Goal: Information Seeking & Learning: Learn about a topic

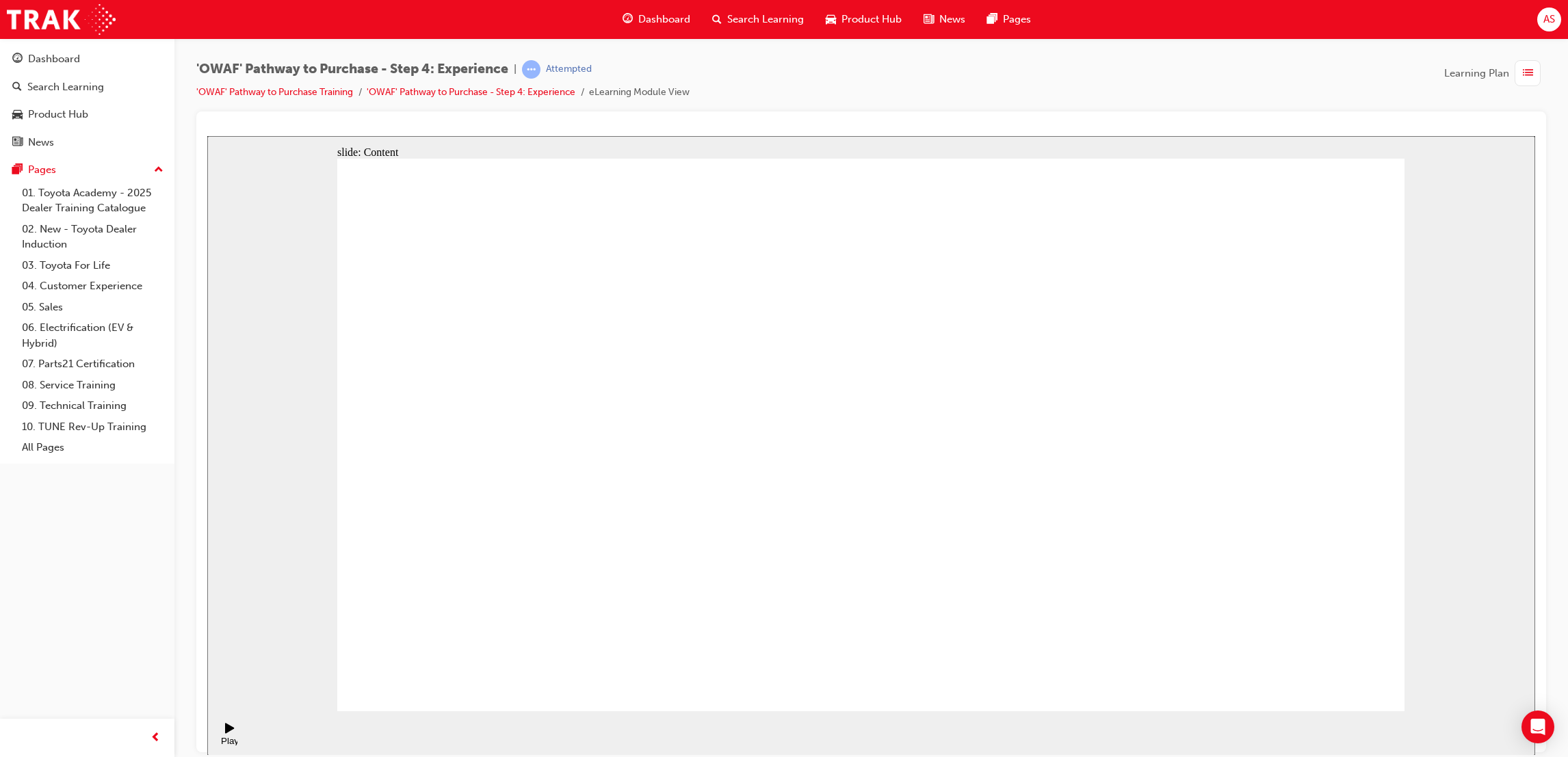
drag, startPoint x: 1484, startPoint y: 679, endPoint x: 1523, endPoint y: 696, distance: 42.5
drag, startPoint x: 1523, startPoint y: 696, endPoint x: 883, endPoint y: 345, distance: 729.9
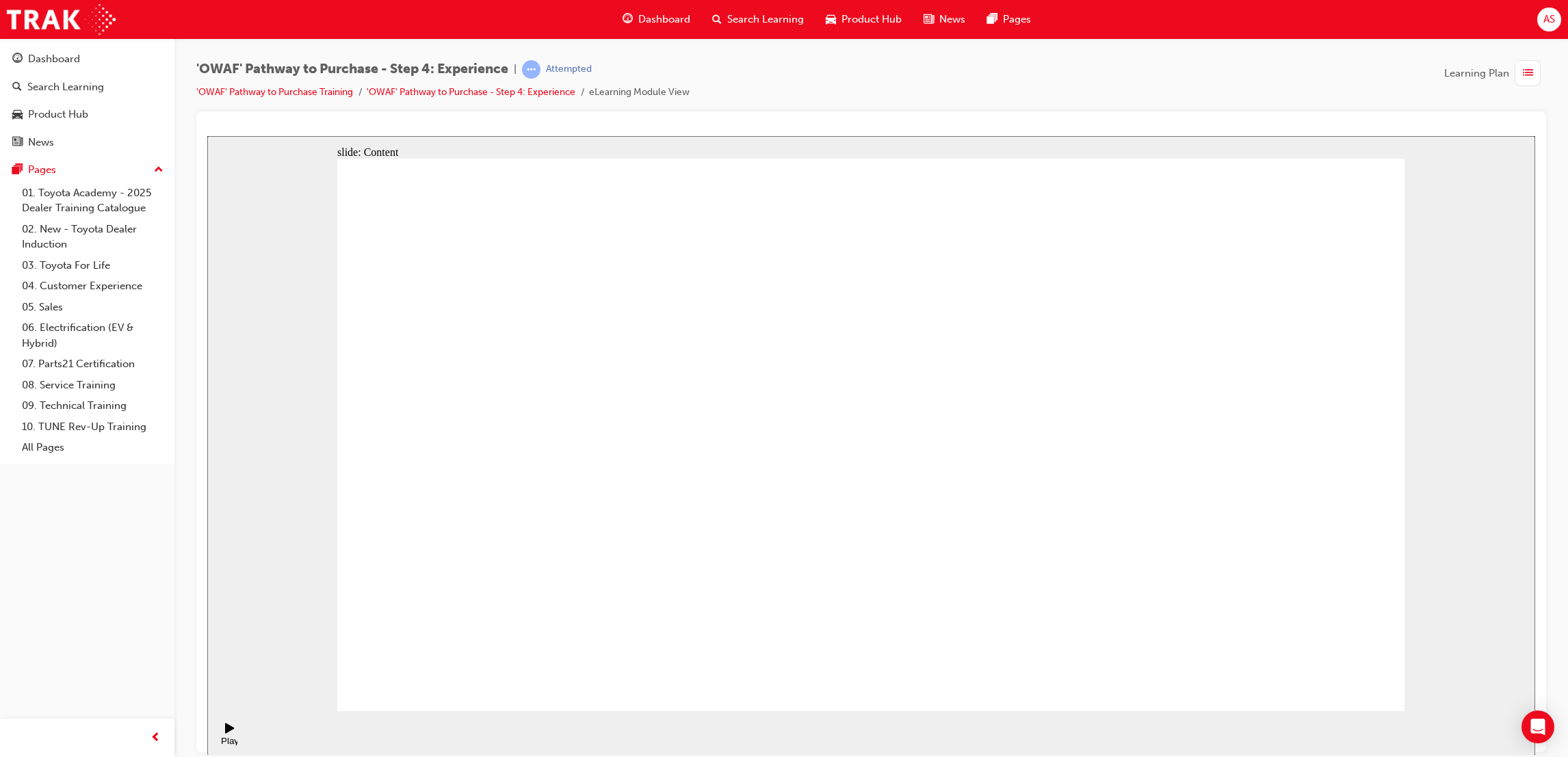
drag, startPoint x: 1019, startPoint y: 512, endPoint x: 1049, endPoint y: 516, distance: 30.3
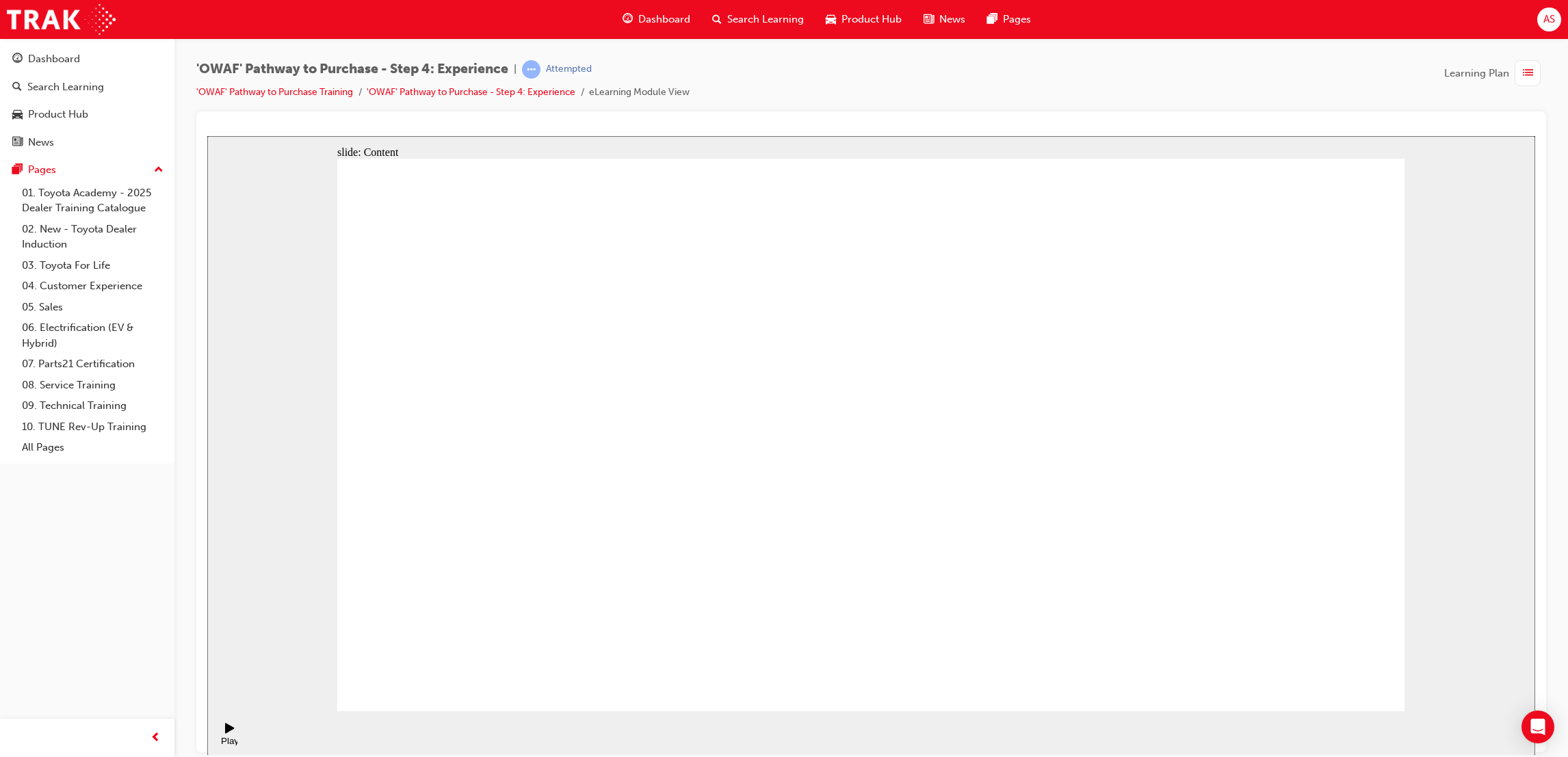
drag, startPoint x: 807, startPoint y: 467, endPoint x: 547, endPoint y: 523, distance: 266.0
drag, startPoint x: 428, startPoint y: 434, endPoint x: 482, endPoint y: 438, distance: 54.1
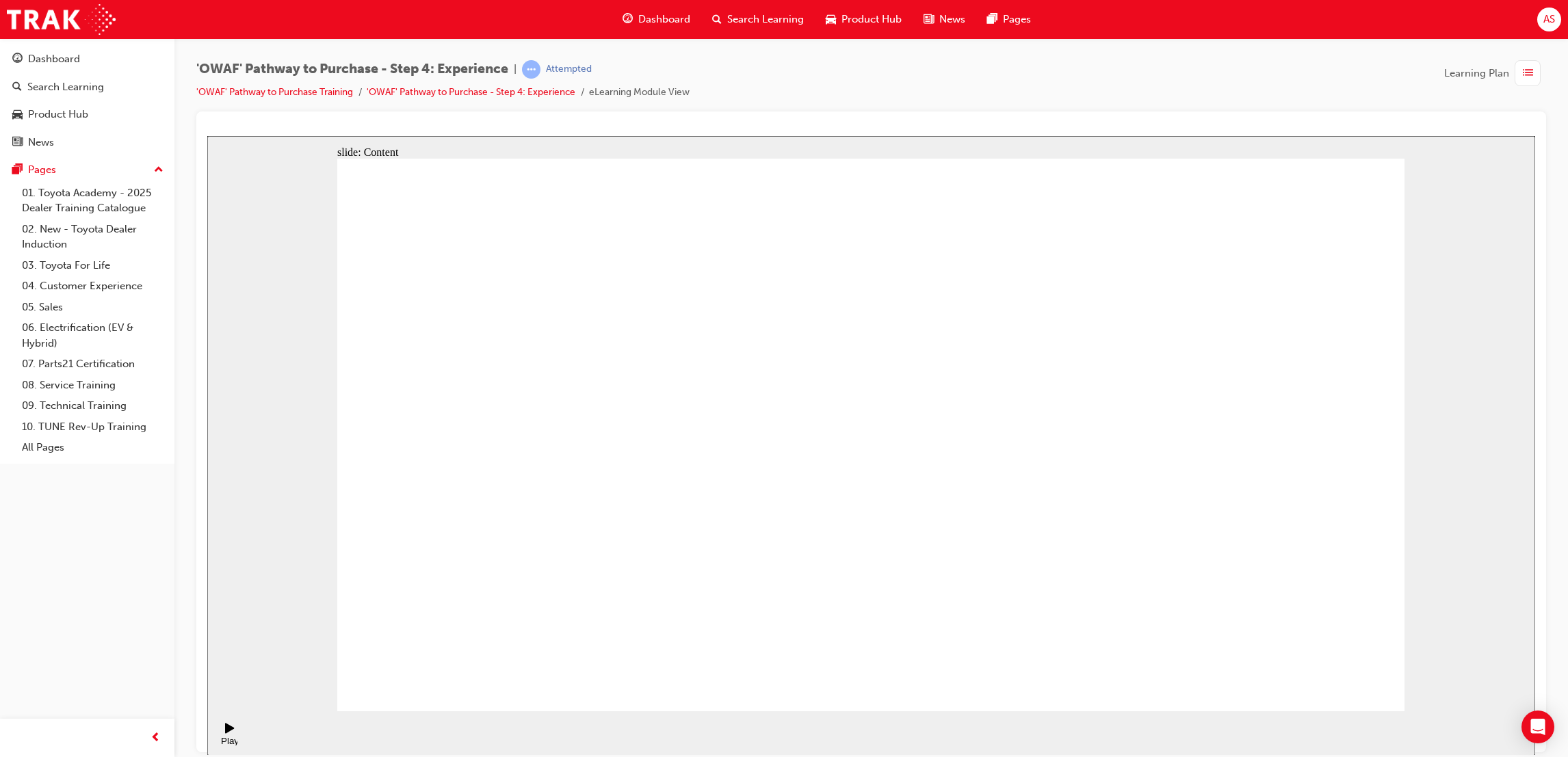
drag, startPoint x: 528, startPoint y: 417, endPoint x: 713, endPoint y: 381, distance: 188.5
drag, startPoint x: 730, startPoint y: 380, endPoint x: 762, endPoint y: 380, distance: 32.0
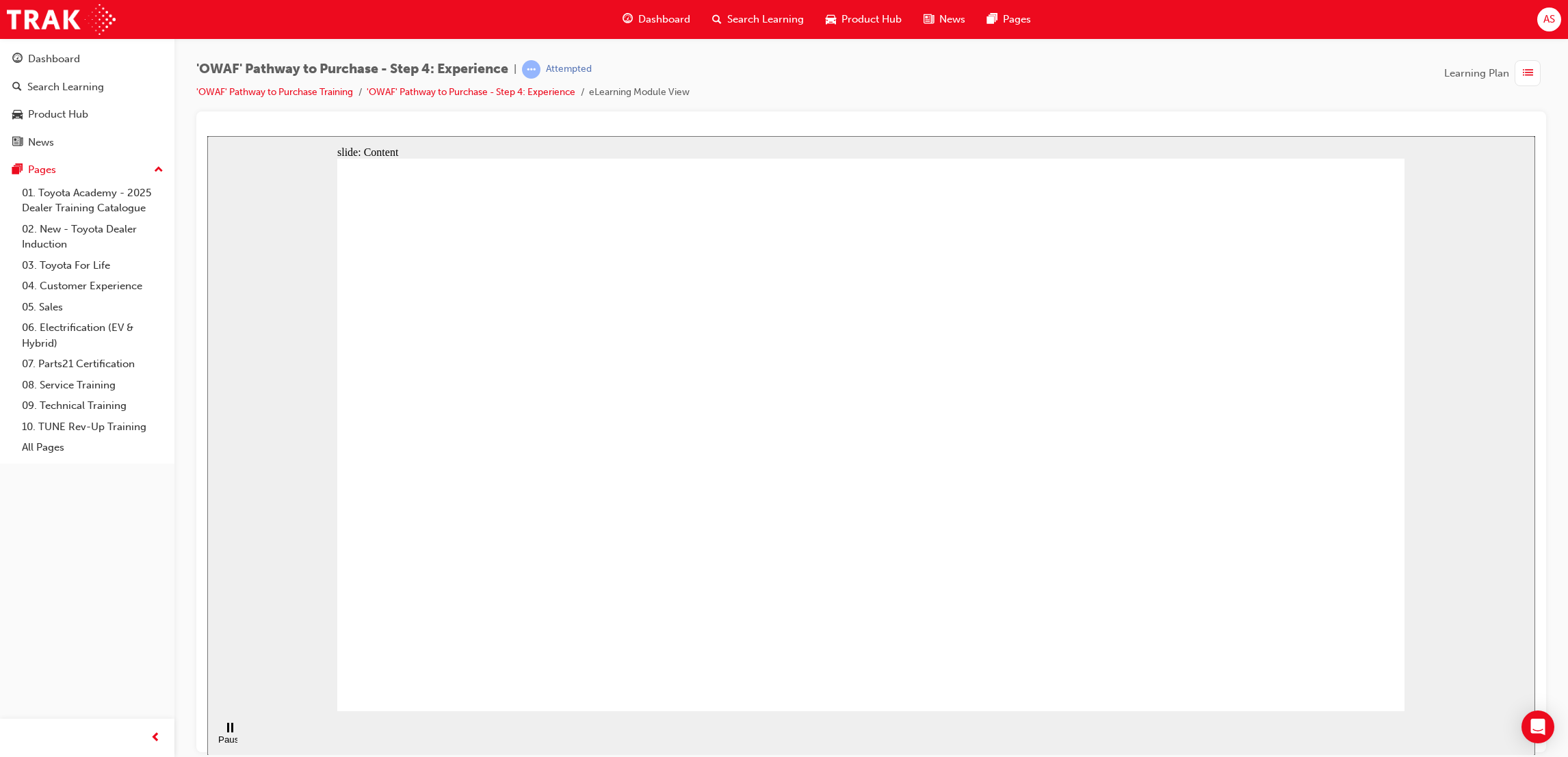
drag, startPoint x: 1205, startPoint y: 346, endPoint x: 1224, endPoint y: 373, distance: 33.0
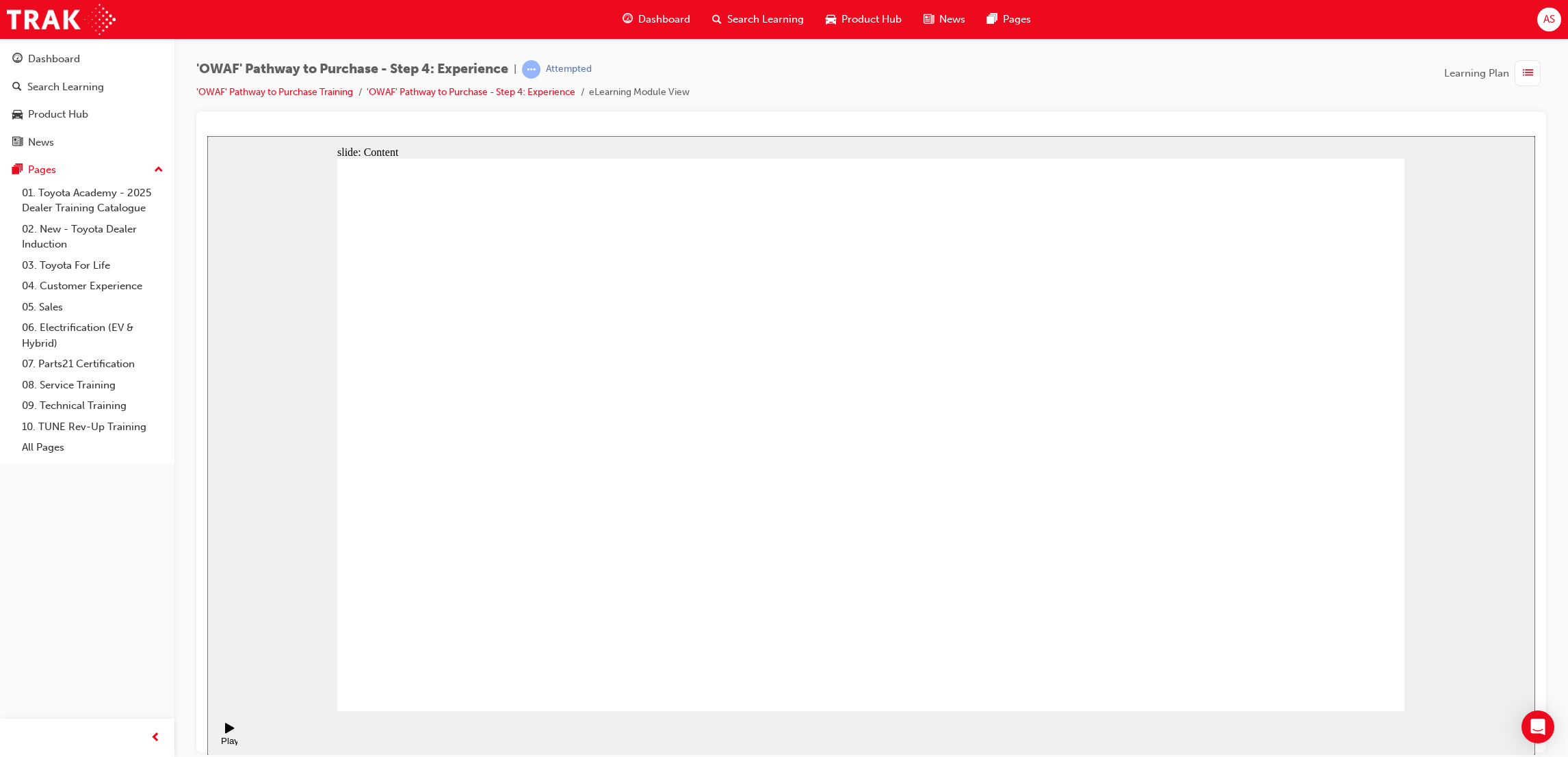
drag, startPoint x: 817, startPoint y: 211, endPoint x: 823, endPoint y: 218, distance: 9.2
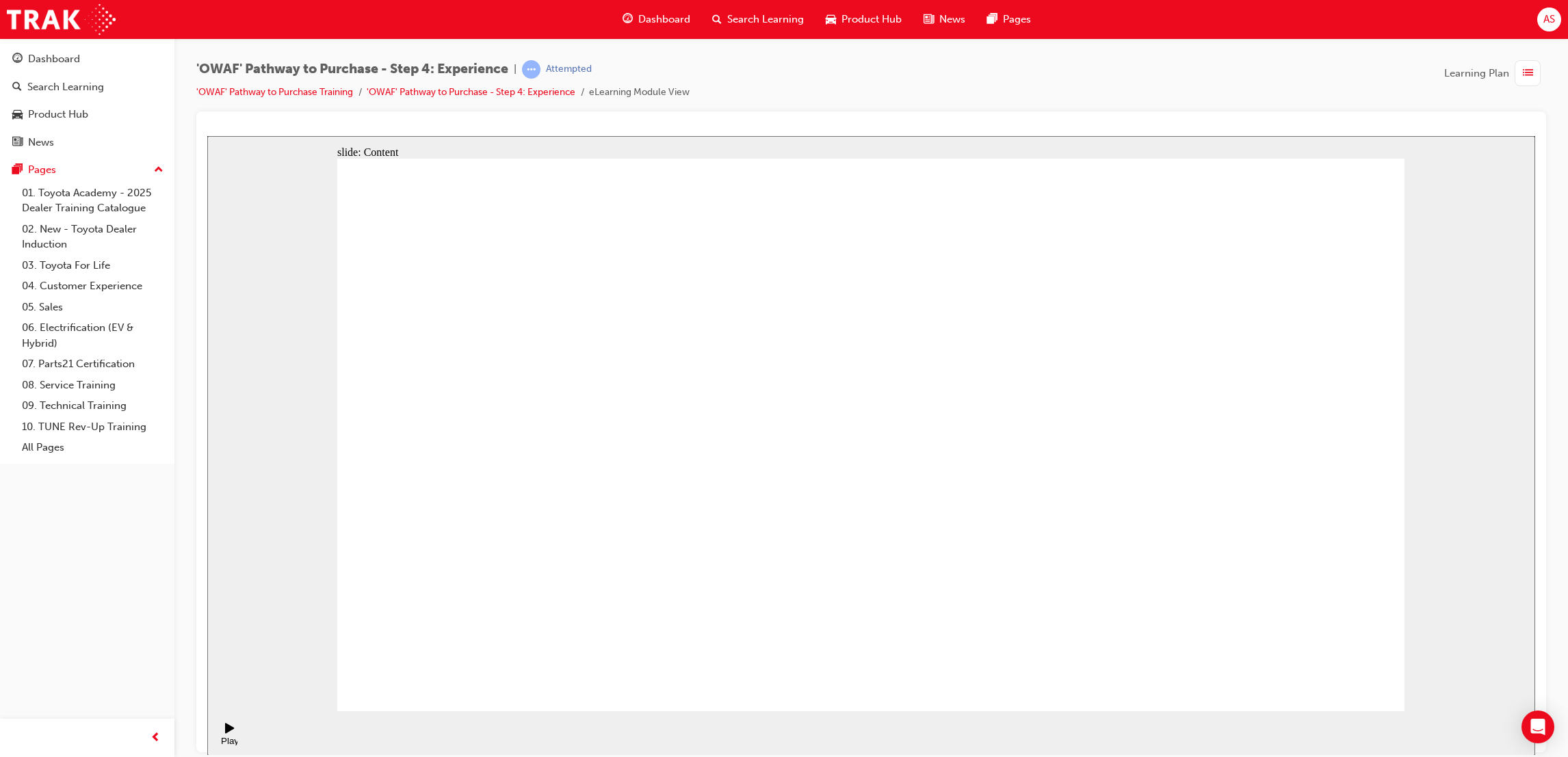
drag, startPoint x: 1072, startPoint y: 211, endPoint x: 1073, endPoint y: 225, distance: 14.0
drag, startPoint x: 1075, startPoint y: 218, endPoint x: 1094, endPoint y: 228, distance: 21.5
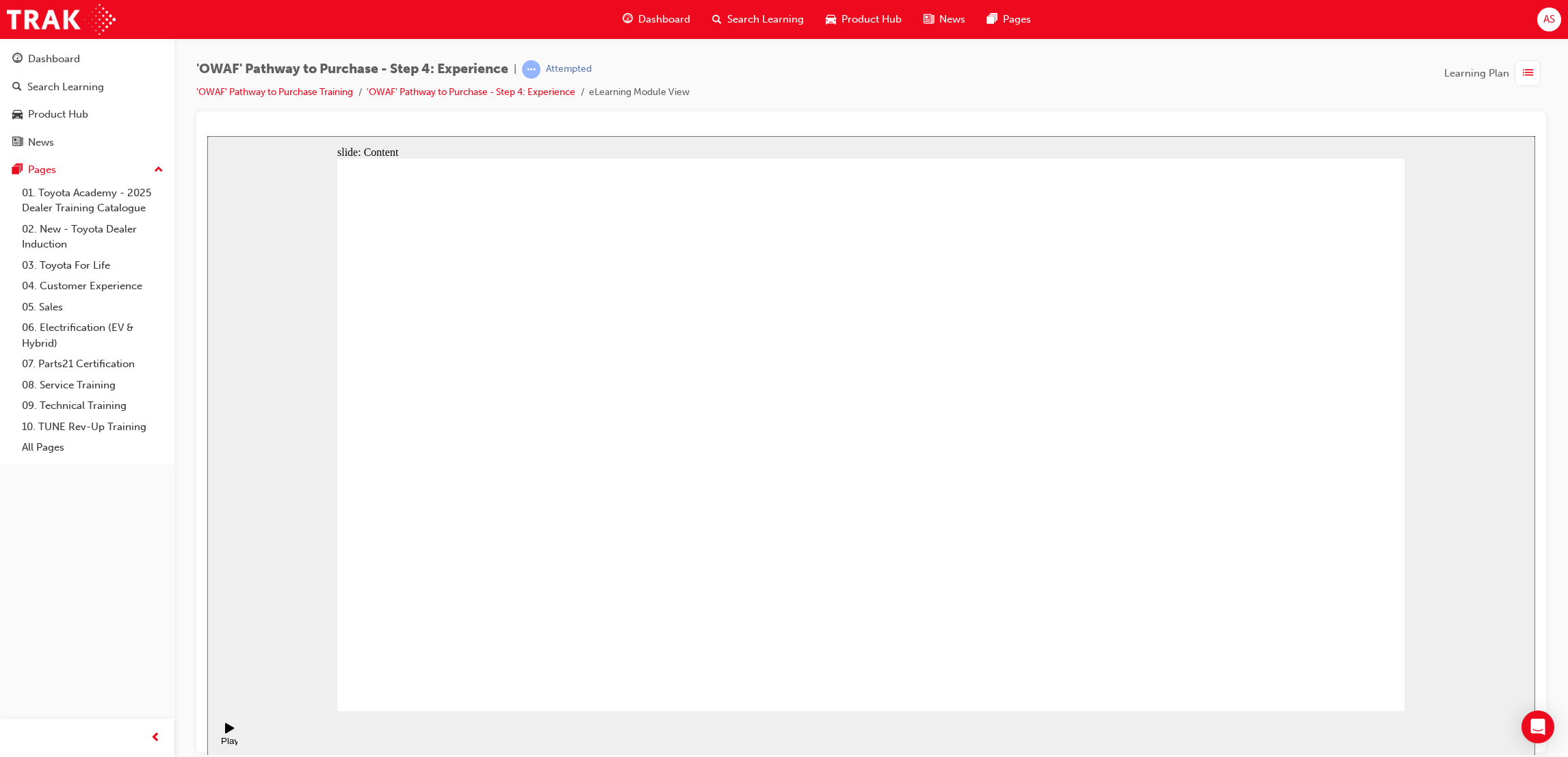
drag, startPoint x: 1116, startPoint y: 245, endPoint x: 1115, endPoint y: 253, distance: 8.1
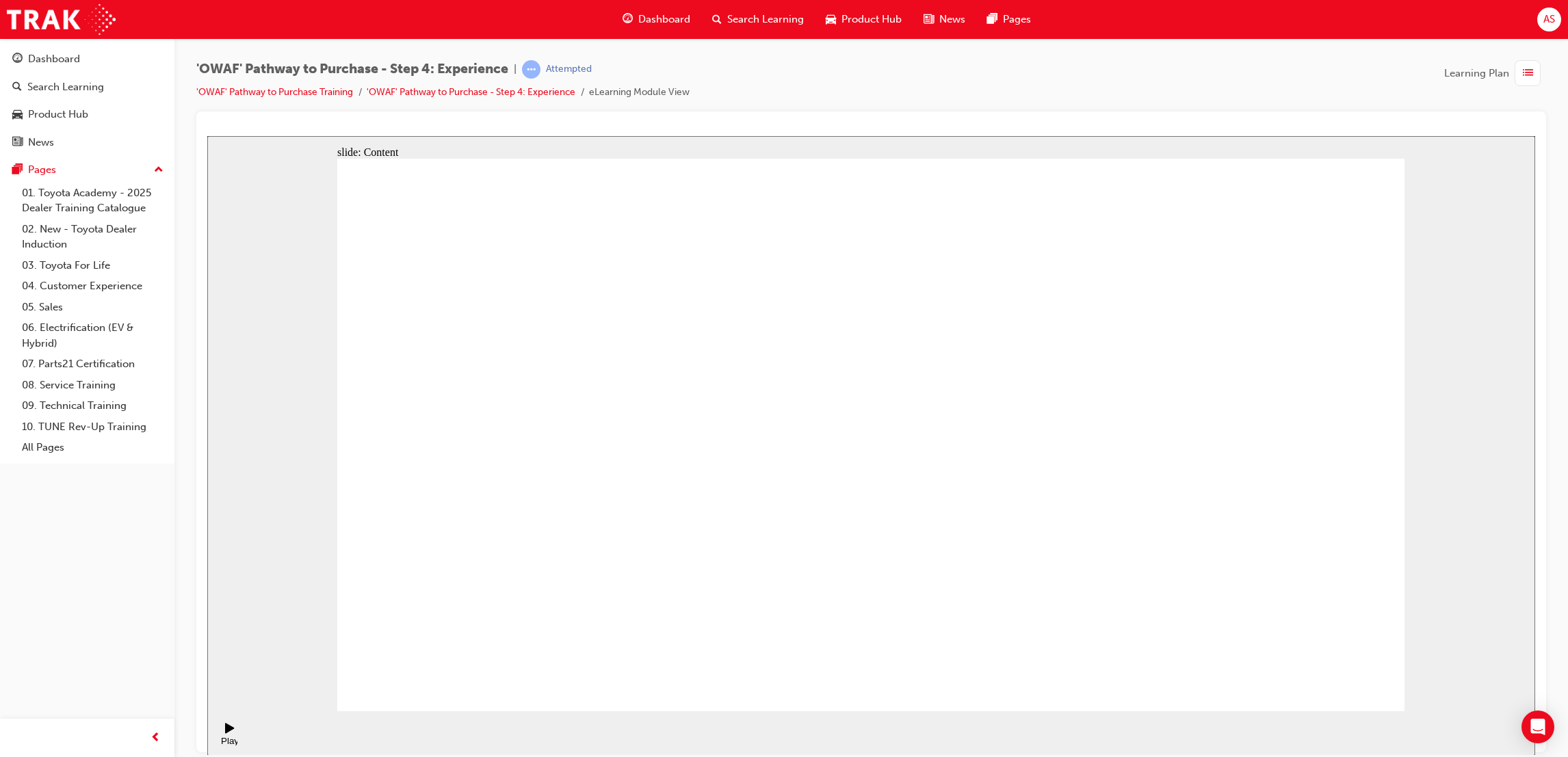
drag, startPoint x: 1176, startPoint y: 263, endPoint x: 1209, endPoint y: 273, distance: 34.5
drag, startPoint x: 1209, startPoint y: 273, endPoint x: 1187, endPoint y: 276, distance: 22.2
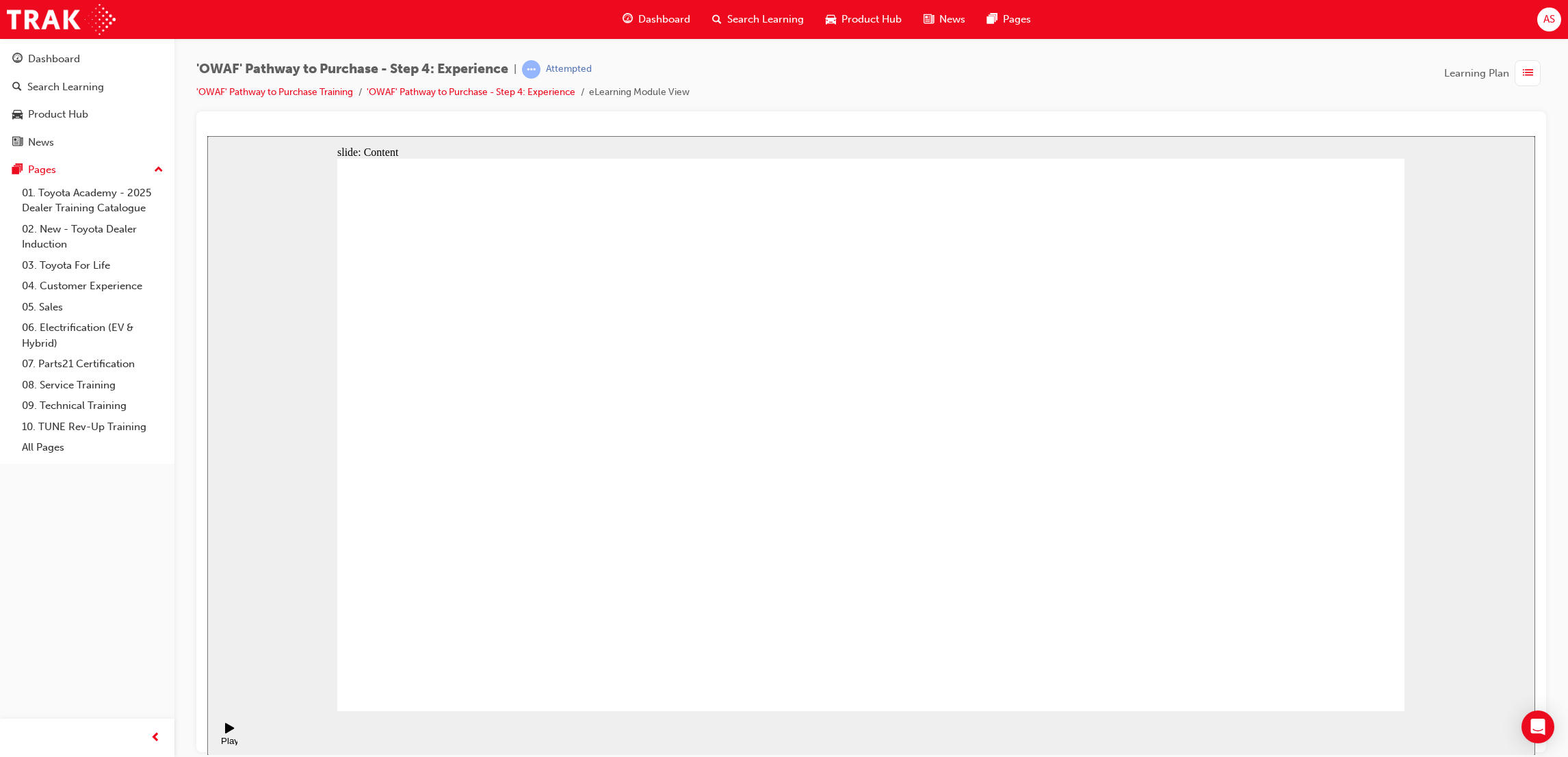
drag, startPoint x: 1175, startPoint y: 278, endPoint x: 1177, endPoint y: 265, distance: 13.2
drag, startPoint x: 1177, startPoint y: 265, endPoint x: 1204, endPoint y: 282, distance: 31.9
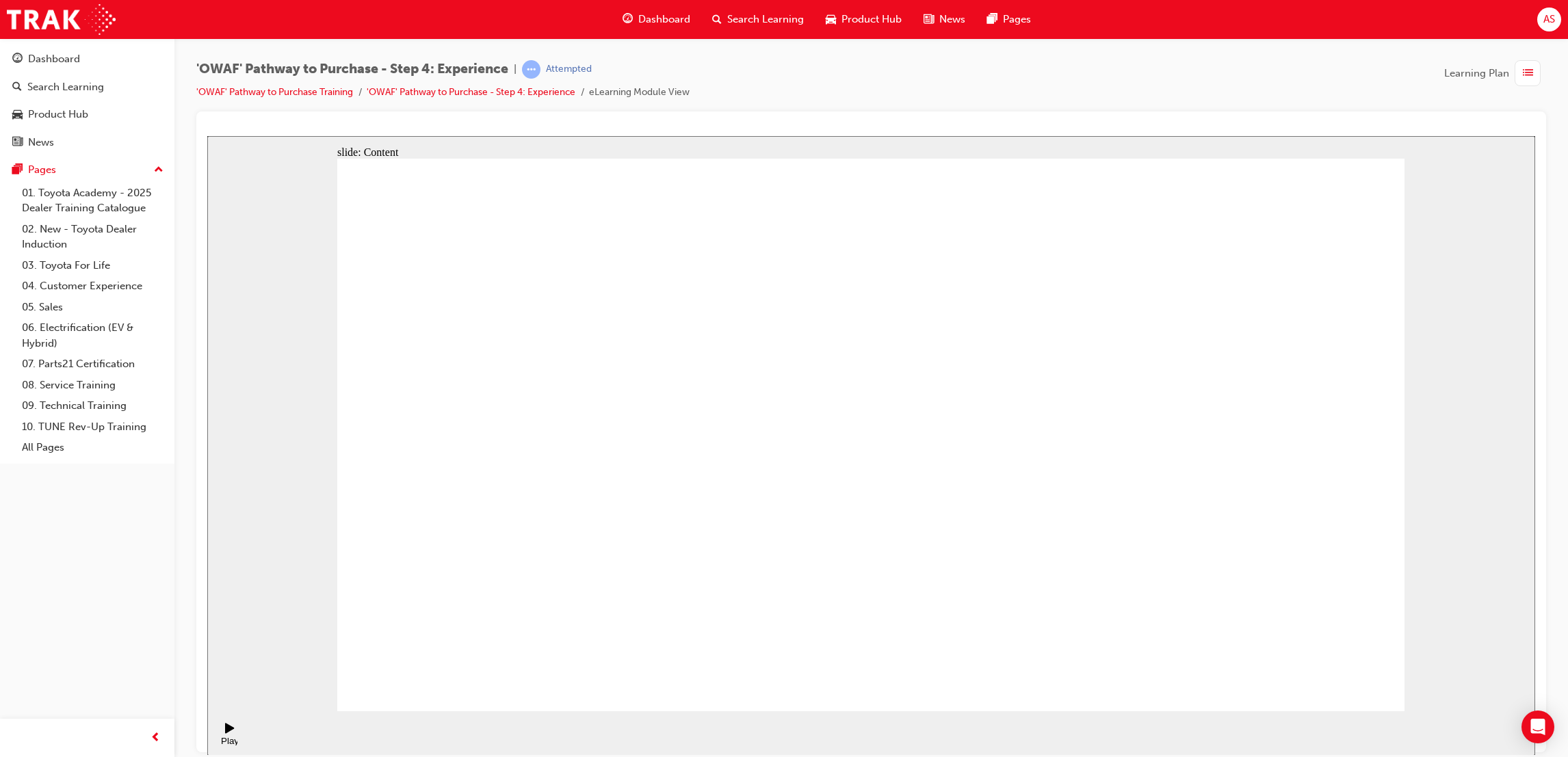
drag, startPoint x: 1184, startPoint y: 211, endPoint x: 1215, endPoint y: 285, distance: 80.2
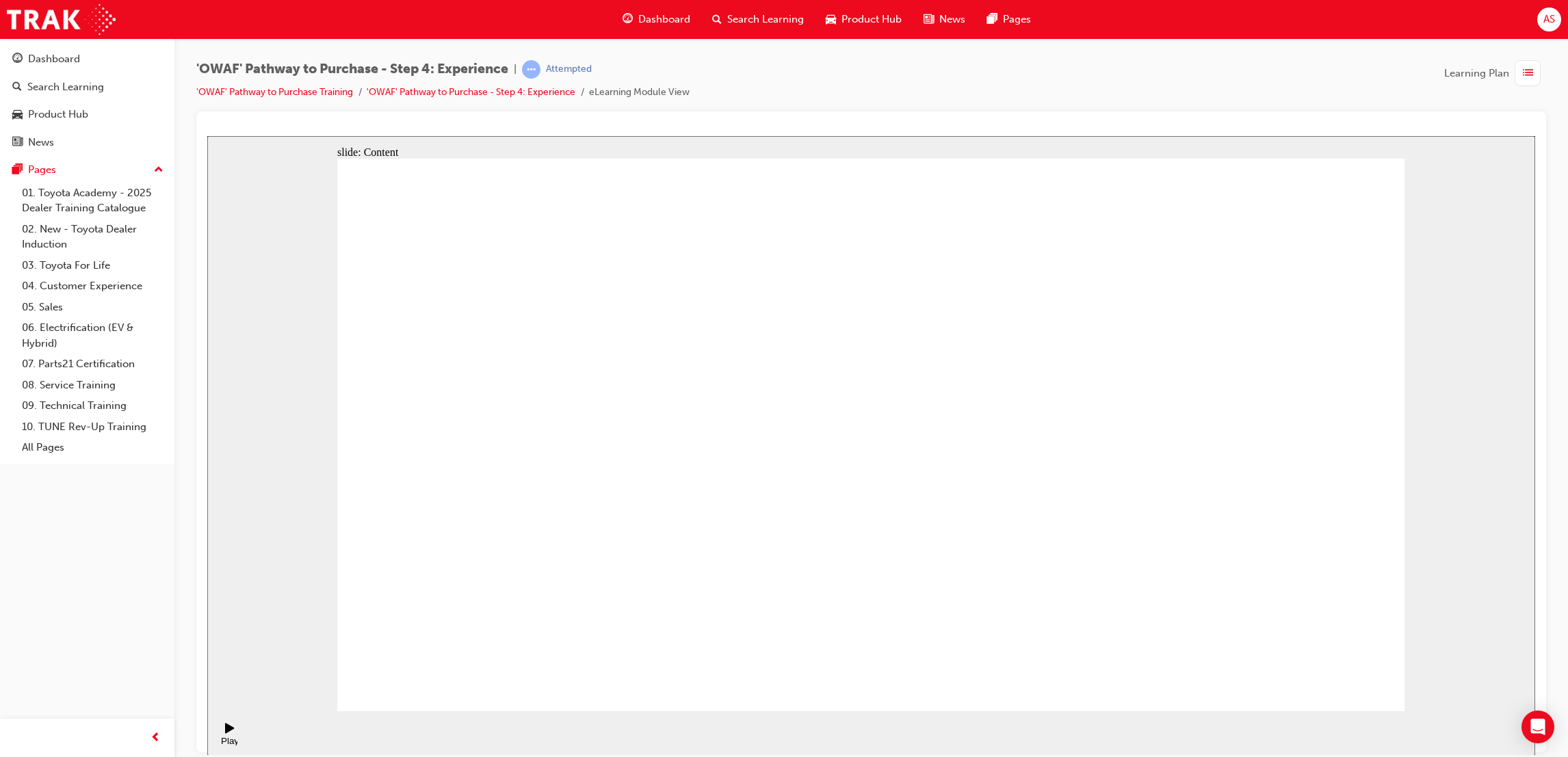
drag, startPoint x: 895, startPoint y: 343, endPoint x: 889, endPoint y: 354, distance: 12.5
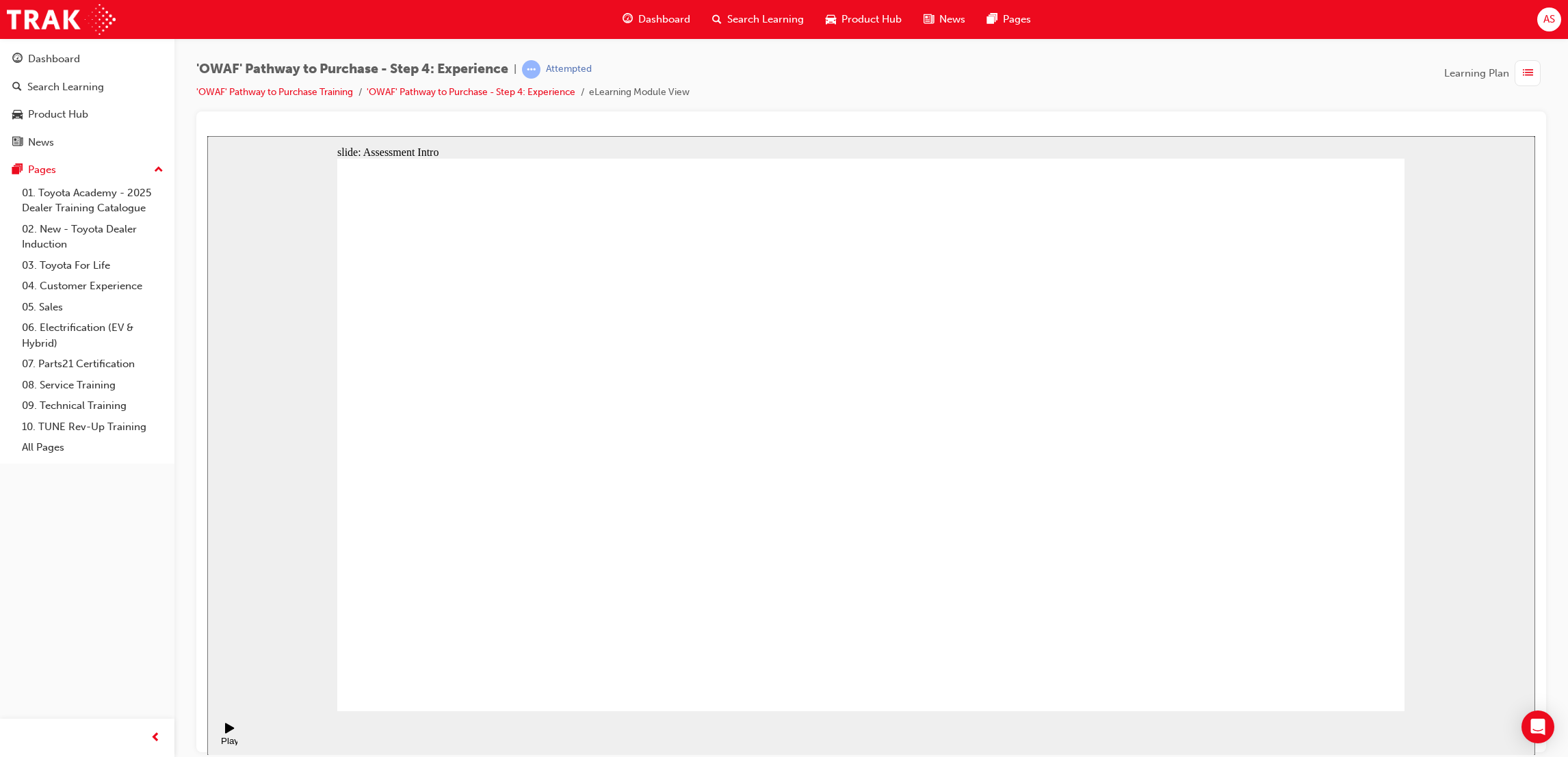
checkbox input "true"
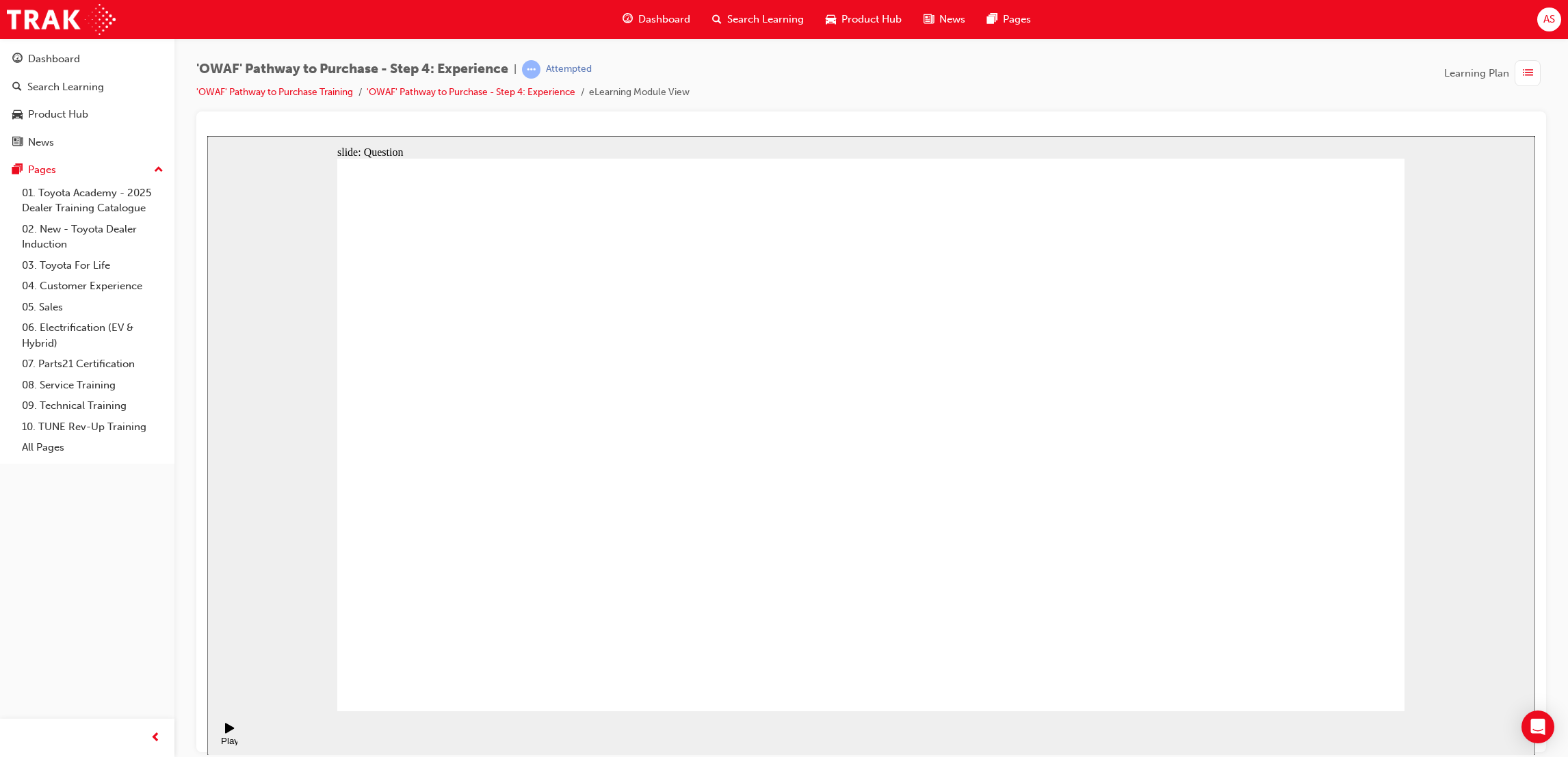
checkbox input "true"
drag, startPoint x: 1210, startPoint y: 485, endPoint x: 604, endPoint y: 486, distance: 606.0
drag, startPoint x: 1231, startPoint y: 450, endPoint x: 617, endPoint y: 473, distance: 614.4
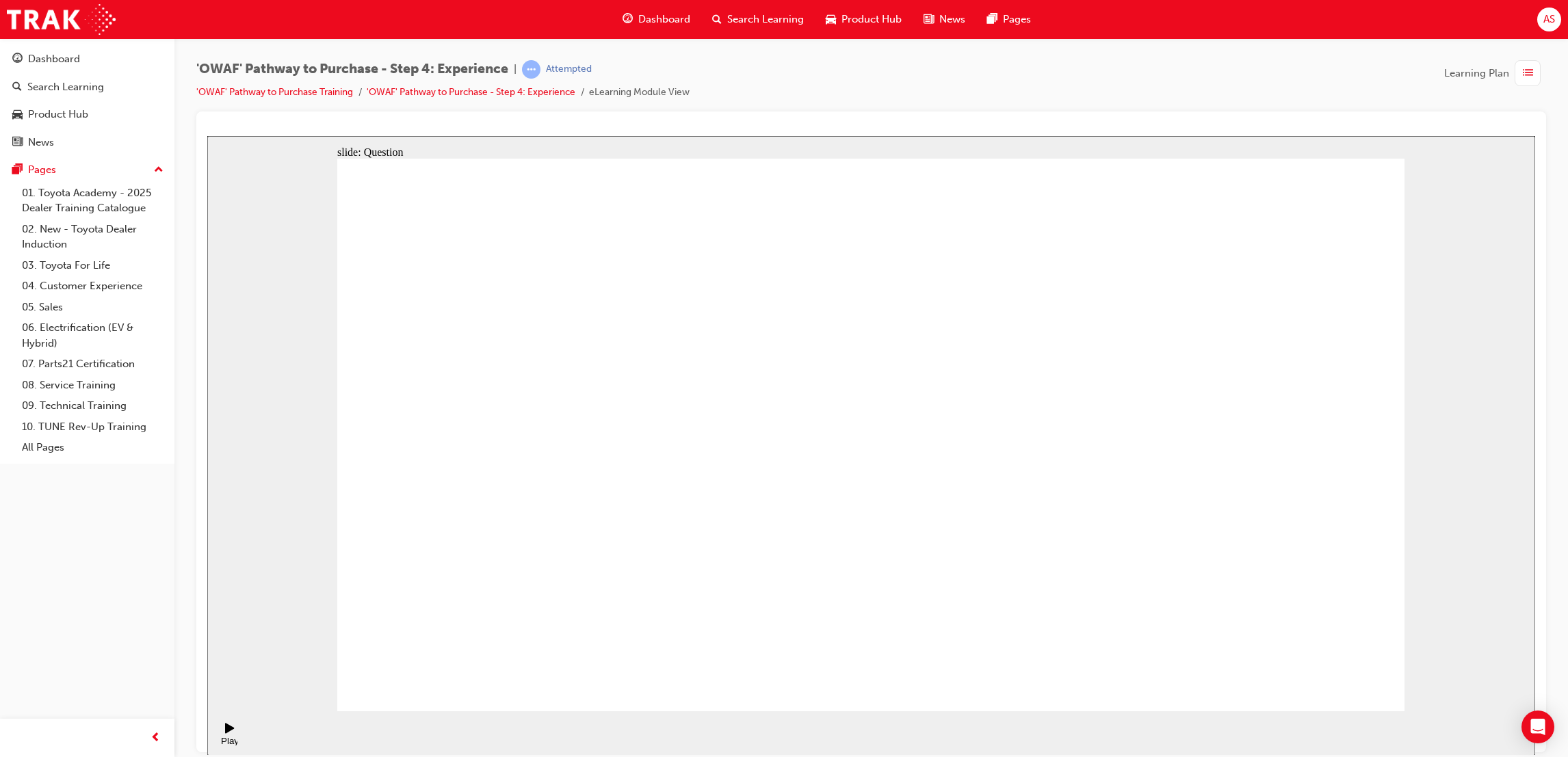
drag, startPoint x: 1194, startPoint y: 455, endPoint x: 1149, endPoint y: 444, distance: 46.3
drag, startPoint x: 1170, startPoint y: 445, endPoint x: 900, endPoint y: 490, distance: 273.7
drag, startPoint x: 1179, startPoint y: 445, endPoint x: 601, endPoint y: 495, distance: 580.2
drag, startPoint x: 1183, startPoint y: 474, endPoint x: 533, endPoint y: 495, distance: 650.3
drag, startPoint x: 1197, startPoint y: 483, endPoint x: 925, endPoint y: 531, distance: 276.2
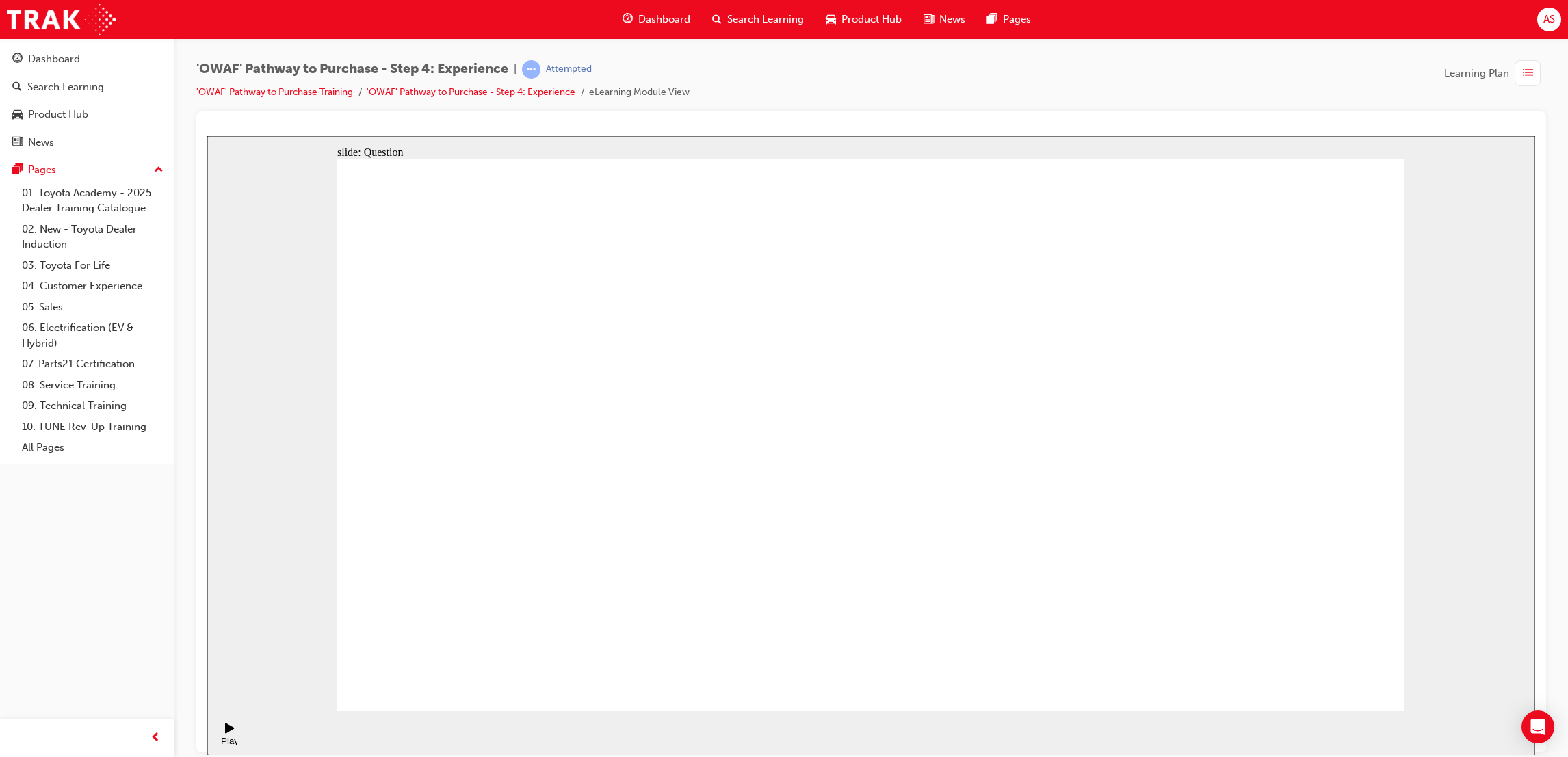
drag, startPoint x: 1201, startPoint y: 502, endPoint x: 479, endPoint y: 539, distance: 722.9
drag, startPoint x: 1203, startPoint y: 477, endPoint x: 477, endPoint y: 498, distance: 726.3
drag, startPoint x: 1211, startPoint y: 479, endPoint x: 609, endPoint y: 507, distance: 602.7
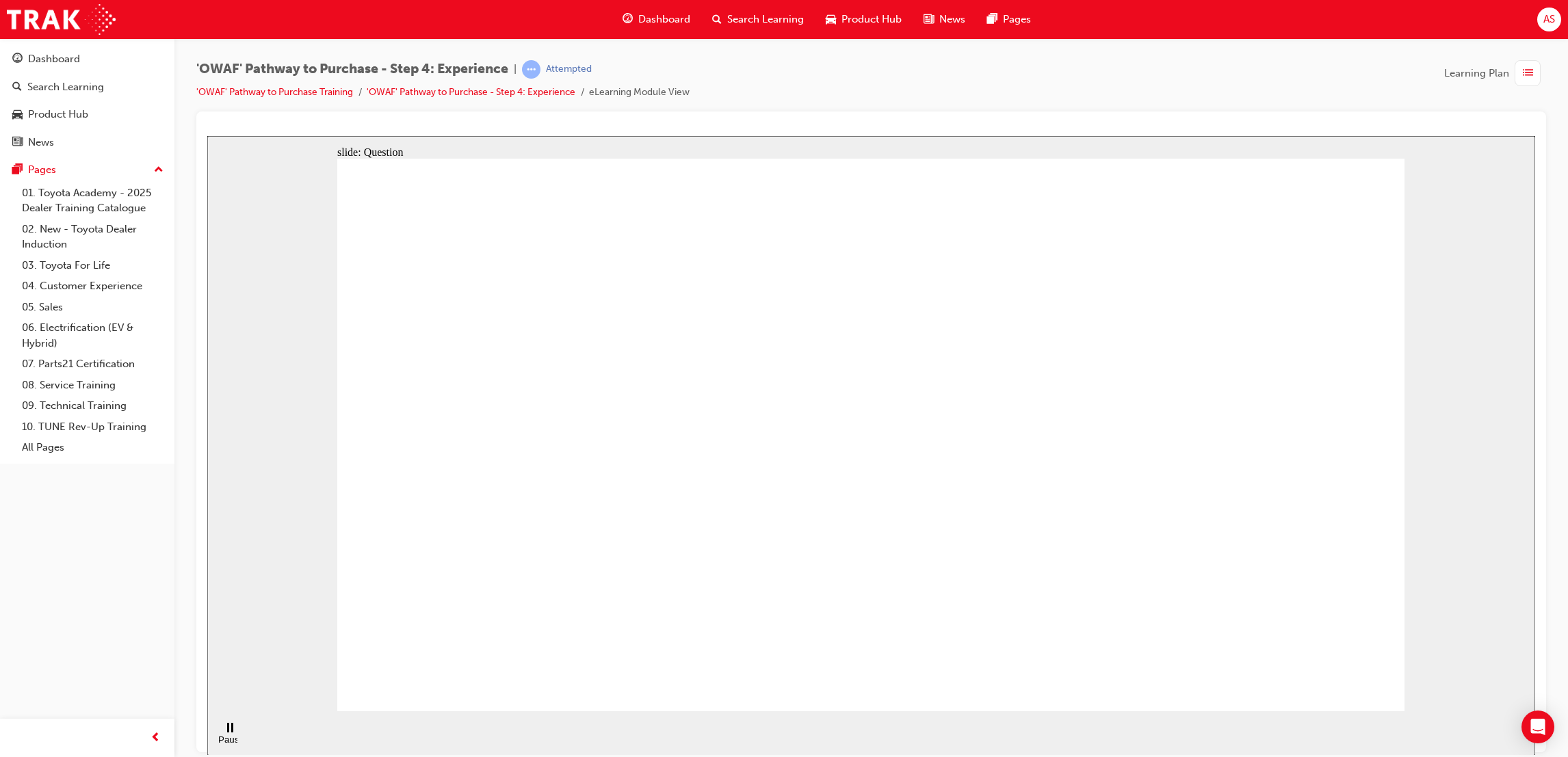
drag, startPoint x: 1244, startPoint y: 517, endPoint x: 608, endPoint y: 532, distance: 636.2
drag, startPoint x: 1216, startPoint y: 500, endPoint x: 534, endPoint y: 513, distance: 682.1
drag, startPoint x: 1237, startPoint y: 547, endPoint x: 526, endPoint y: 550, distance: 711.0
drag, startPoint x: 1225, startPoint y: 515, endPoint x: 540, endPoint y: 537, distance: 685.4
drag, startPoint x: 1242, startPoint y: 522, endPoint x: 606, endPoint y: 571, distance: 637.9
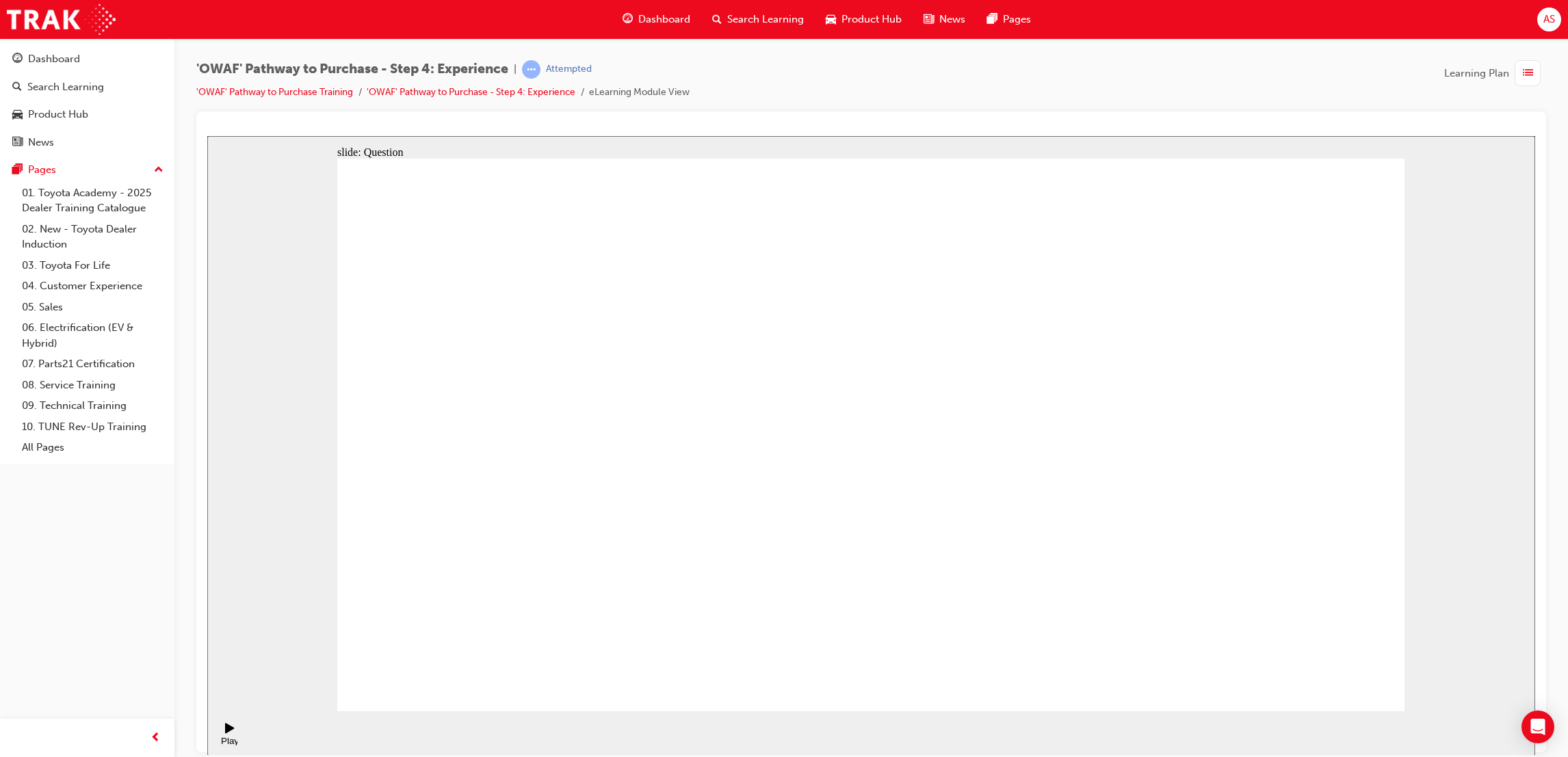
drag, startPoint x: 1151, startPoint y: 578, endPoint x: 922, endPoint y: 575, distance: 229.0
drag, startPoint x: 1248, startPoint y: 503, endPoint x: 557, endPoint y: 516, distance: 691.1
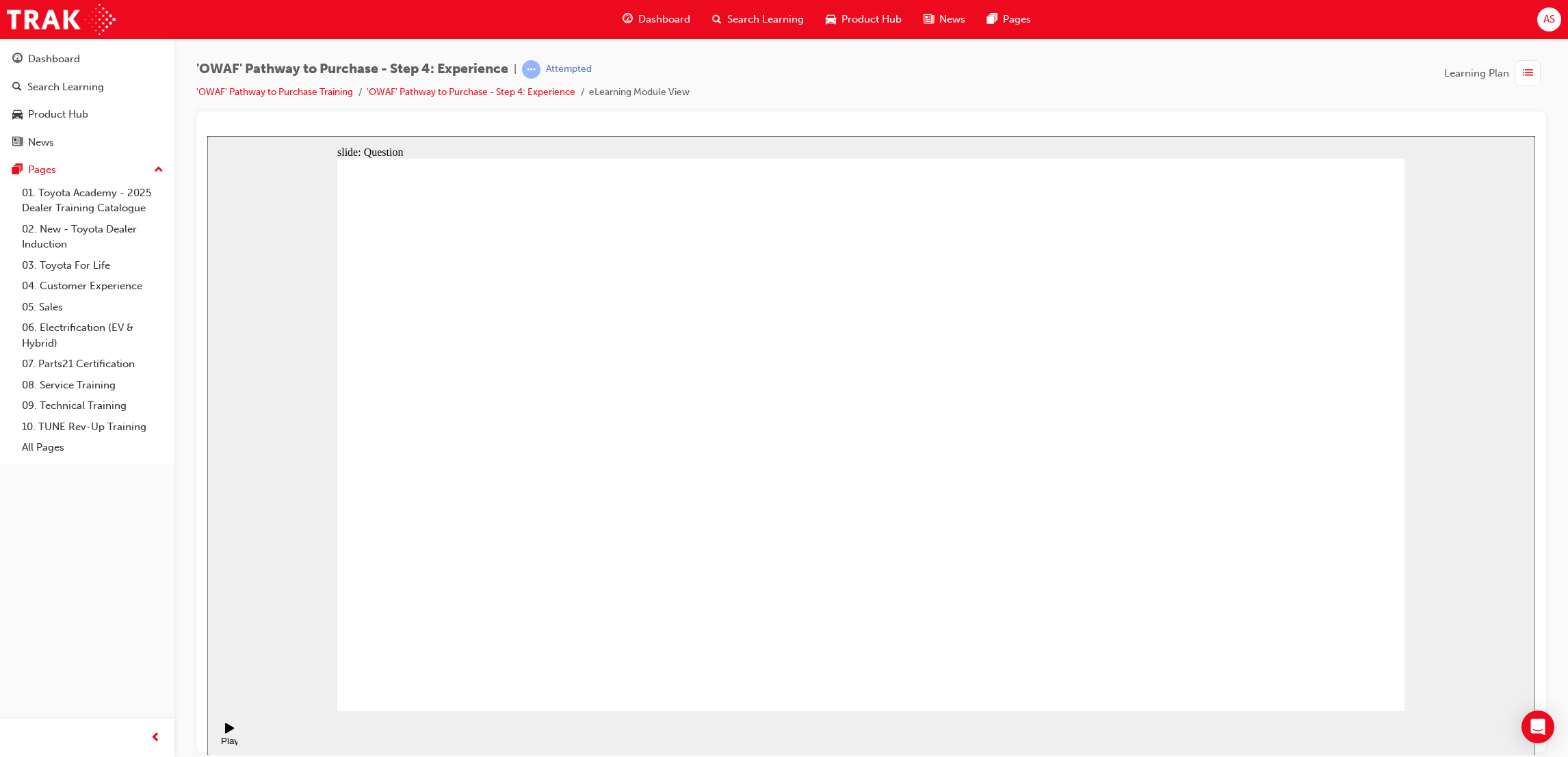
drag, startPoint x: 858, startPoint y: 285, endPoint x: 855, endPoint y: 347, distance: 62.1
drag, startPoint x: 1304, startPoint y: 541, endPoint x: 1207, endPoint y: 413, distance: 160.6
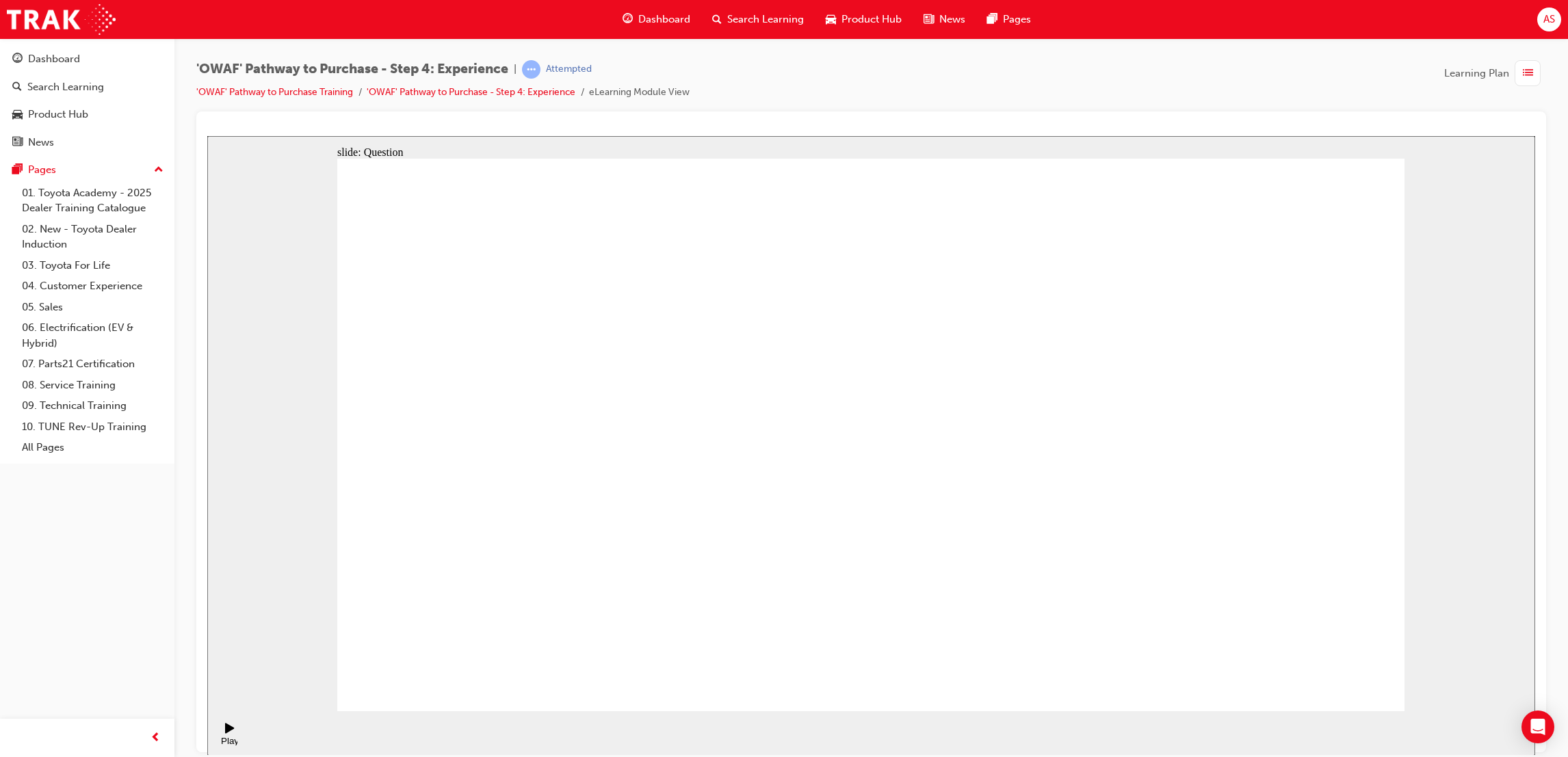
drag, startPoint x: 1196, startPoint y: 584, endPoint x: 1308, endPoint y: 441, distance: 181.6
drag, startPoint x: 1092, startPoint y: 532, endPoint x: 975, endPoint y: 382, distance: 190.2
drag, startPoint x: 859, startPoint y: 578, endPoint x: 1053, endPoint y: 450, distance: 232.4
drag, startPoint x: 998, startPoint y: 548, endPoint x: 874, endPoint y: 374, distance: 213.7
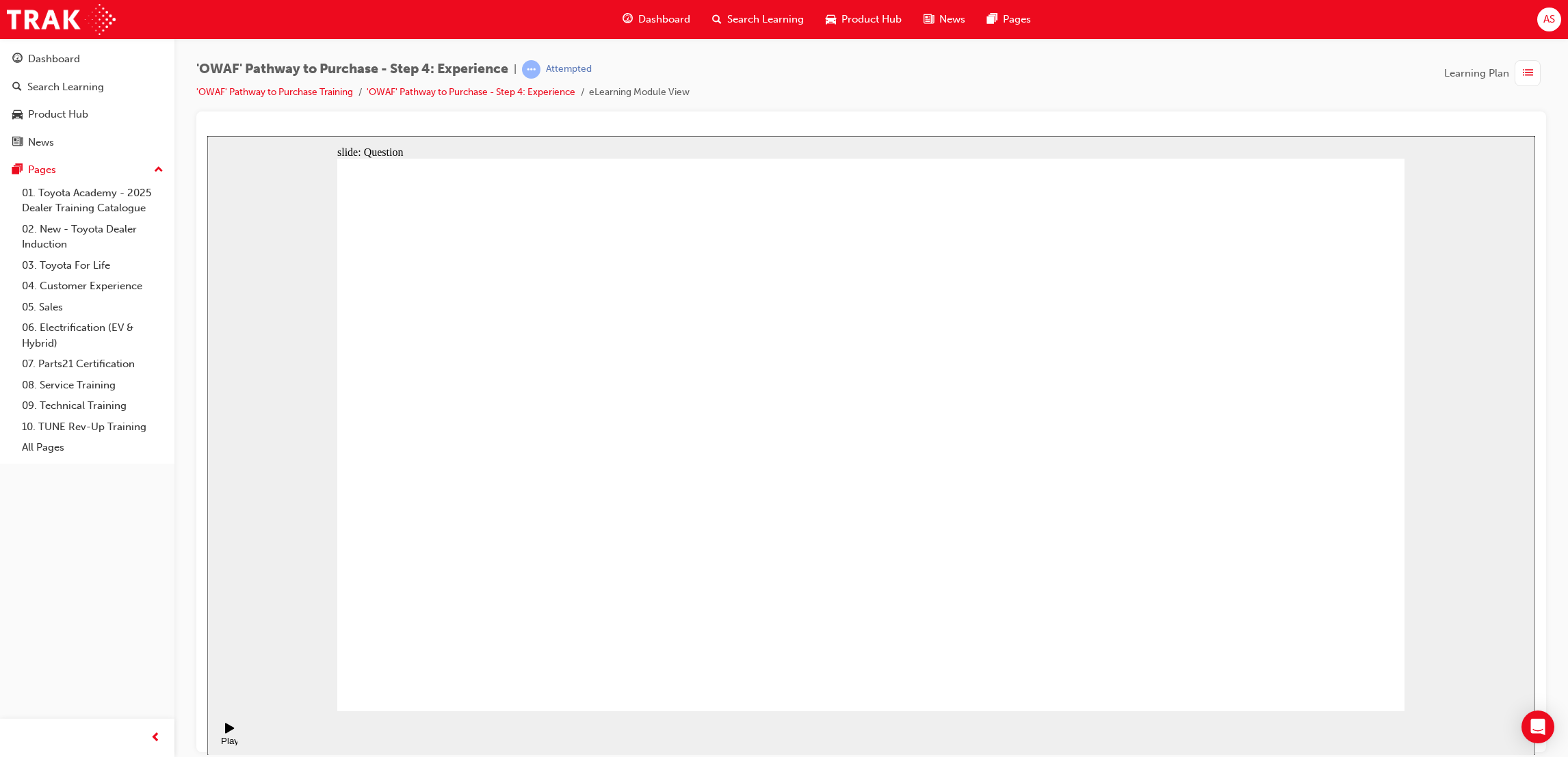
drag, startPoint x: 969, startPoint y: 454, endPoint x: 975, endPoint y: 471, distance: 18.0
drag, startPoint x: 1291, startPoint y: 445, endPoint x: 917, endPoint y: 588, distance: 400.4
drag, startPoint x: 966, startPoint y: 443, endPoint x: 1297, endPoint y: 461, distance: 331.5
drag, startPoint x: 1077, startPoint y: 524, endPoint x: 958, endPoint y: 383, distance: 184.5
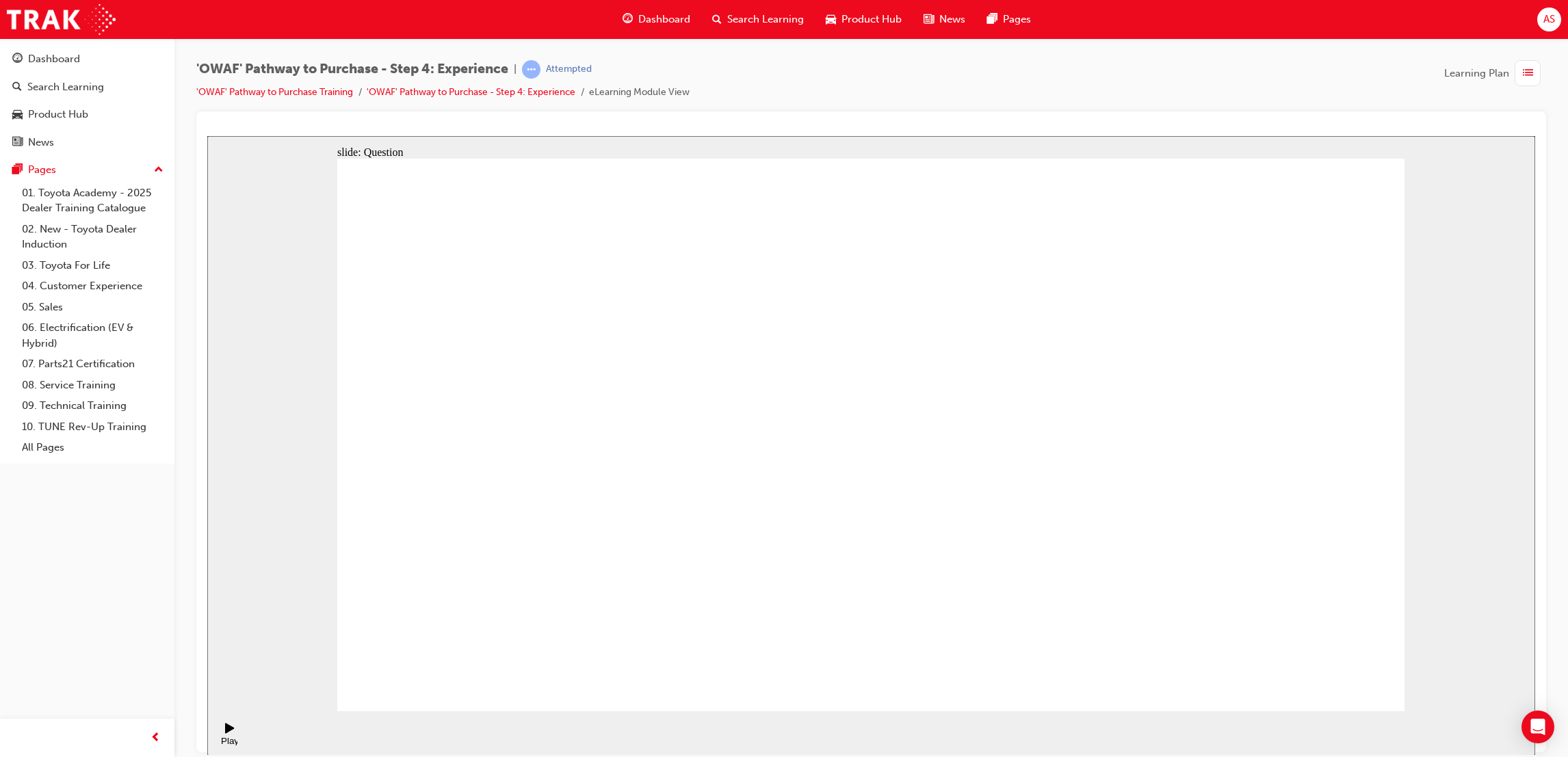
drag, startPoint x: 763, startPoint y: 605, endPoint x: 888, endPoint y: 383, distance: 254.8
drag, startPoint x: 934, startPoint y: 557, endPoint x: 1166, endPoint y: 397, distance: 281.8
drag, startPoint x: 1077, startPoint y: 605, endPoint x: 1131, endPoint y: 439, distance: 174.6
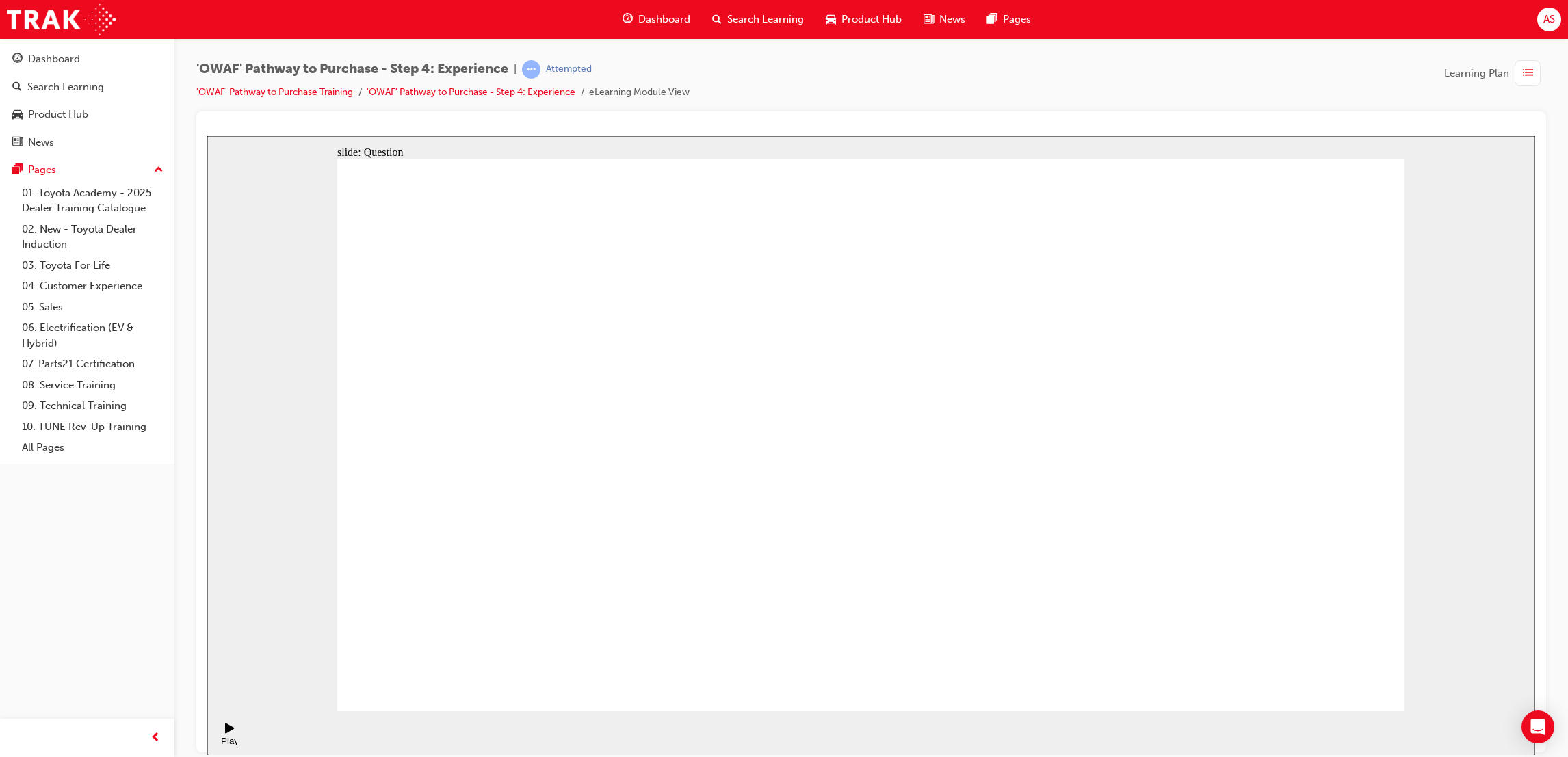
radio input "true"
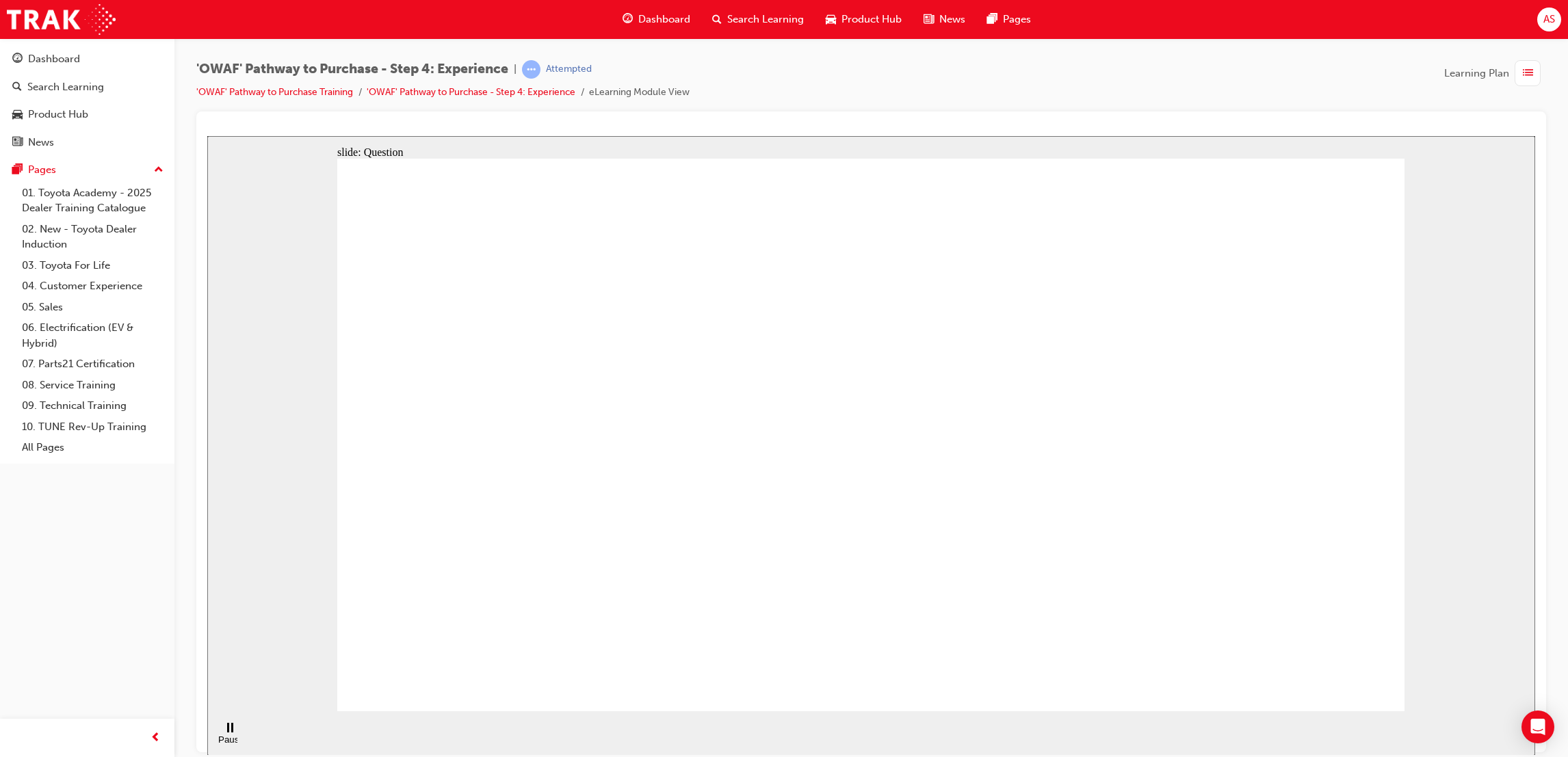
checkbox input "true"
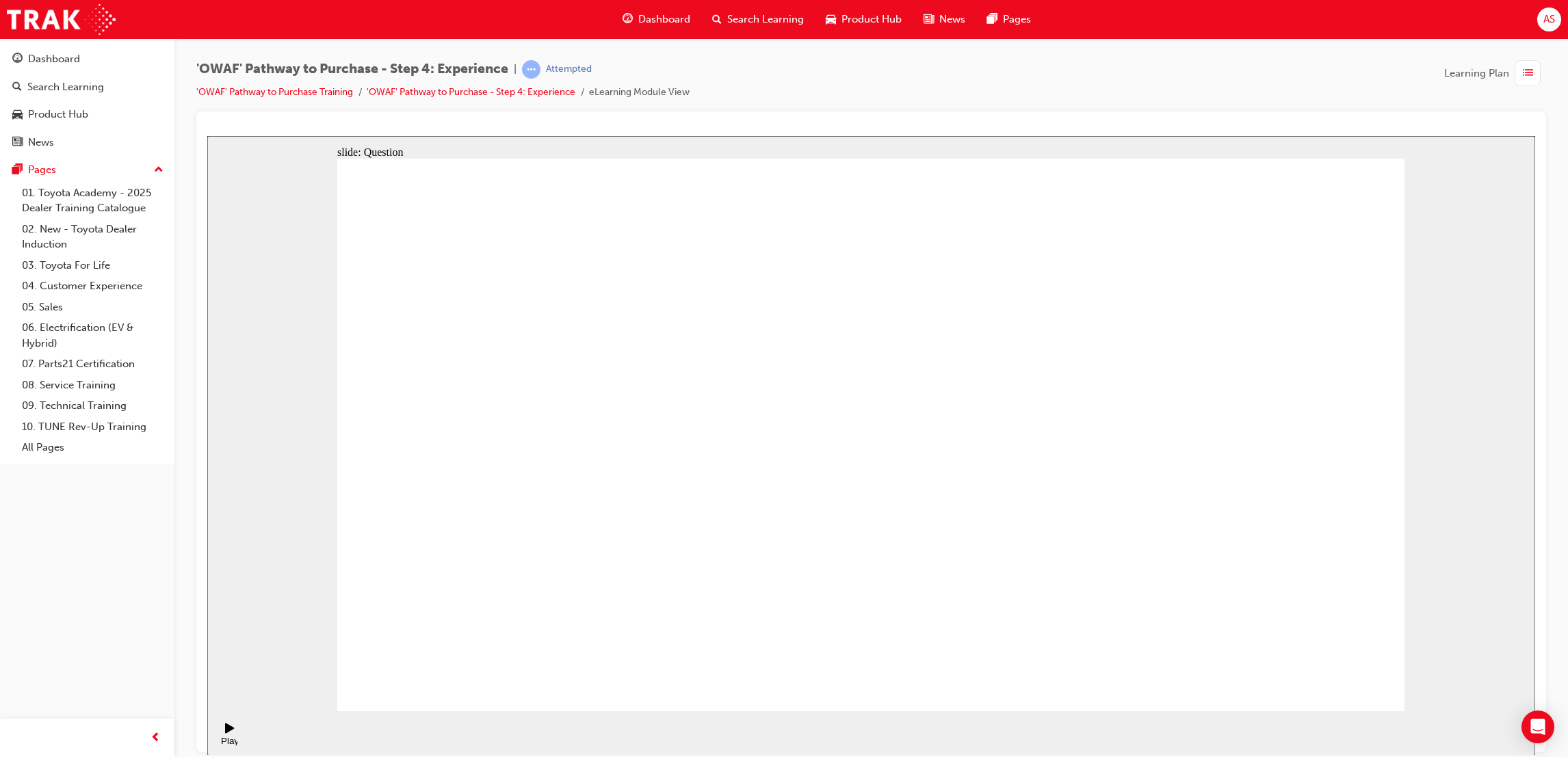
drag, startPoint x: 1188, startPoint y: 495, endPoint x: 605, endPoint y: 485, distance: 583.1
drag, startPoint x: 1178, startPoint y: 492, endPoint x: 591, endPoint y: 478, distance: 587.2
drag, startPoint x: 1208, startPoint y: 516, endPoint x: 576, endPoint y: 449, distance: 635.5
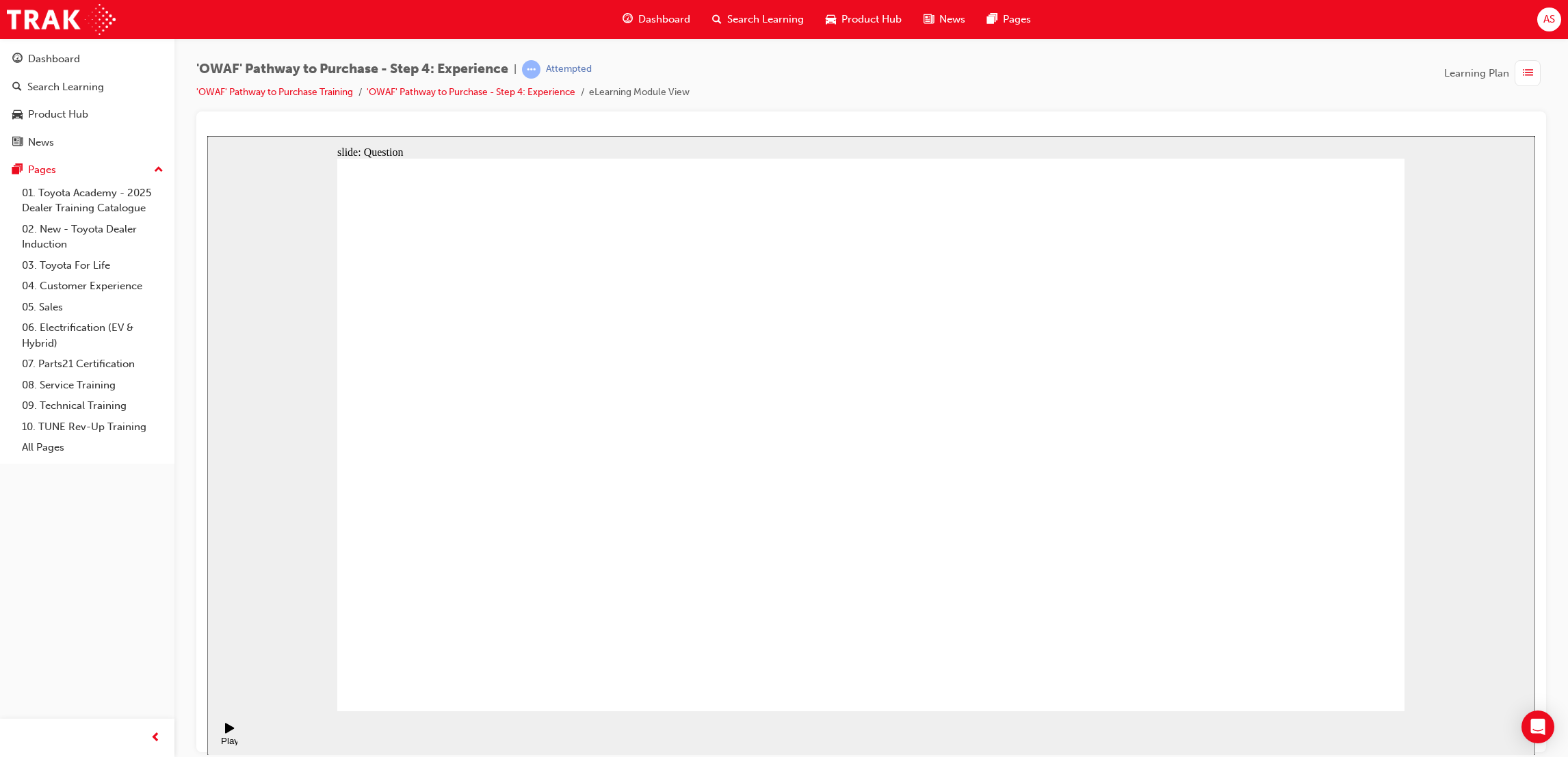
drag, startPoint x: 1275, startPoint y: 523, endPoint x: 548, endPoint y: 500, distance: 727.4
drag, startPoint x: 1275, startPoint y: 571, endPoint x: 1002, endPoint y: 571, distance: 273.0
drag, startPoint x: 1199, startPoint y: 524, endPoint x: 975, endPoint y: 531, distance: 224.1
drag, startPoint x: 1196, startPoint y: 503, endPoint x: 535, endPoint y: 503, distance: 661.0
drag, startPoint x: 1240, startPoint y: 520, endPoint x: 990, endPoint y: 522, distance: 250.0
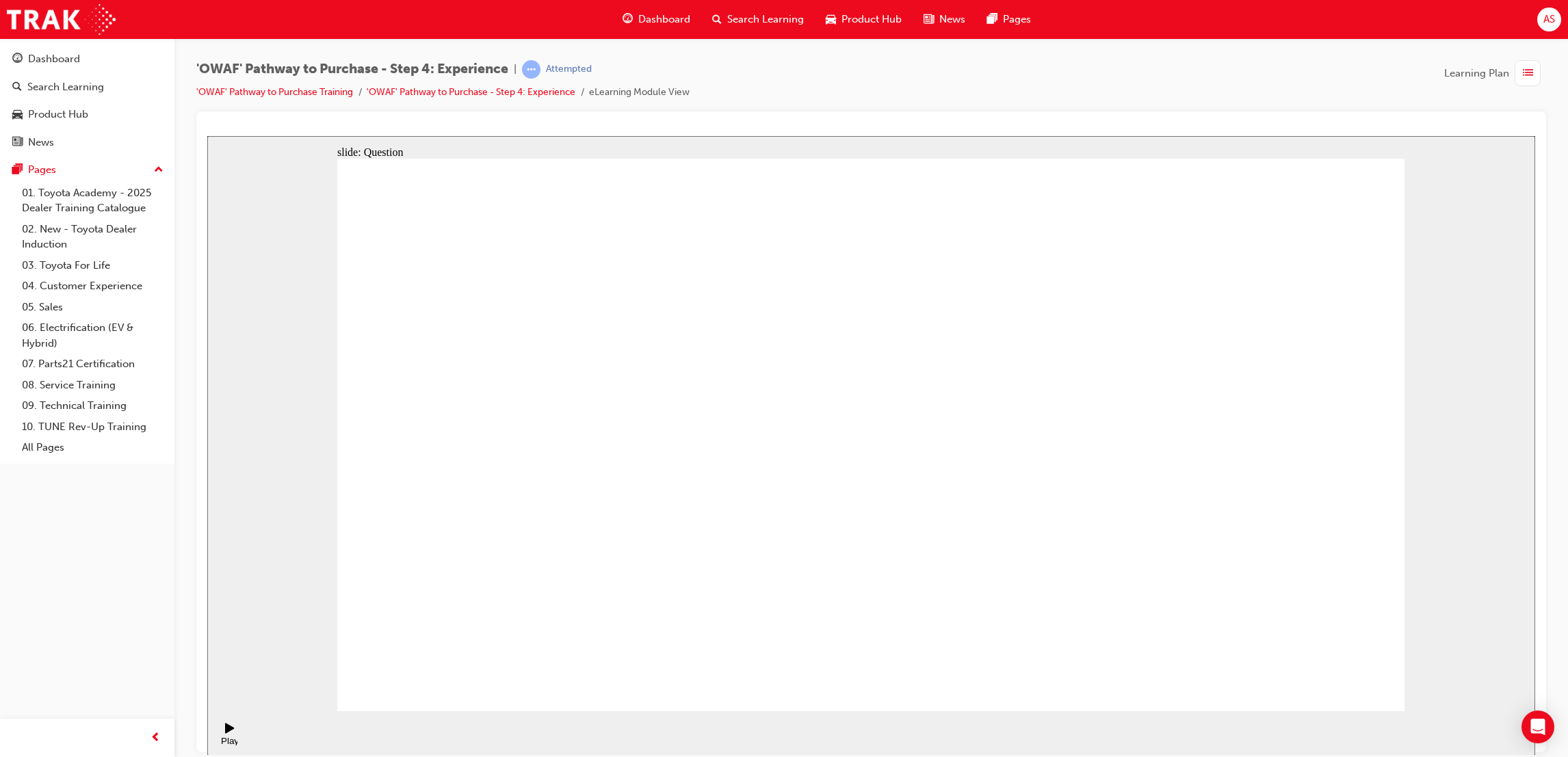
drag, startPoint x: 1326, startPoint y: 564, endPoint x: 1207, endPoint y: 411, distance: 193.8
drag, startPoint x: 1078, startPoint y: 604, endPoint x: 955, endPoint y: 449, distance: 197.9
drag, startPoint x: 975, startPoint y: 602, endPoint x: 870, endPoint y: 452, distance: 183.1
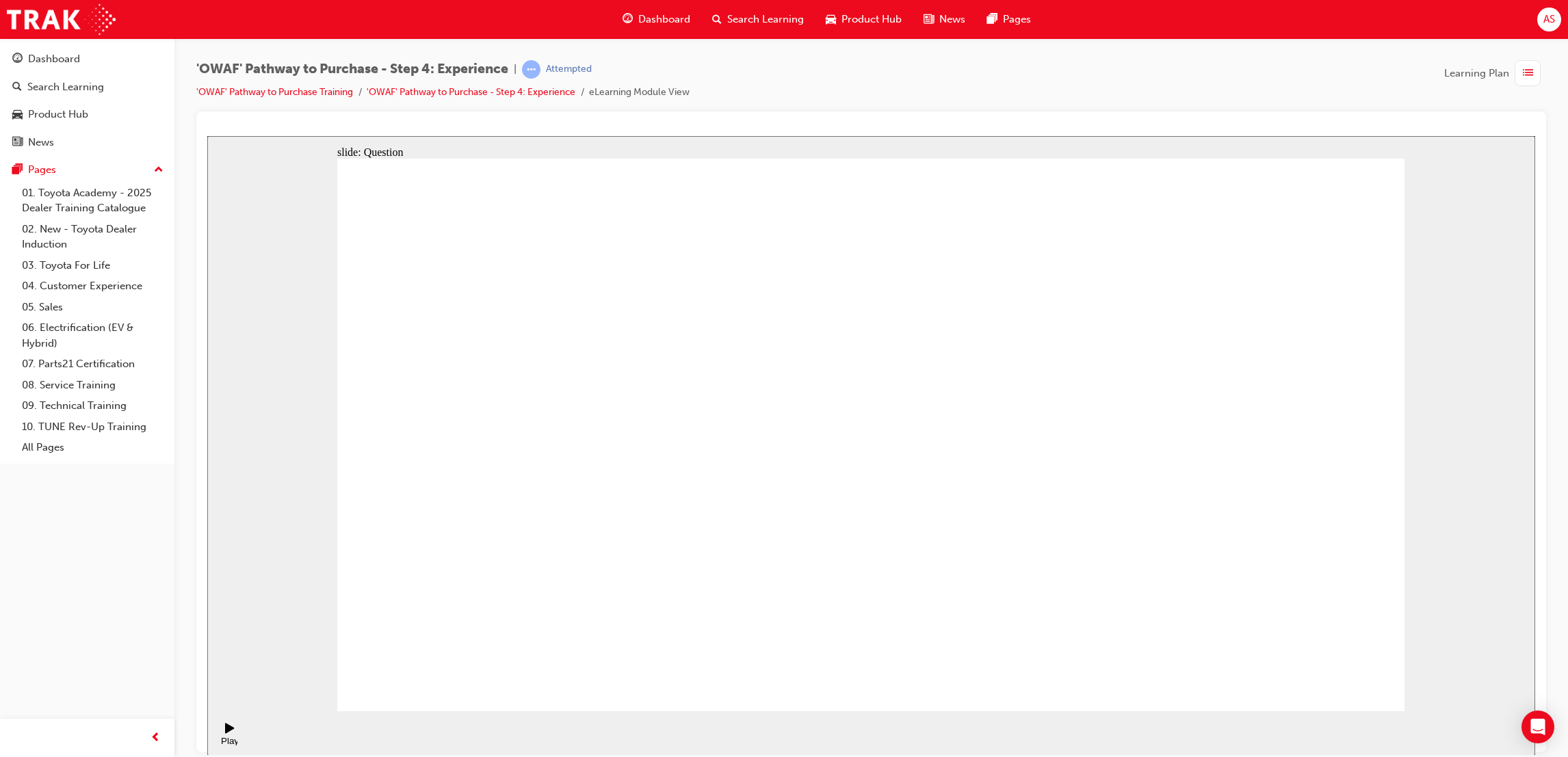
drag, startPoint x: 885, startPoint y: 562, endPoint x: 1130, endPoint y: 441, distance: 273.3
drag, startPoint x: 1237, startPoint y: 606, endPoint x: 1351, endPoint y: 469, distance: 178.2
drag, startPoint x: 861, startPoint y: 426, endPoint x: 1158, endPoint y: 612, distance: 350.4
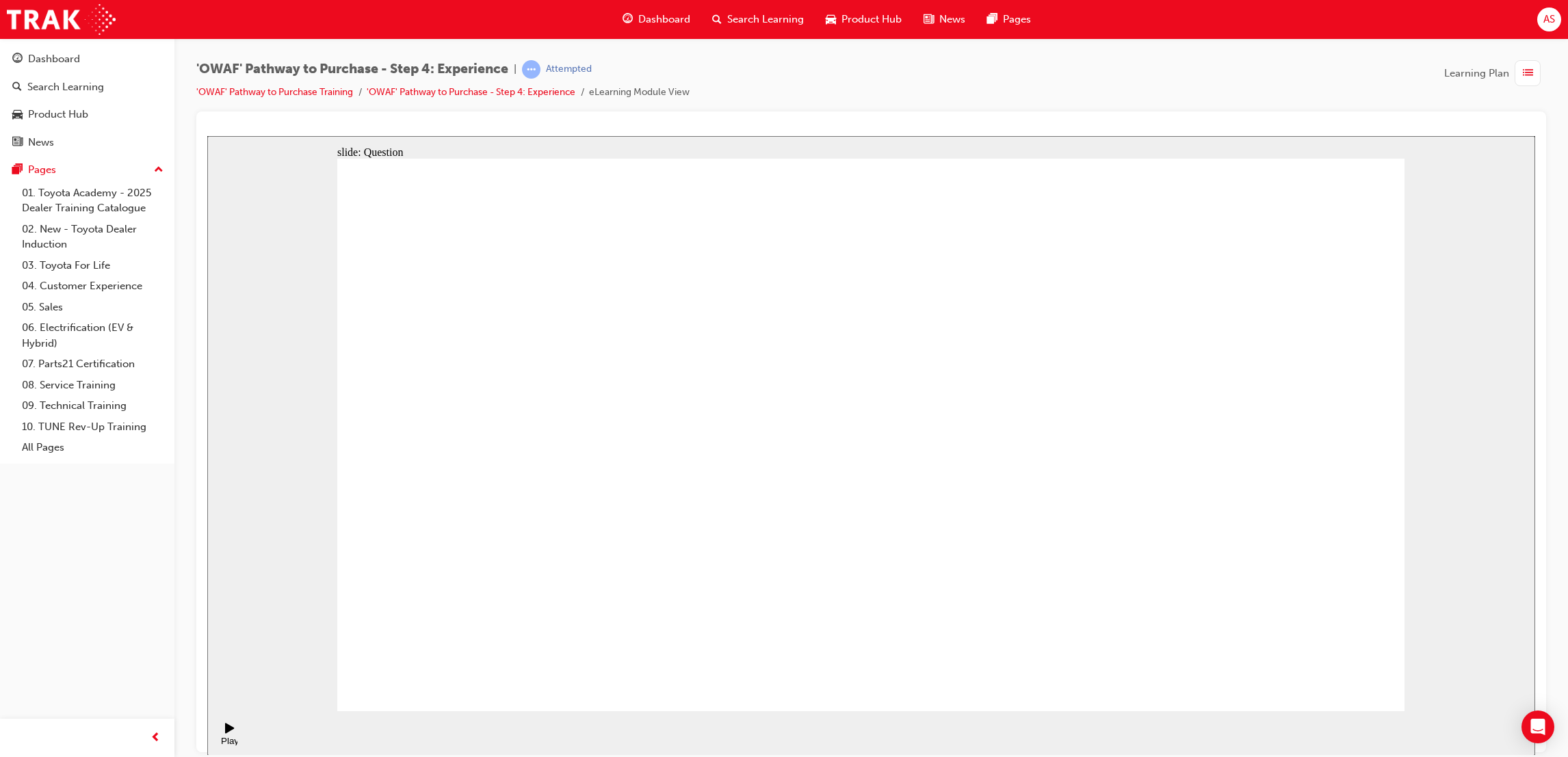
drag, startPoint x: 1321, startPoint y: 434, endPoint x: 826, endPoint y: 550, distance: 508.4
drag, startPoint x: 858, startPoint y: 474, endPoint x: 824, endPoint y: 668, distance: 197.0
drag, startPoint x: 985, startPoint y: 462, endPoint x: 997, endPoint y: 472, distance: 15.6
drag, startPoint x: 1188, startPoint y: 568, endPoint x: 839, endPoint y: 409, distance: 383.5
drag, startPoint x: 972, startPoint y: 554, endPoint x: 1312, endPoint y: 481, distance: 347.7
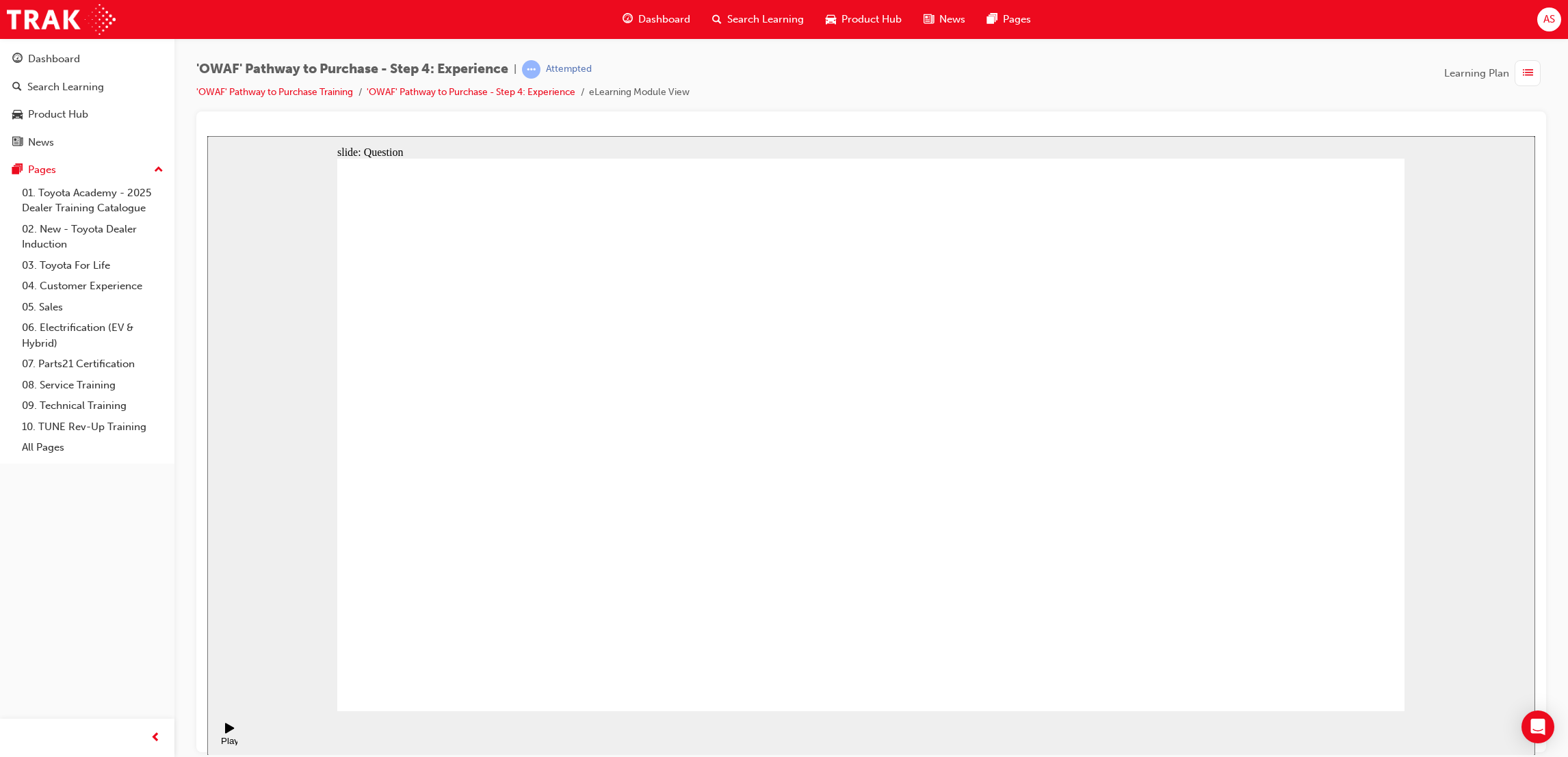
drag, startPoint x: 724, startPoint y: 609, endPoint x: 863, endPoint y: 367, distance: 279.1
drag, startPoint x: 880, startPoint y: 552, endPoint x: 1162, endPoint y: 412, distance: 314.8
drag, startPoint x: 1087, startPoint y: 624, endPoint x: 1149, endPoint y: 465, distance: 170.7
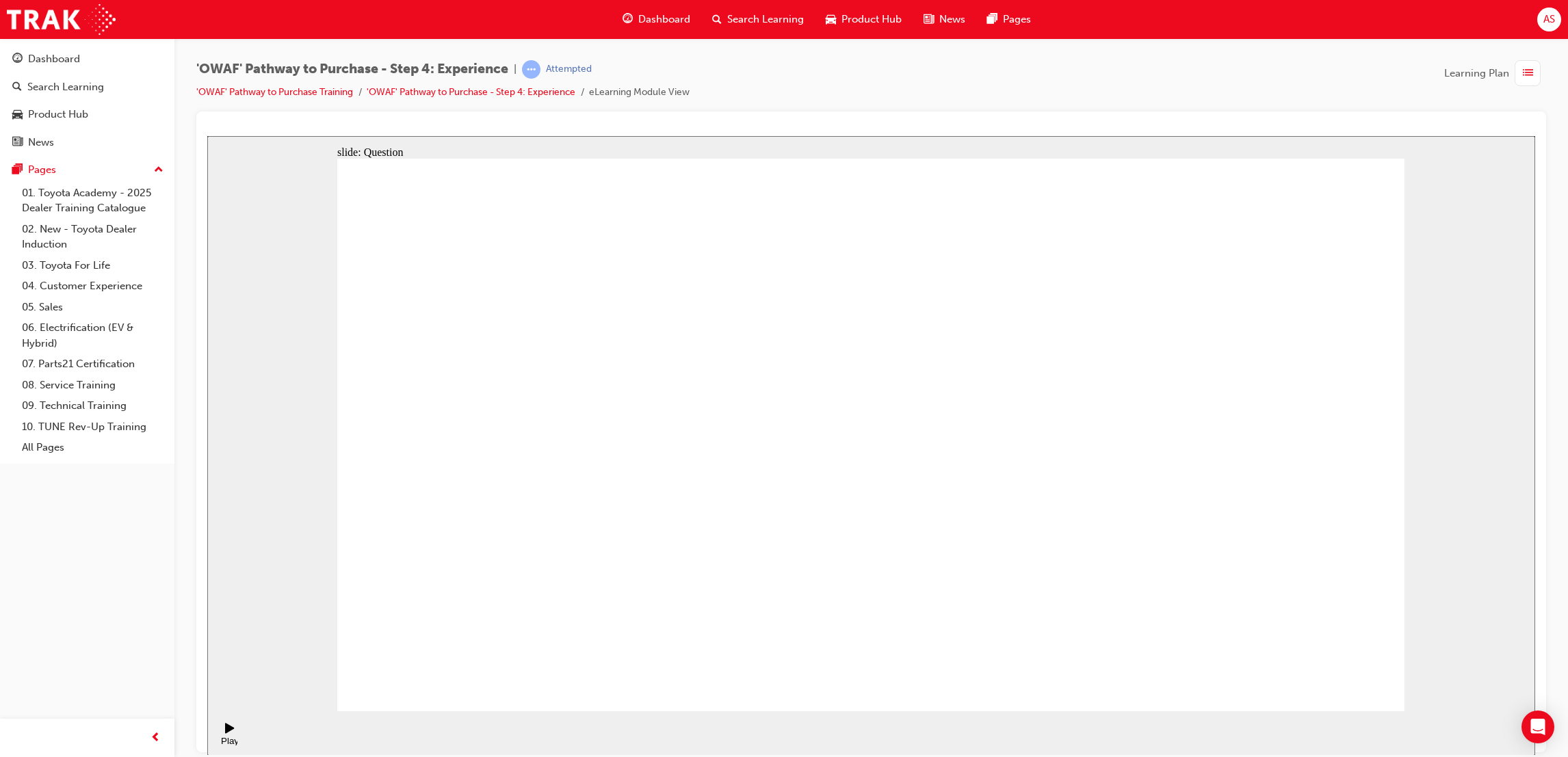
drag, startPoint x: 855, startPoint y: 535, endPoint x: 863, endPoint y: 535, distance: 8.0
radio input "true"
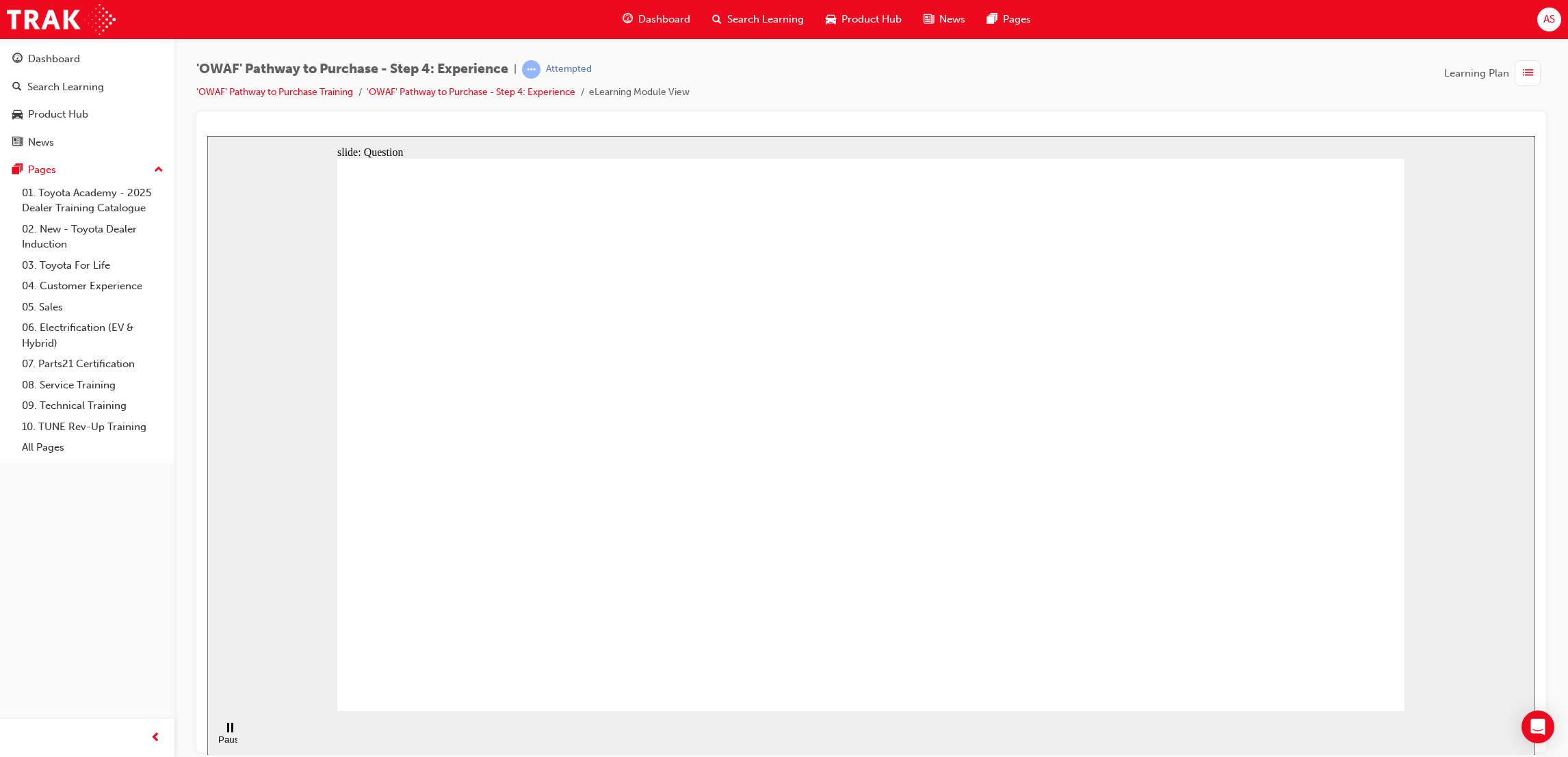
radio input "true"
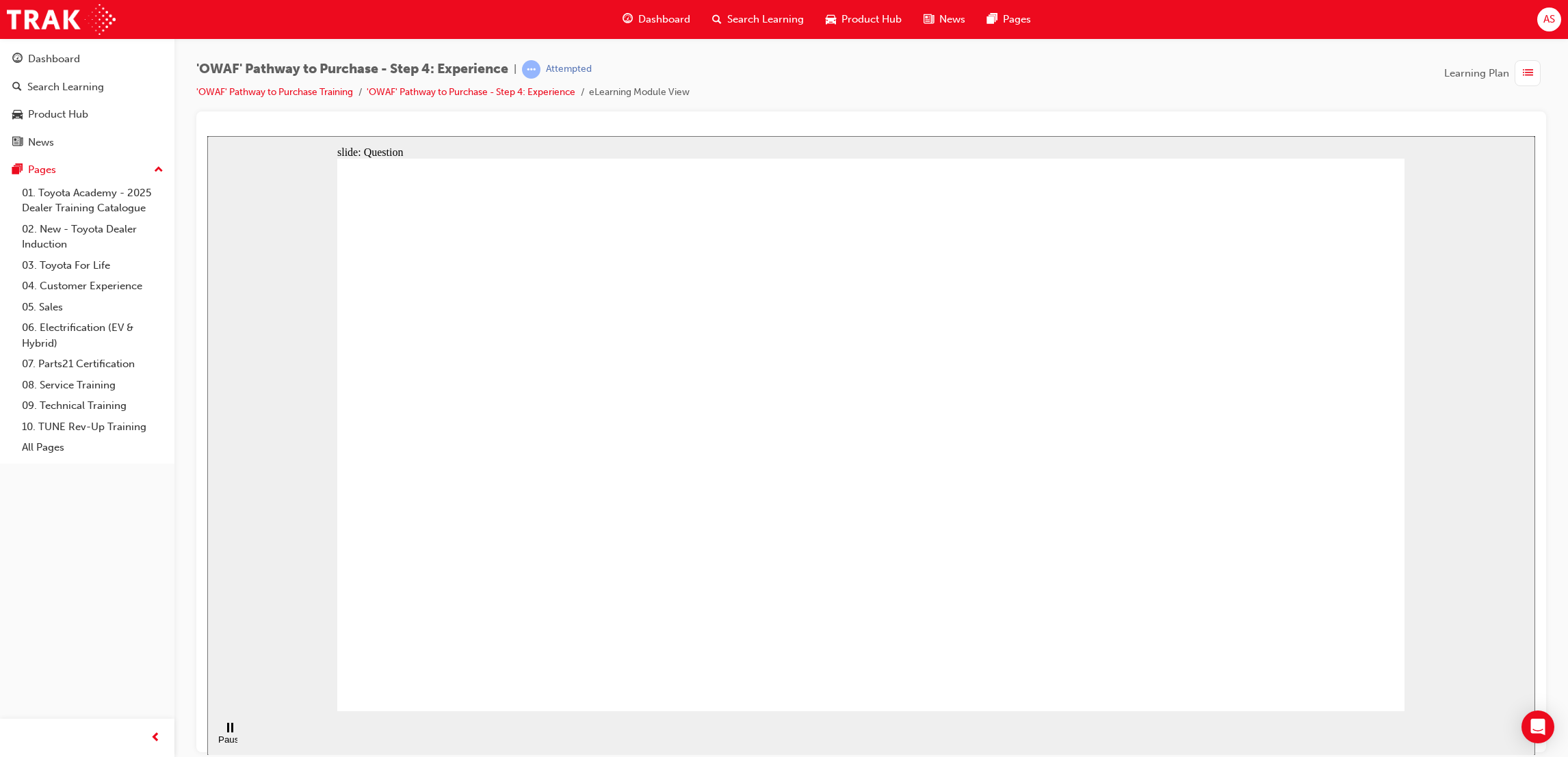
checkbox input "true"
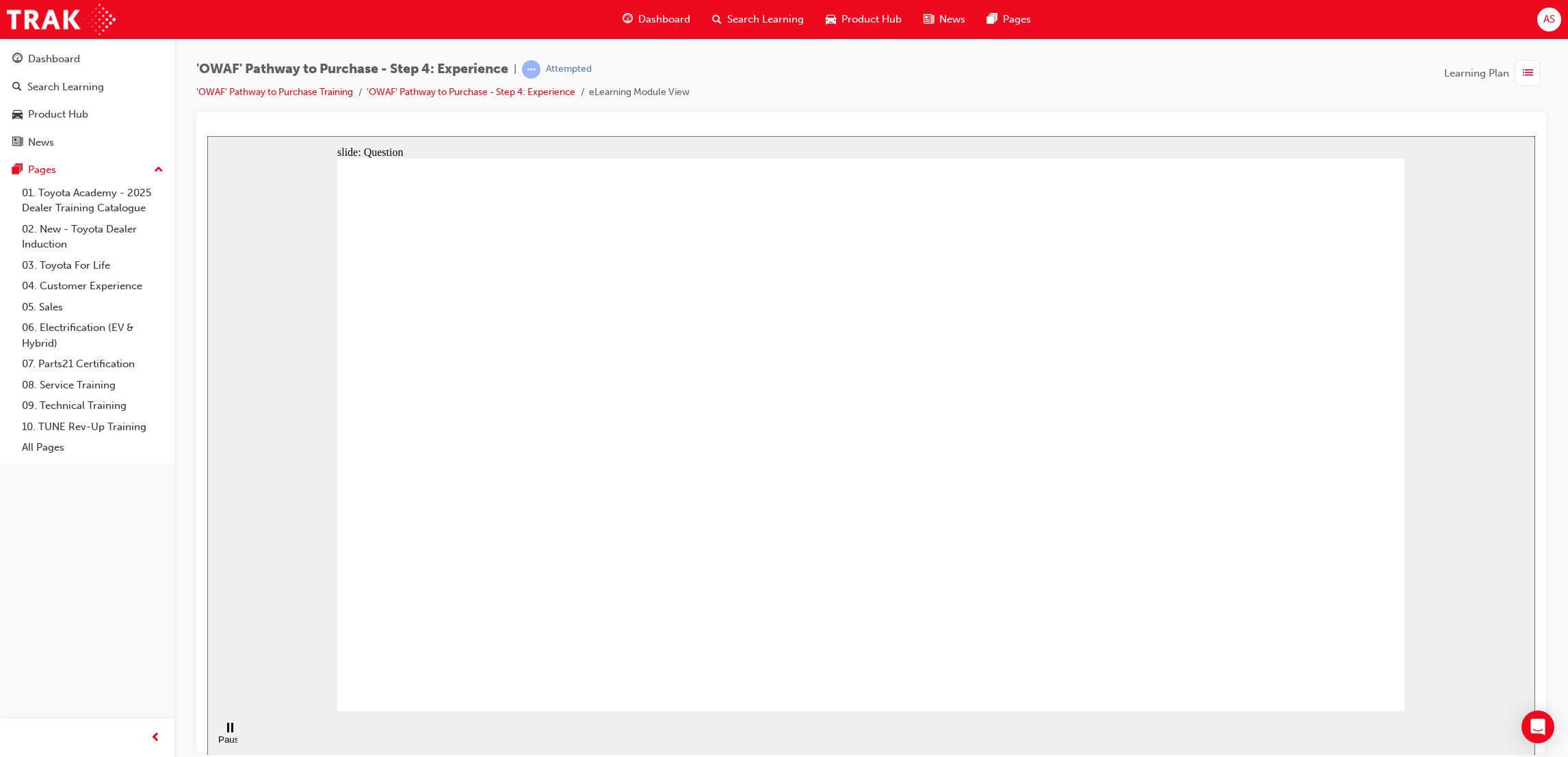
drag, startPoint x: 1251, startPoint y: 561, endPoint x: 695, endPoint y: 522, distance: 557.4
drag, startPoint x: 1279, startPoint y: 545, endPoint x: 621, endPoint y: 467, distance: 662.6
drag, startPoint x: 1279, startPoint y: 557, endPoint x: 540, endPoint y: 476, distance: 743.4
drag, startPoint x: 1179, startPoint y: 535, endPoint x: 508, endPoint y: 499, distance: 672.0
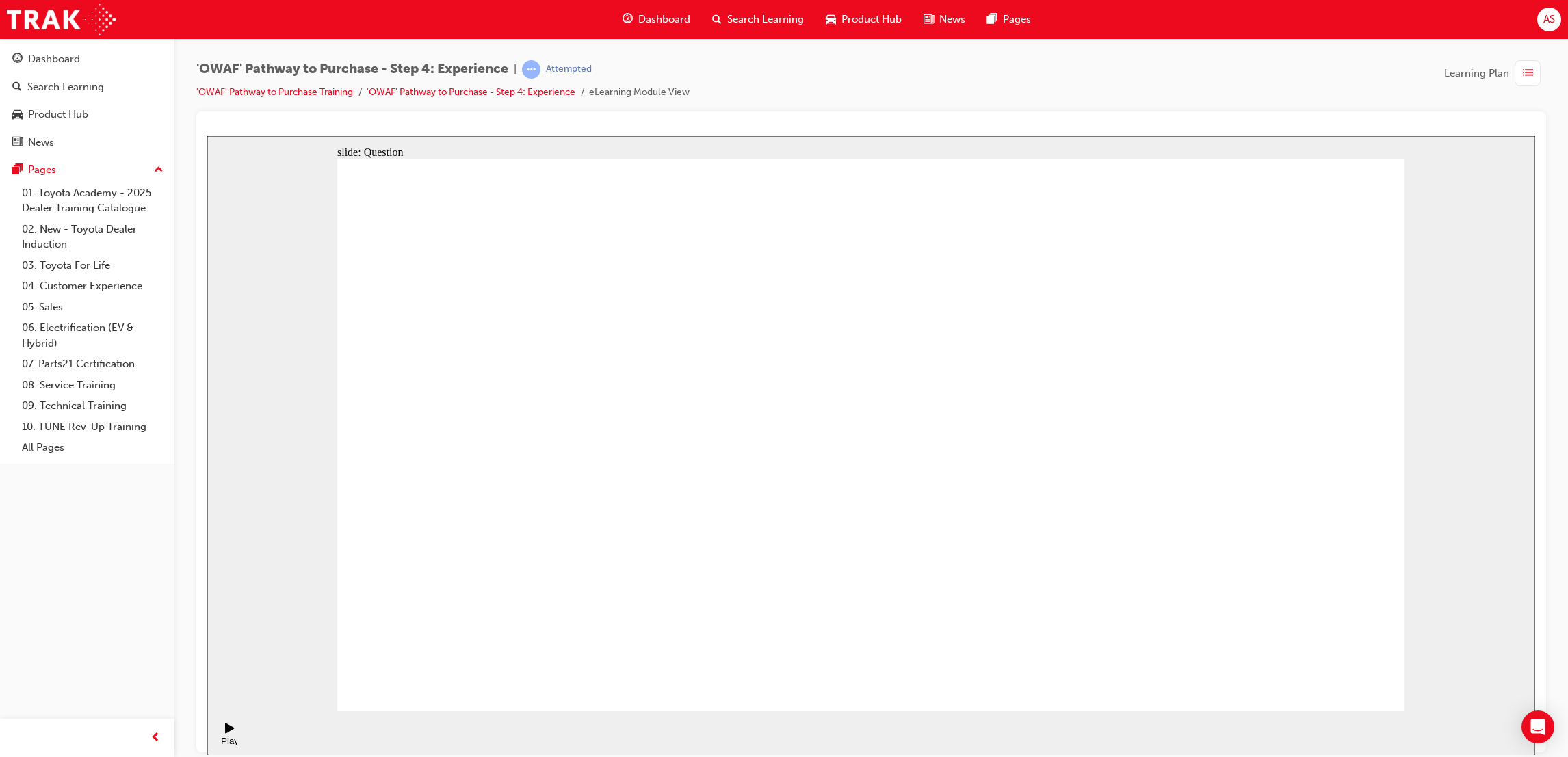
drag, startPoint x: 1172, startPoint y: 499, endPoint x: 1180, endPoint y: 499, distance: 8.0
drag, startPoint x: 1180, startPoint y: 499, endPoint x: 502, endPoint y: 478, distance: 678.3
drag, startPoint x: 1291, startPoint y: 553, endPoint x: 704, endPoint y: 579, distance: 587.6
drag, startPoint x: 1279, startPoint y: 549, endPoint x: 620, endPoint y: 502, distance: 660.7
drag, startPoint x: 1266, startPoint y: 544, endPoint x: 633, endPoint y: 511, distance: 633.9
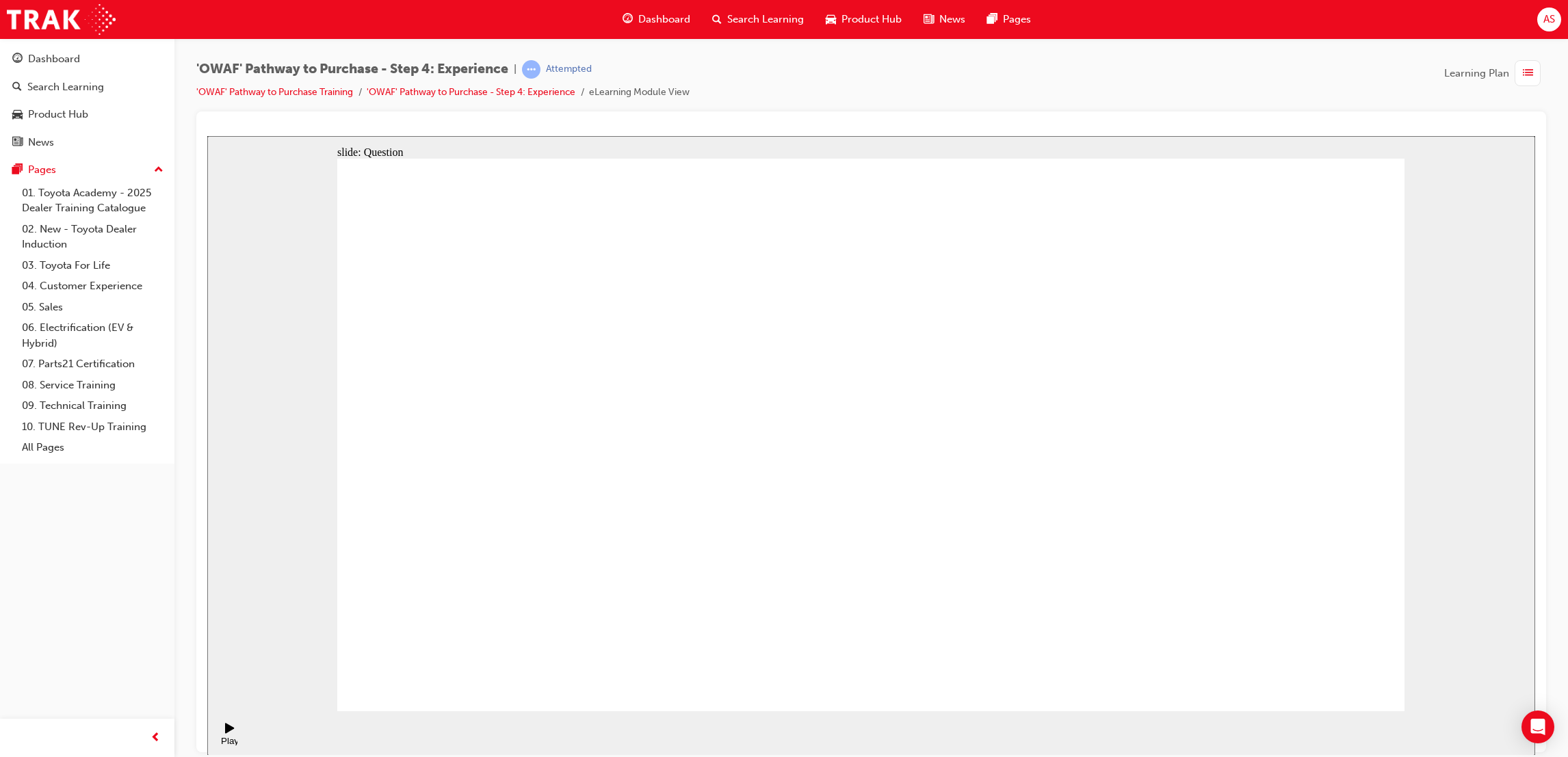
drag, startPoint x: 870, startPoint y: 292, endPoint x: 871, endPoint y: 312, distance: 20.0
drag, startPoint x: 995, startPoint y: 569, endPoint x: 883, endPoint y: 407, distance: 196.9
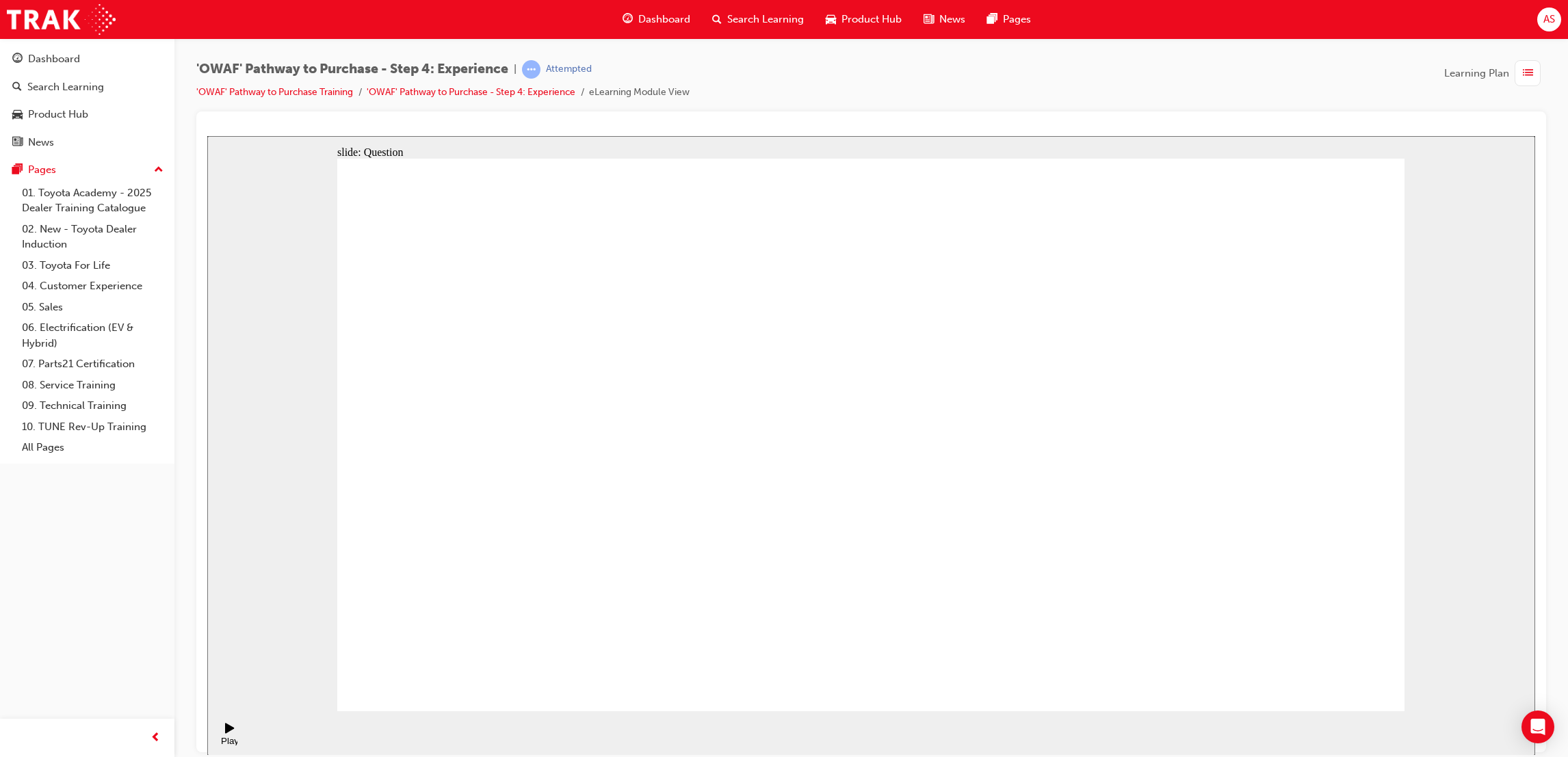
drag, startPoint x: 865, startPoint y: 571, endPoint x: 1216, endPoint y: 437, distance: 375.7
drag, startPoint x: 1303, startPoint y: 569, endPoint x: 936, endPoint y: 405, distance: 402.0
drag, startPoint x: 1076, startPoint y: 568, endPoint x: 1275, endPoint y: 441, distance: 236.1
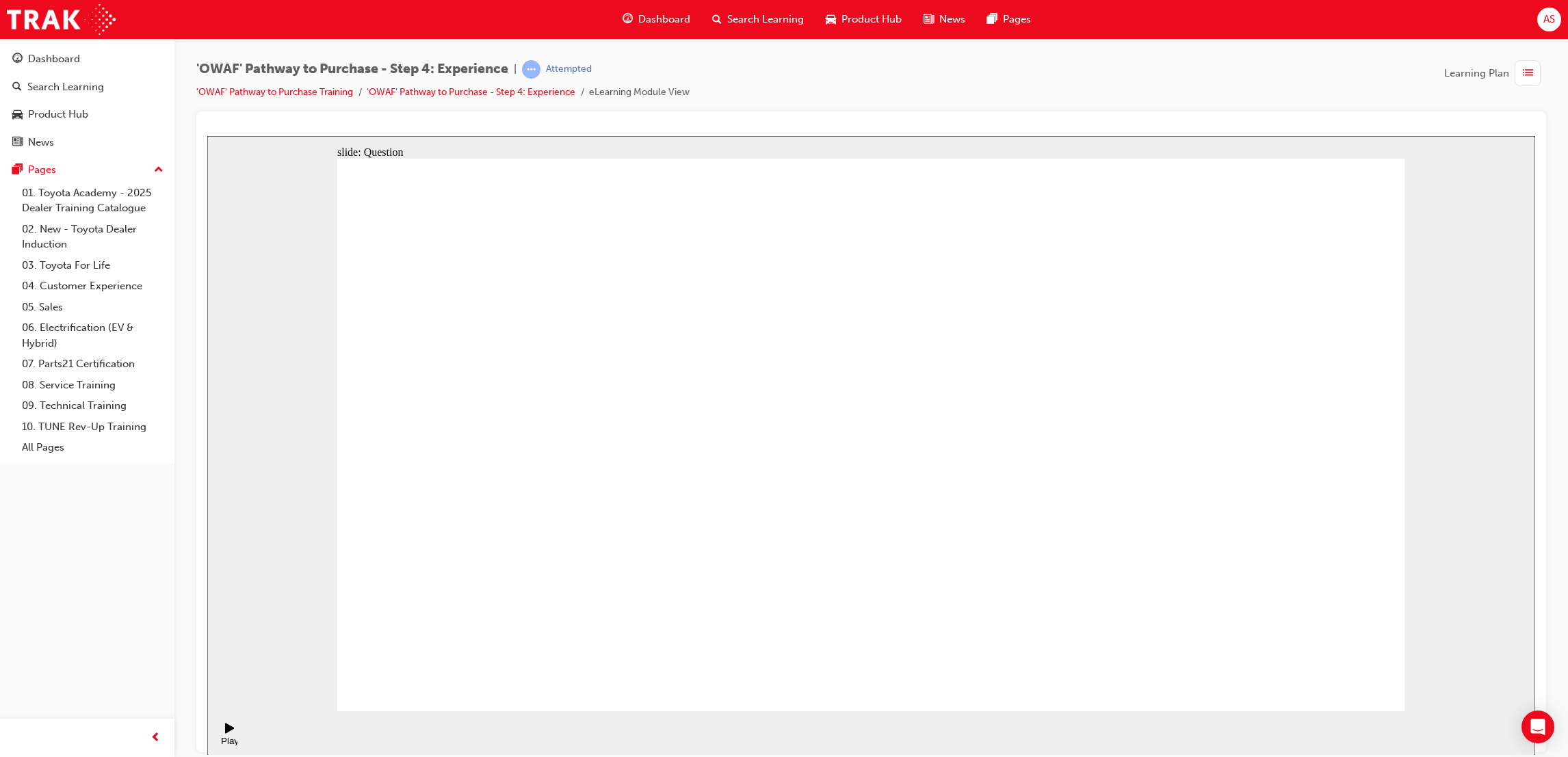
drag, startPoint x: 863, startPoint y: 443, endPoint x: 942, endPoint y: 520, distance: 110.3
drag, startPoint x: 960, startPoint y: 413, endPoint x: 964, endPoint y: 605, distance: 192.0
drag, startPoint x: 1063, startPoint y: 451, endPoint x: 1065, endPoint y: 599, distance: 148.0
drag, startPoint x: 1156, startPoint y: 467, endPoint x: 1081, endPoint y: 612, distance: 163.2
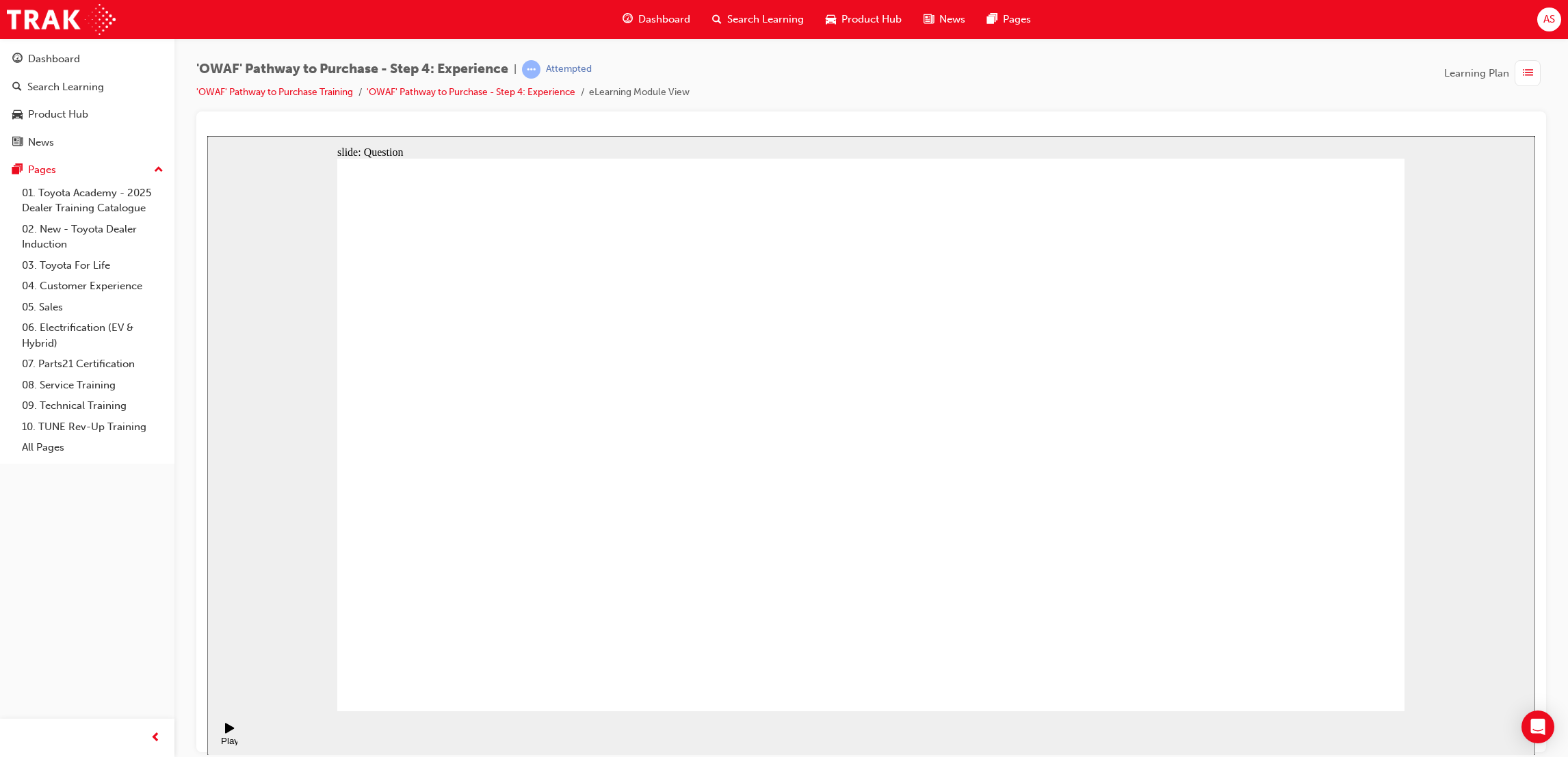
drag, startPoint x: 1306, startPoint y: 465, endPoint x: 726, endPoint y: 625, distance: 601.7
drag, startPoint x: 946, startPoint y: 544, endPoint x: 856, endPoint y: 438, distance: 139.1
drag, startPoint x: 1201, startPoint y: 613, endPoint x: 962, endPoint y: 455, distance: 286.5
drag, startPoint x: 1327, startPoint y: 553, endPoint x: 1211, endPoint y: 413, distance: 181.8
drag, startPoint x: 1100, startPoint y: 581, endPoint x: 1312, endPoint y: 414, distance: 269.9
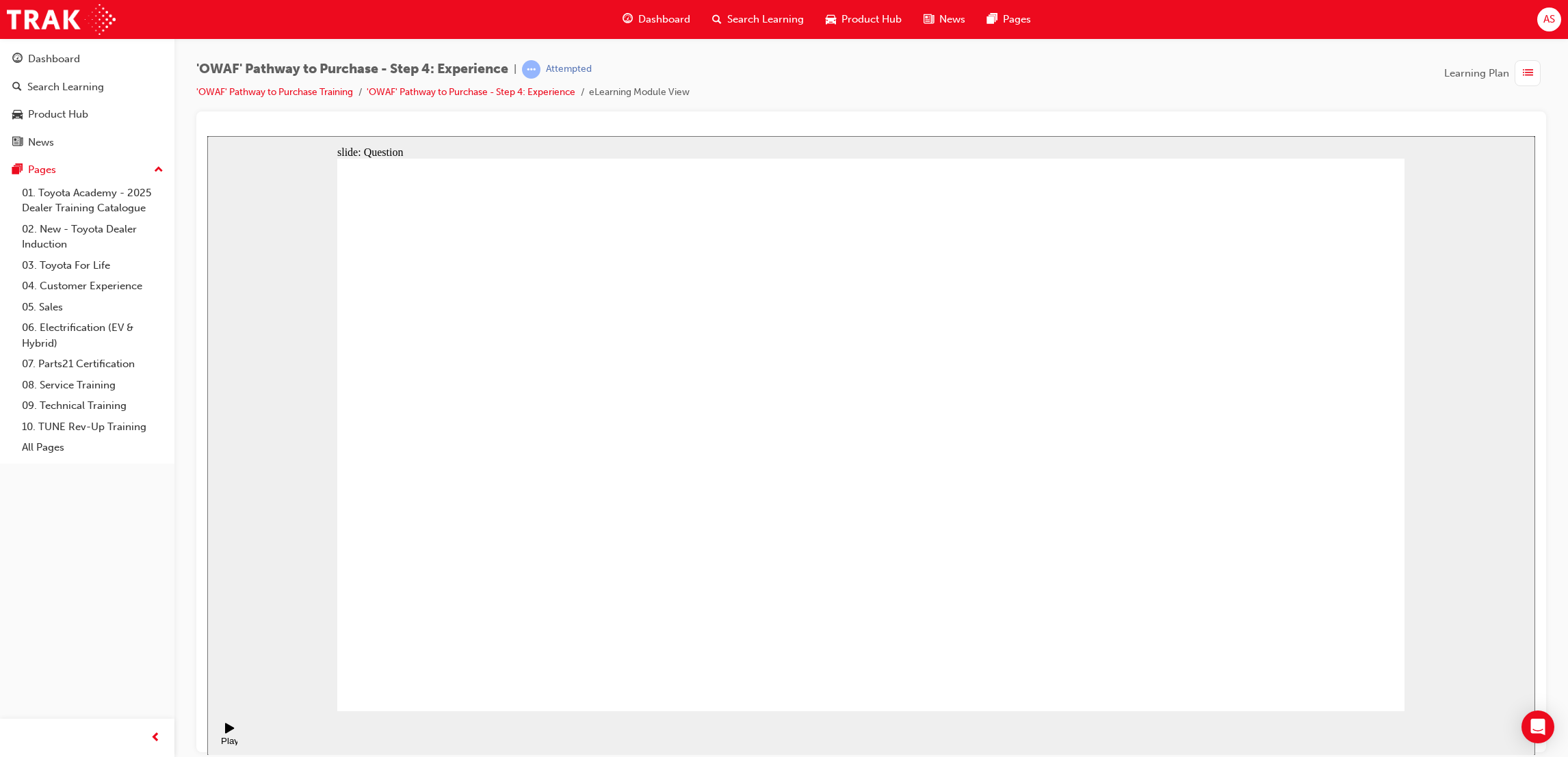
drag, startPoint x: 681, startPoint y: 606, endPoint x: 837, endPoint y: 387, distance: 268.9
drag, startPoint x: 870, startPoint y: 553, endPoint x: 1172, endPoint y: 376, distance: 350.0
drag, startPoint x: 1055, startPoint y: 604, endPoint x: 1170, endPoint y: 417, distance: 219.5
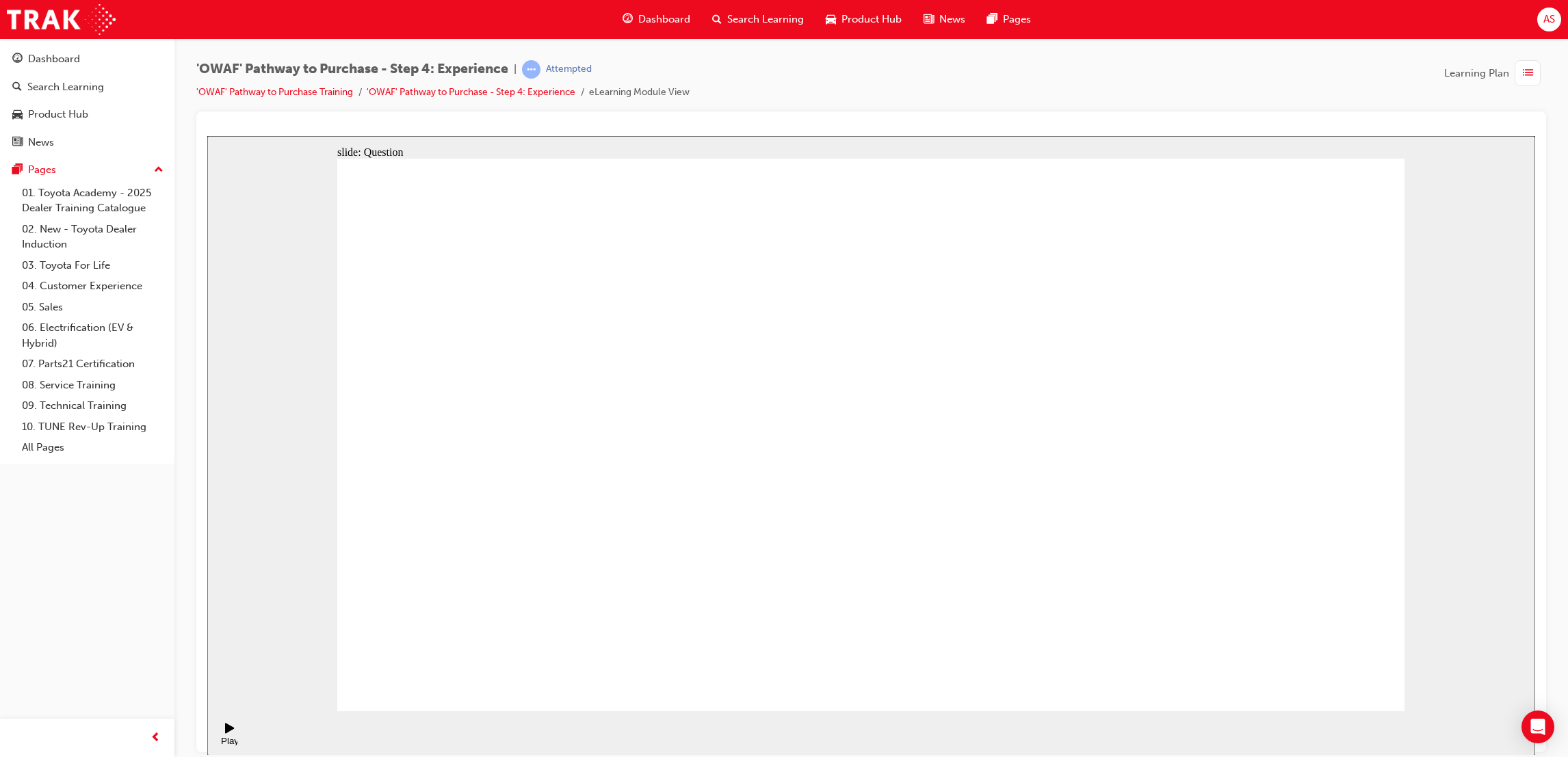
radio input "true"
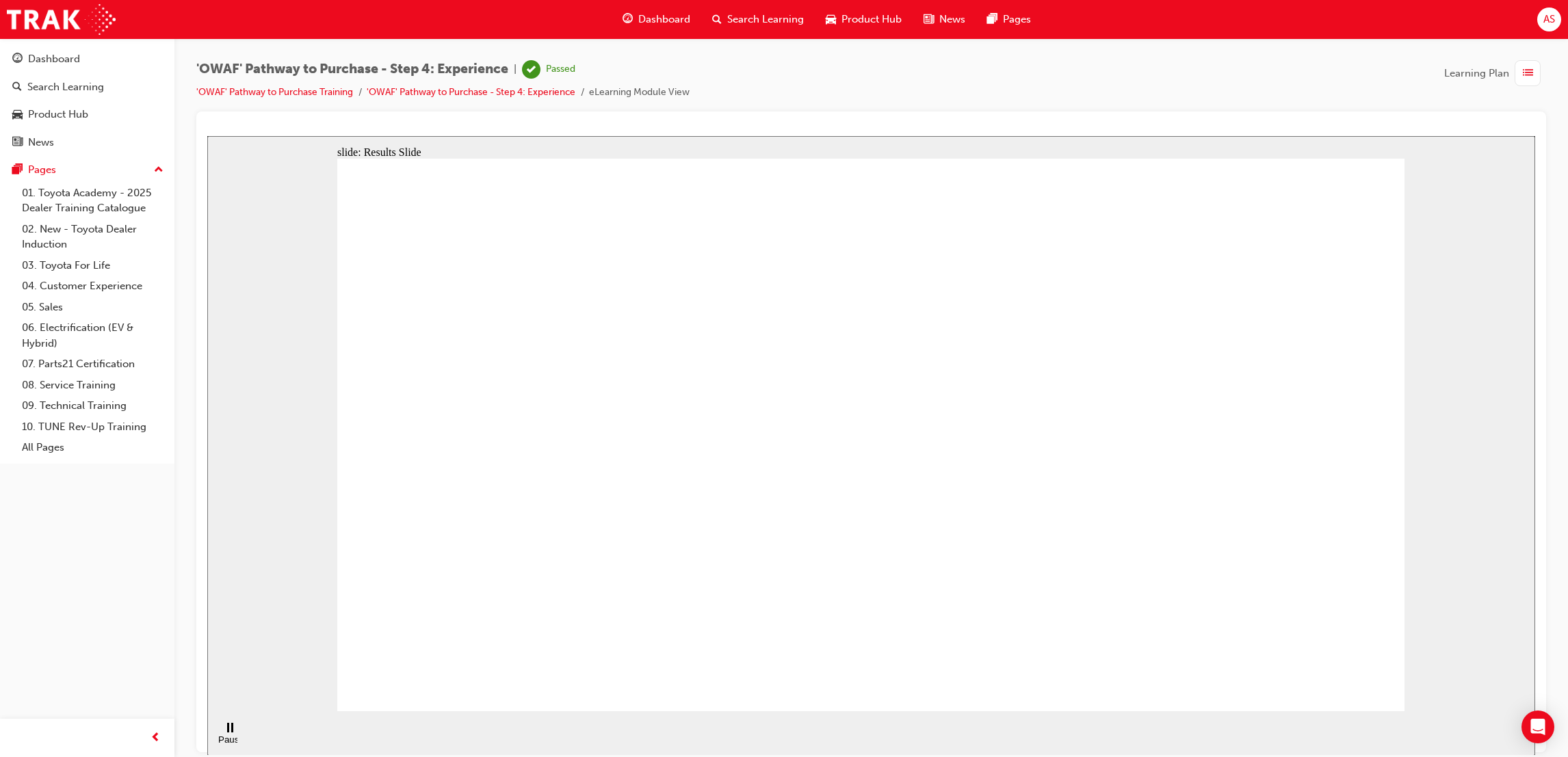
click at [672, 14] on span "Dashboard" at bounding box center [664, 20] width 52 height 16
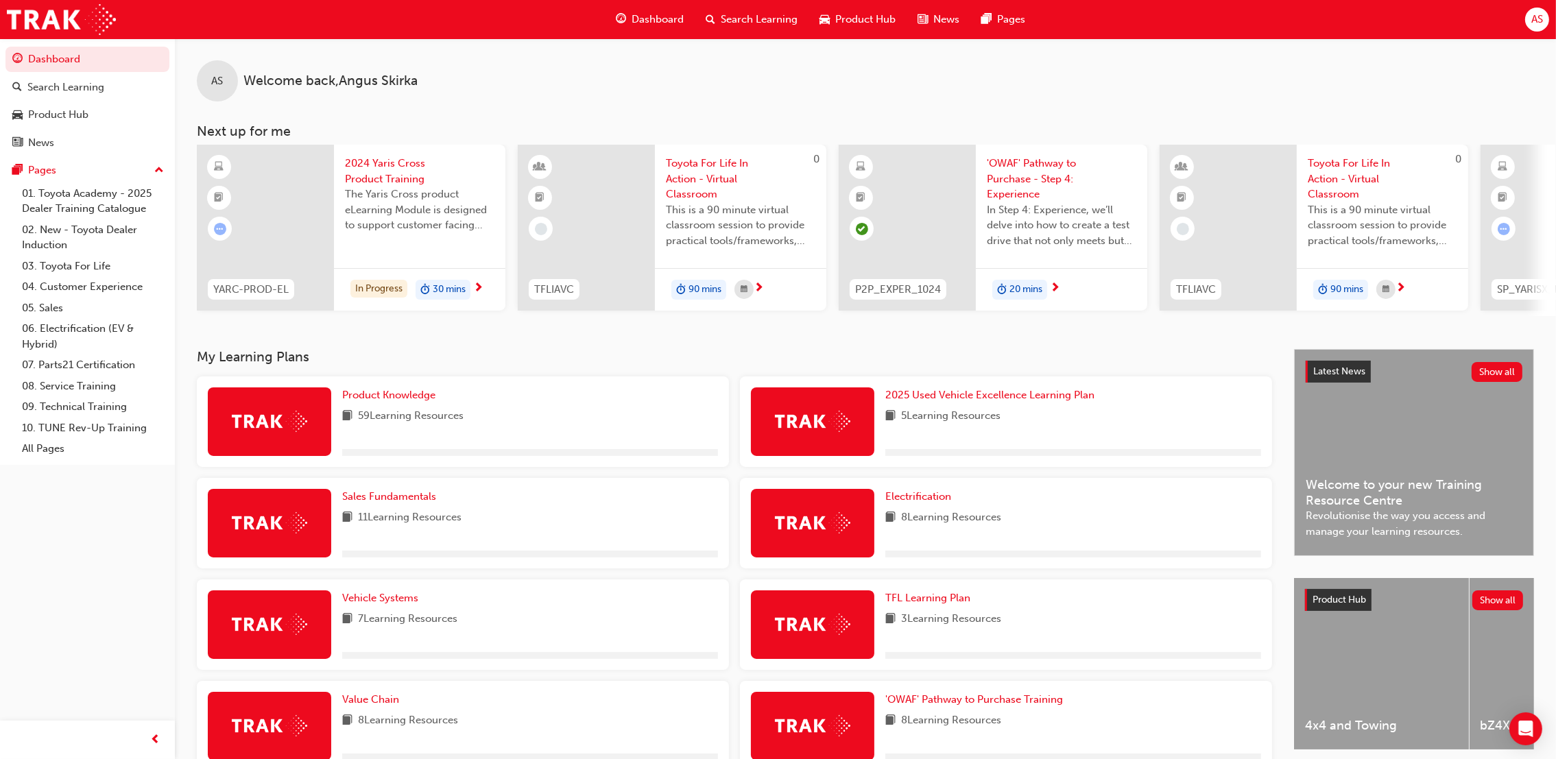
click at [932, 690] on div "'OWAF' Pathway to Purchase Training 8 Learning Resources" at bounding box center [1006, 726] width 532 height 91
click at [948, 701] on span "'OWAF' Pathway to Purchase Training" at bounding box center [974, 699] width 178 height 12
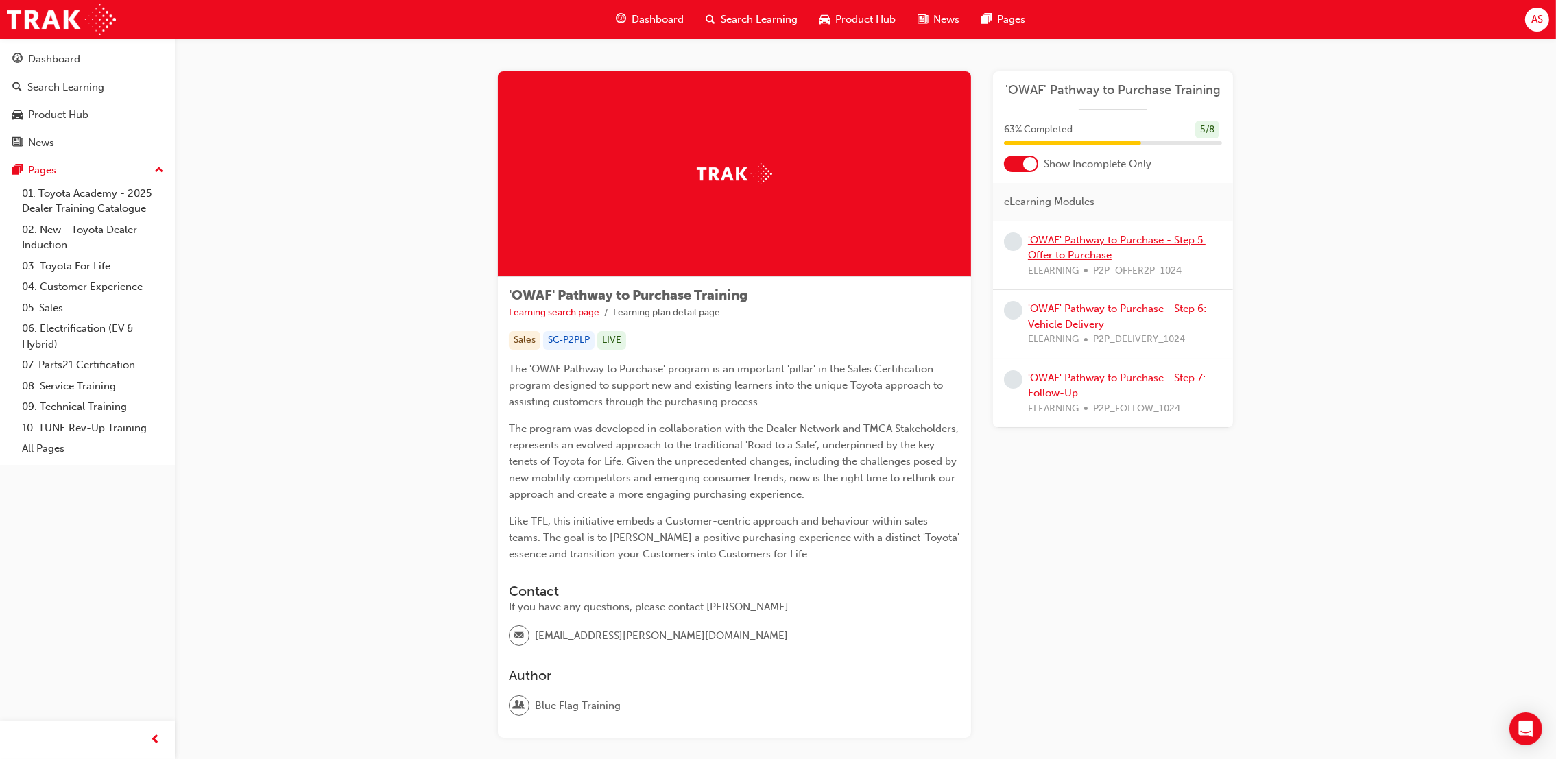
click at [1176, 234] on link "'OWAF' Pathway to Purchase - Step 5: Offer to Purchase" at bounding box center [1117, 248] width 178 height 28
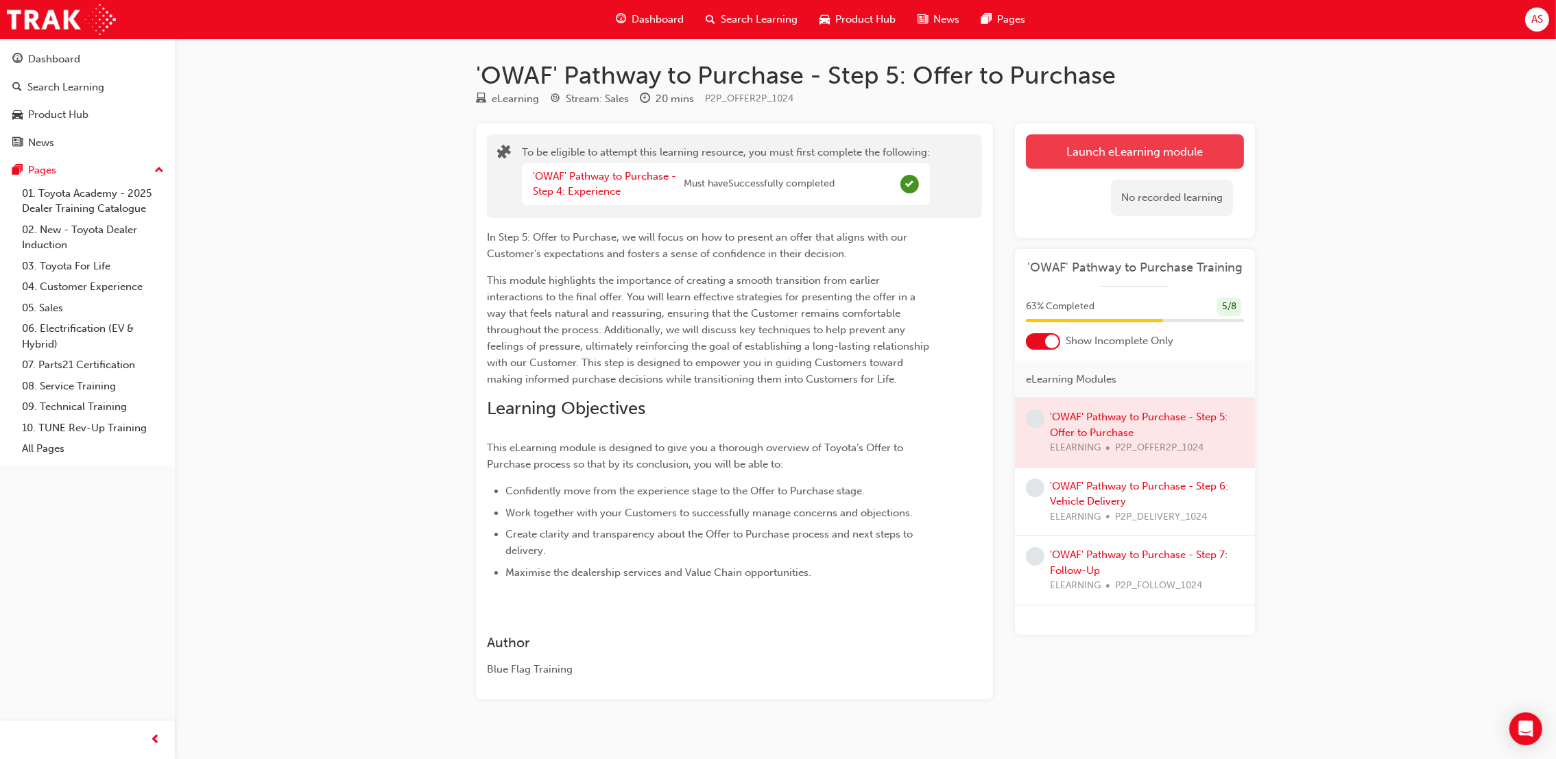
click at [1061, 139] on button "Launch eLearning module" at bounding box center [1135, 151] width 218 height 34
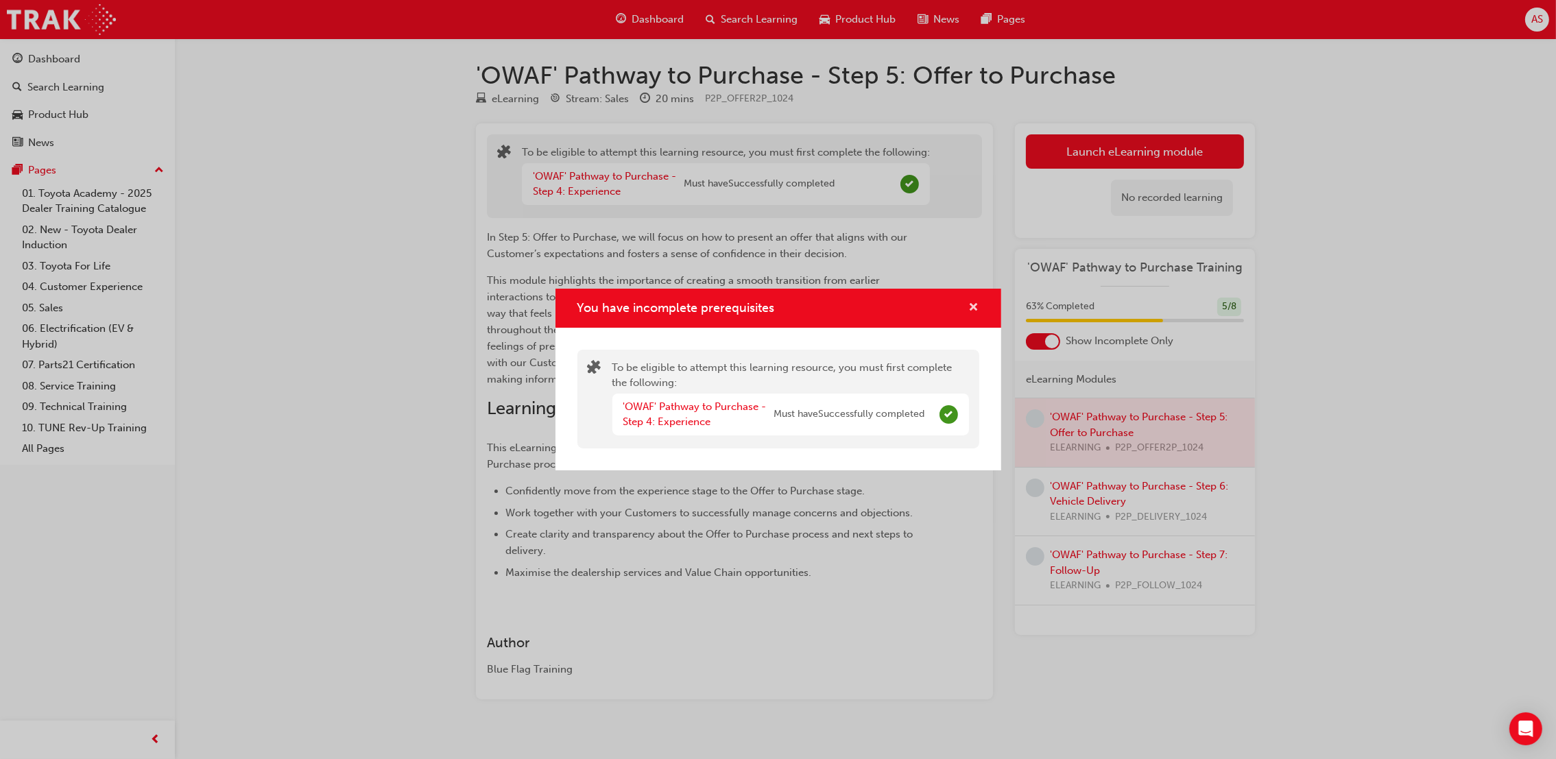
drag, startPoint x: 955, startPoint y: 303, endPoint x: 972, endPoint y: 302, distance: 16.5
click at [960, 302] on div "You have incomplete prerequisites" at bounding box center [778, 308] width 402 height 17
click at [973, 302] on span "cross-icon" at bounding box center [974, 308] width 10 height 12
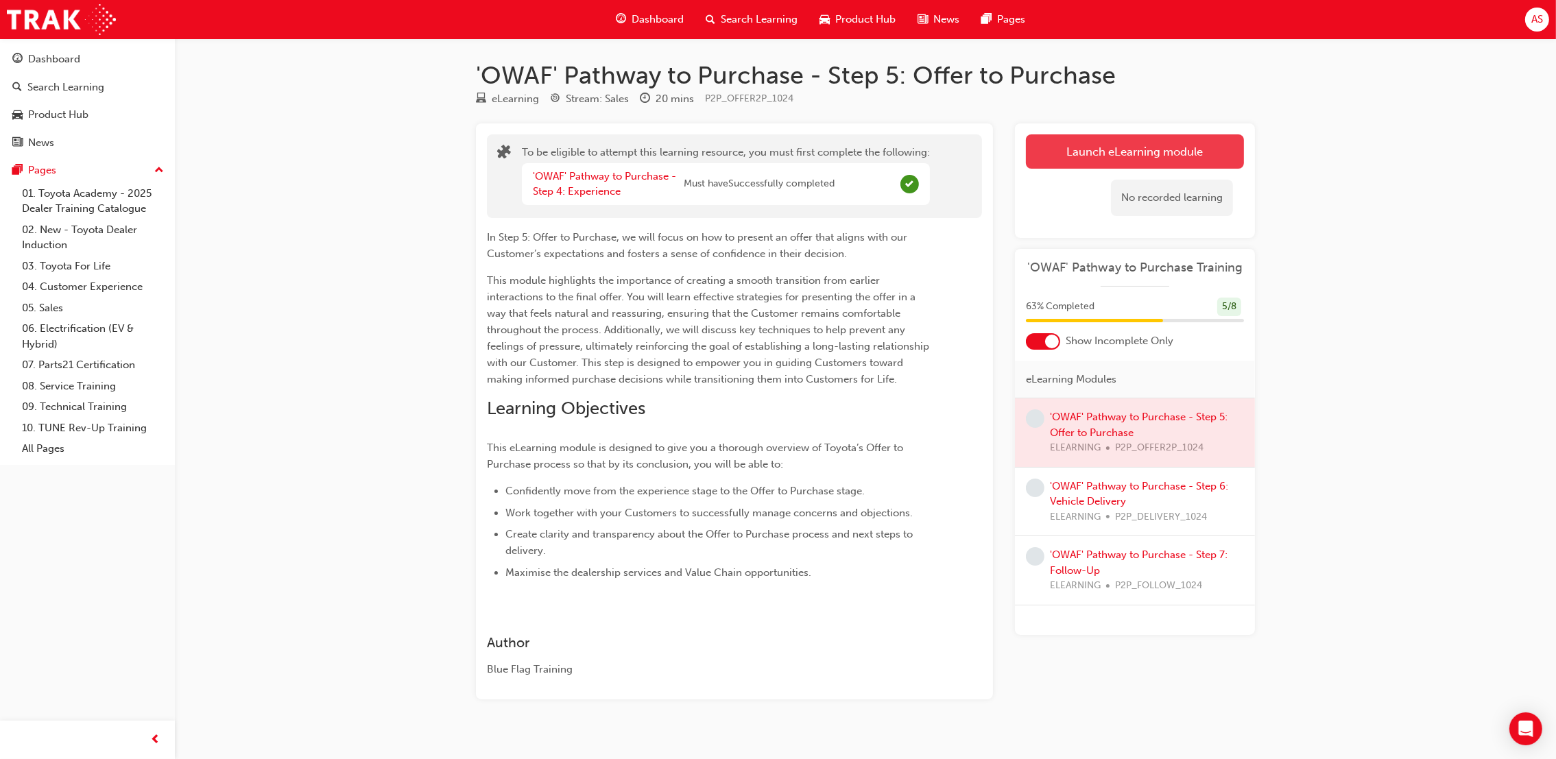
click at [1080, 143] on button "Launch eLearning module" at bounding box center [1135, 151] width 218 height 34
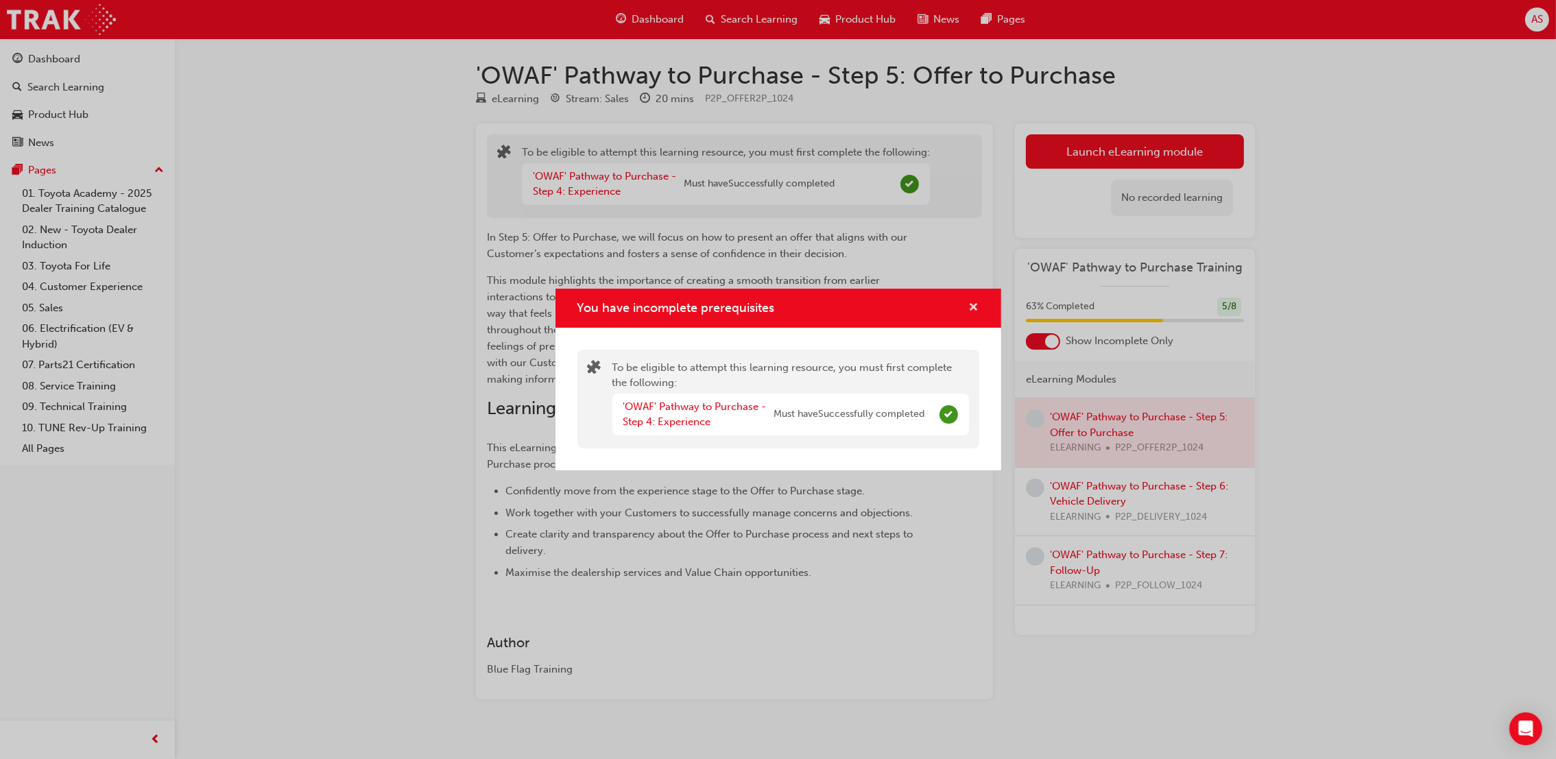
drag, startPoint x: 977, startPoint y: 306, endPoint x: 495, endPoint y: 11, distance: 565.2
click at [976, 306] on span "cross-icon" at bounding box center [974, 308] width 10 height 12
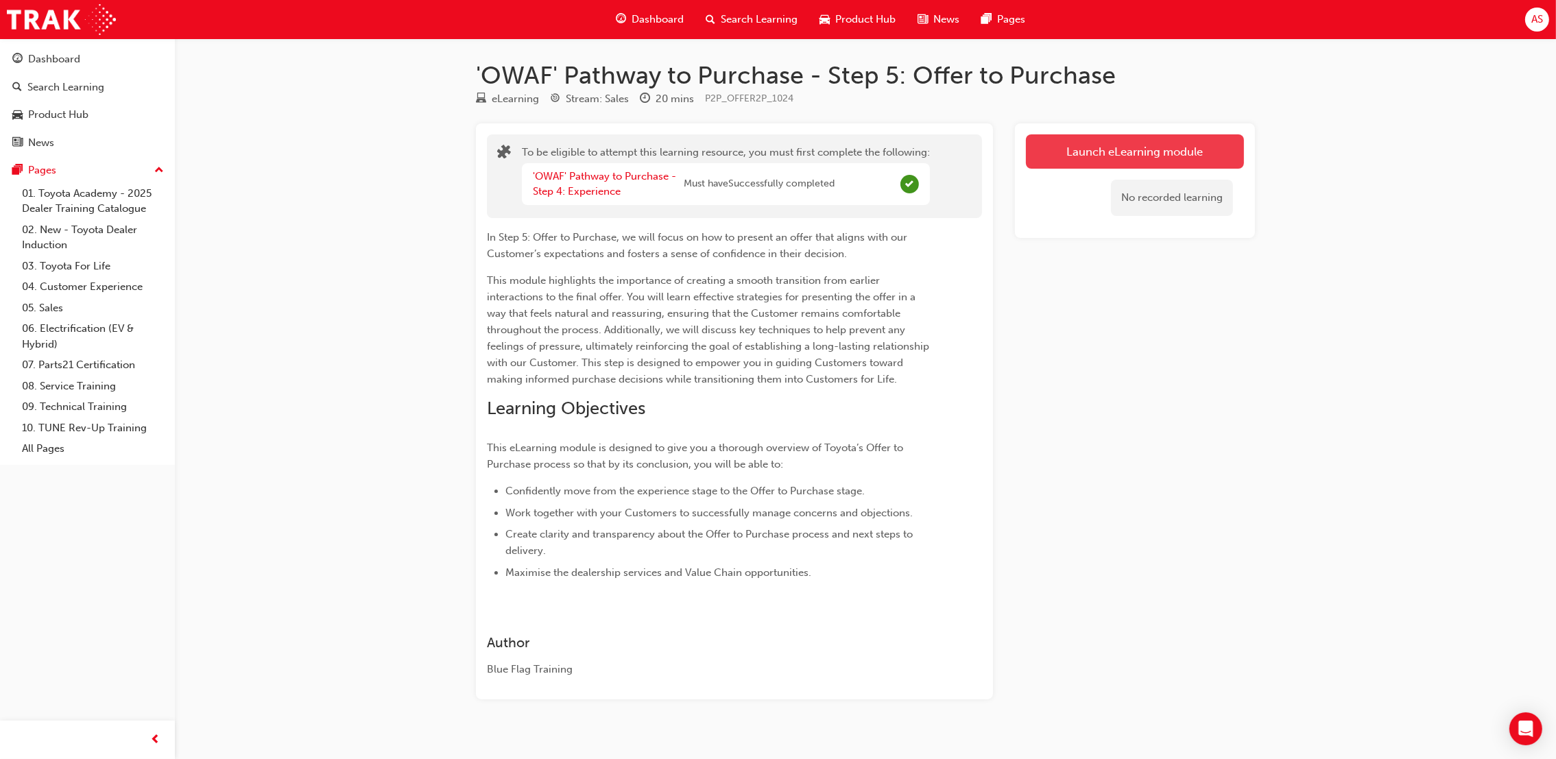
click at [1151, 158] on button "Launch eLearning module" at bounding box center [1135, 151] width 218 height 34
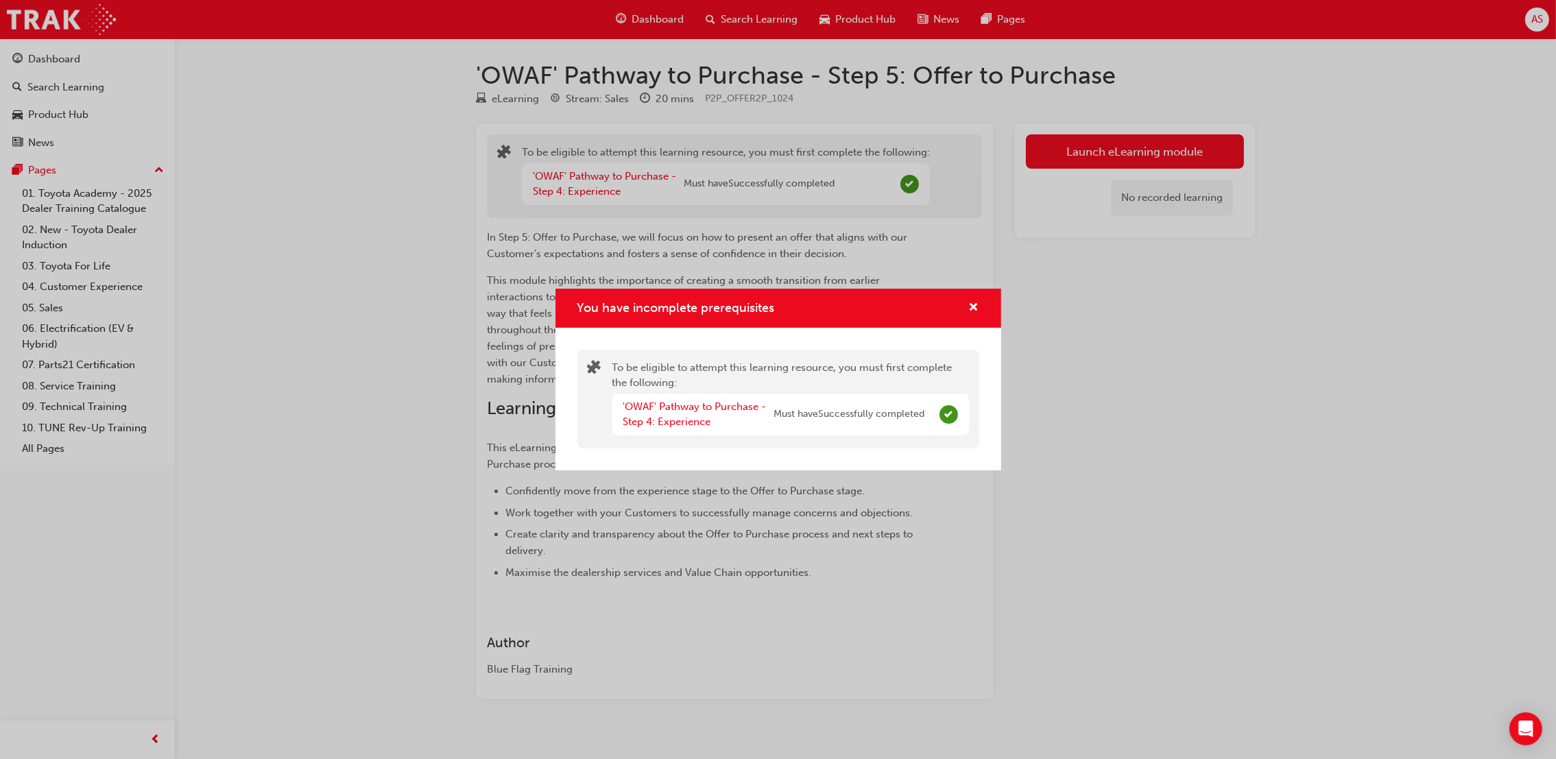
drag, startPoint x: 989, startPoint y: 307, endPoint x: 695, endPoint y: 30, distance: 404.1
click at [988, 306] on div "You have incomplete prerequisites" at bounding box center [779, 308] width 446 height 39
click at [970, 309] on span "cross-icon" at bounding box center [974, 308] width 10 height 12
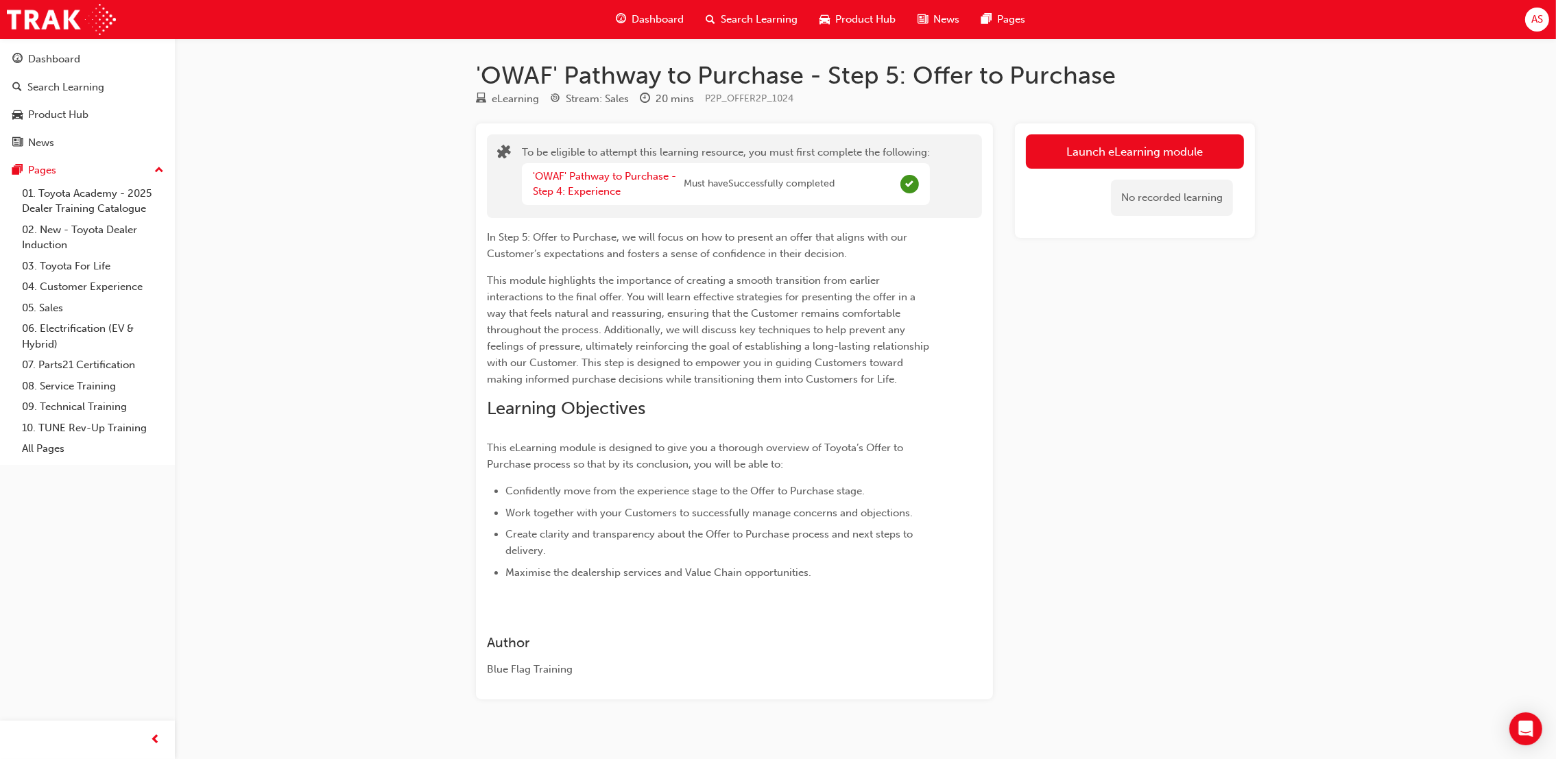
click at [636, 12] on span "Dashboard" at bounding box center [658, 20] width 52 height 16
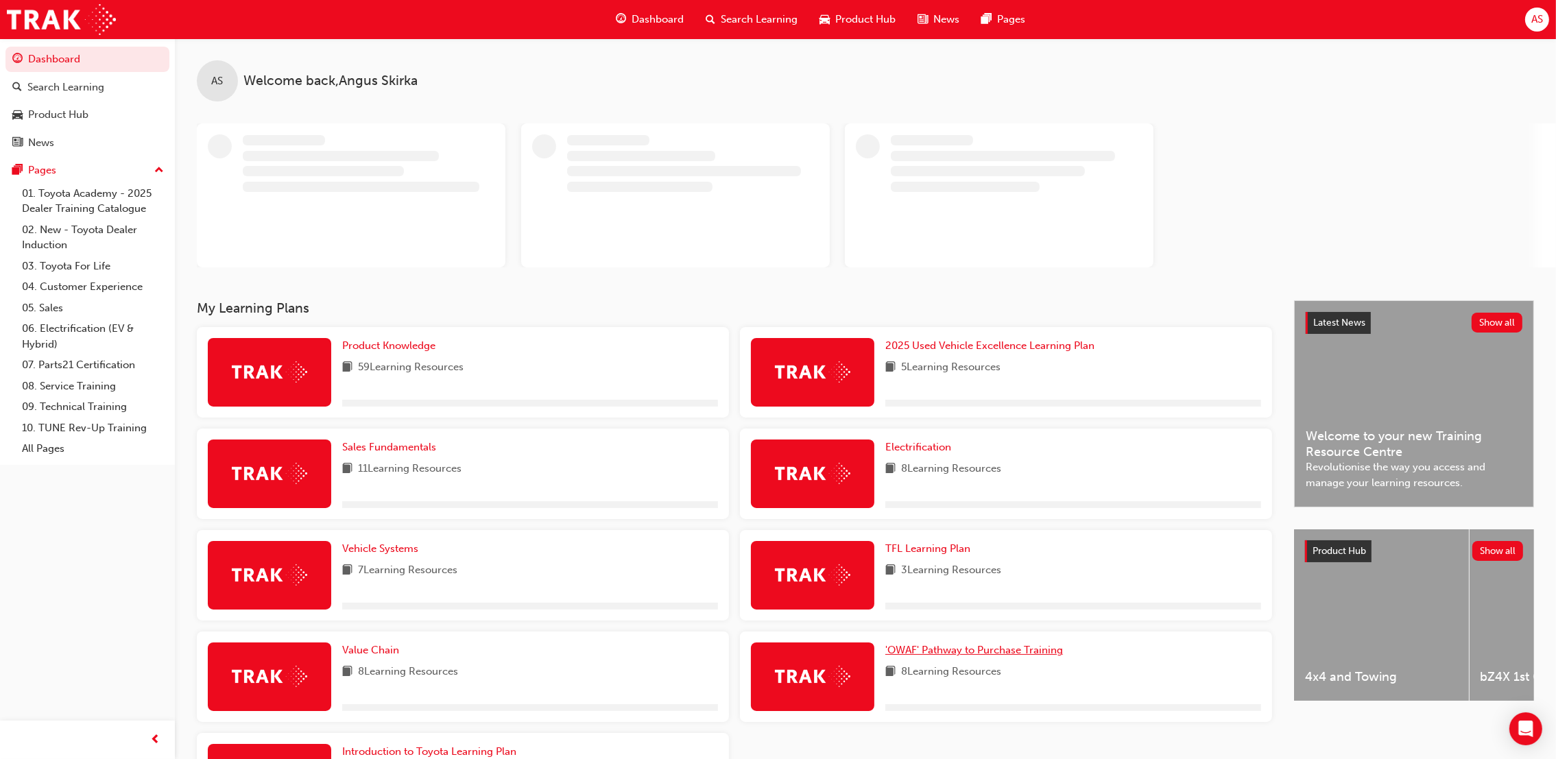
click at [957, 654] on span "'OWAF' Pathway to Purchase Training" at bounding box center [974, 650] width 178 height 12
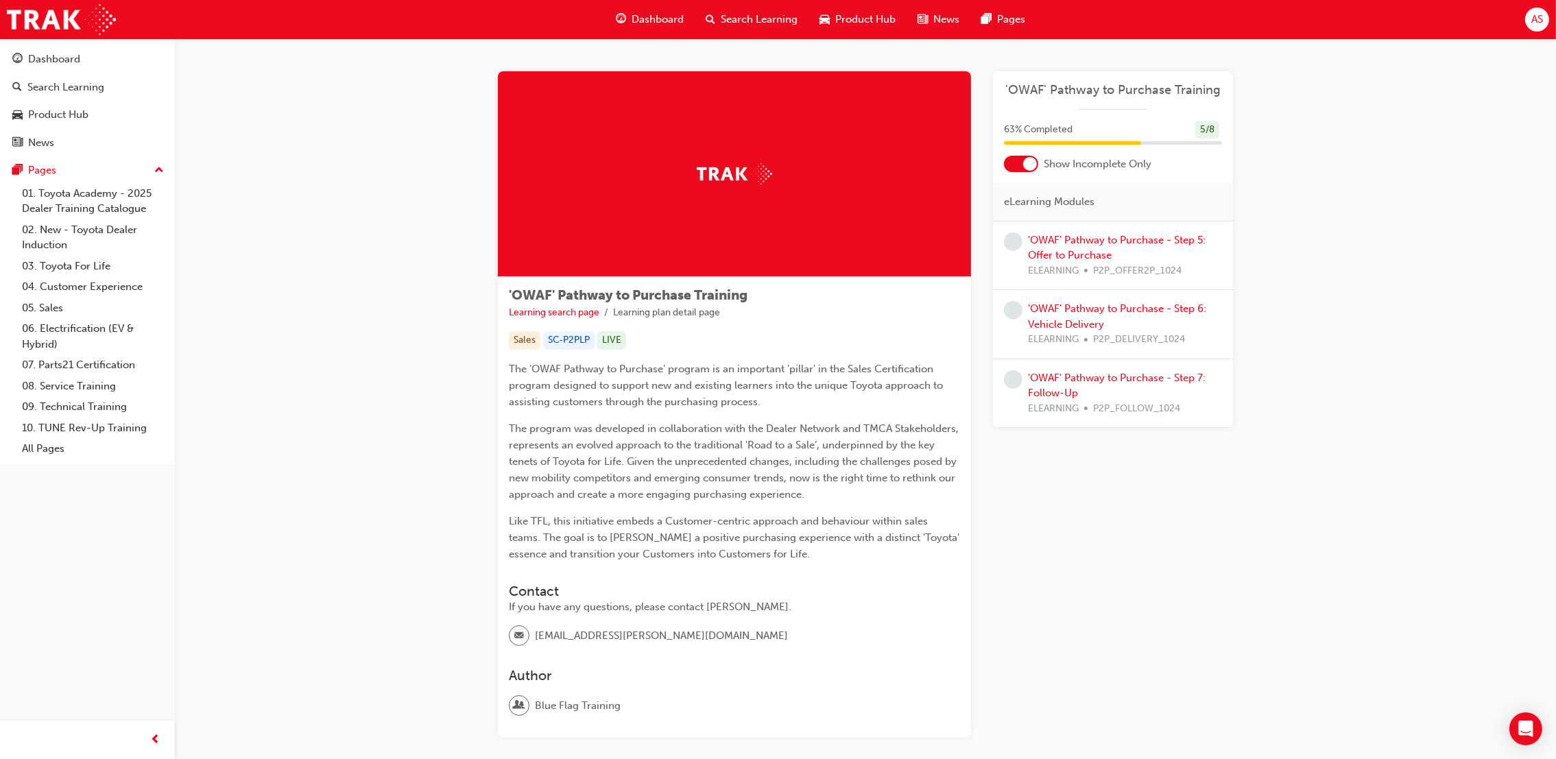
click at [1071, 246] on div "'OWAF' Pathway to Purchase - Step 5: Offer to Purchase ELEARNING P2P_OFFER2P_10…" at bounding box center [1125, 255] width 194 height 47
click at [1092, 248] on link "'OWAF' Pathway to Purchase - Step 5: Offer to Purchase" at bounding box center [1117, 248] width 178 height 28
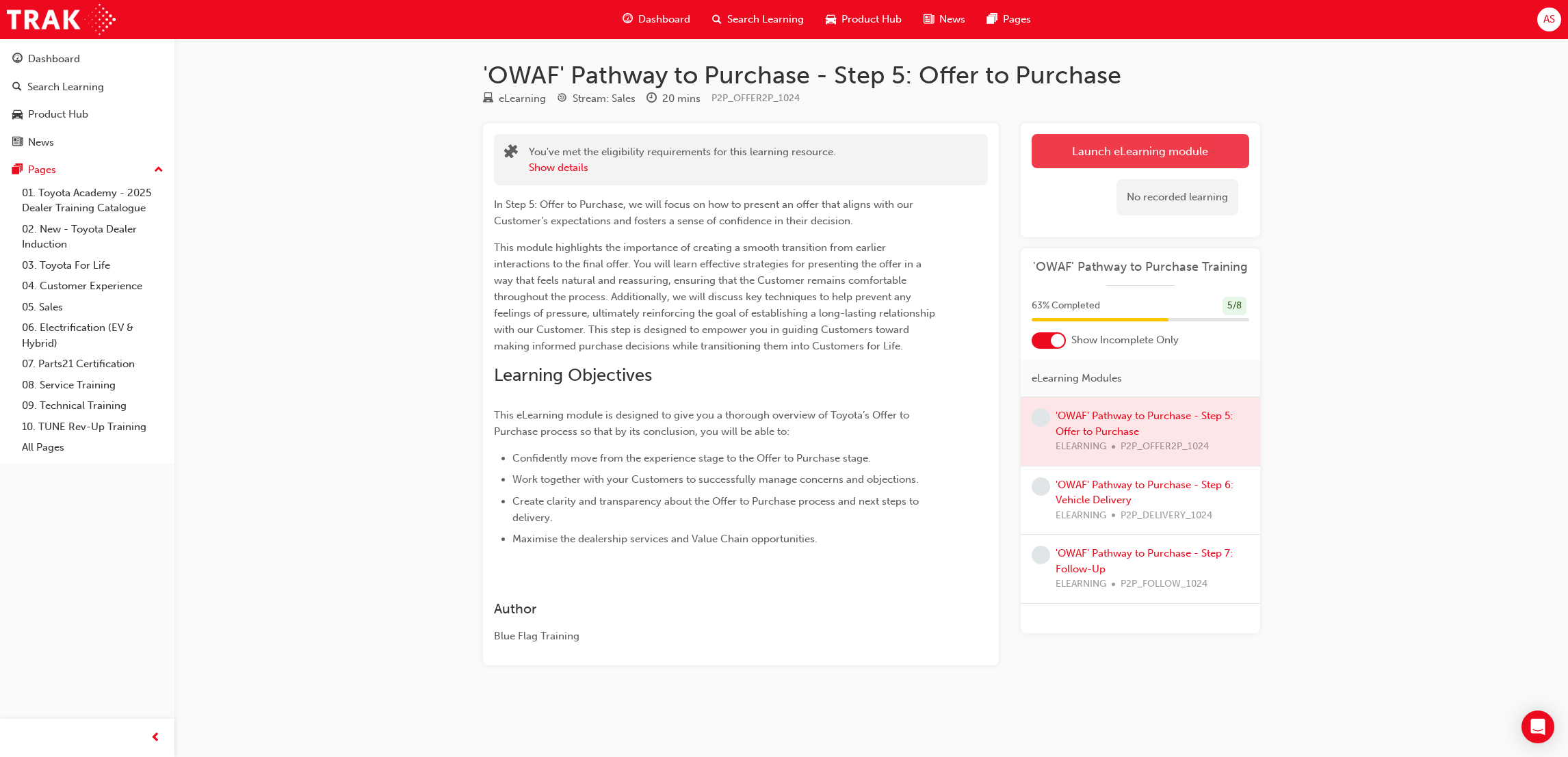
click at [1073, 165] on button "Launch eLearning module" at bounding box center [1140, 151] width 217 height 34
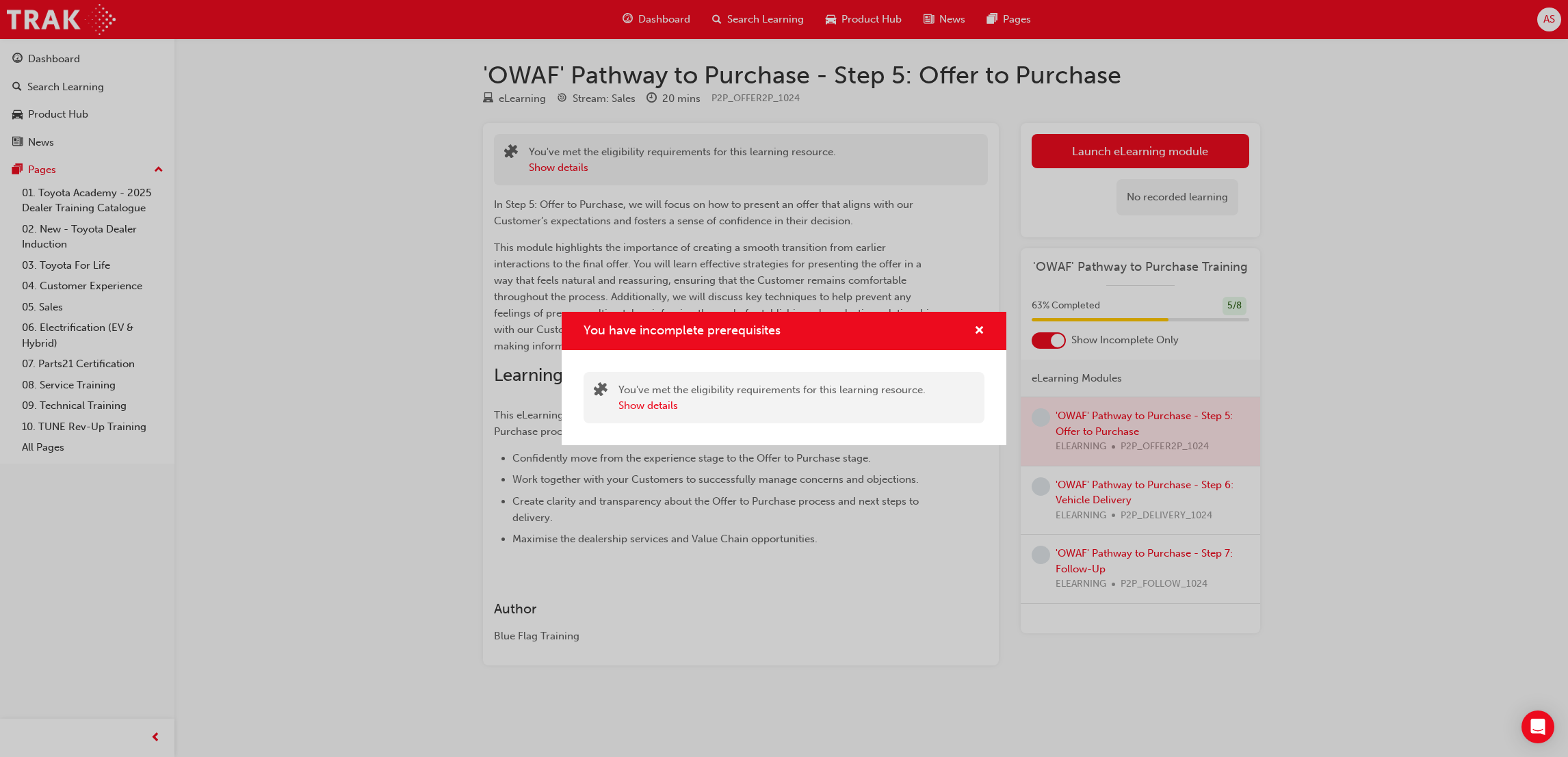
drag, startPoint x: 974, startPoint y: 339, endPoint x: 1024, endPoint y: 293, distance: 67.9
click at [984, 333] on div "You have incomplete prerequisites" at bounding box center [784, 331] width 445 height 39
drag, startPoint x: 977, startPoint y: 332, endPoint x: 1050, endPoint y: 231, distance: 124.6
click at [977, 332] on span "cross-icon" at bounding box center [980, 331] width 10 height 12
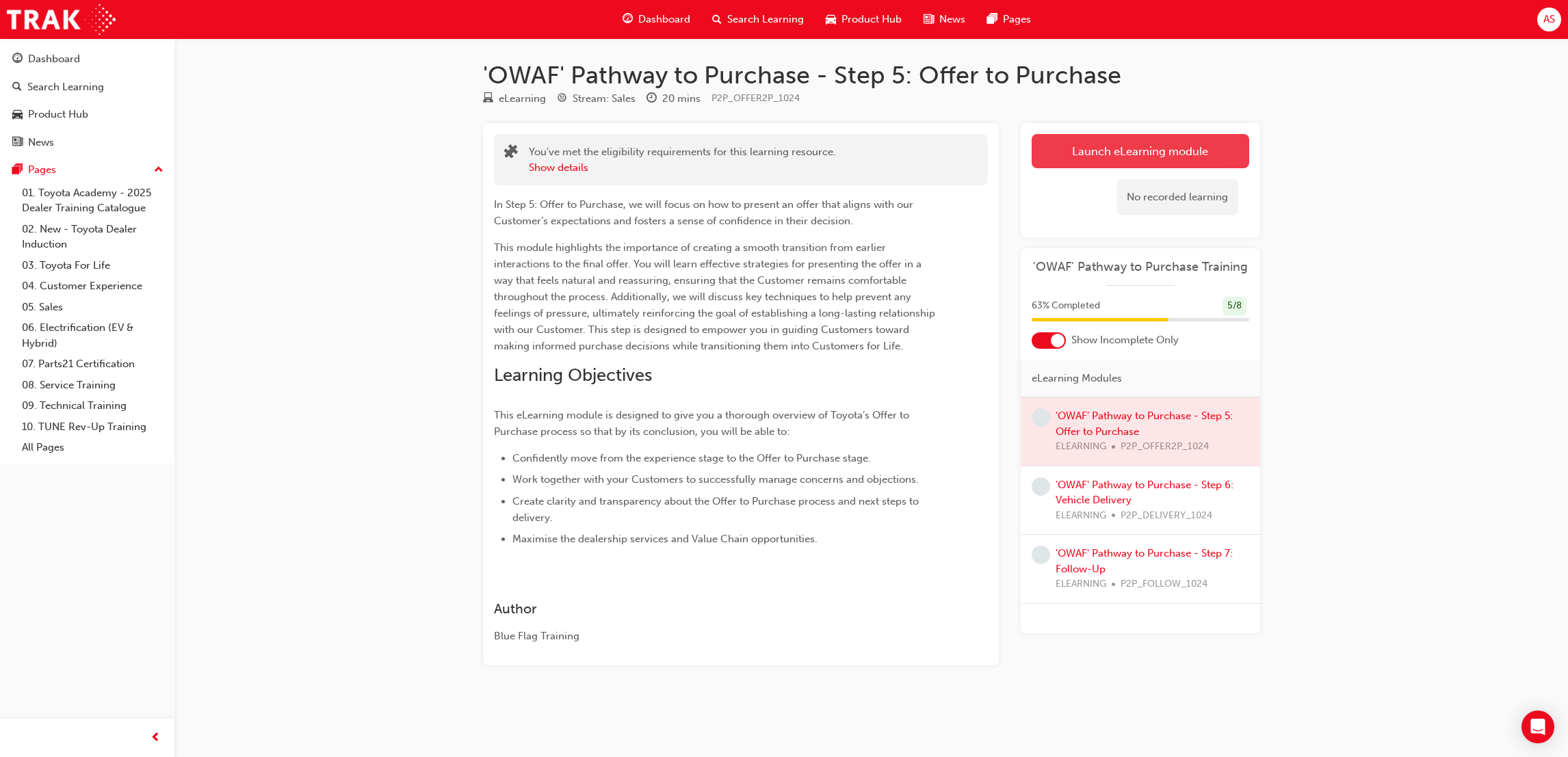
click at [1098, 140] on button "Launch eLearning module" at bounding box center [1140, 151] width 217 height 34
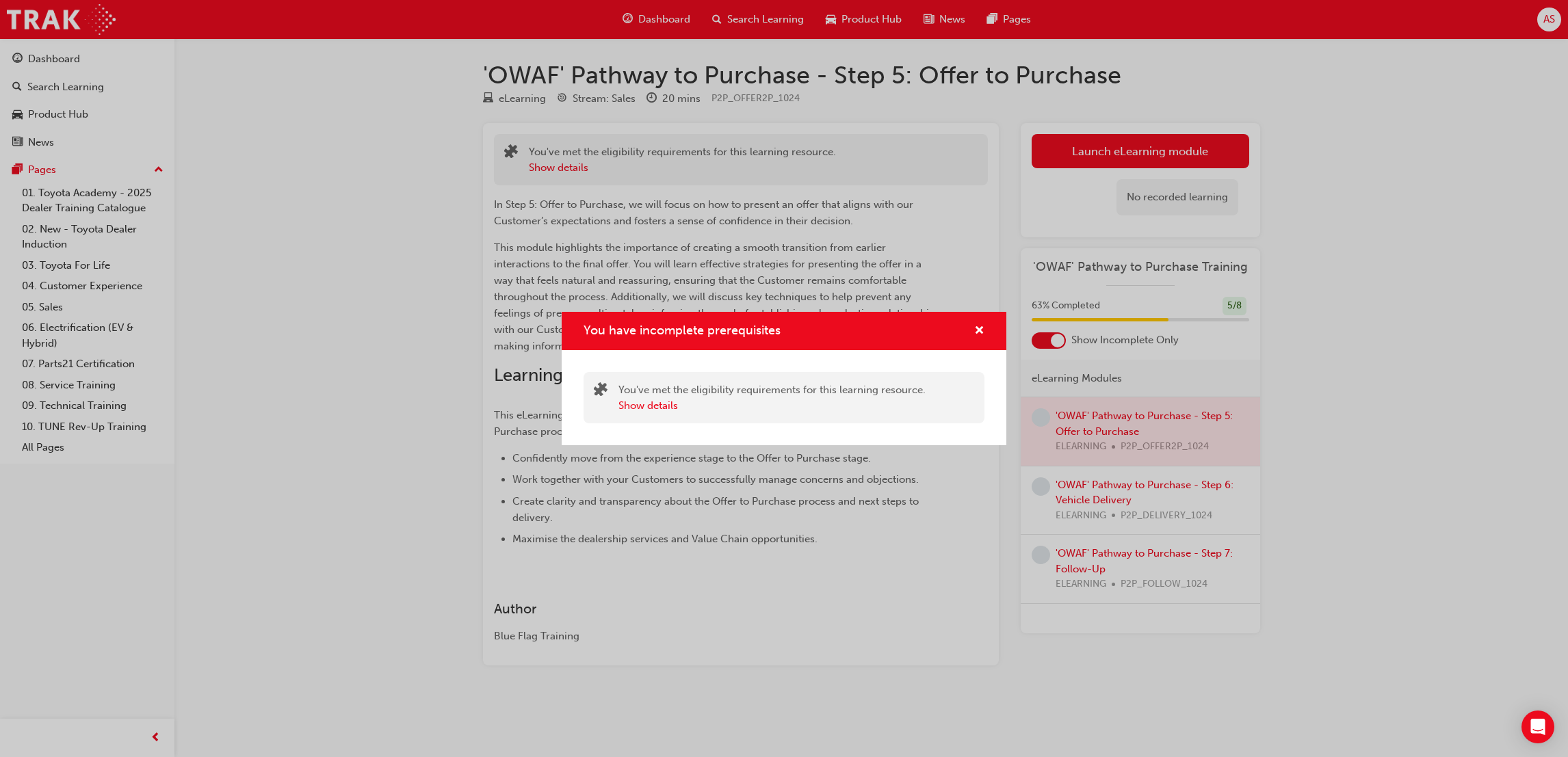
click at [971, 327] on div "You have incomplete prerequisites" at bounding box center [974, 331] width 21 height 17
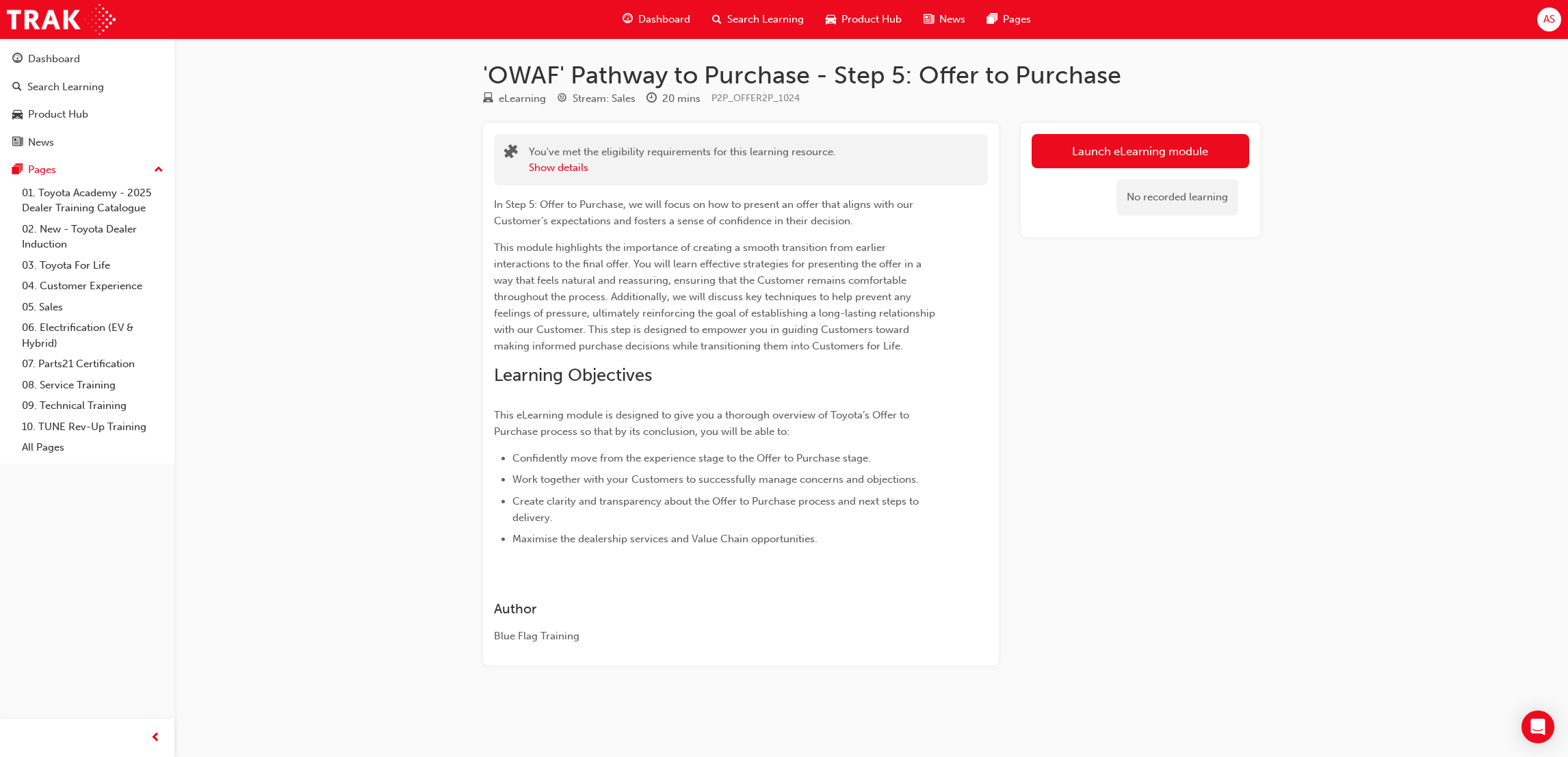
click at [1103, 173] on div "No recorded learning" at bounding box center [1140, 197] width 217 height 58
click at [1094, 156] on link "Launch eLearning module" at bounding box center [1140, 151] width 217 height 34
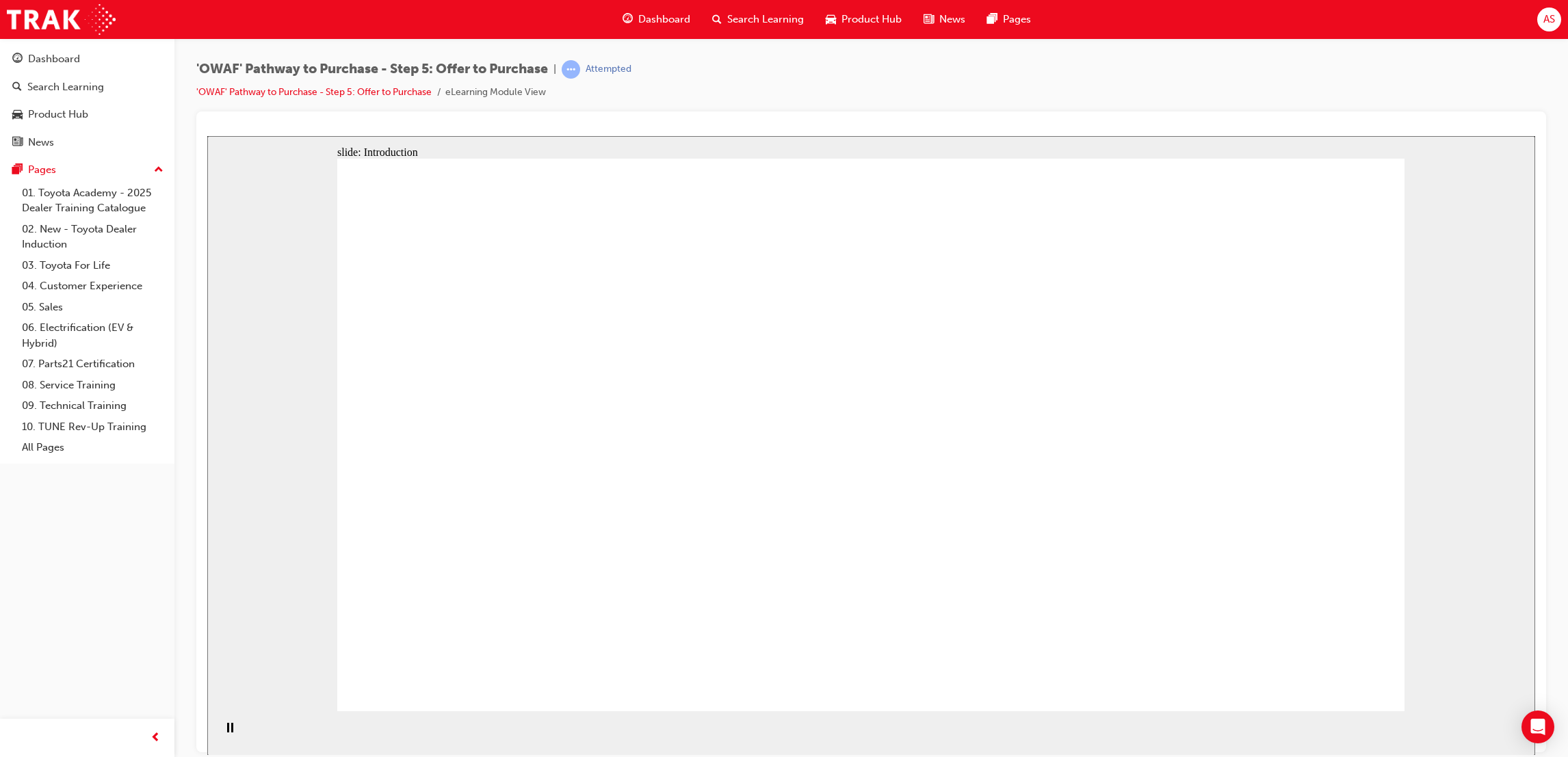
drag, startPoint x: 953, startPoint y: 593, endPoint x: 945, endPoint y: 589, distance: 8.9
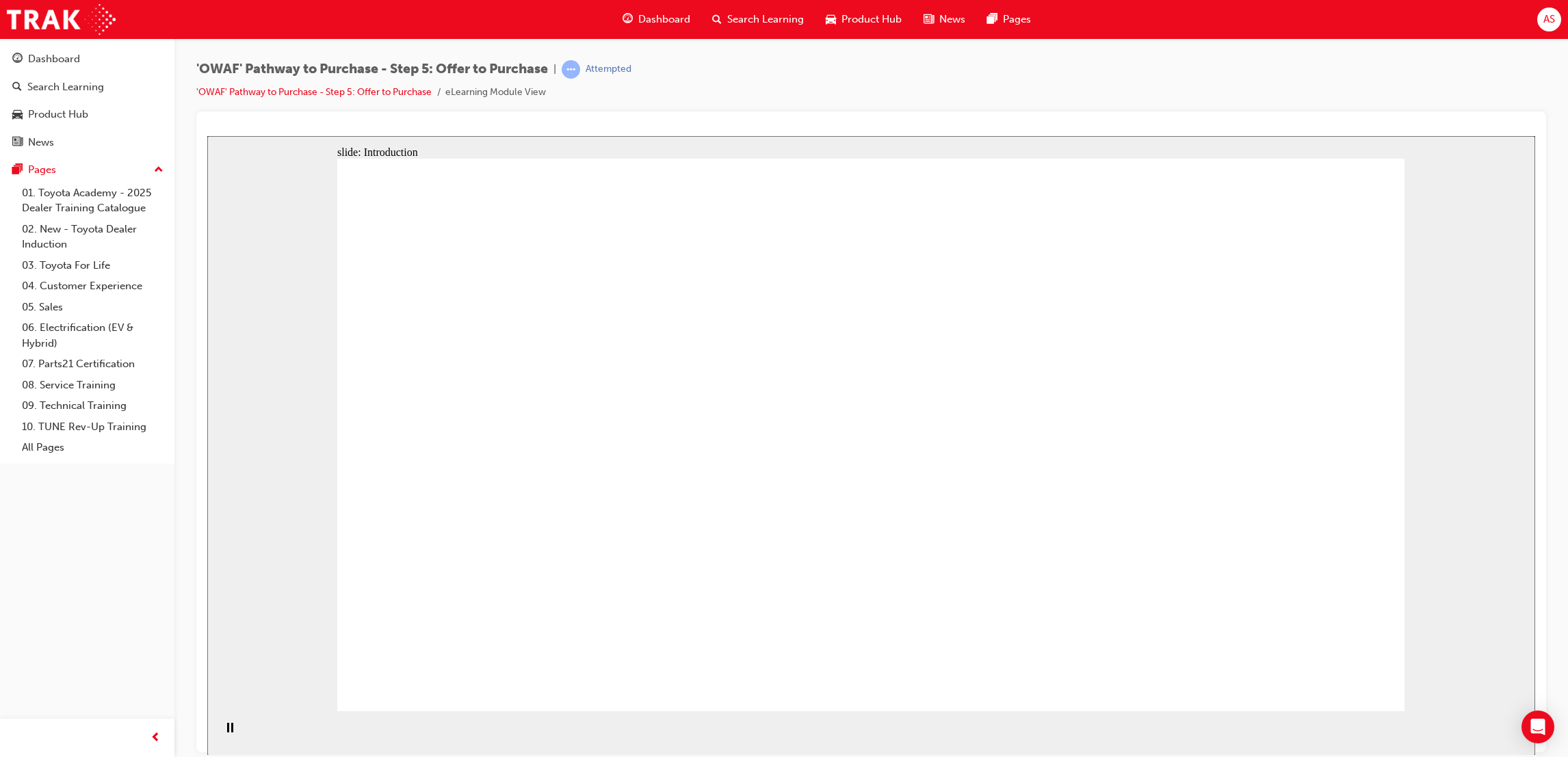
drag, startPoint x: 963, startPoint y: 576, endPoint x: 1010, endPoint y: 525, distance: 69.4
drag, startPoint x: 1081, startPoint y: 548, endPoint x: 996, endPoint y: 568, distance: 87.3
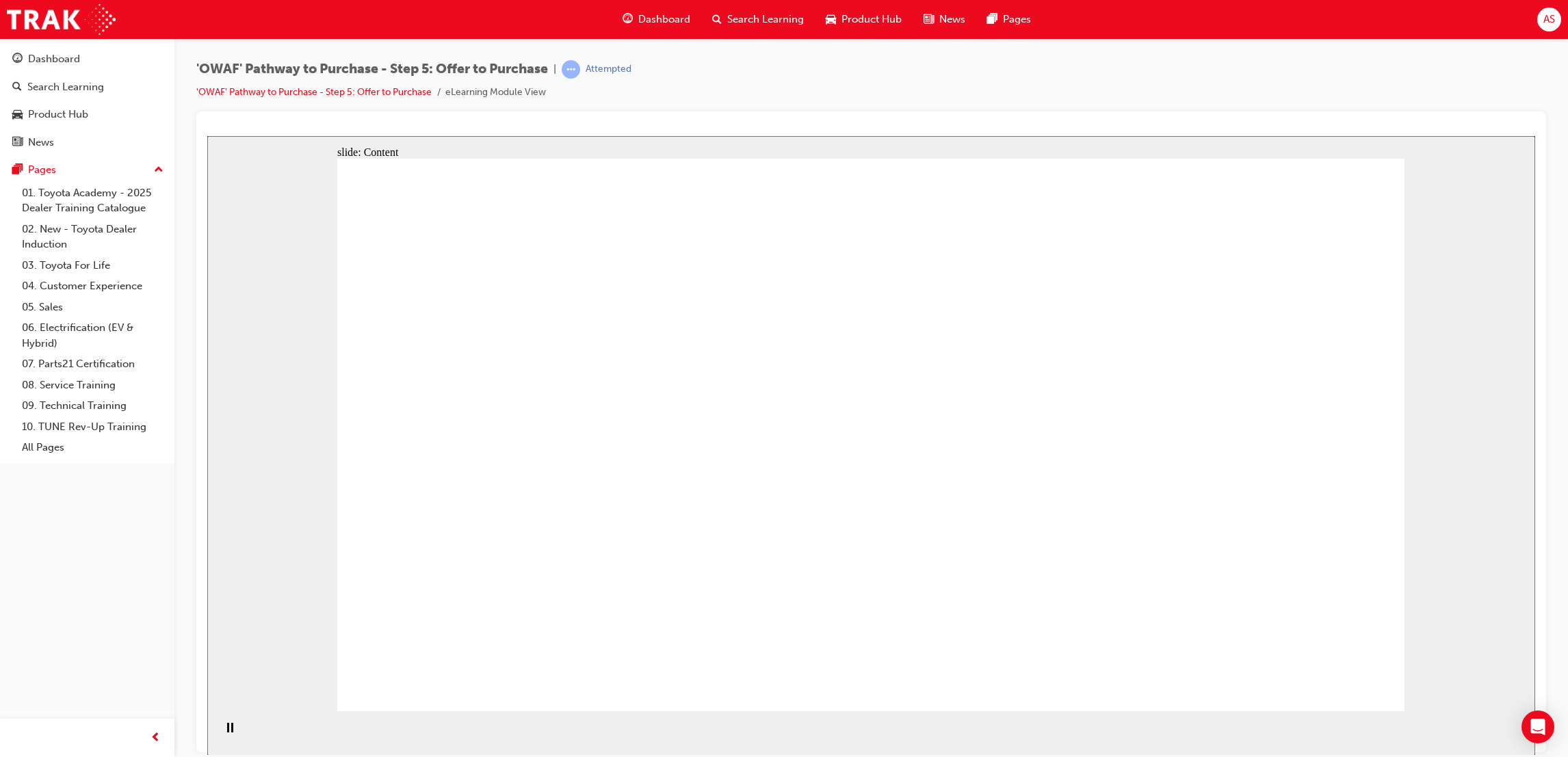
drag, startPoint x: 731, startPoint y: 404, endPoint x: 835, endPoint y: 389, distance: 105.1
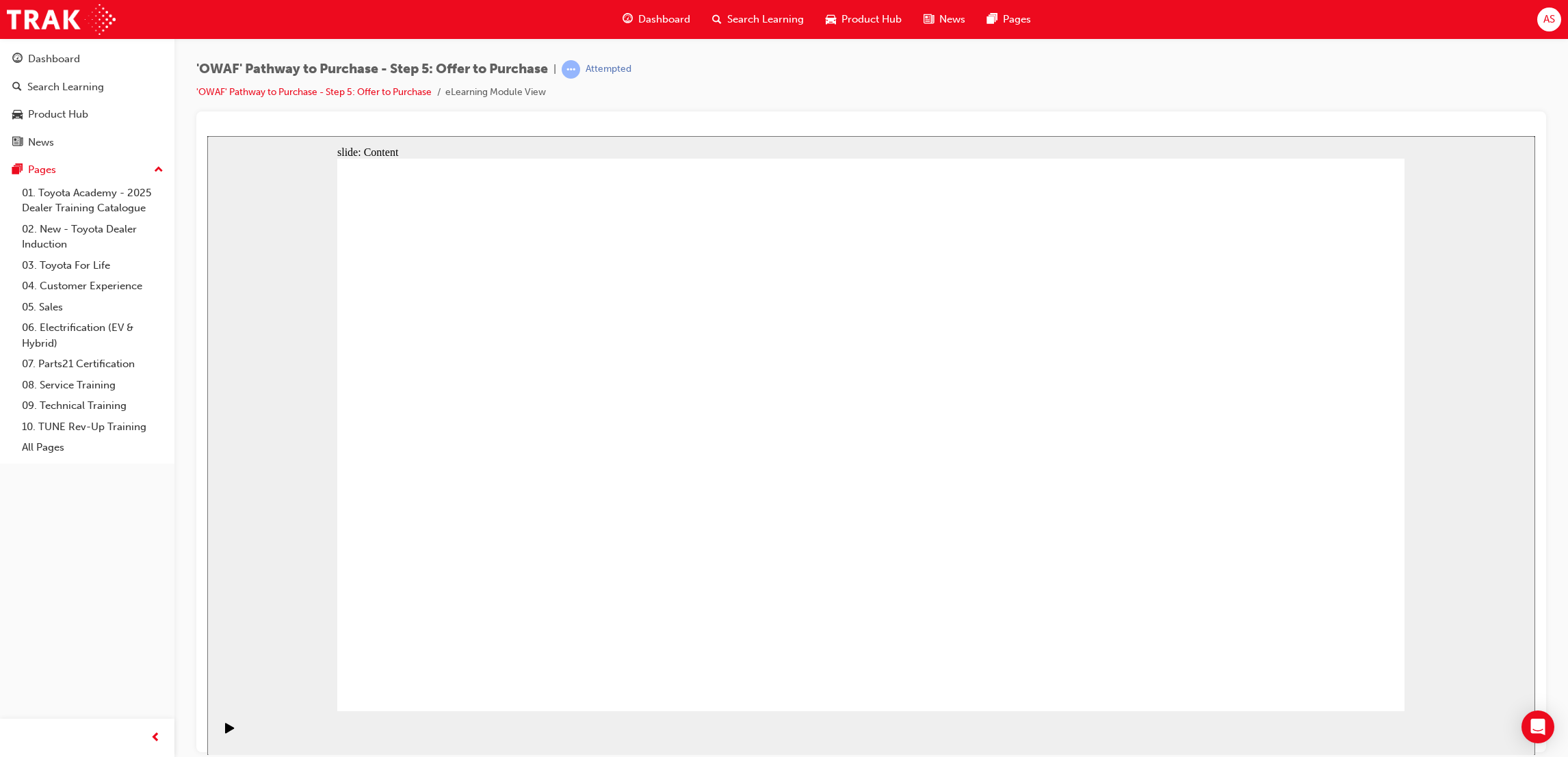
drag, startPoint x: 1366, startPoint y: 675, endPoint x: 1347, endPoint y: 676, distance: 19.0
drag, startPoint x: 386, startPoint y: 540, endPoint x: 371, endPoint y: 543, distance: 15.3
drag, startPoint x: 560, startPoint y: 602, endPoint x: 549, endPoint y: 588, distance: 17.8
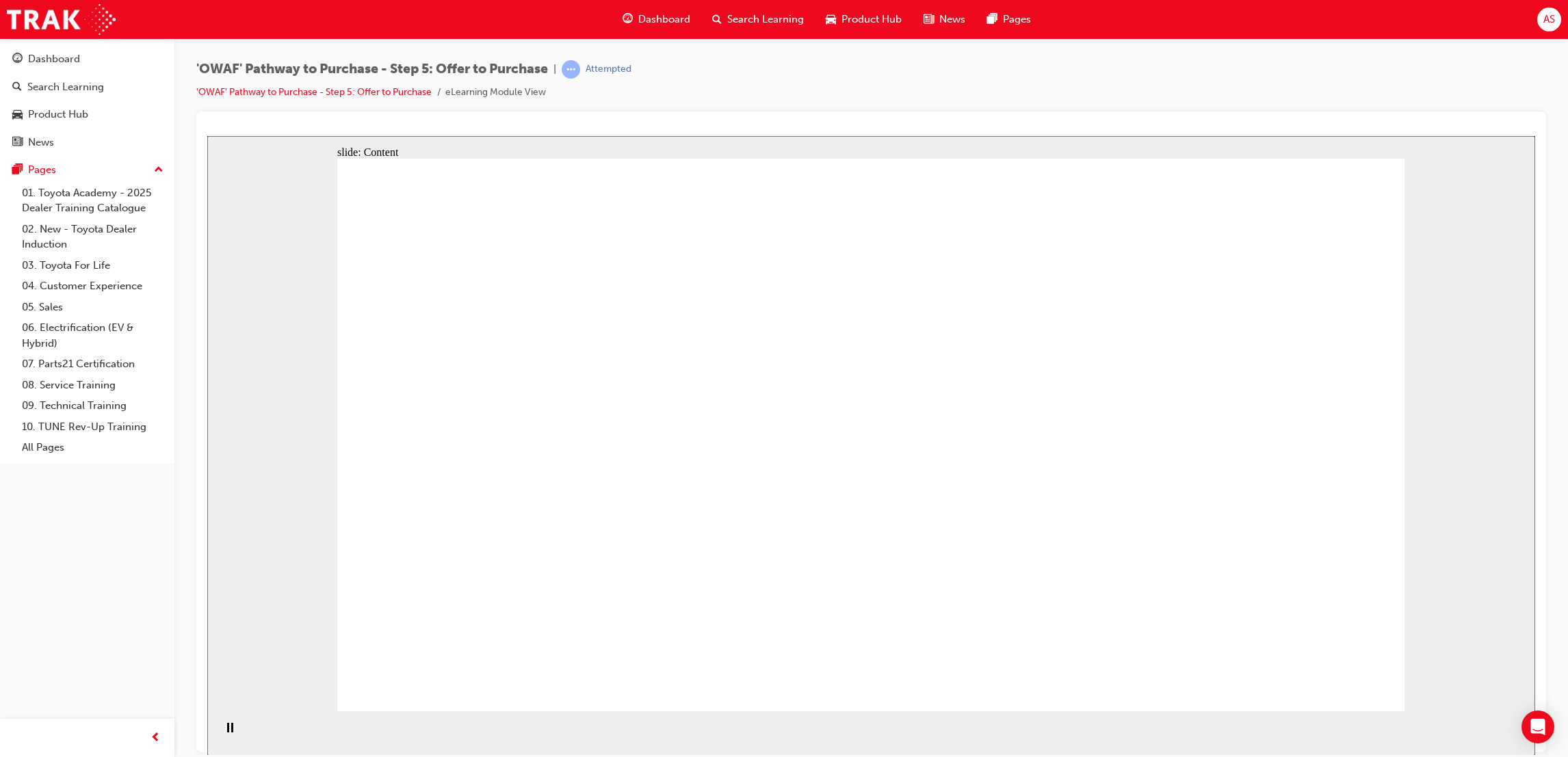
drag, startPoint x: 993, startPoint y: 406, endPoint x: 1002, endPoint y: 400, distance: 10.8
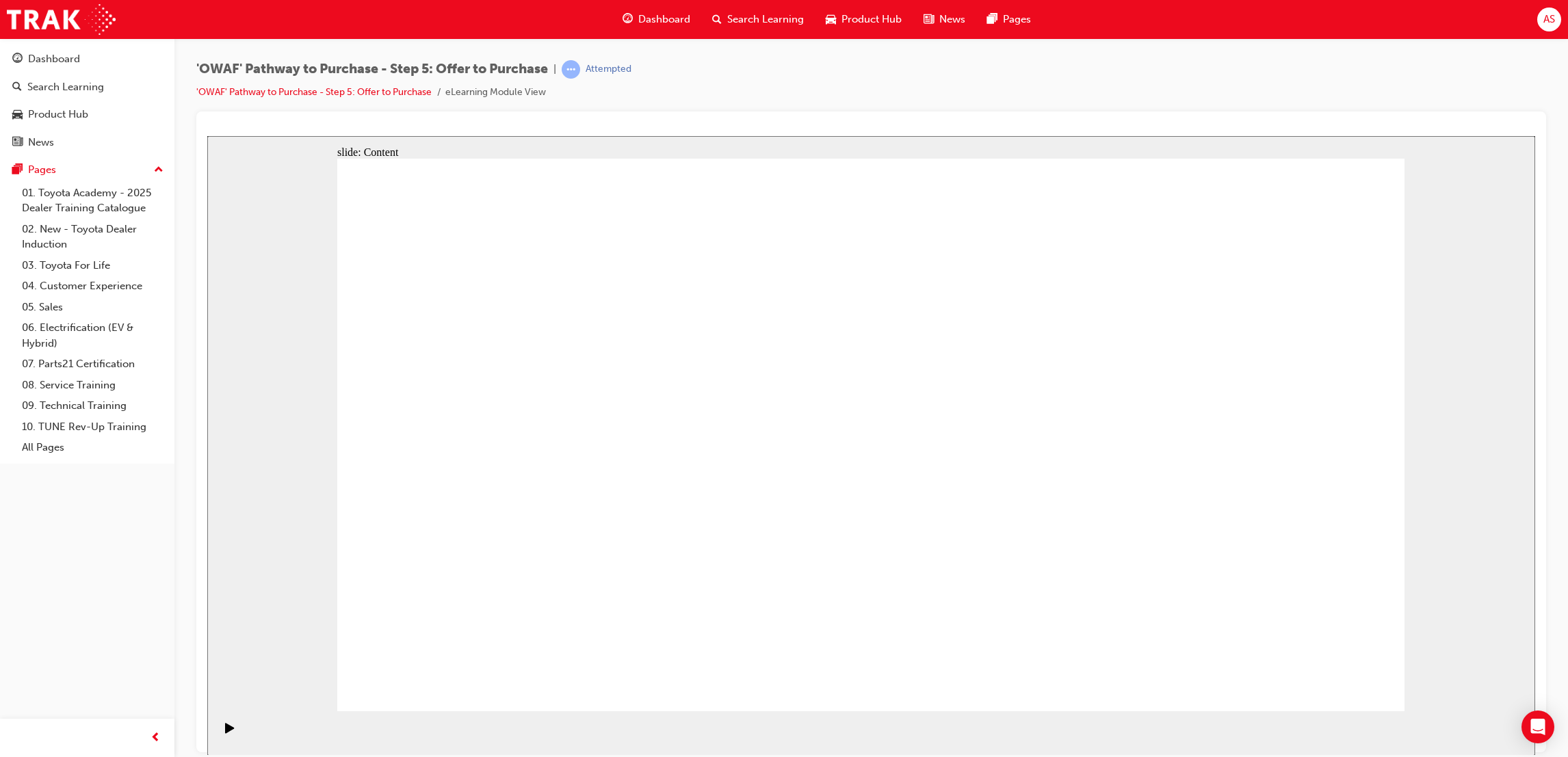
drag, startPoint x: 1212, startPoint y: 340, endPoint x: 1201, endPoint y: 344, distance: 11.7
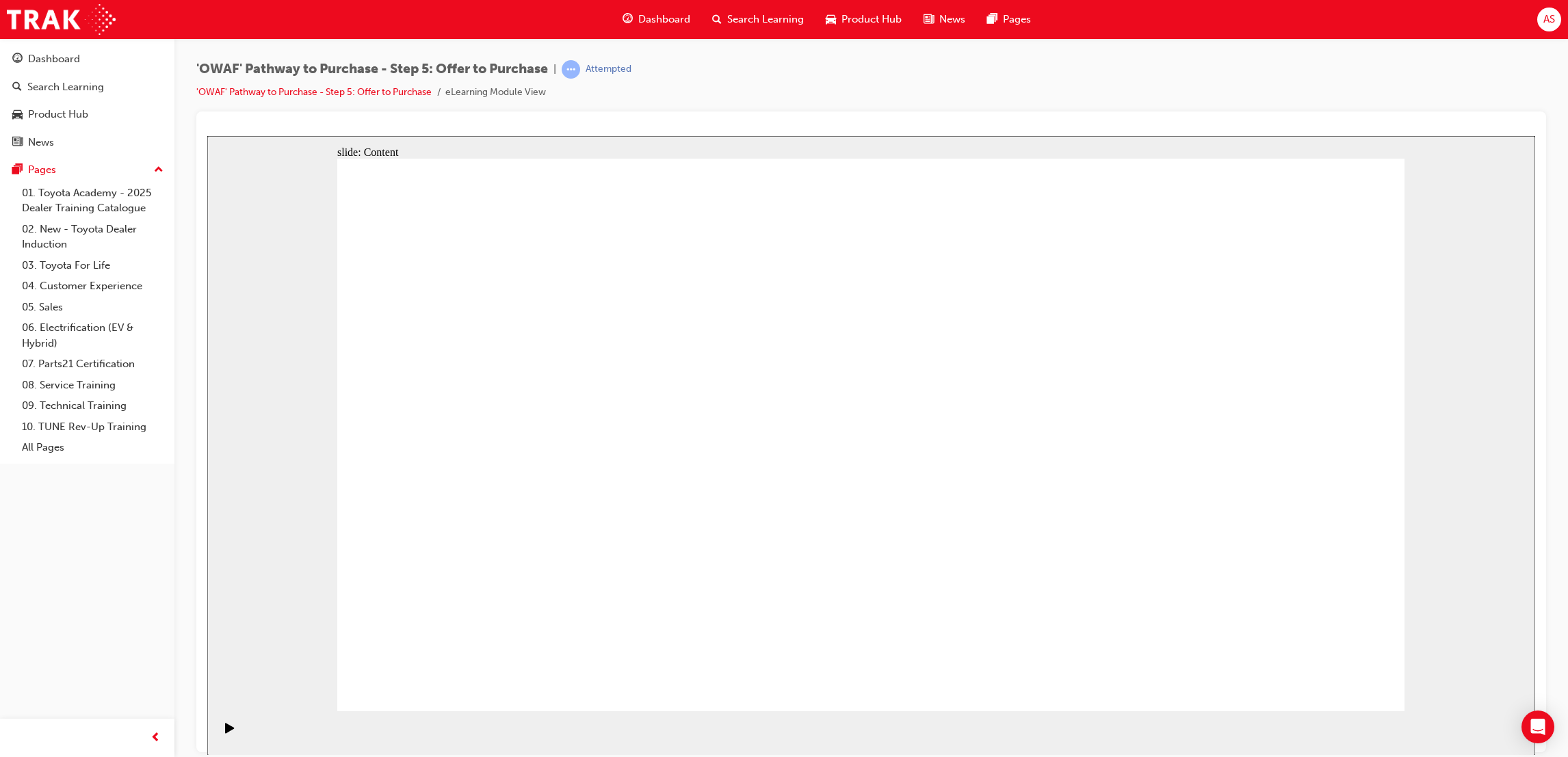
drag, startPoint x: 1191, startPoint y: 317, endPoint x: 1168, endPoint y: 325, distance: 24.4
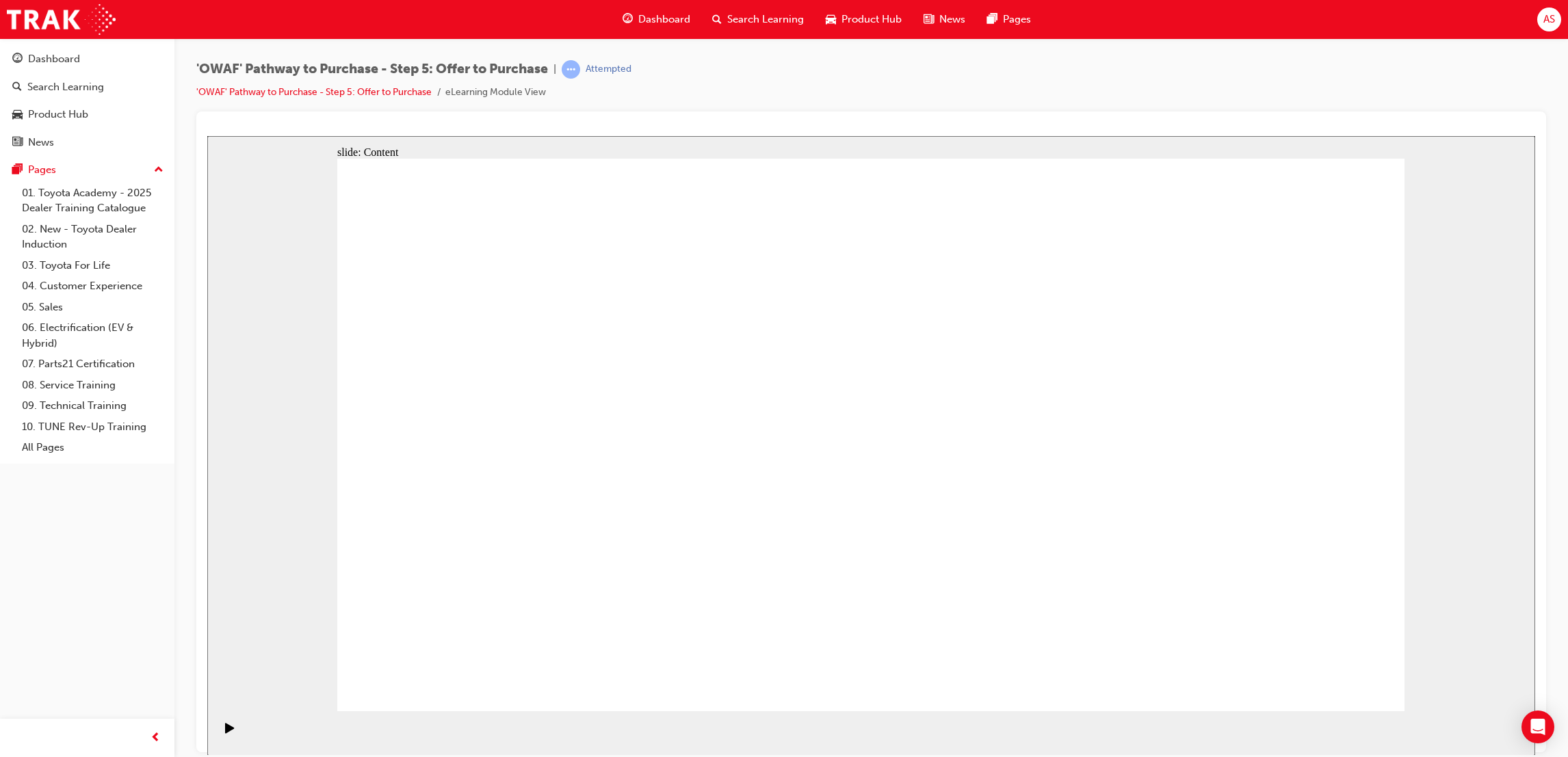
drag, startPoint x: 875, startPoint y: 557, endPoint x: 934, endPoint y: 577, distance: 62.3
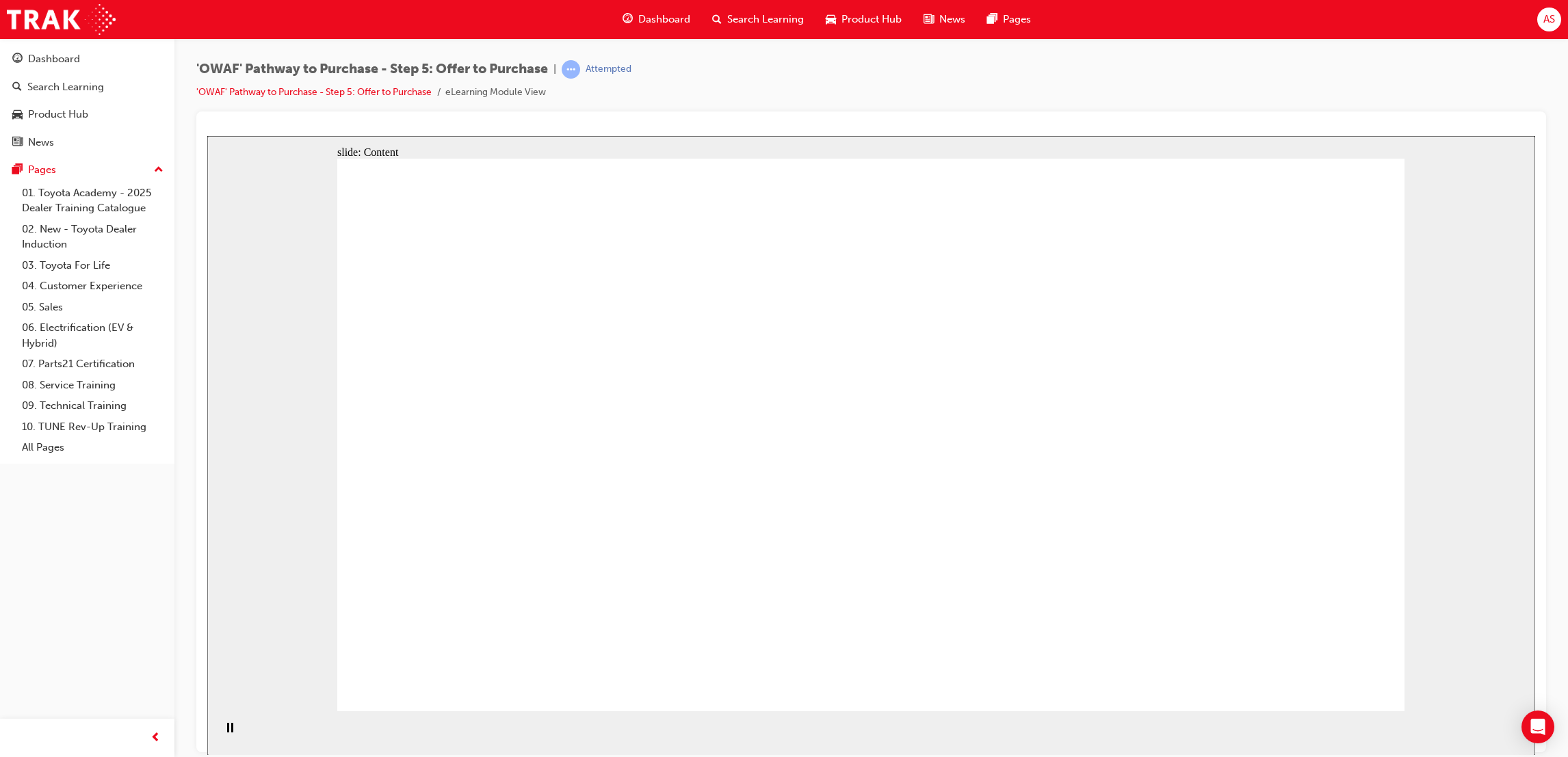
drag, startPoint x: 561, startPoint y: 510, endPoint x: 561, endPoint y: 524, distance: 14.0
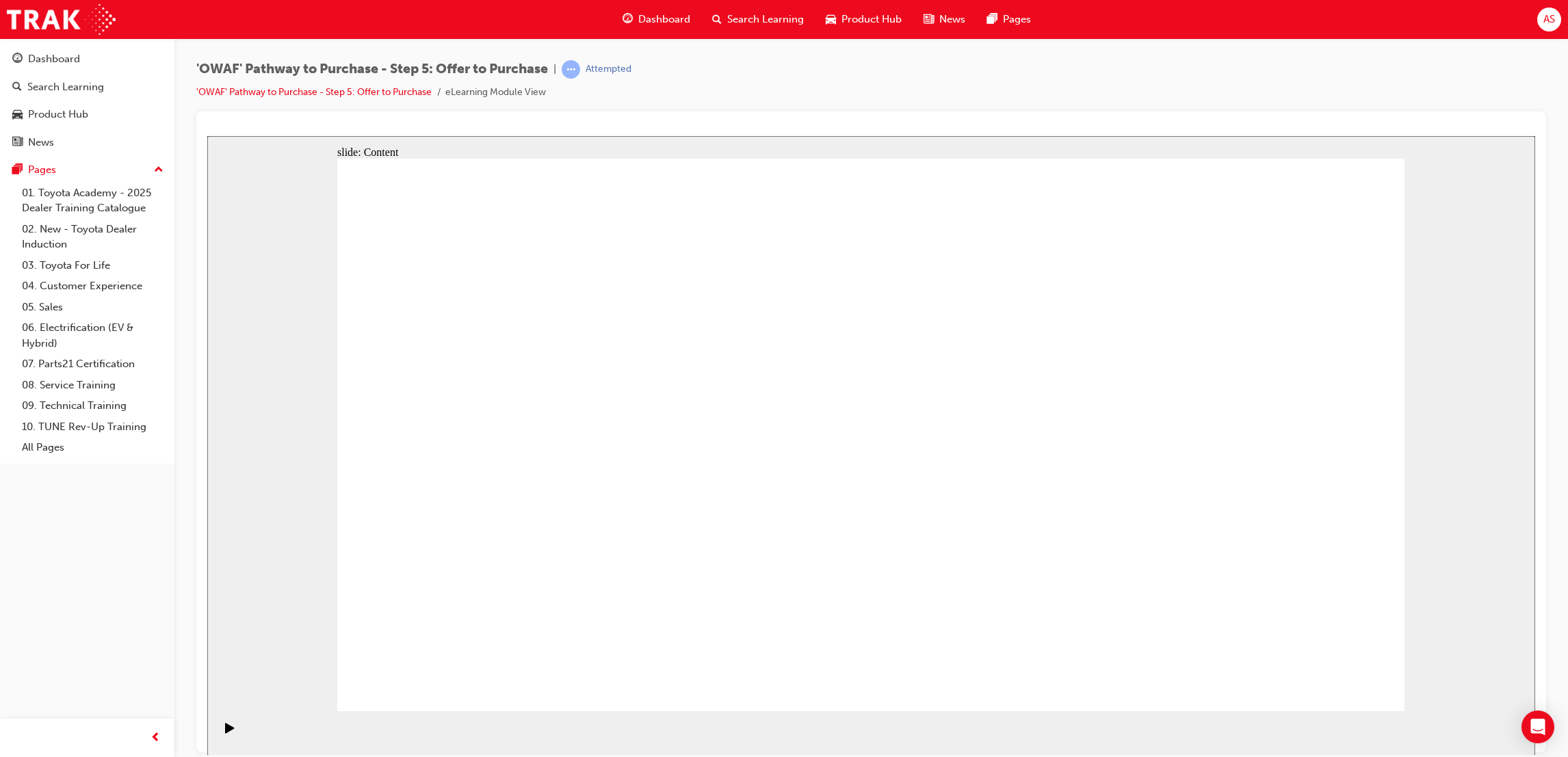
drag, startPoint x: 1318, startPoint y: 656, endPoint x: 1318, endPoint y: 671, distance: 15.0
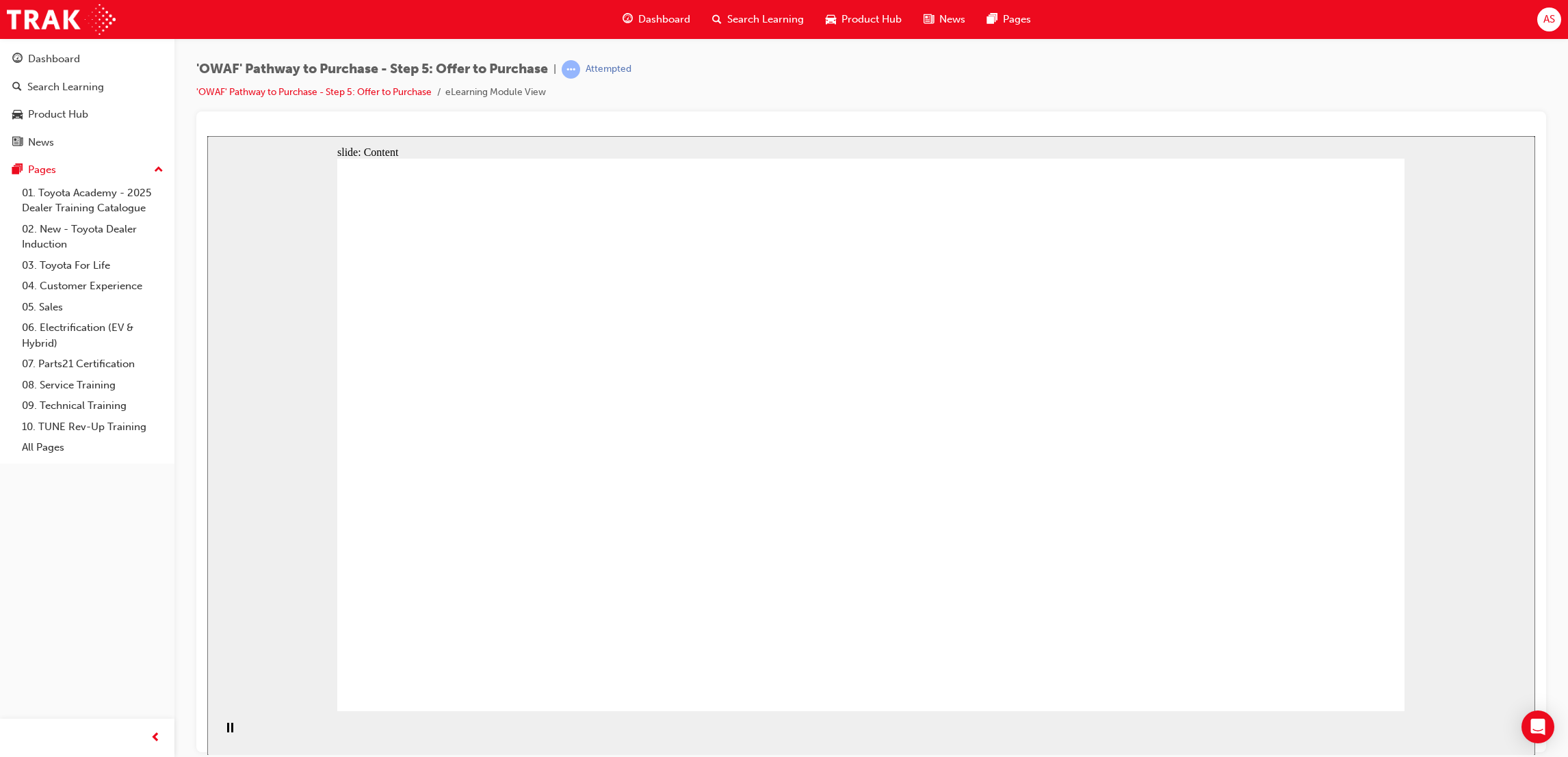
drag, startPoint x: 395, startPoint y: 202, endPoint x: 535, endPoint y: 234, distance: 143.6
drag, startPoint x: 531, startPoint y: 239, endPoint x: 711, endPoint y: 268, distance: 182.3
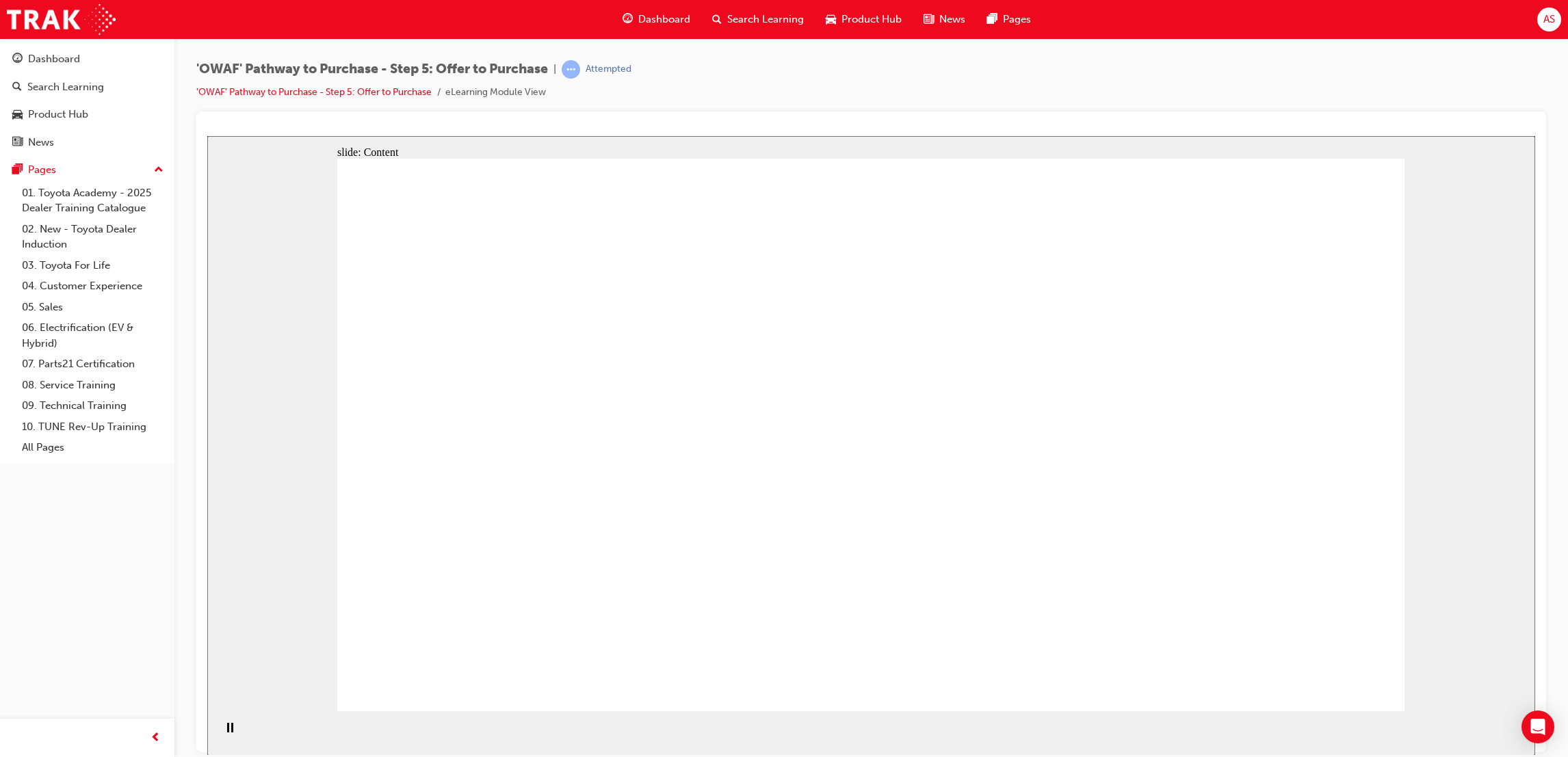
drag, startPoint x: 1060, startPoint y: 598, endPoint x: 1077, endPoint y: 602, distance: 17.5
drag, startPoint x: 1251, startPoint y: 635, endPoint x: 1277, endPoint y: 655, distance: 32.8
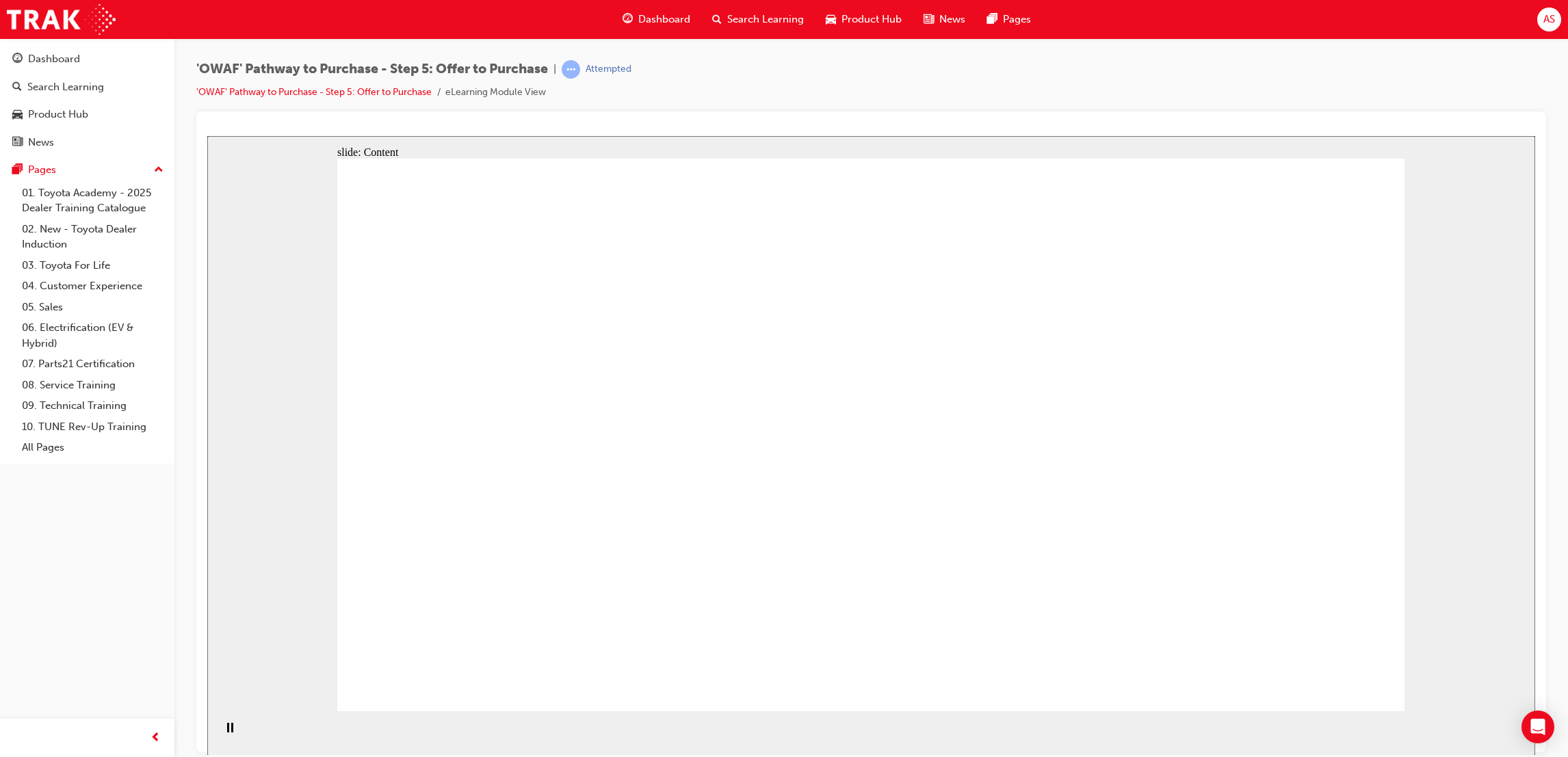
drag, startPoint x: 1109, startPoint y: 549, endPoint x: 1048, endPoint y: 531, distance: 63.6
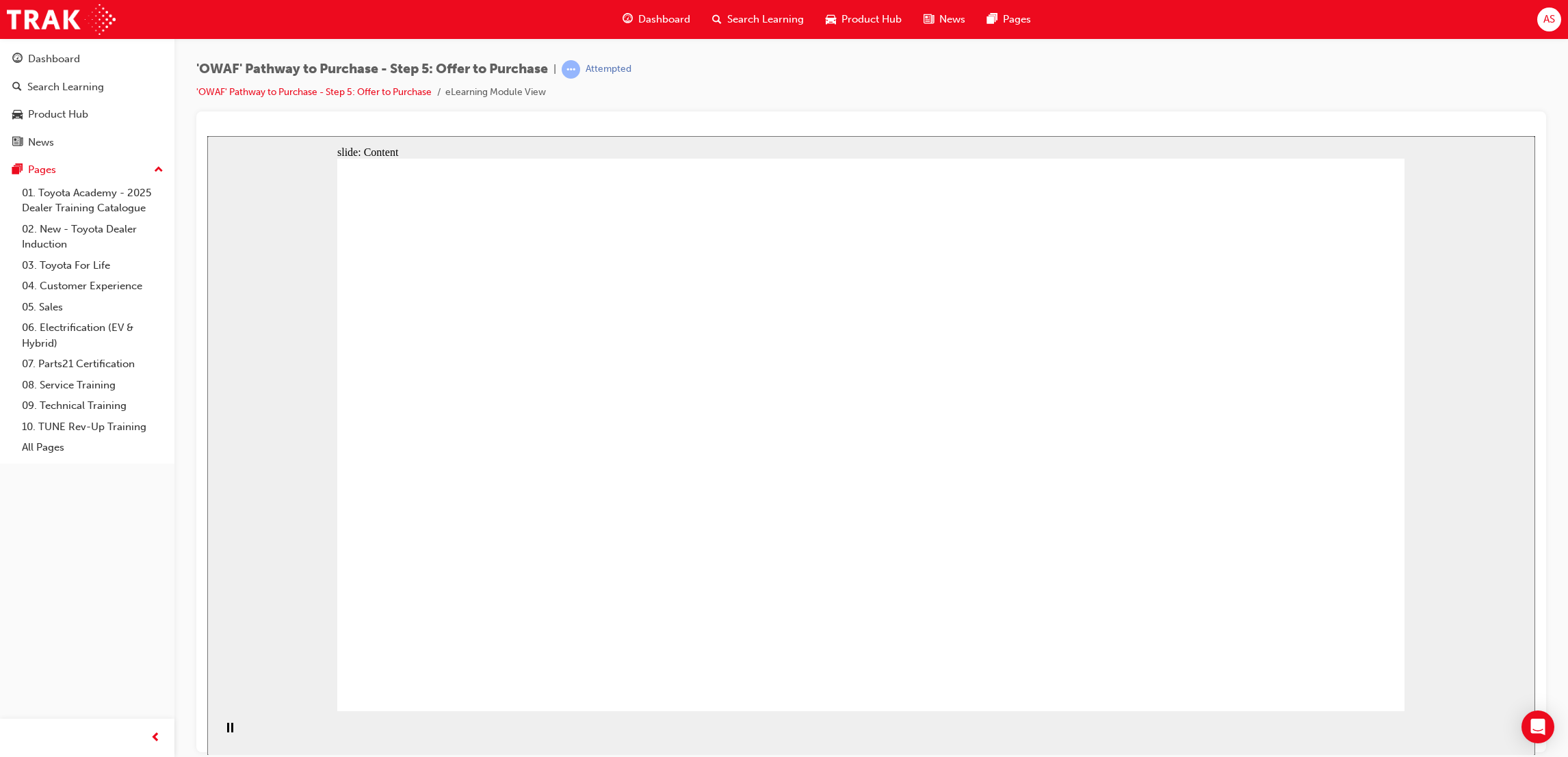
drag, startPoint x: 868, startPoint y: 528, endPoint x: 817, endPoint y: 511, distance: 53.8
drag, startPoint x: 798, startPoint y: 499, endPoint x: 798, endPoint y: 487, distance: 12.0
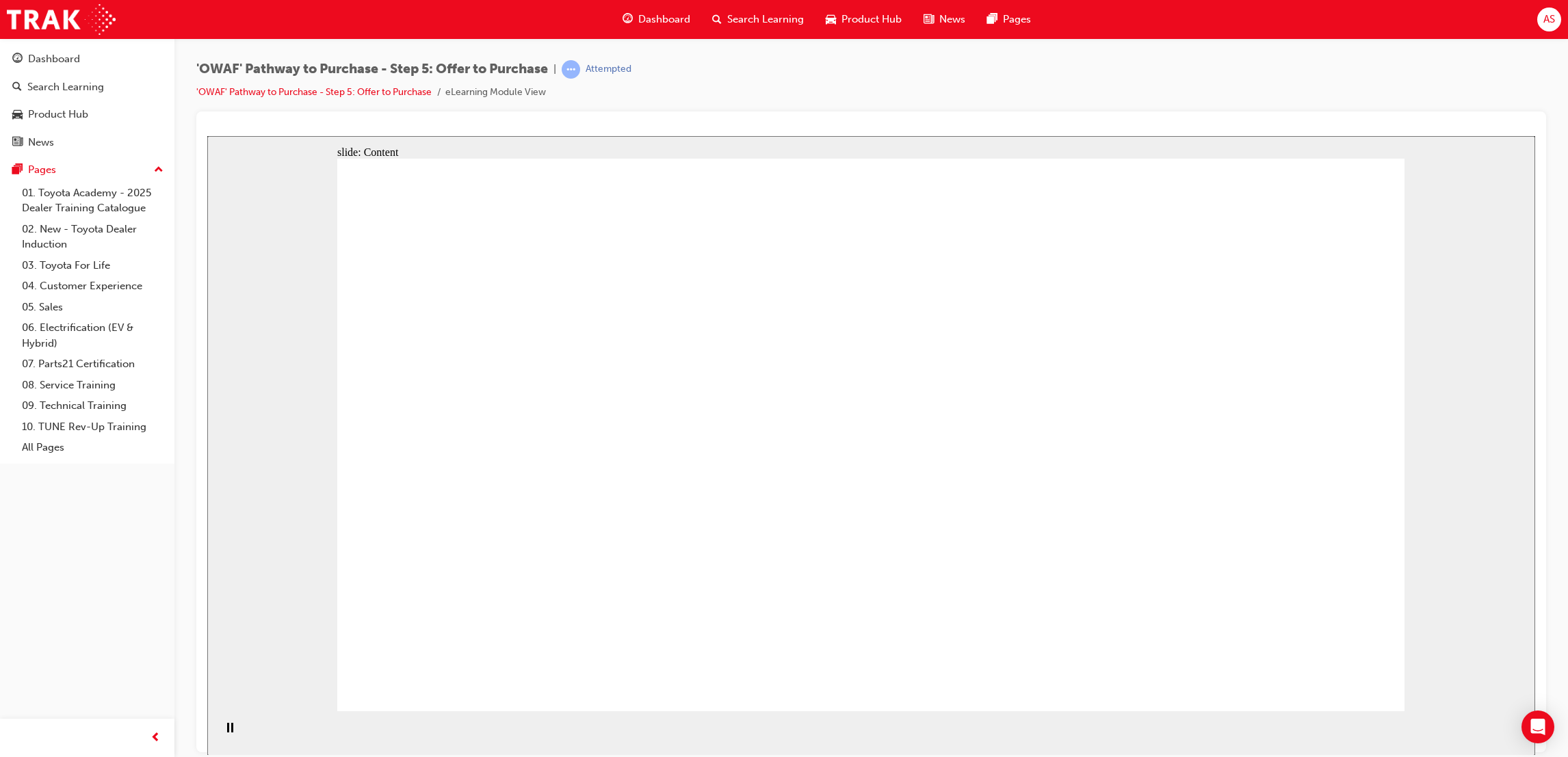
drag, startPoint x: 587, startPoint y: 412, endPoint x: 586, endPoint y: 429, distance: 17.0
drag, startPoint x: 587, startPoint y: 438, endPoint x: 580, endPoint y: 493, distance: 55.4
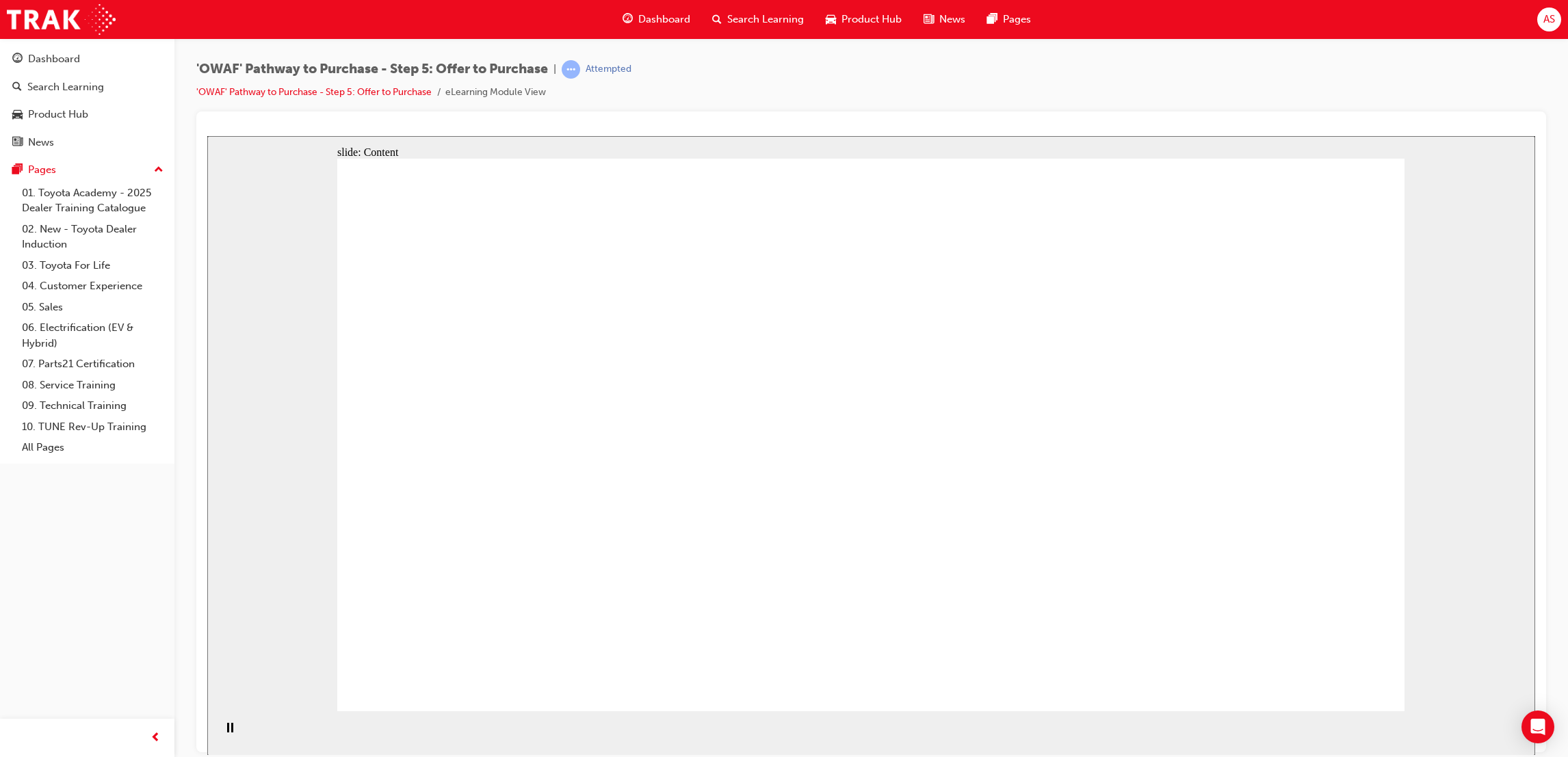
drag, startPoint x: 580, startPoint y: 508, endPoint x: 572, endPoint y: 552, distance: 44.7
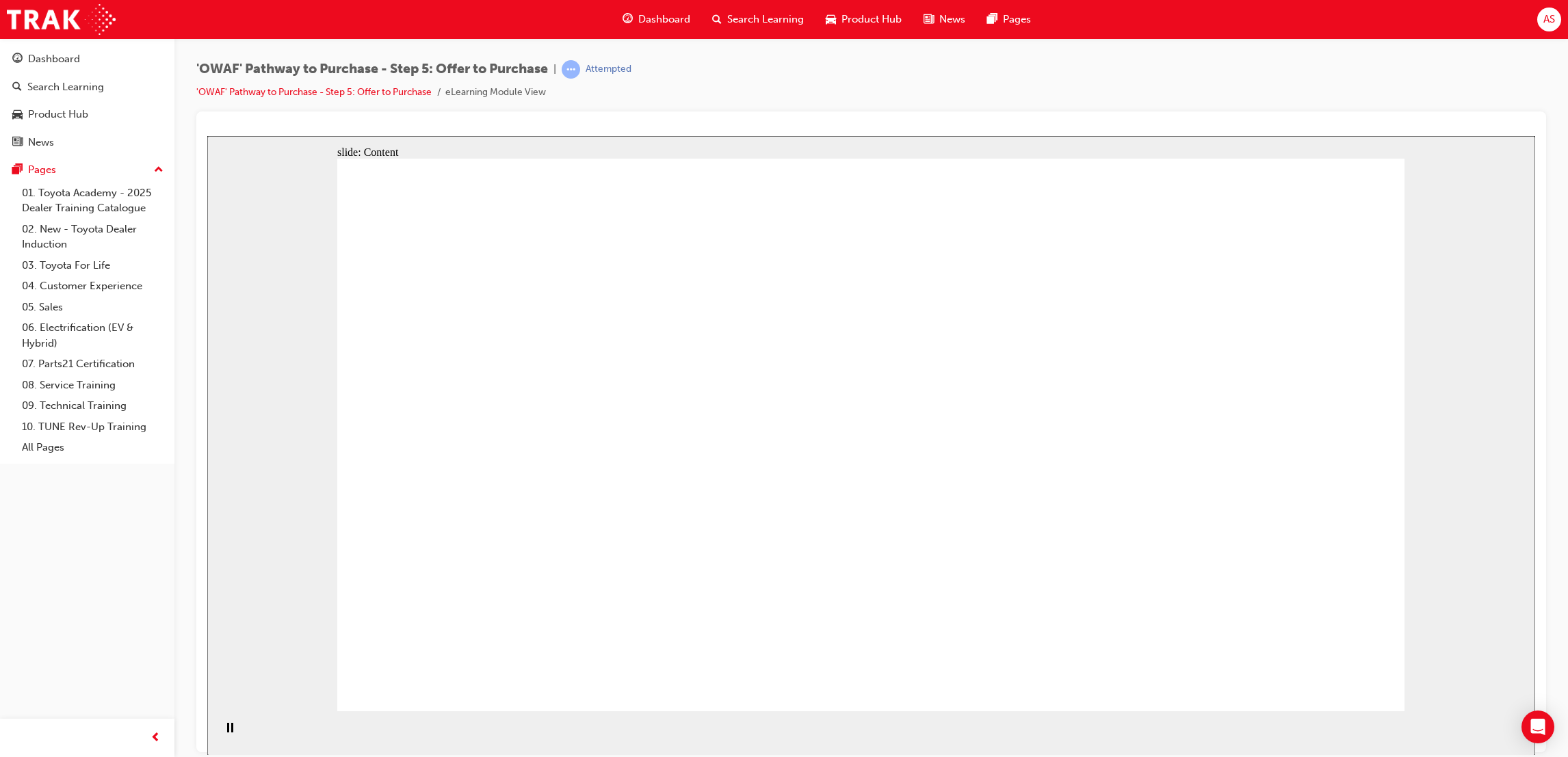
drag, startPoint x: 576, startPoint y: 329, endPoint x: 581, endPoint y: 363, distance: 34.4
drag, startPoint x: 576, startPoint y: 511, endPoint x: 574, endPoint y: 520, distance: 9.2
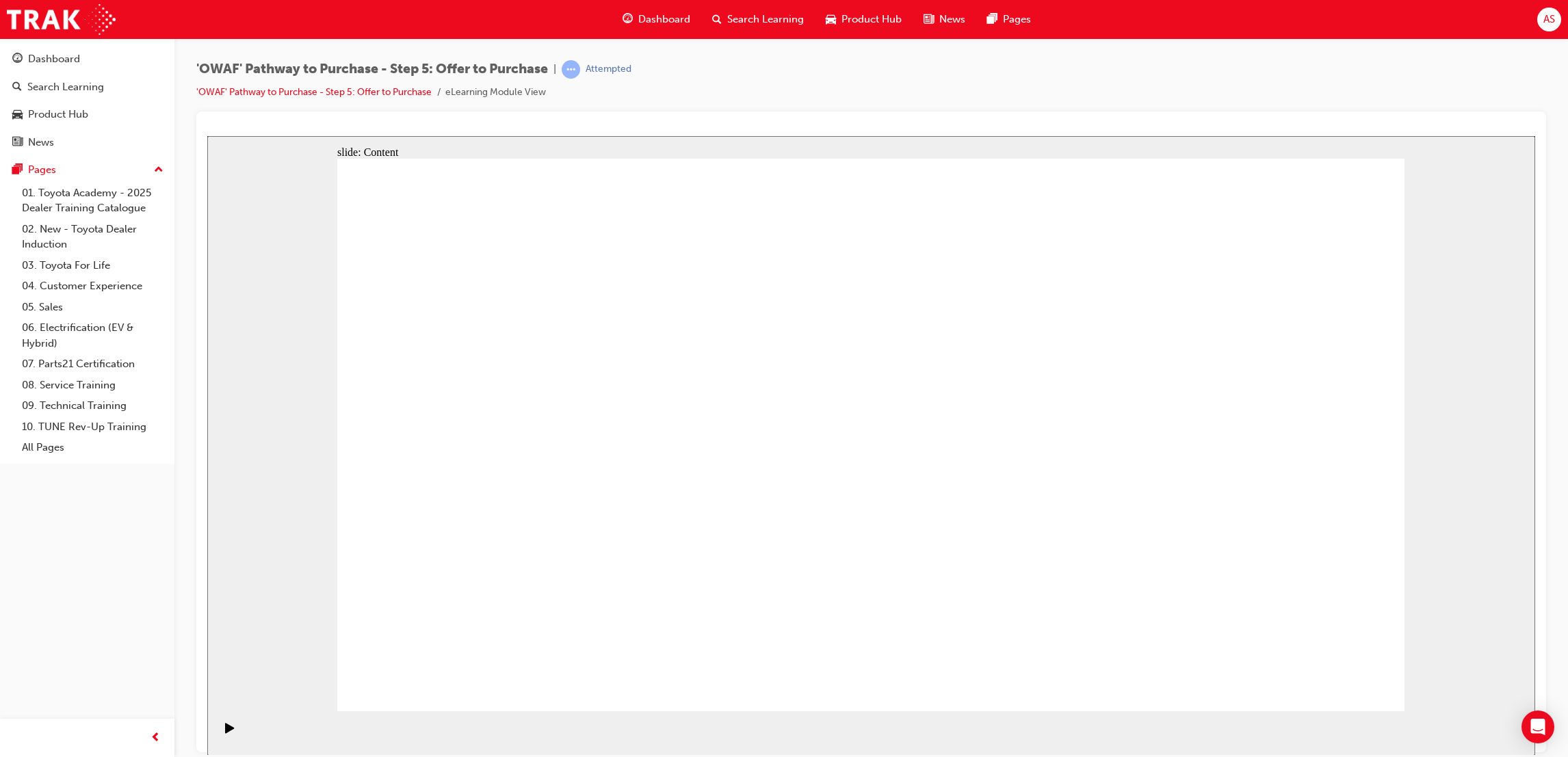
drag, startPoint x: 1146, startPoint y: 472, endPoint x: 1068, endPoint y: 536, distance: 100.9
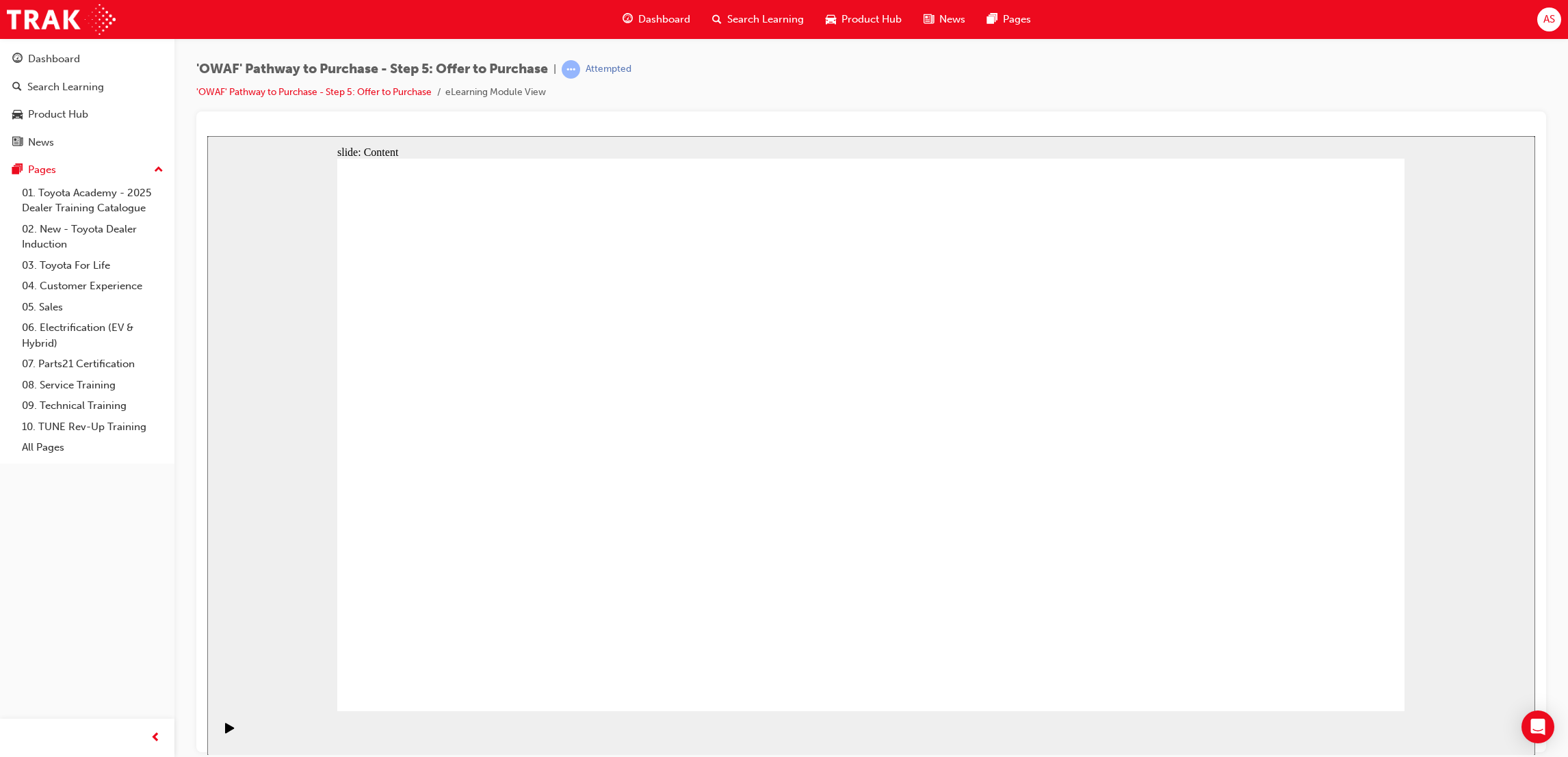
drag, startPoint x: 731, startPoint y: 593, endPoint x: 737, endPoint y: 588, distance: 7.8
drag, startPoint x: 1172, startPoint y: 309, endPoint x: 1167, endPoint y: 314, distance: 7.1
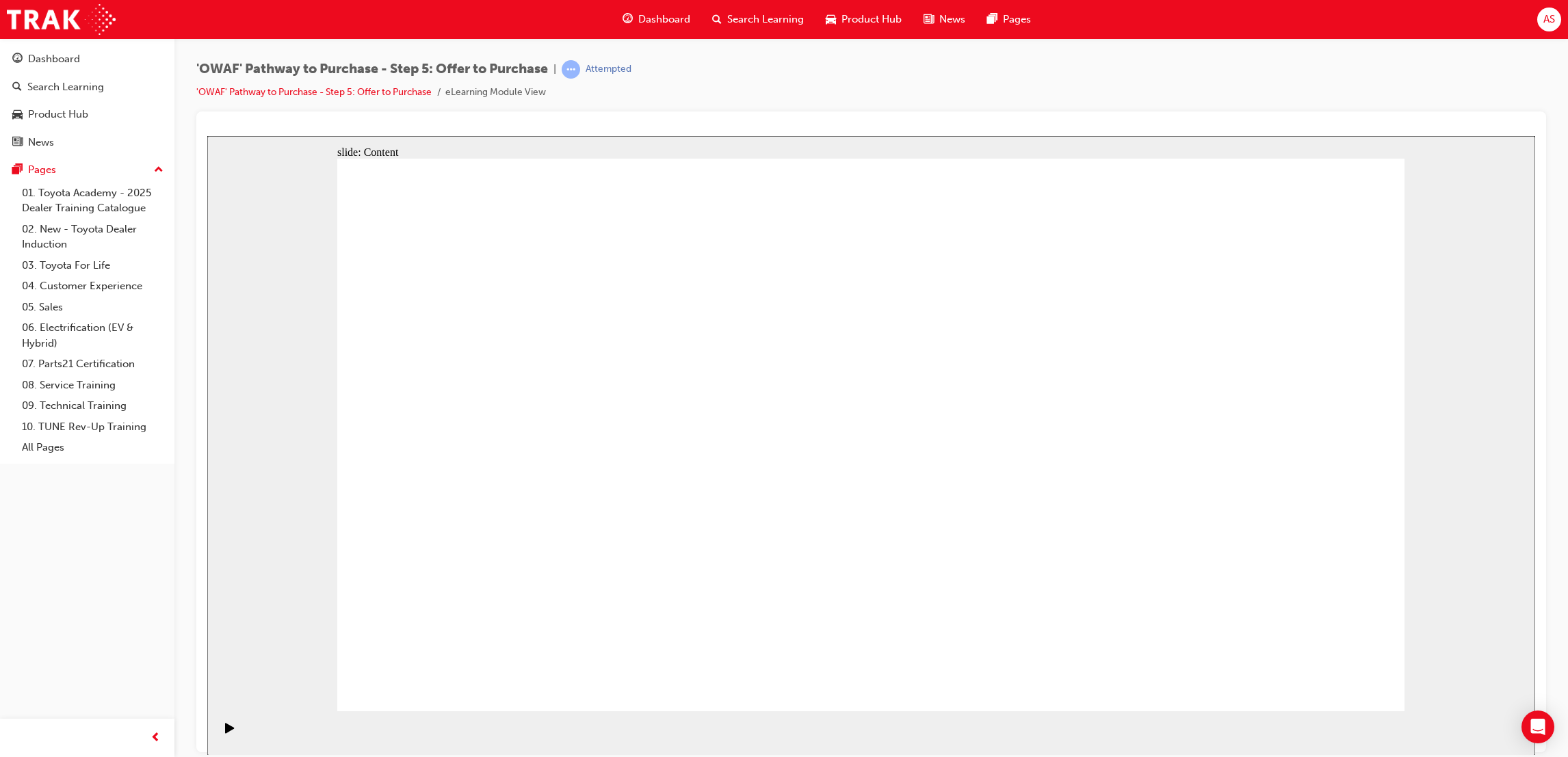
drag, startPoint x: 910, startPoint y: 362, endPoint x: 746, endPoint y: 531, distance: 235.5
drag, startPoint x: 737, startPoint y: 301, endPoint x: 749, endPoint y: 328, distance: 29.5
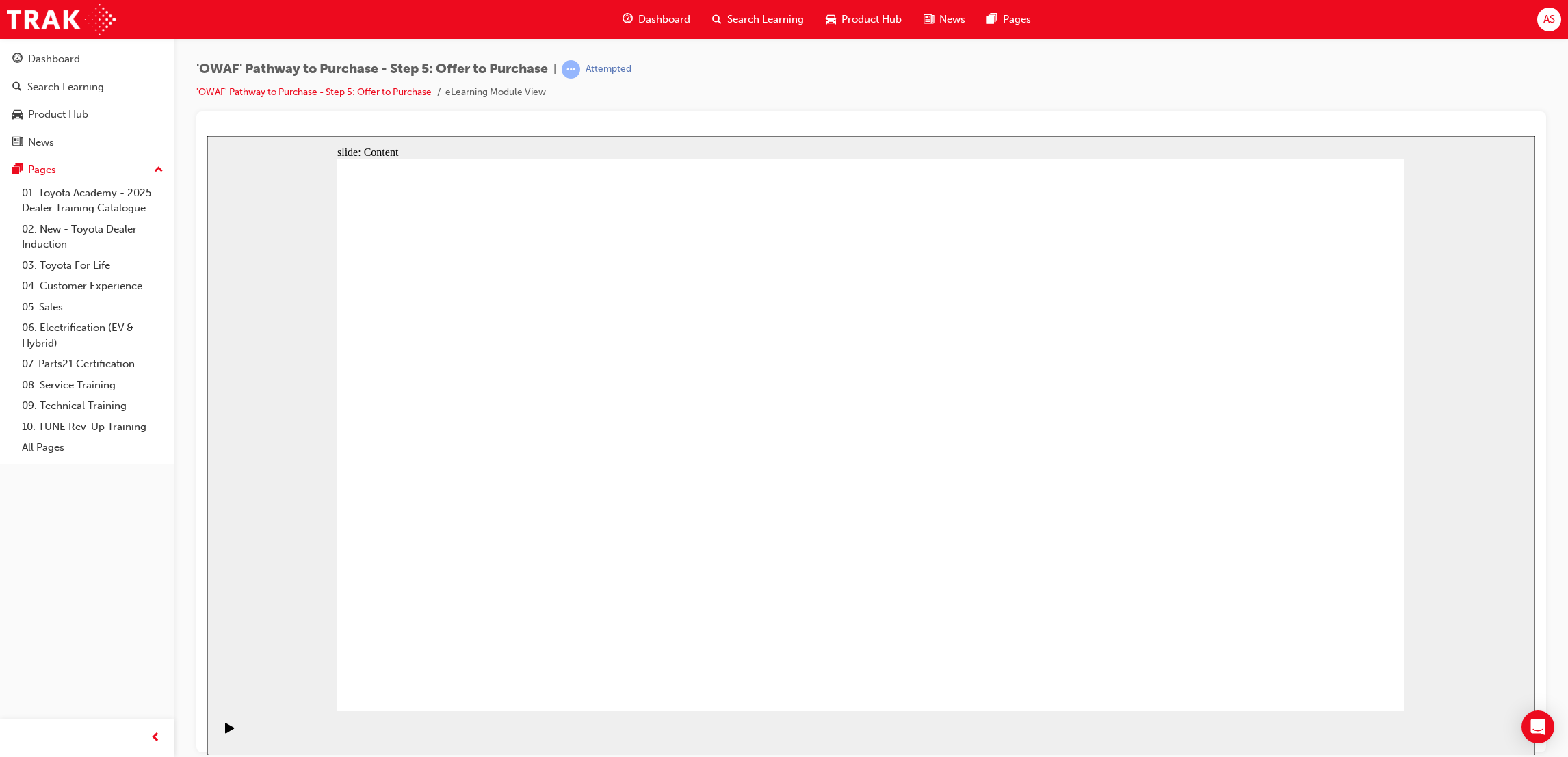
drag, startPoint x: 754, startPoint y: 568, endPoint x: 945, endPoint y: 615, distance: 196.7
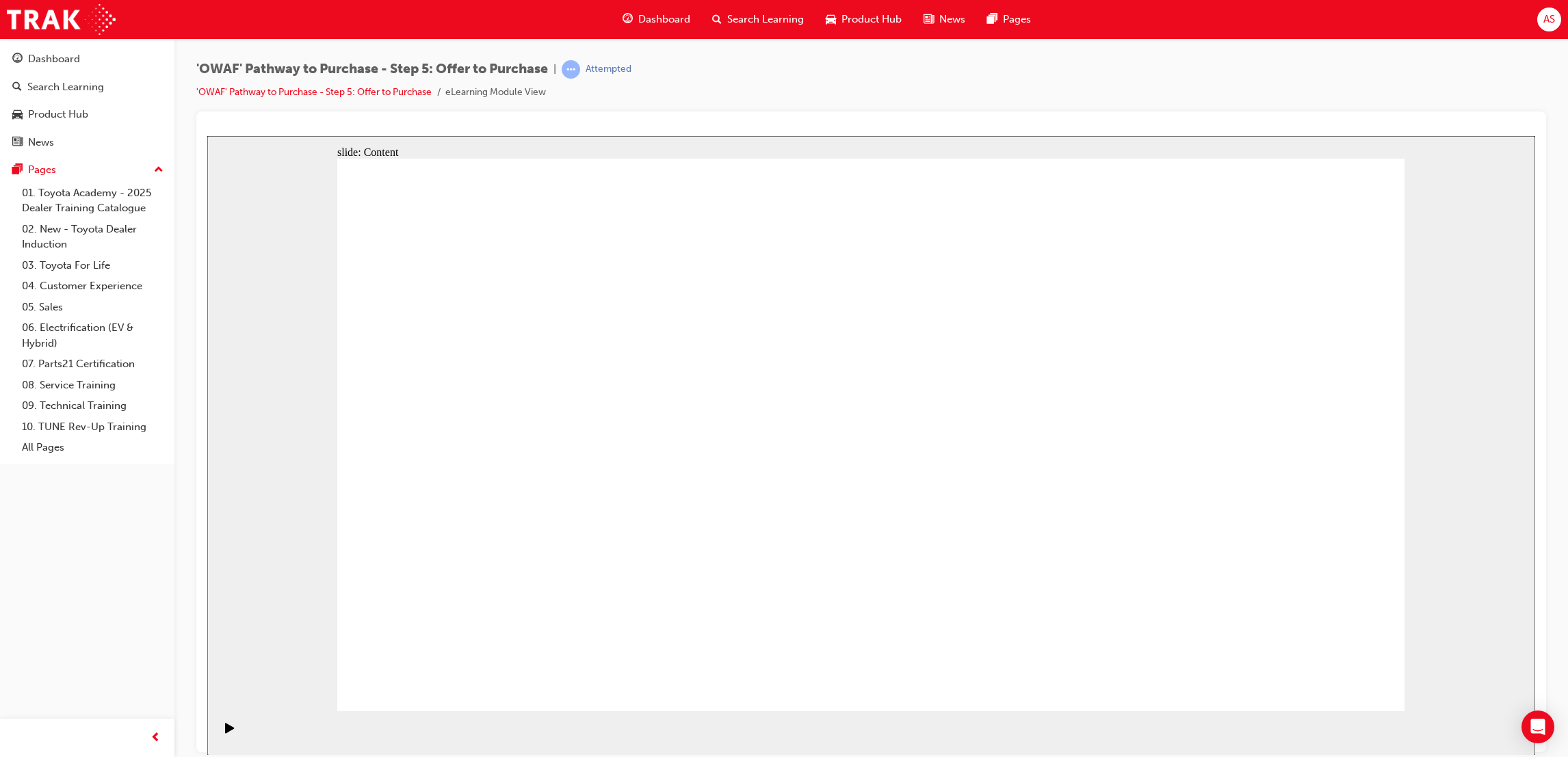
drag, startPoint x: 885, startPoint y: 576, endPoint x: 876, endPoint y: 573, distance: 9.5
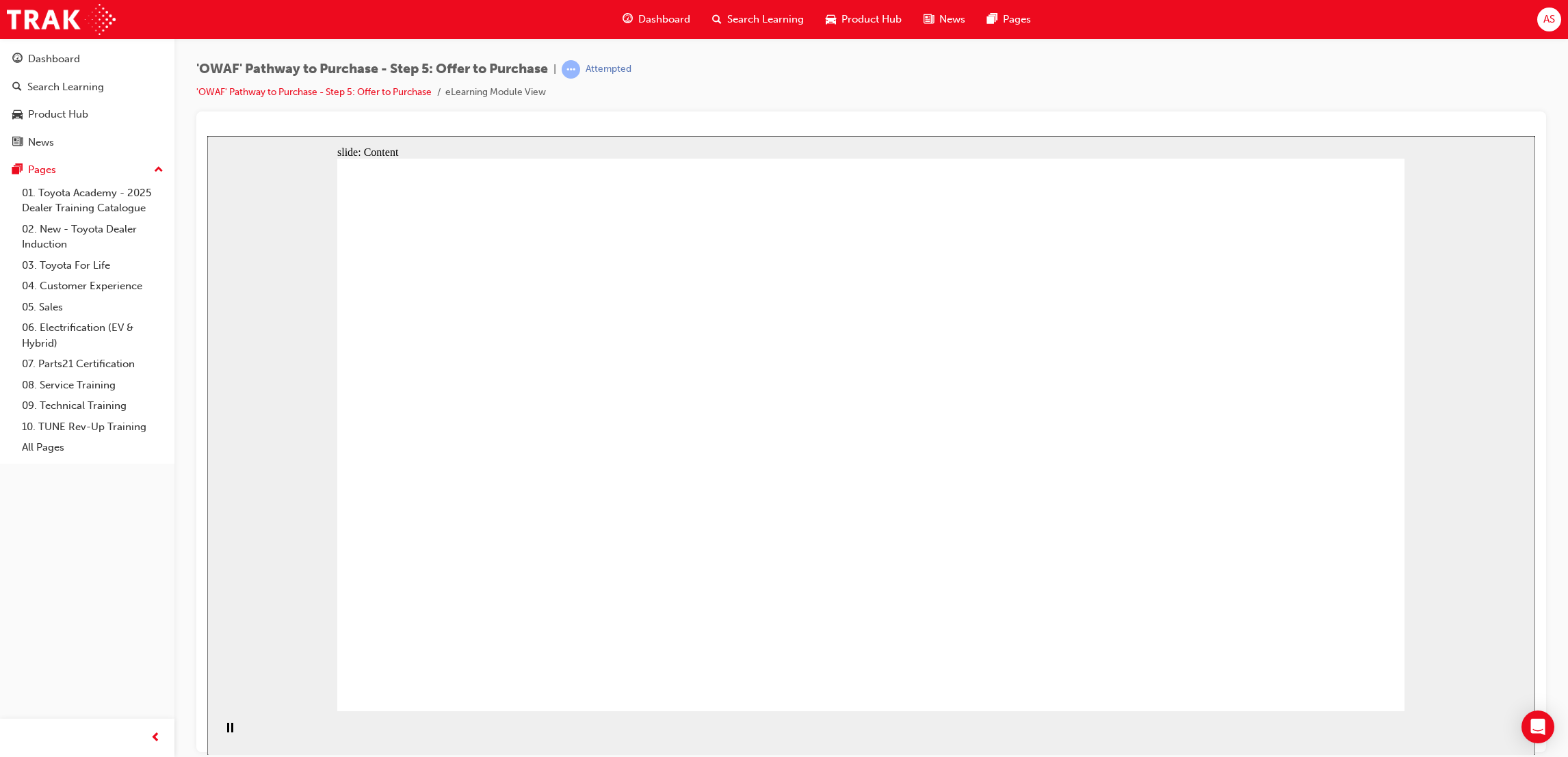
drag, startPoint x: 580, startPoint y: 338, endPoint x: 580, endPoint y: 359, distance: 21.0
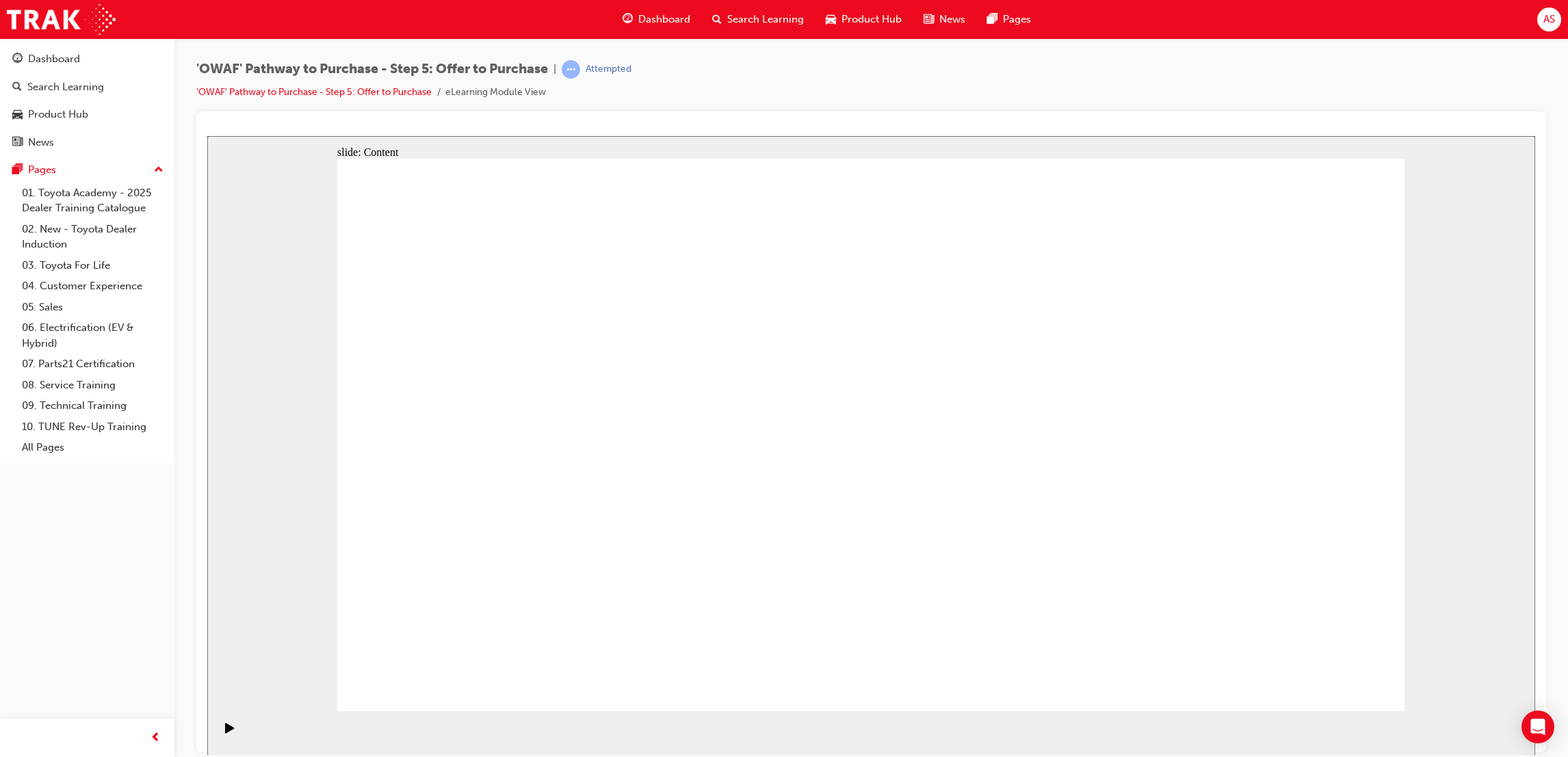
drag, startPoint x: 998, startPoint y: 429, endPoint x: 540, endPoint y: 280, distance: 481.6
drag, startPoint x: 980, startPoint y: 369, endPoint x: 987, endPoint y: 364, distance: 8.6
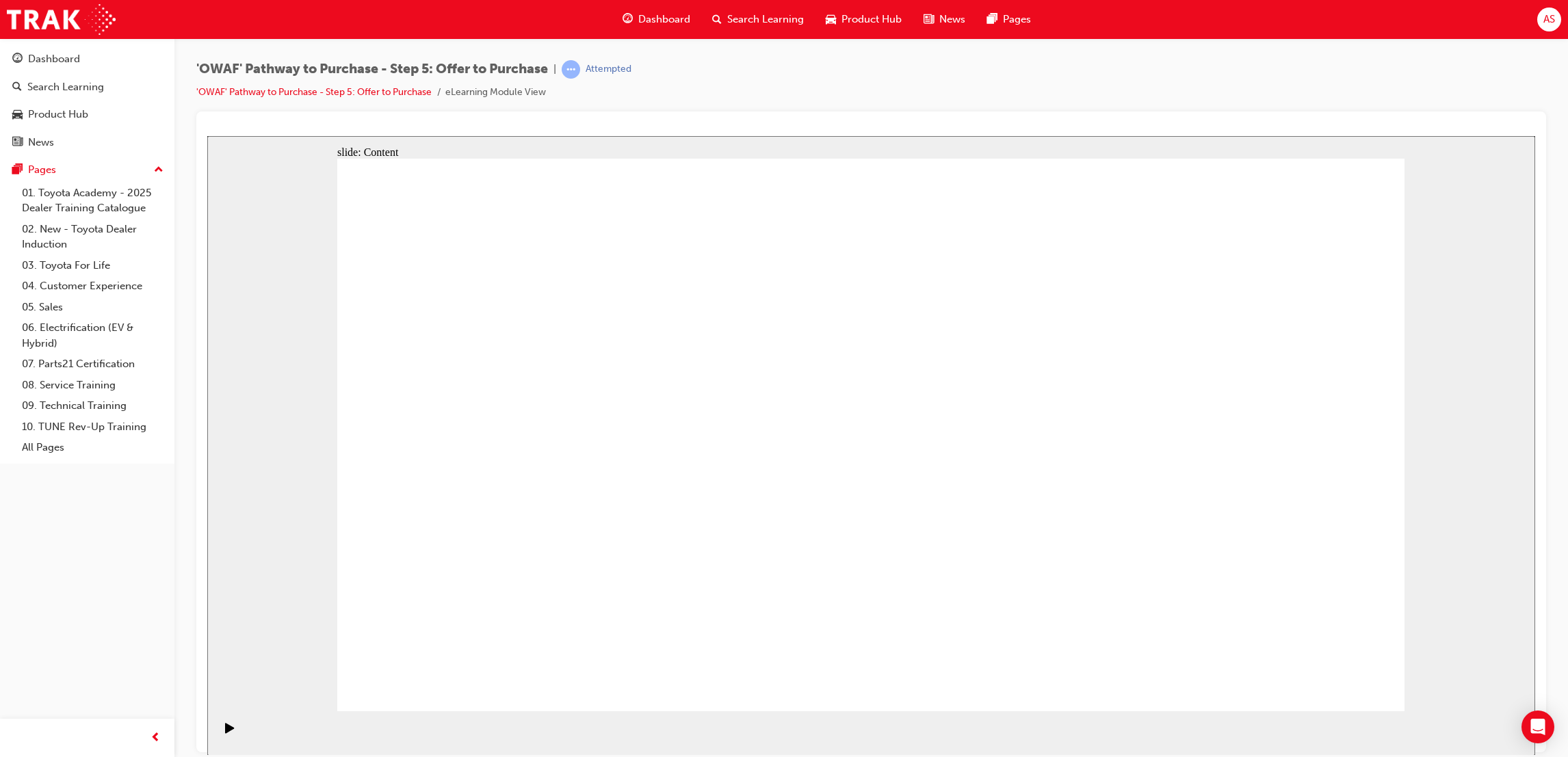
drag, startPoint x: 987, startPoint y: 364, endPoint x: 981, endPoint y: 445, distance: 81.2
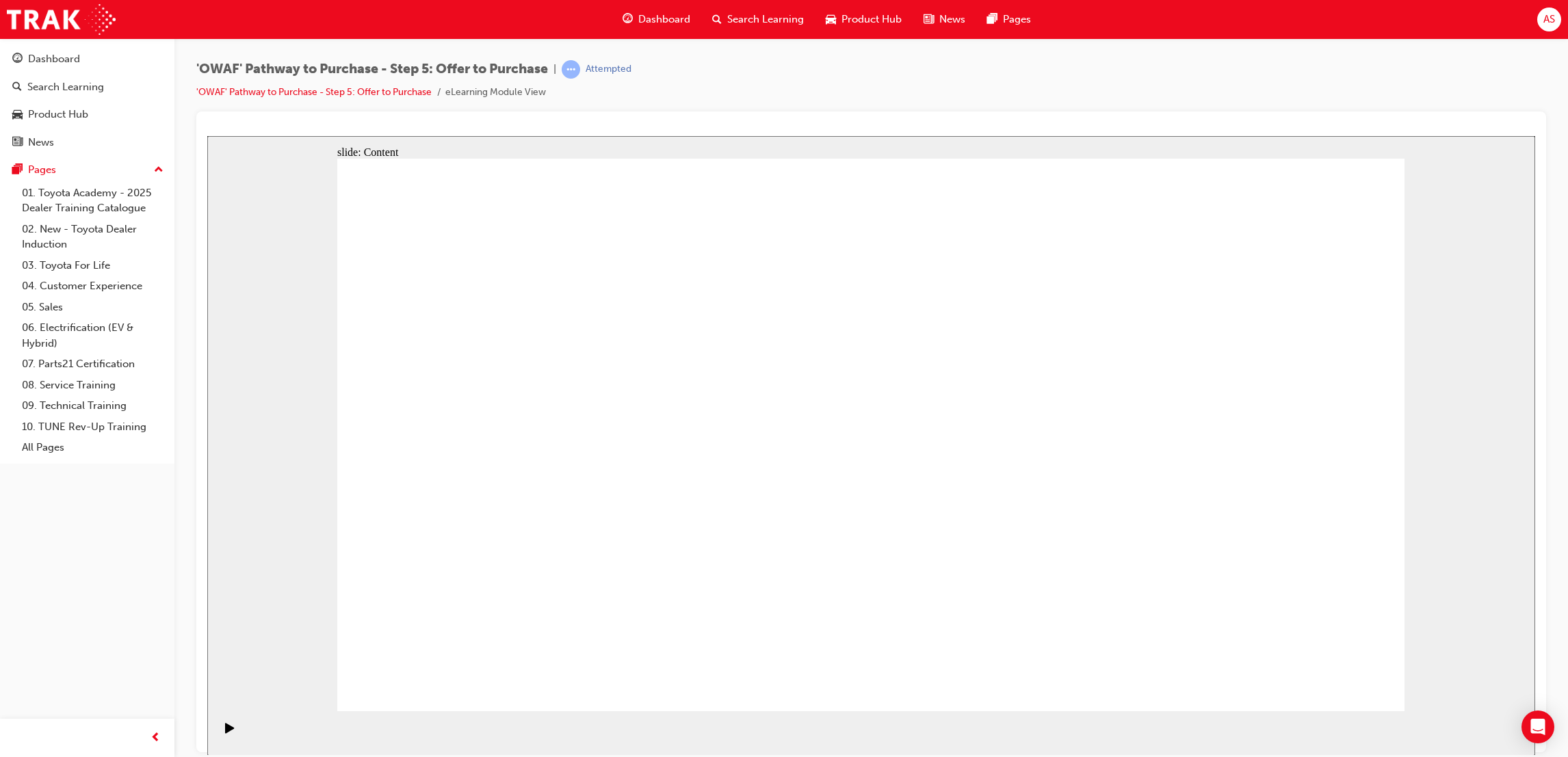
drag, startPoint x: 528, startPoint y: 443, endPoint x: 539, endPoint y: 437, distance: 12.5
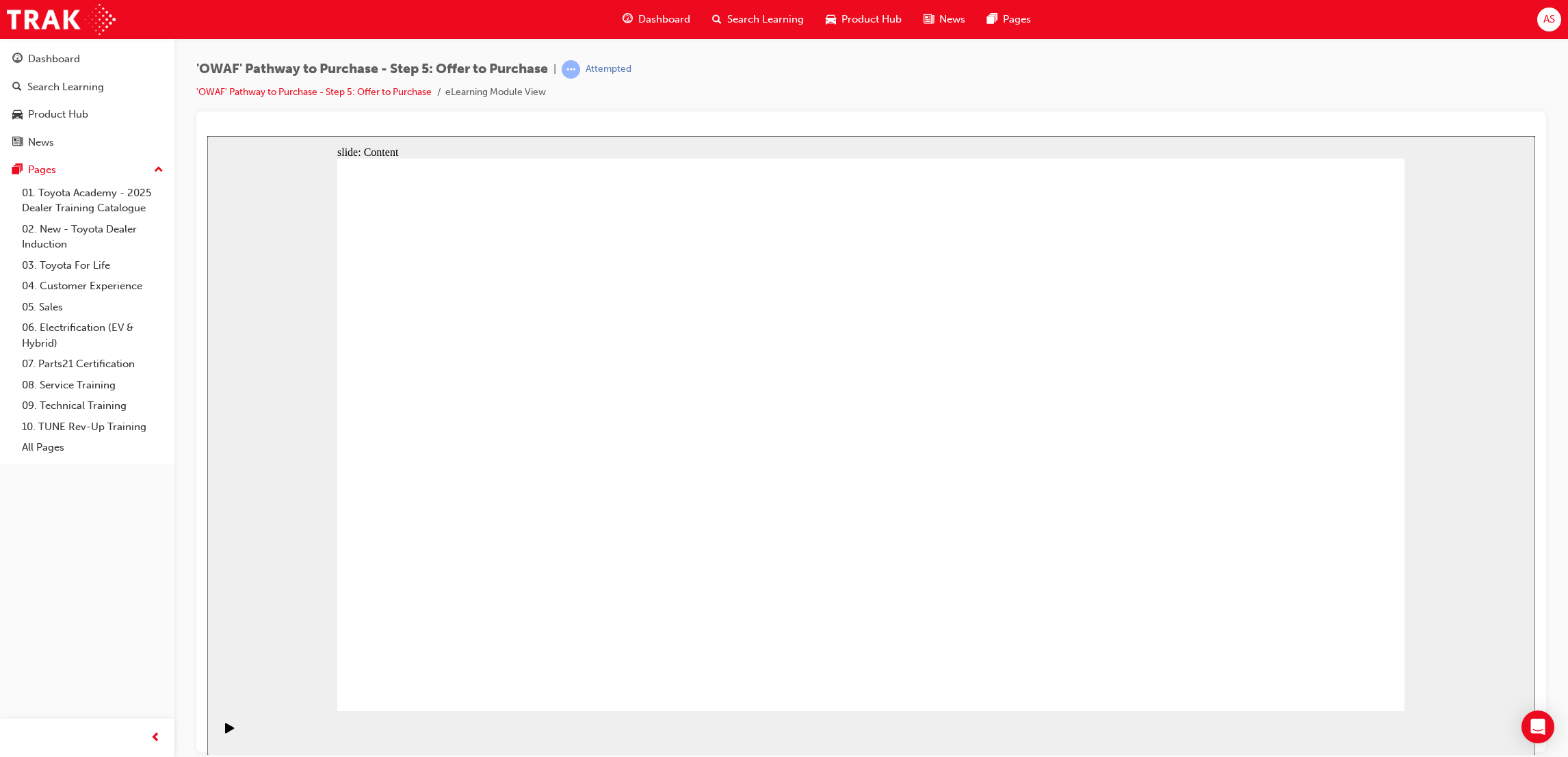
drag, startPoint x: 859, startPoint y: 284, endPoint x: 895, endPoint y: 263, distance: 41.7
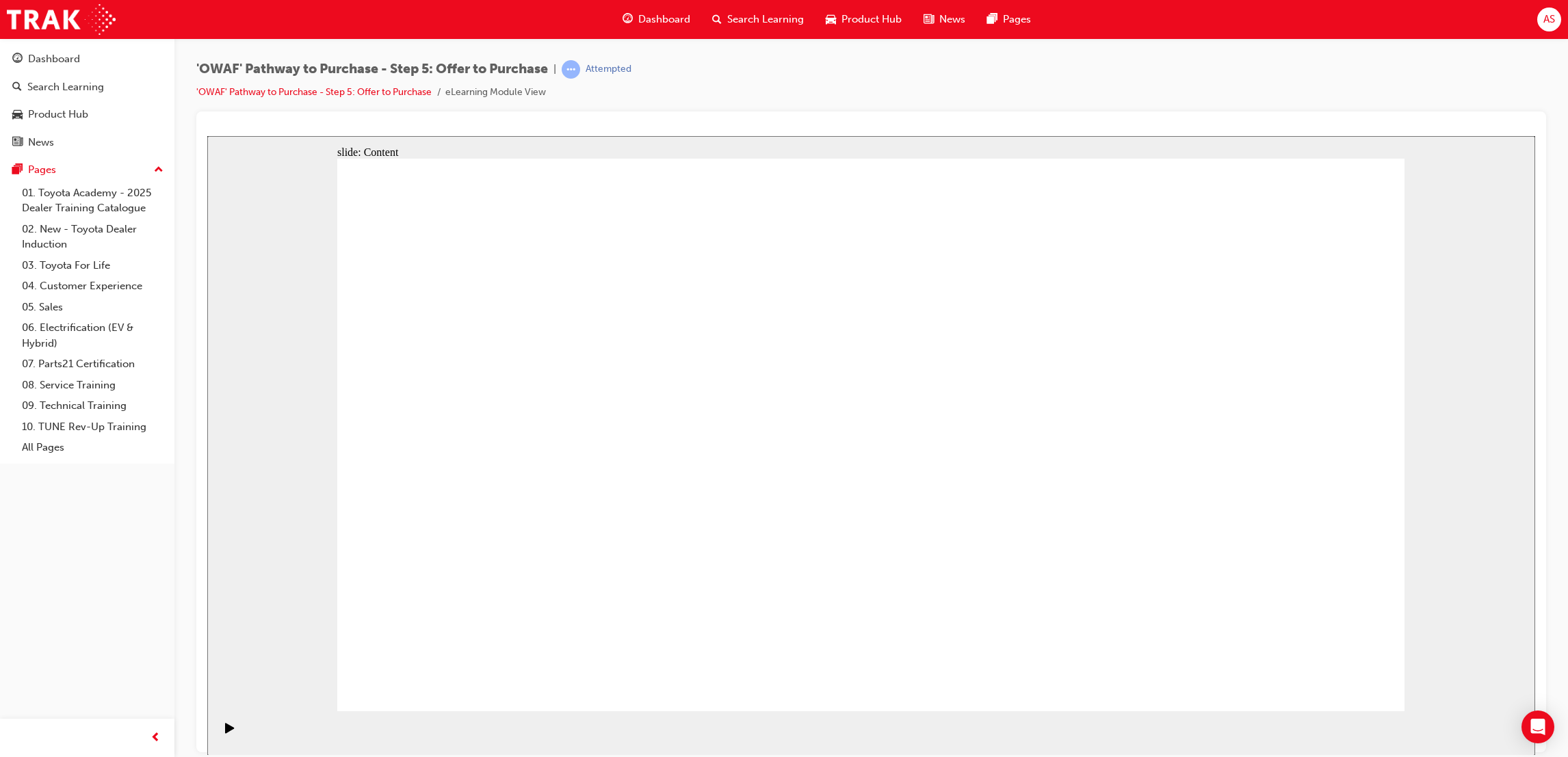
drag, startPoint x: 953, startPoint y: 259, endPoint x: 960, endPoint y: 561, distance: 302.1
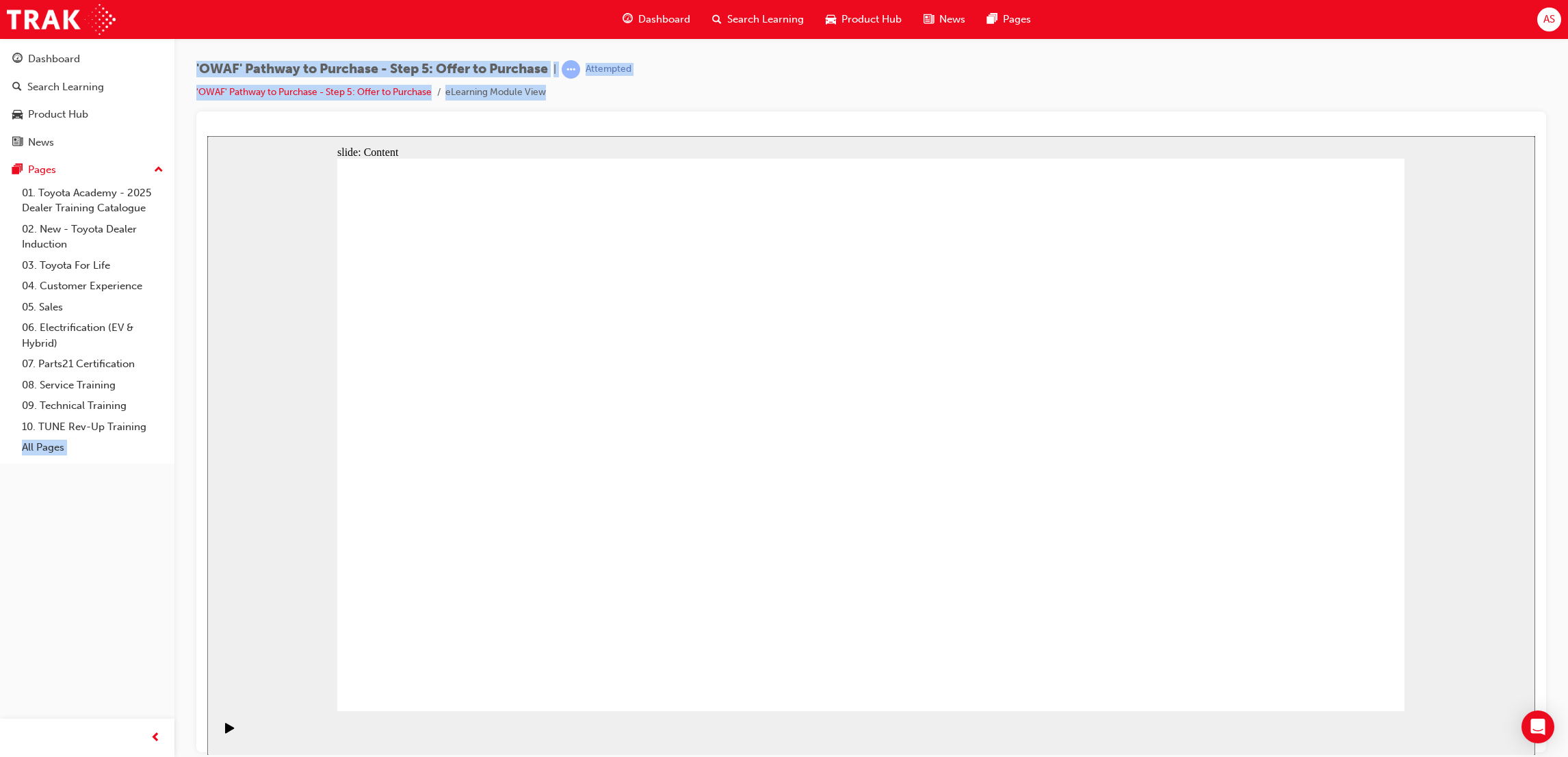
drag, startPoint x: 333, startPoint y: 729, endPoint x: 387, endPoint y: 338, distance: 394.7
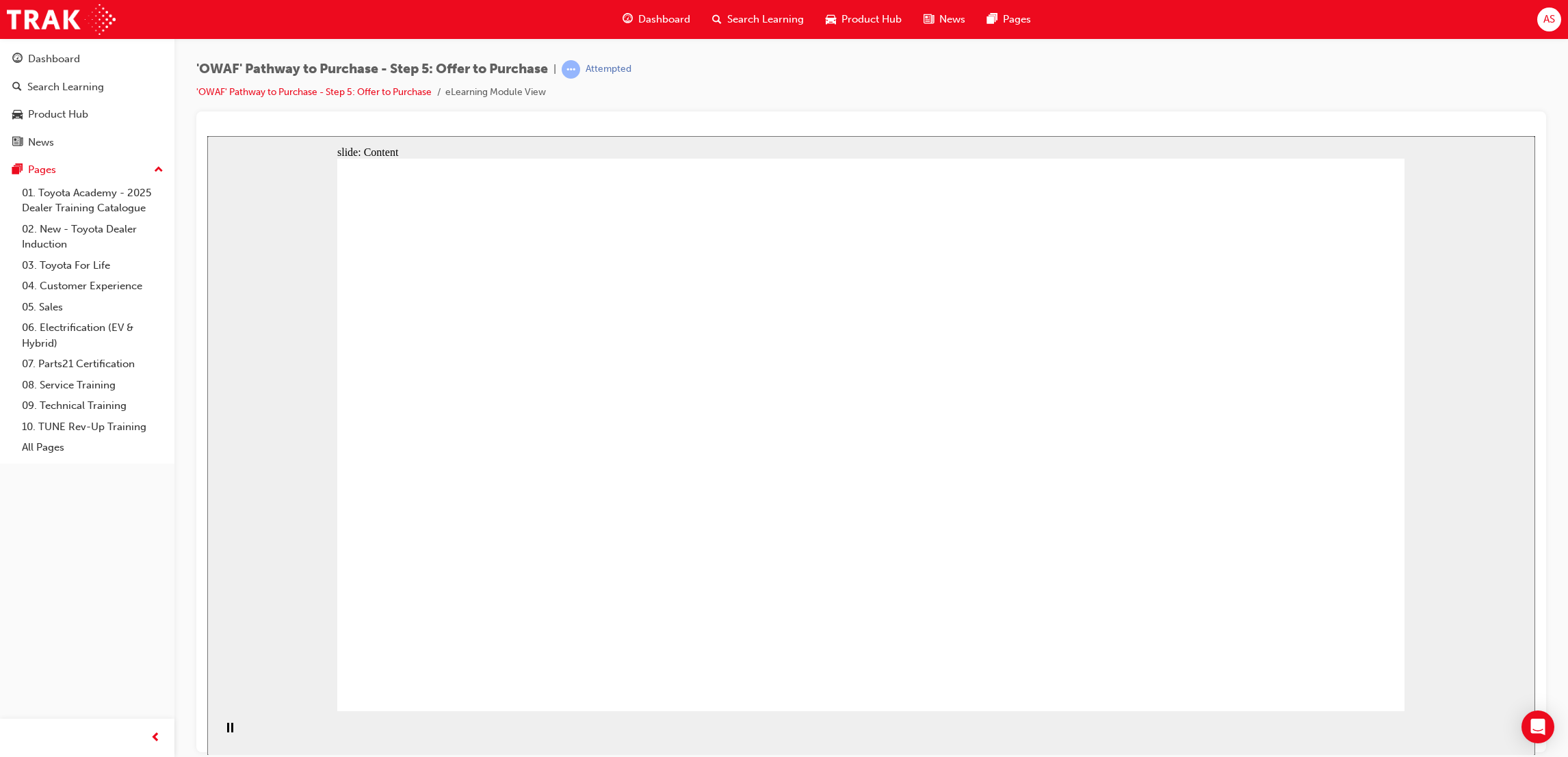
drag, startPoint x: 1078, startPoint y: 556, endPoint x: 1122, endPoint y: 518, distance: 58.1
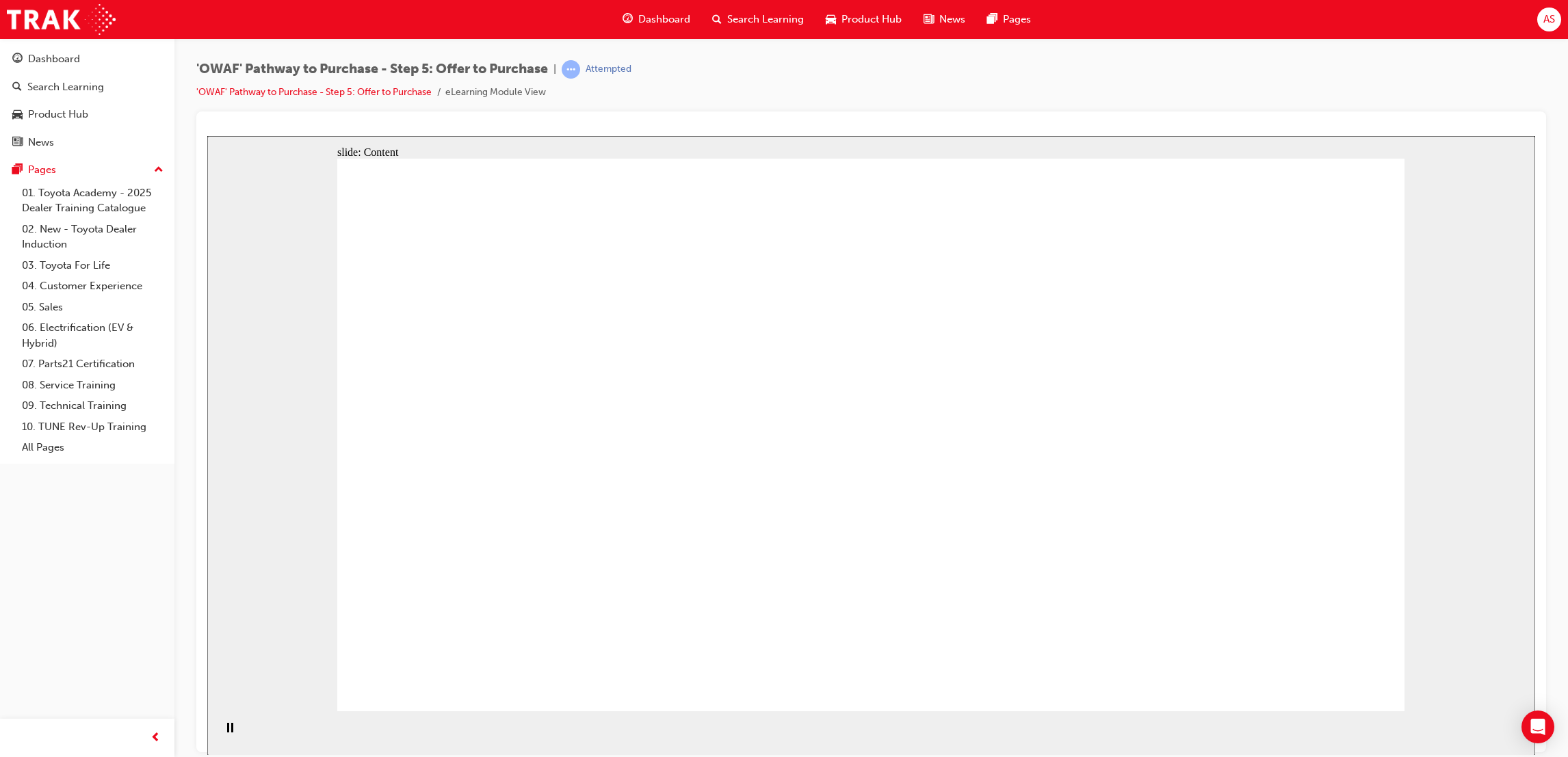
drag, startPoint x: 1026, startPoint y: 297, endPoint x: 1044, endPoint y: 268, distance: 34.1
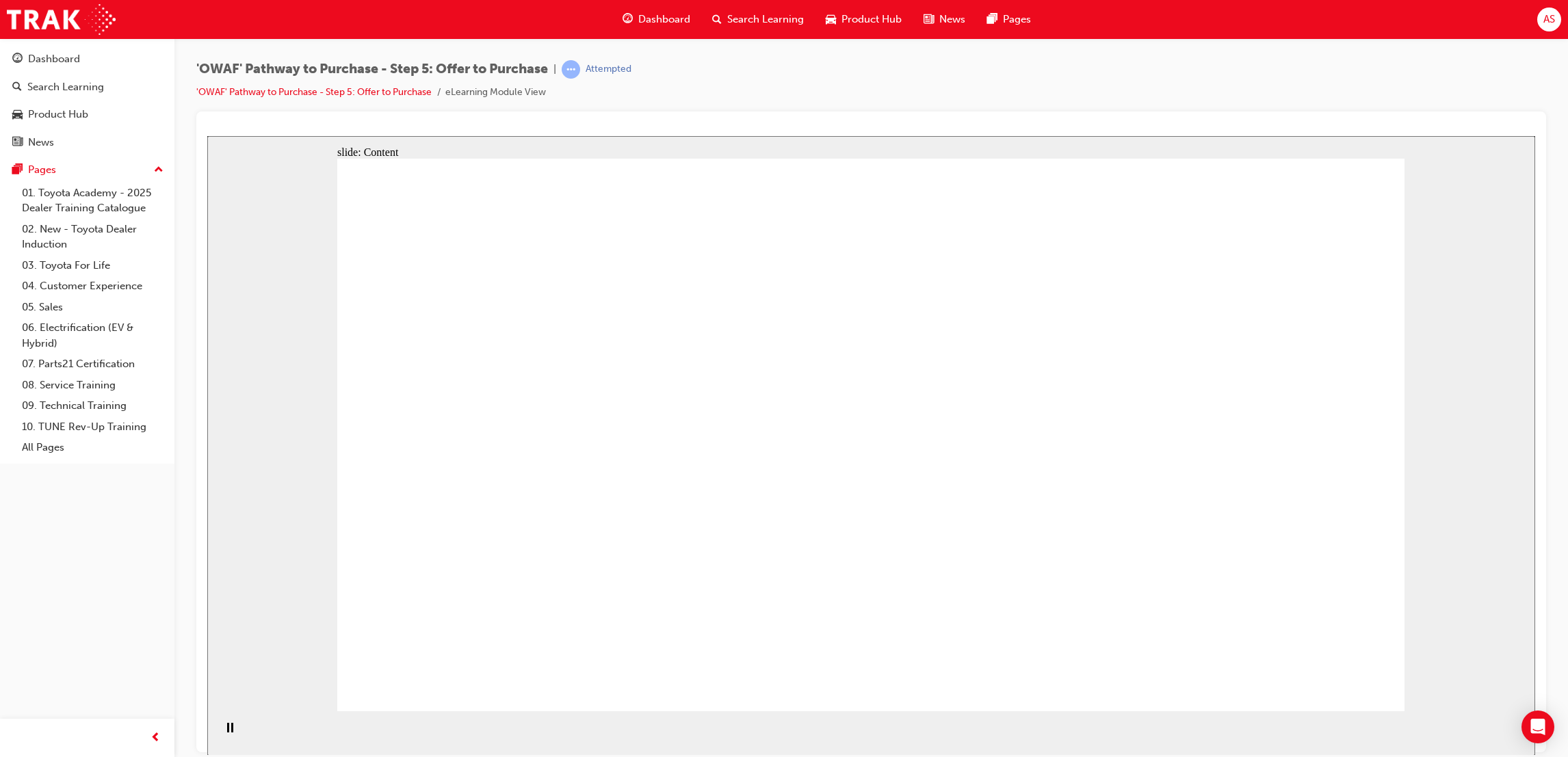
drag, startPoint x: 1105, startPoint y: 323, endPoint x: 1117, endPoint y: 340, distance: 20.8
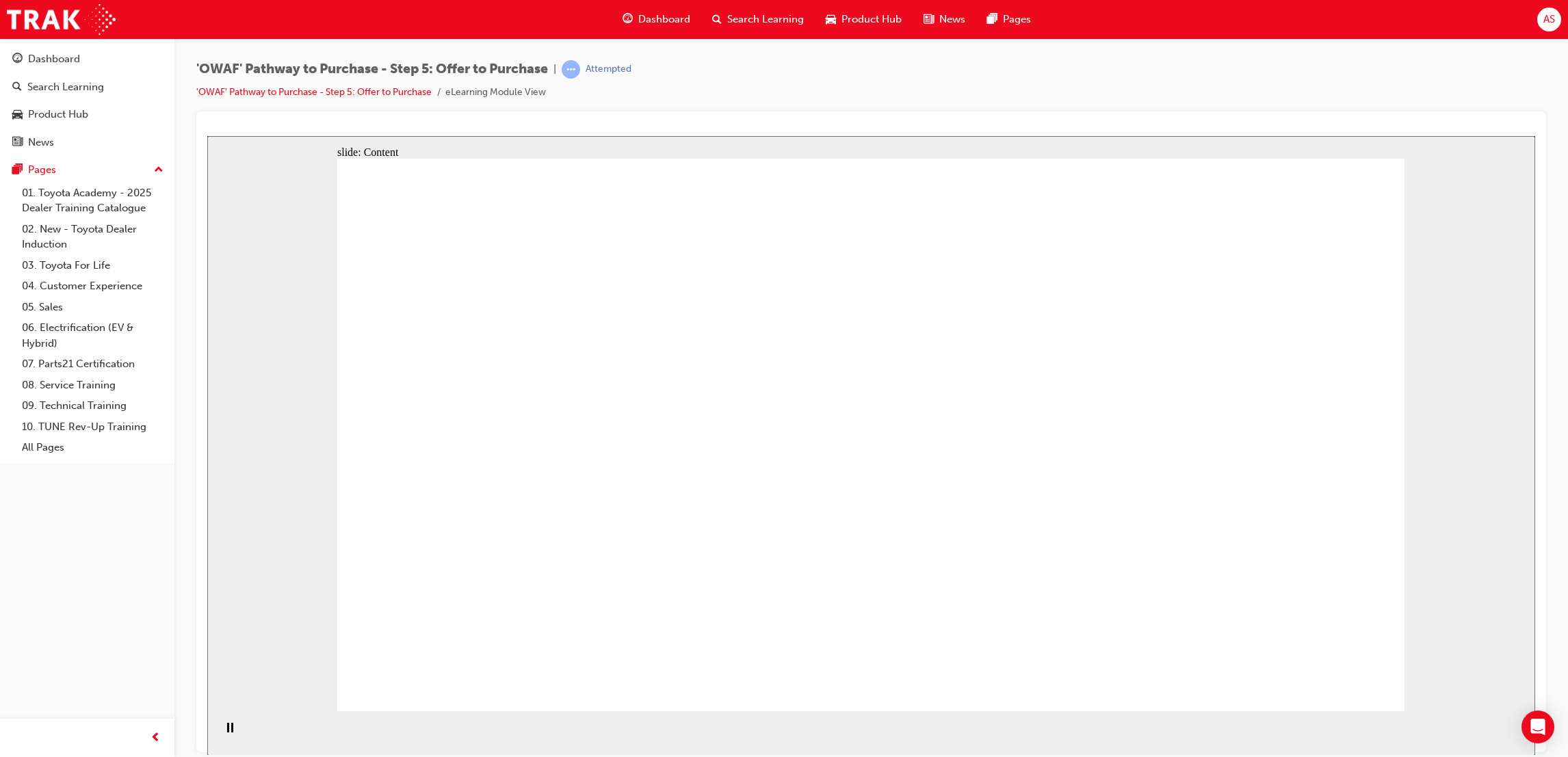
drag, startPoint x: 1133, startPoint y: 396, endPoint x: 1137, endPoint y: 414, distance: 18.4
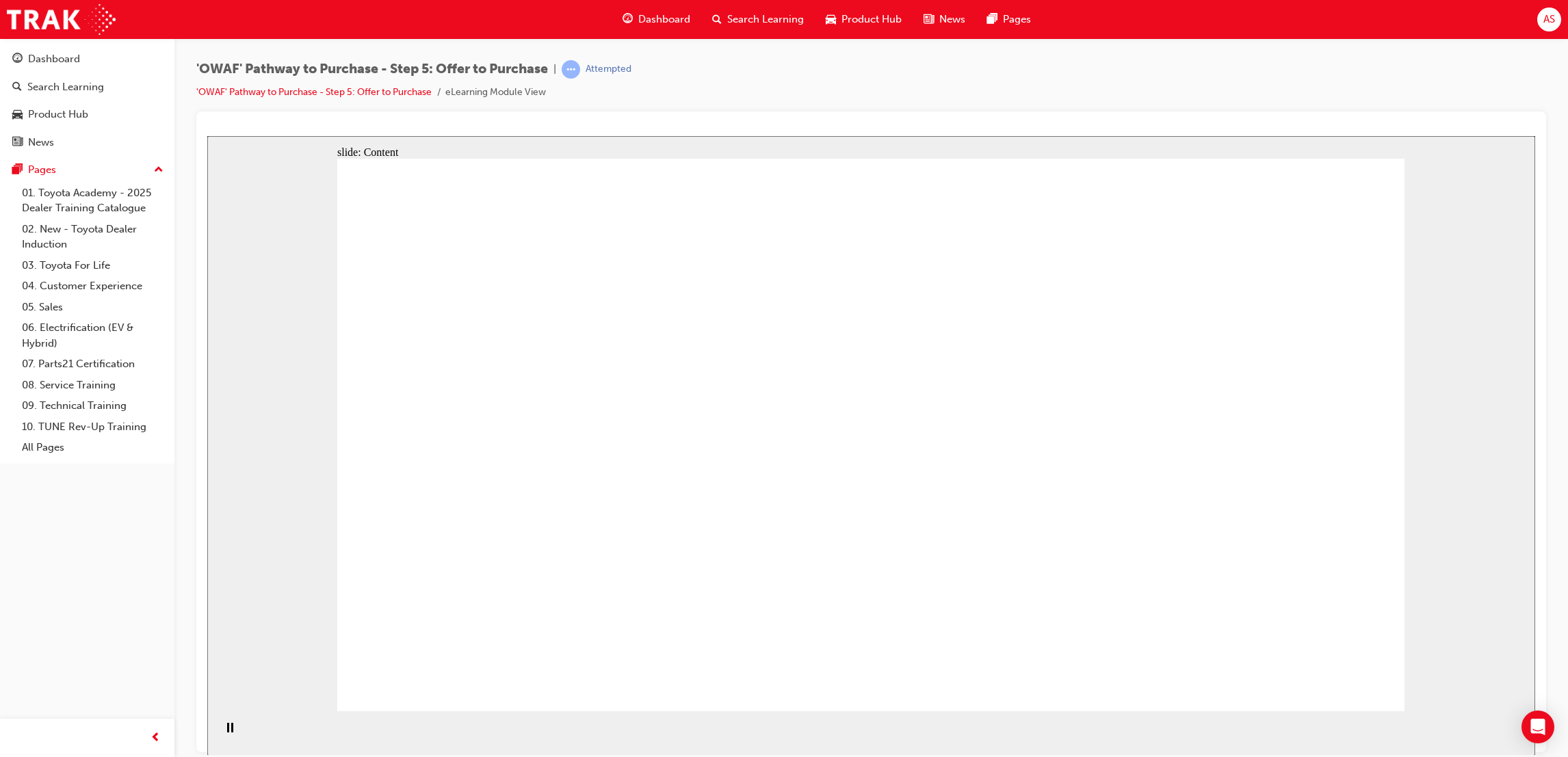
drag, startPoint x: 914, startPoint y: 573, endPoint x: 900, endPoint y: 533, distance: 42.4
drag, startPoint x: 884, startPoint y: 508, endPoint x: 825, endPoint y: 425, distance: 101.8
drag, startPoint x: 826, startPoint y: 421, endPoint x: 873, endPoint y: 342, distance: 91.9
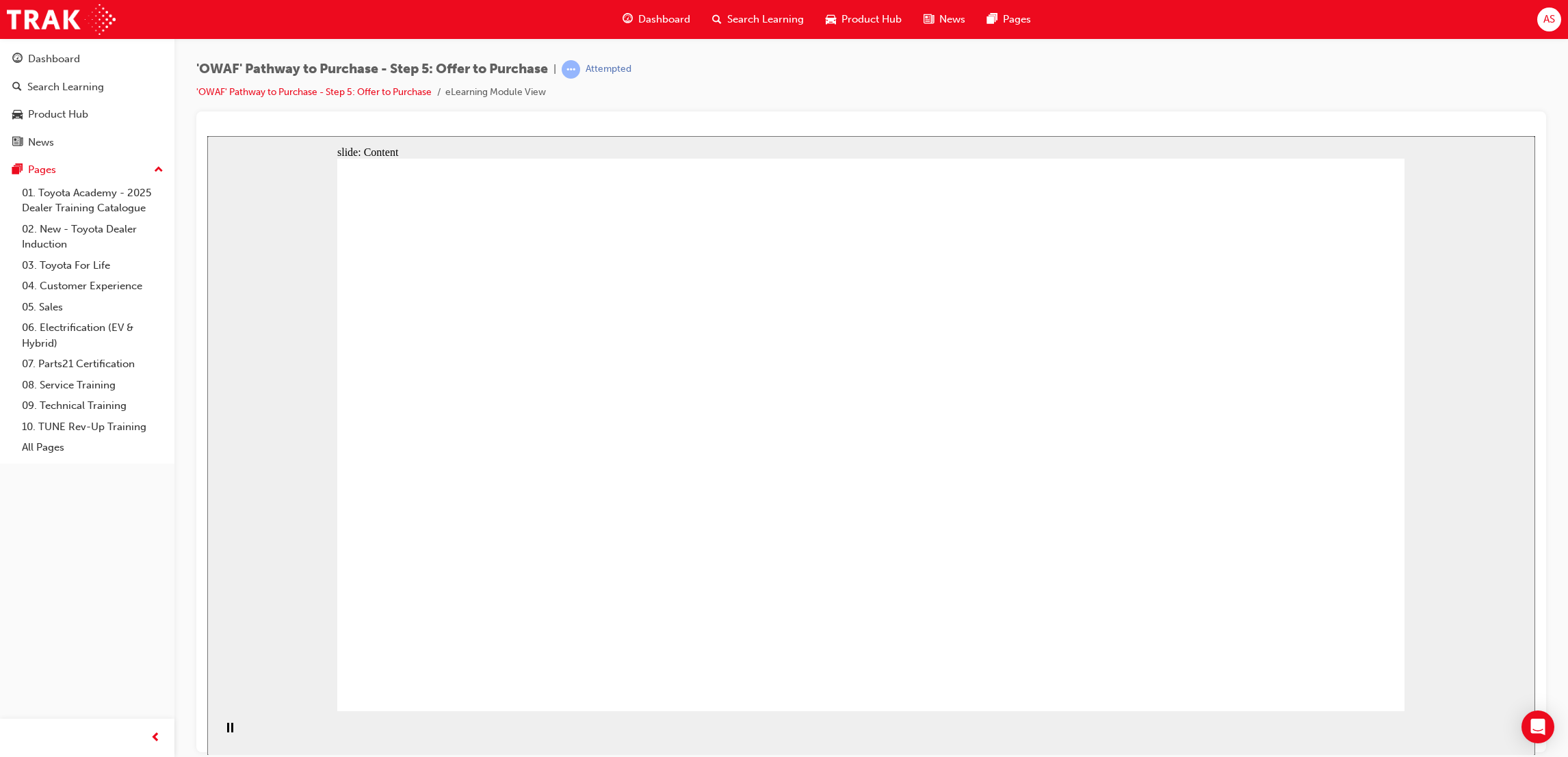
drag, startPoint x: 1117, startPoint y: 311, endPoint x: 1121, endPoint y: 321, distance: 10.8
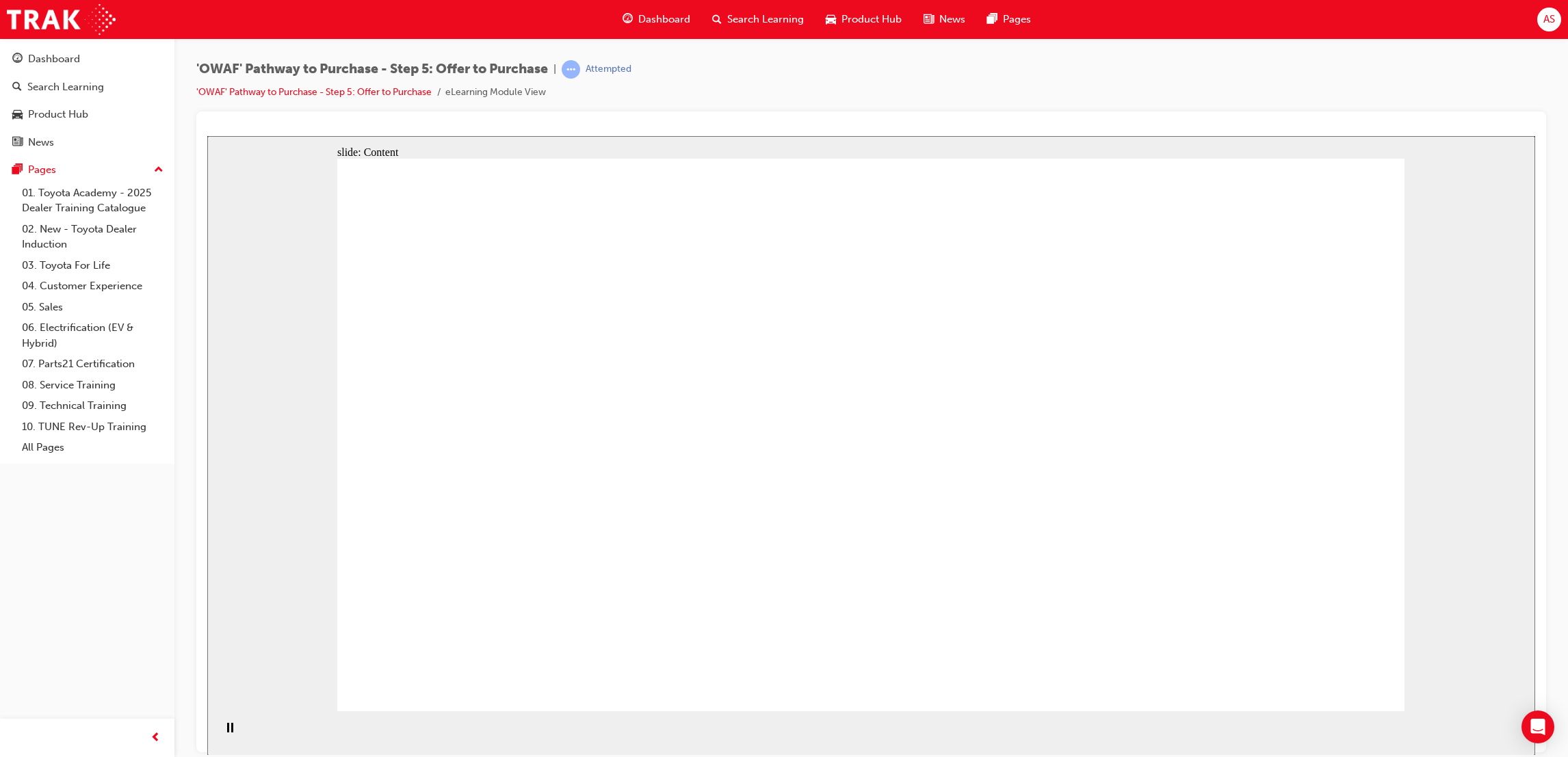
drag, startPoint x: 1082, startPoint y: 537, endPoint x: 1061, endPoint y: 528, distance: 22.8
drag, startPoint x: 958, startPoint y: 555, endPoint x: 925, endPoint y: 314, distance: 243.2
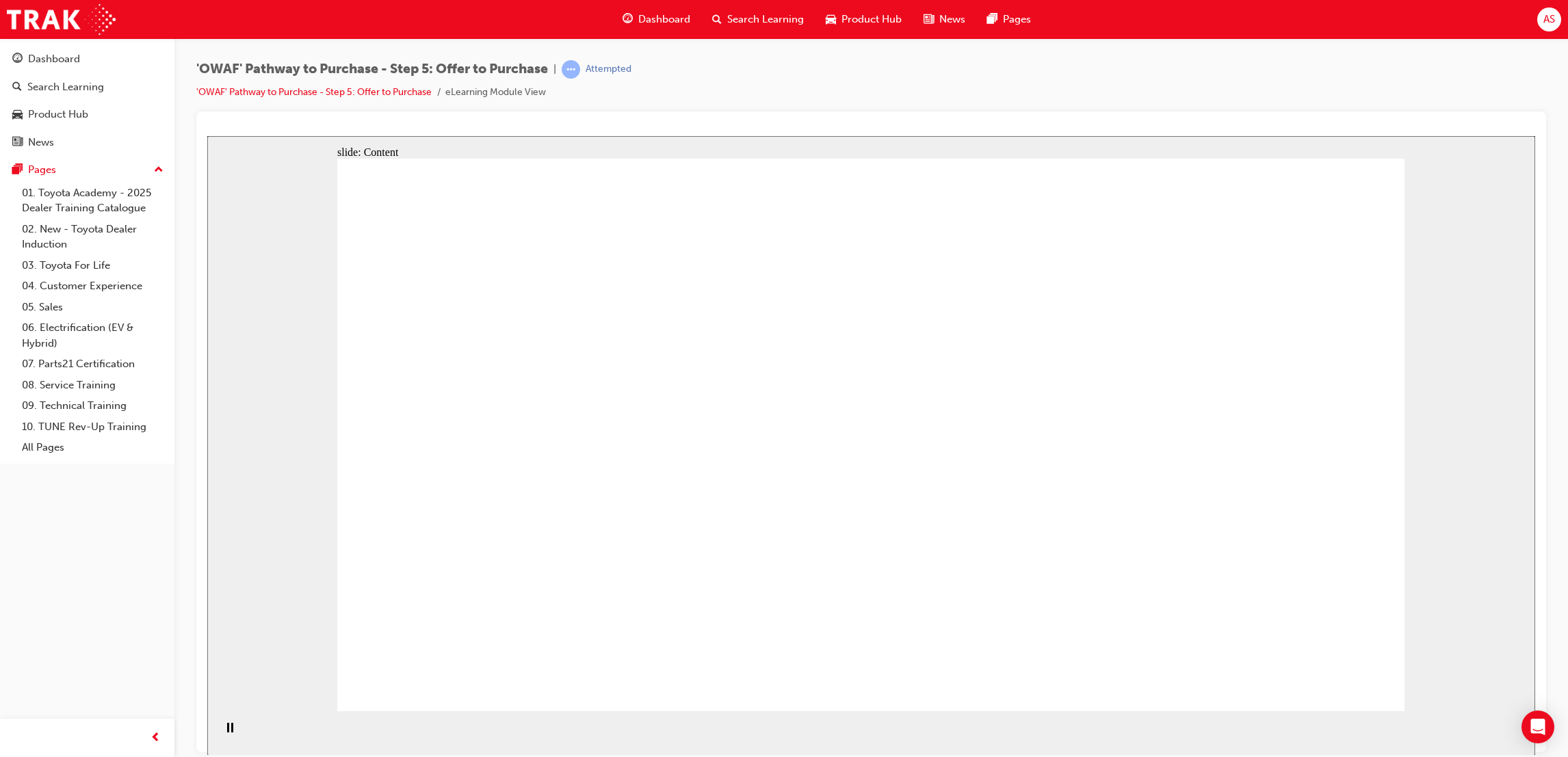
drag, startPoint x: 868, startPoint y: 408, endPoint x: 921, endPoint y: 233, distance: 182.8
drag, startPoint x: 979, startPoint y: 284, endPoint x: 1015, endPoint y: 290, distance: 36.5
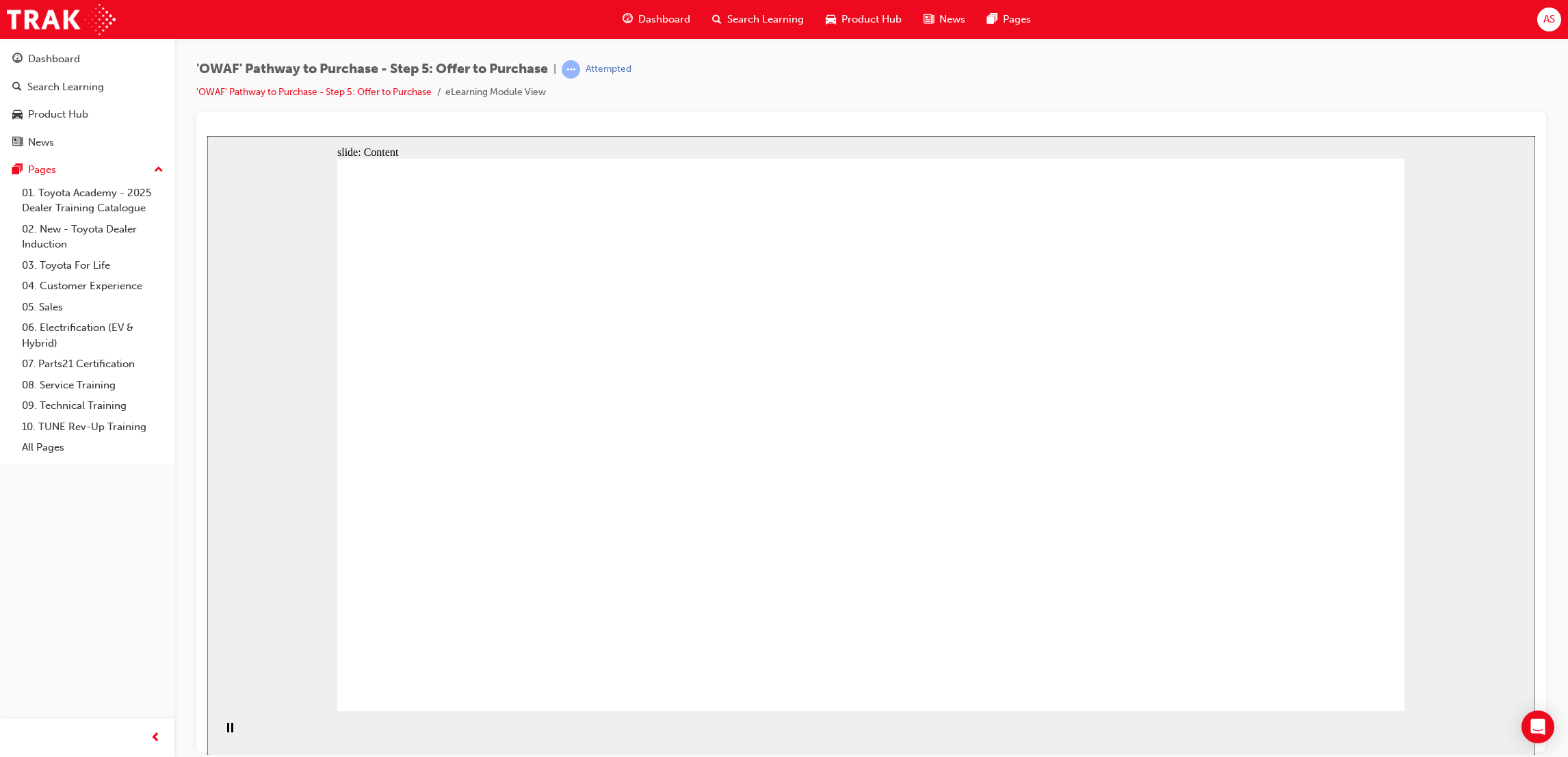
drag, startPoint x: 1133, startPoint y: 347, endPoint x: 1199, endPoint y: 377, distance: 72.5
drag, startPoint x: 1174, startPoint y: 467, endPoint x: 1137, endPoint y: 477, distance: 38.3
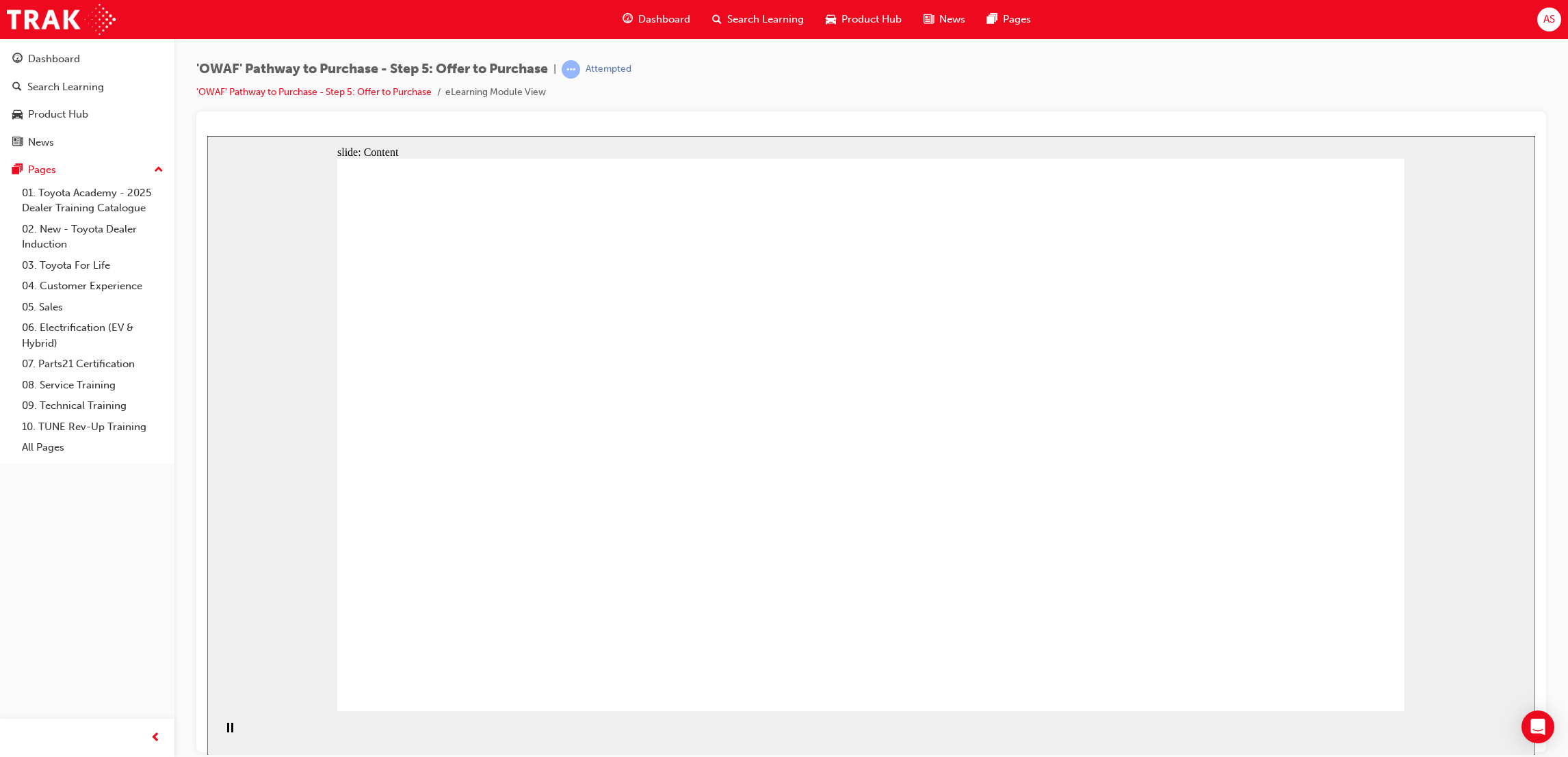
drag, startPoint x: 1073, startPoint y: 549, endPoint x: 1042, endPoint y: 520, distance: 42.4
drag, startPoint x: 999, startPoint y: 529, endPoint x: 949, endPoint y: 531, distance: 50.0
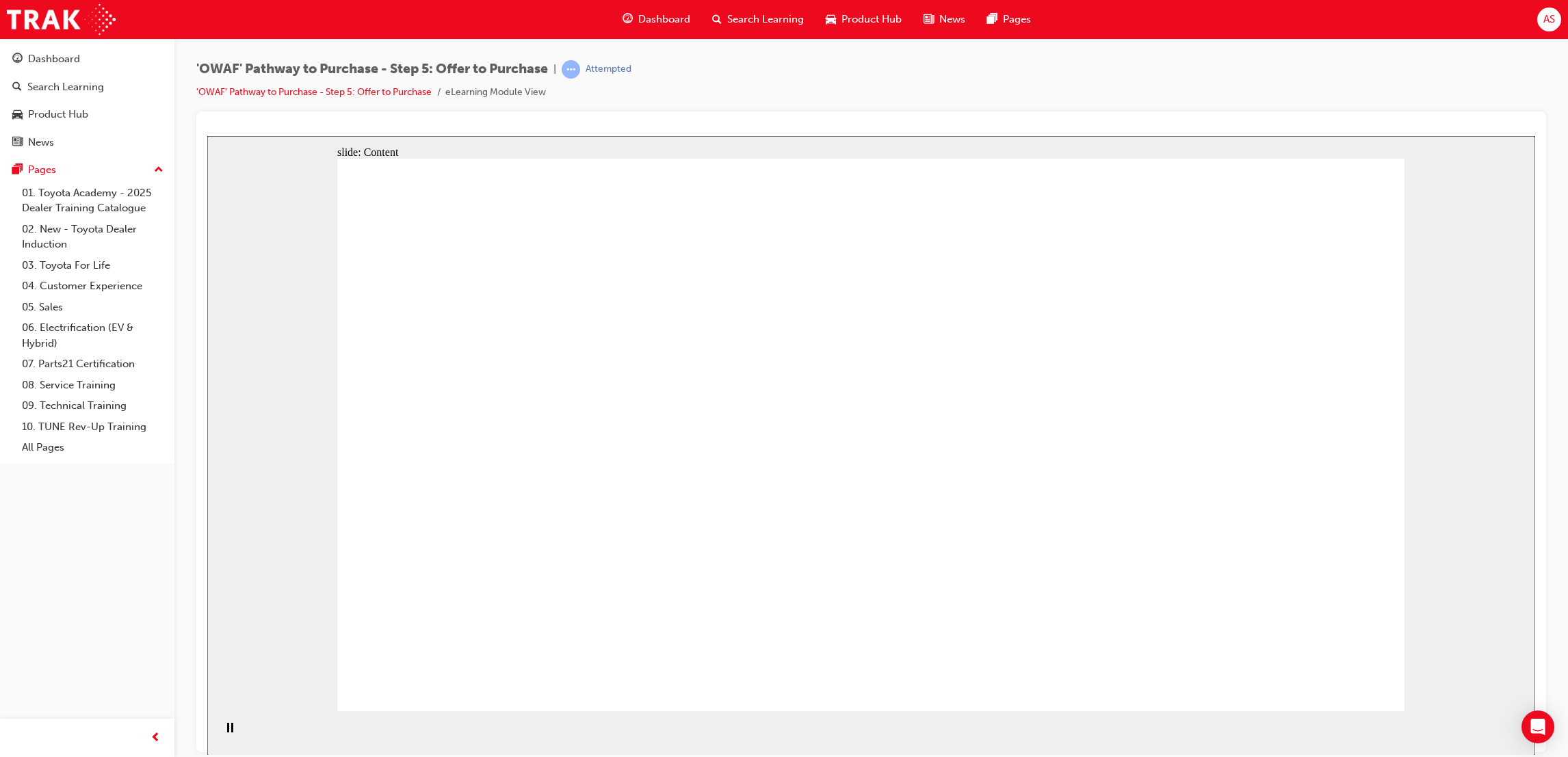
drag, startPoint x: 981, startPoint y: 211, endPoint x: 991, endPoint y: 244, distance: 34.5
drag, startPoint x: 1167, startPoint y: 465, endPoint x: 1159, endPoint y: 463, distance: 8.2
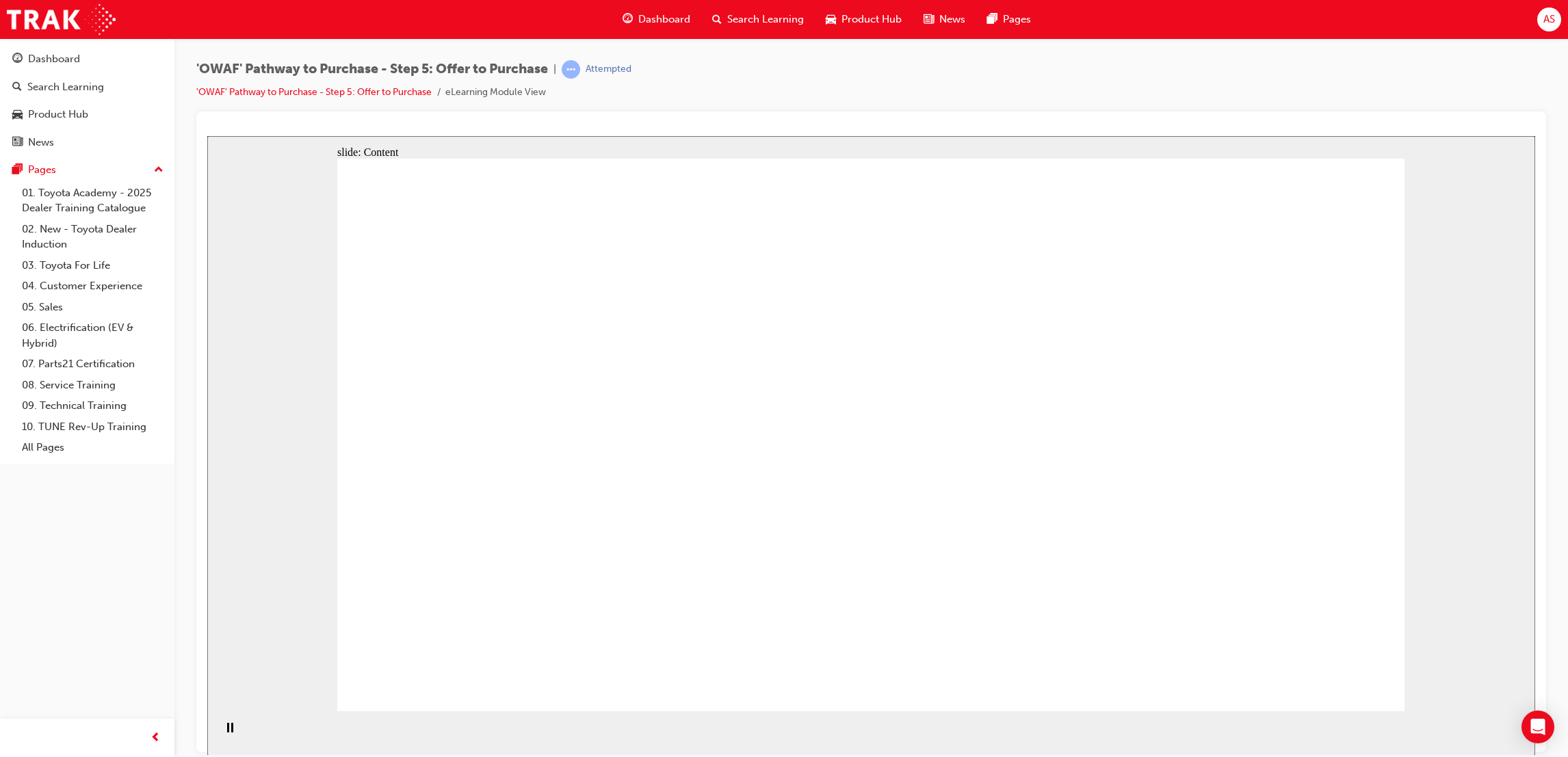
drag, startPoint x: 1108, startPoint y: 544, endPoint x: 1056, endPoint y: 524, distance: 55.7
drag, startPoint x: 997, startPoint y: 555, endPoint x: 958, endPoint y: 541, distance: 41.4
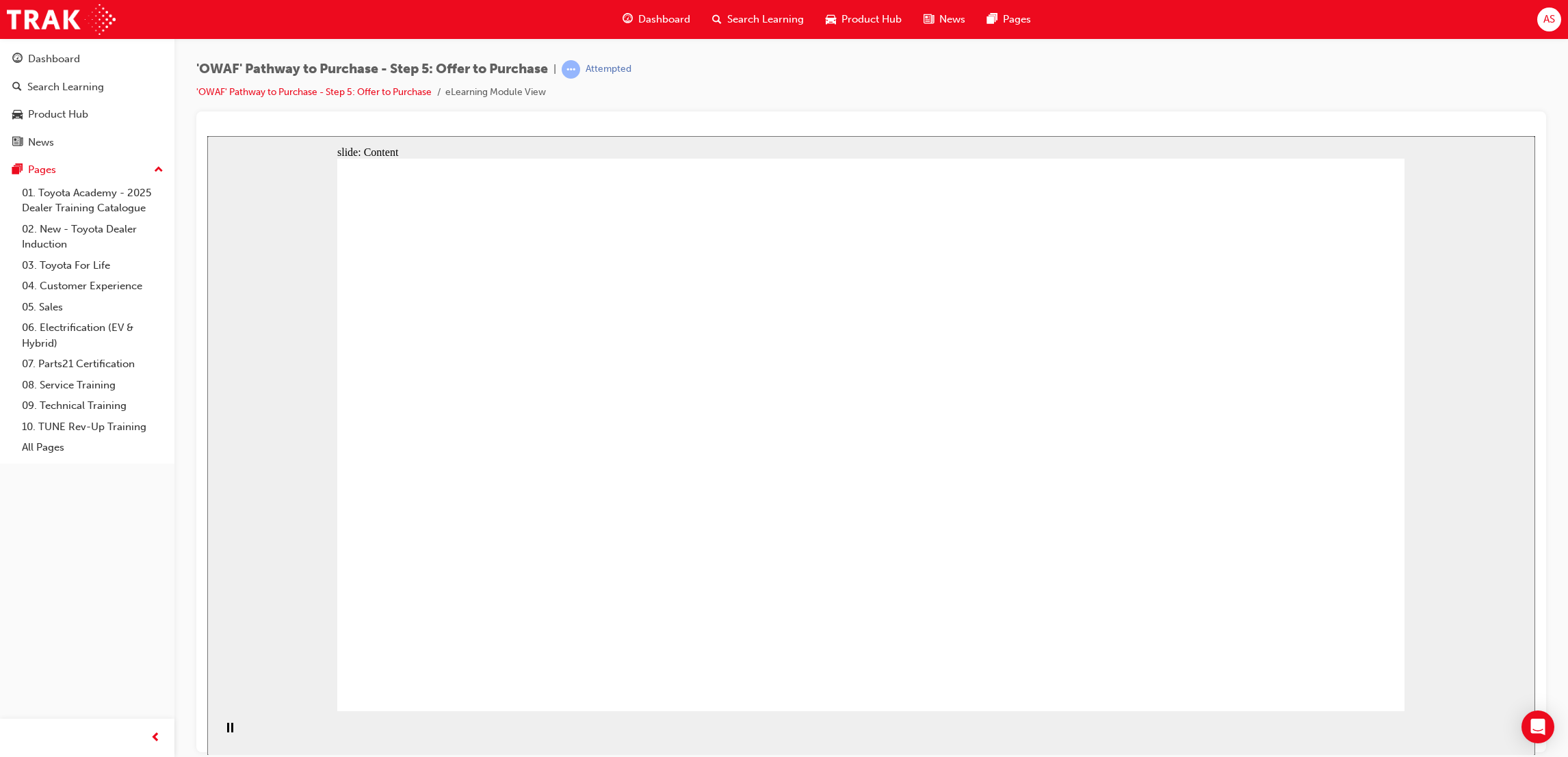
drag, startPoint x: 946, startPoint y: 558, endPoint x: 802, endPoint y: 451, distance: 179.4
drag, startPoint x: 831, startPoint y: 500, endPoint x: 844, endPoint y: 380, distance: 120.7
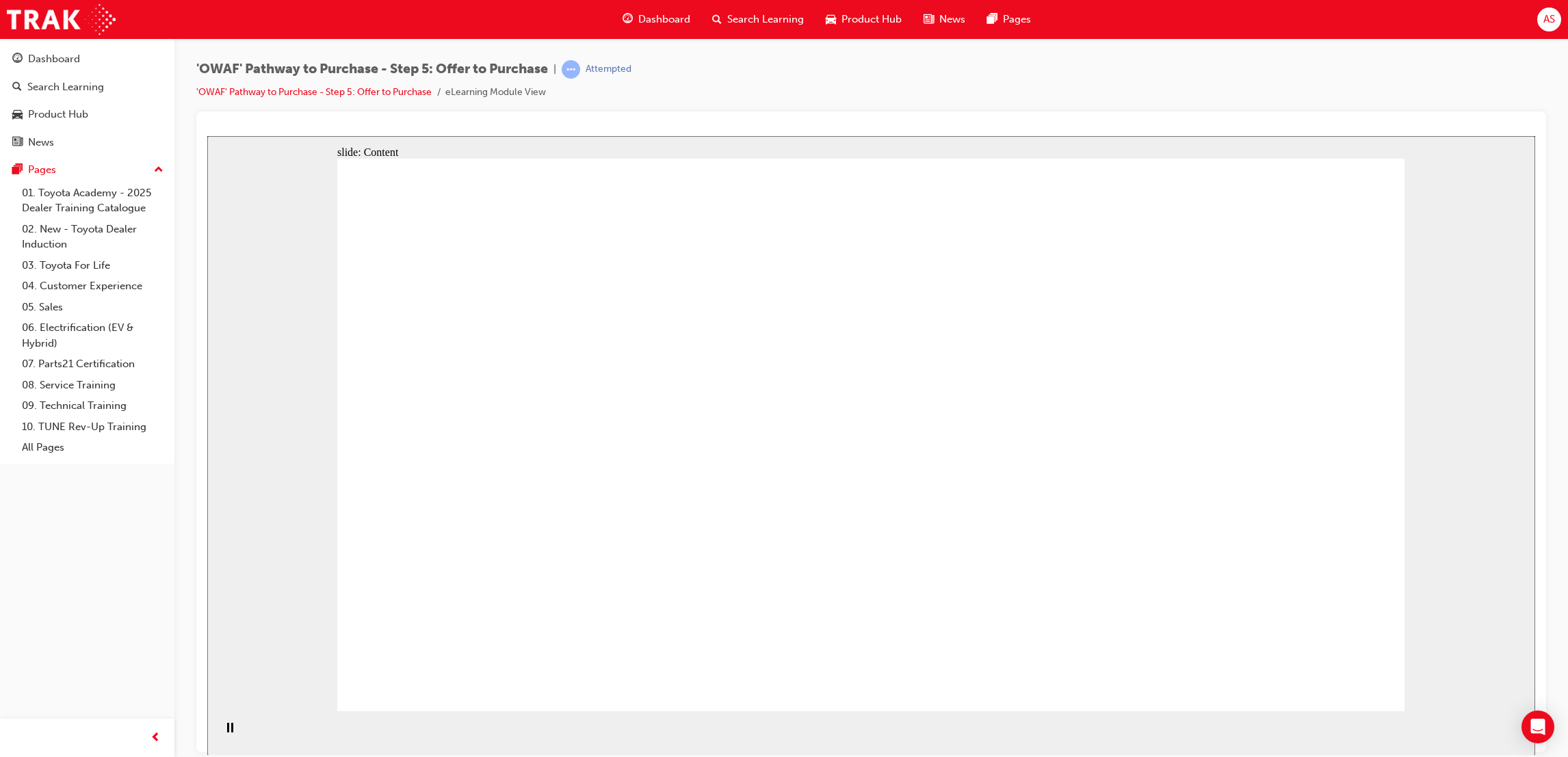
drag, startPoint x: 910, startPoint y: 466, endPoint x: 925, endPoint y: 569, distance: 104.1
drag, startPoint x: 920, startPoint y: 568, endPoint x: 875, endPoint y: 458, distance: 118.8
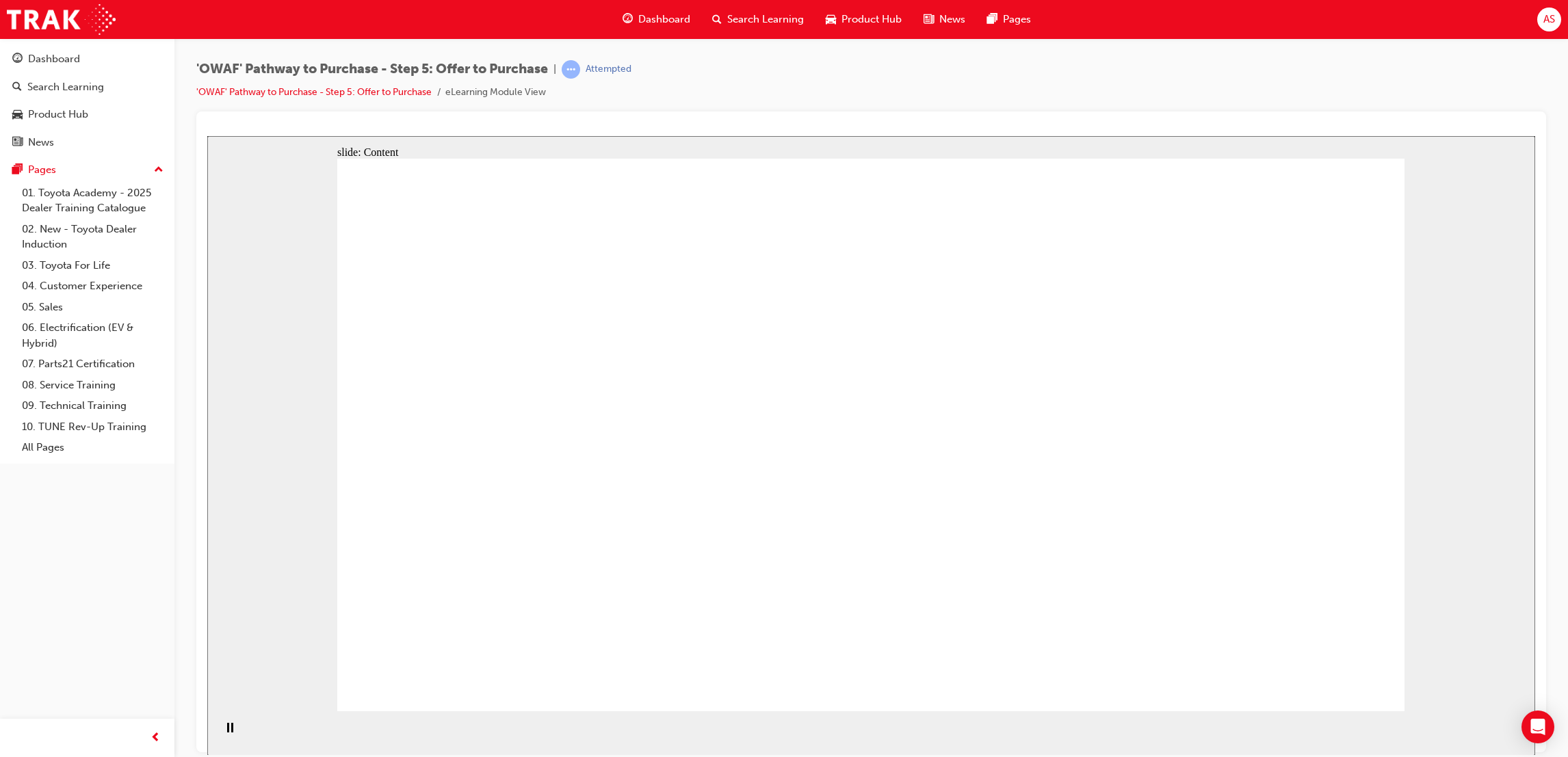
drag, startPoint x: 860, startPoint y: 400, endPoint x: 889, endPoint y: 280, distance: 123.5
drag, startPoint x: 889, startPoint y: 279, endPoint x: 1020, endPoint y: 214, distance: 146.2
drag, startPoint x: 1022, startPoint y: 214, endPoint x: 1065, endPoint y: 258, distance: 61.5
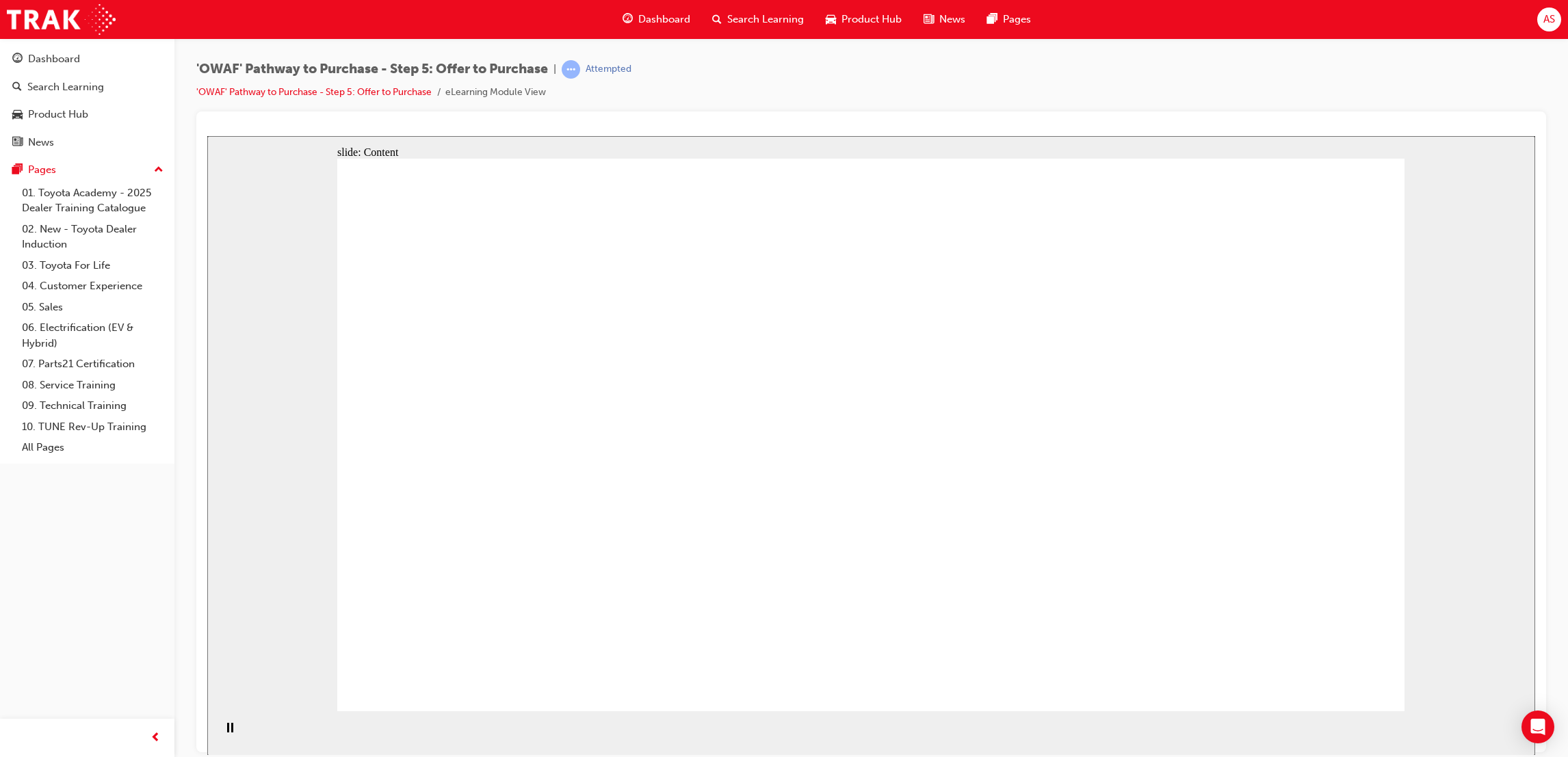
drag, startPoint x: 1116, startPoint y: 421, endPoint x: 1100, endPoint y: 447, distance: 30.5
drag, startPoint x: 966, startPoint y: 516, endPoint x: 942, endPoint y: 517, distance: 24.0
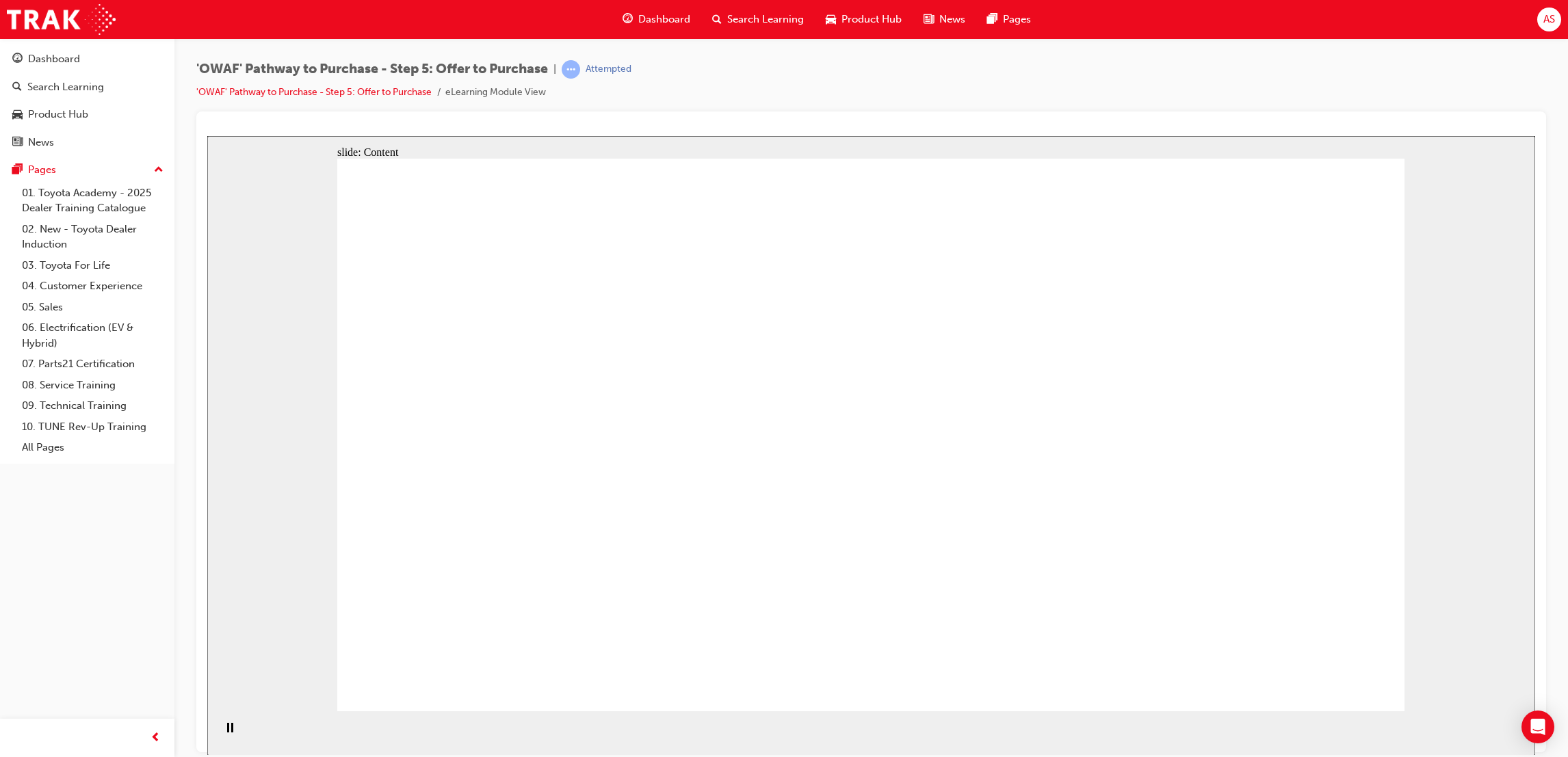
drag
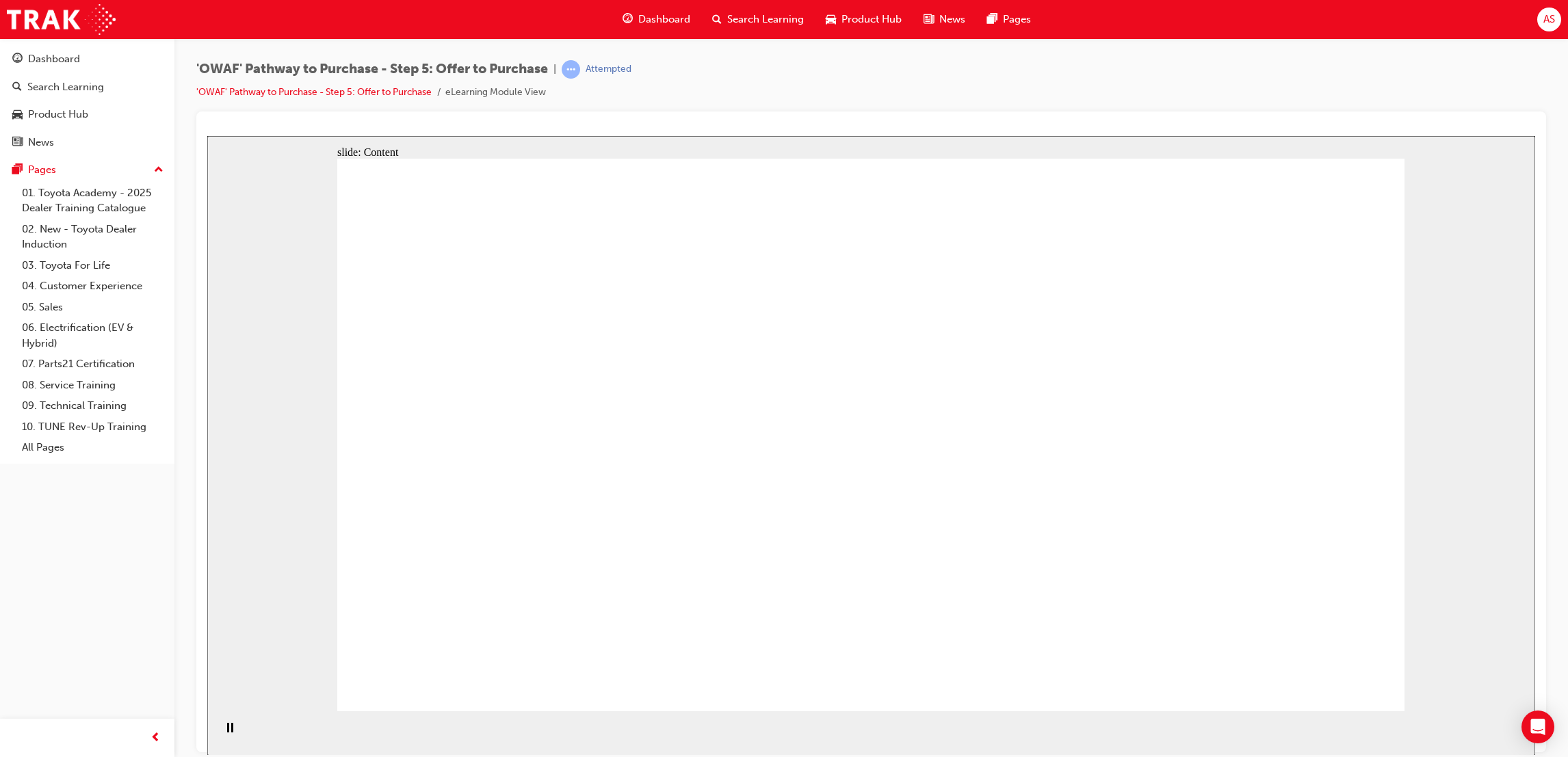
drag, startPoint x: 979, startPoint y: 358, endPoint x: 971, endPoint y: 376, distance: 19.7
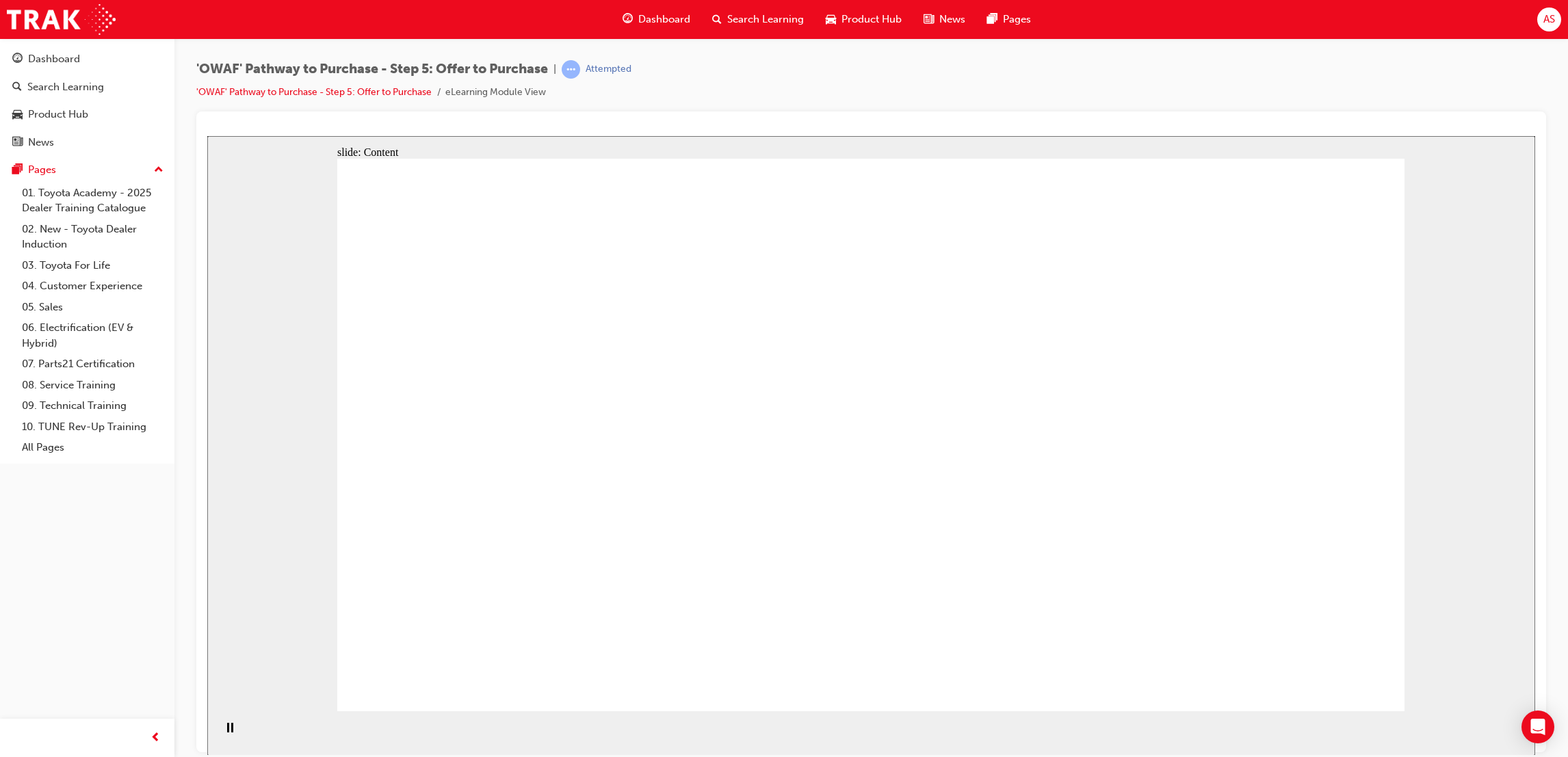
drag, startPoint x: 978, startPoint y: 418, endPoint x: 967, endPoint y: 467, distance: 50.2
drag, startPoint x: 959, startPoint y: 498, endPoint x: 953, endPoint y: 520, distance: 22.8
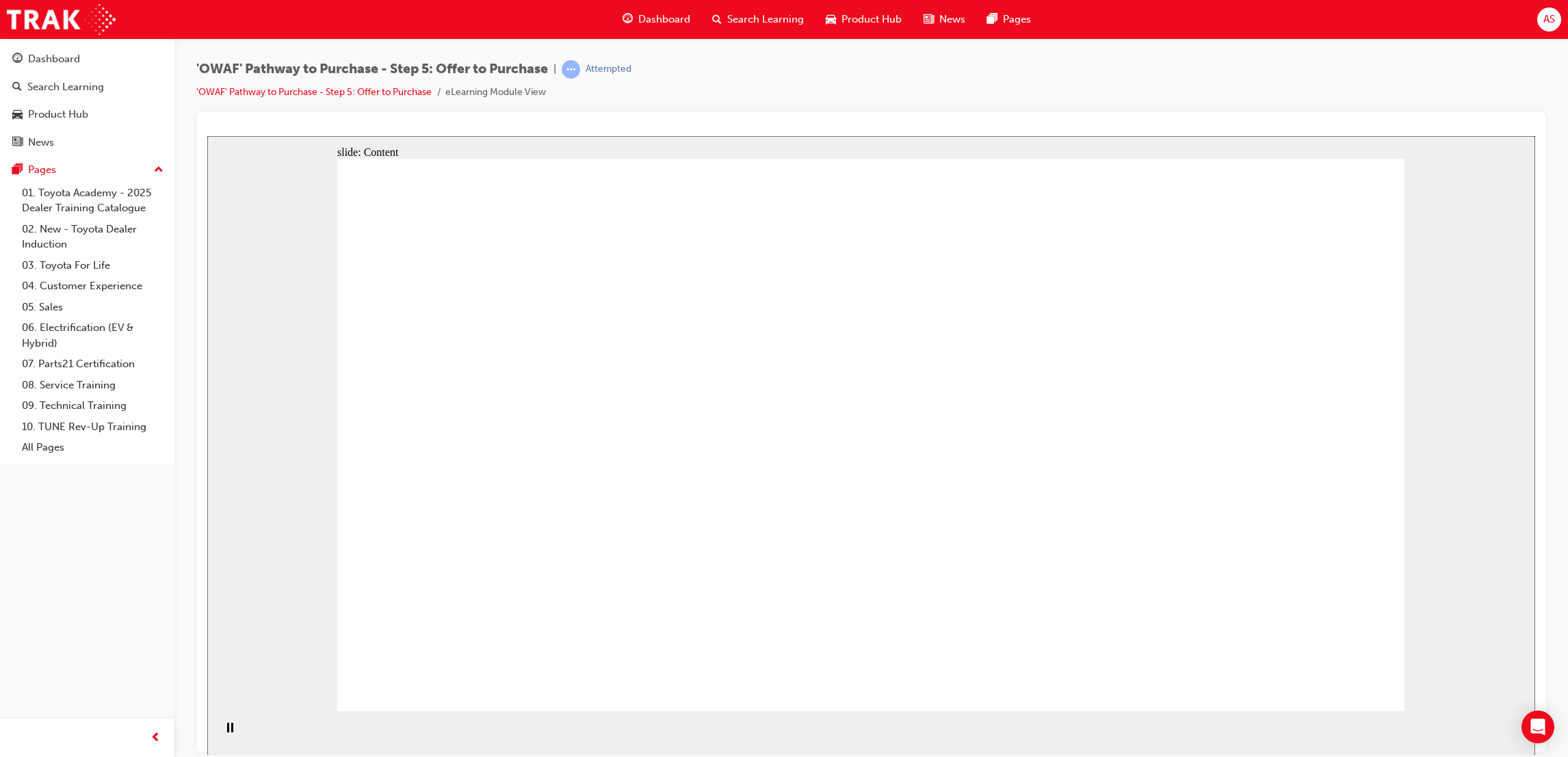
drag, startPoint x: 953, startPoint y: 520, endPoint x: 953, endPoint y: 504, distance: 16.0
drag, startPoint x: 982, startPoint y: 335, endPoint x: 998, endPoint y: 290, distance: 47.8
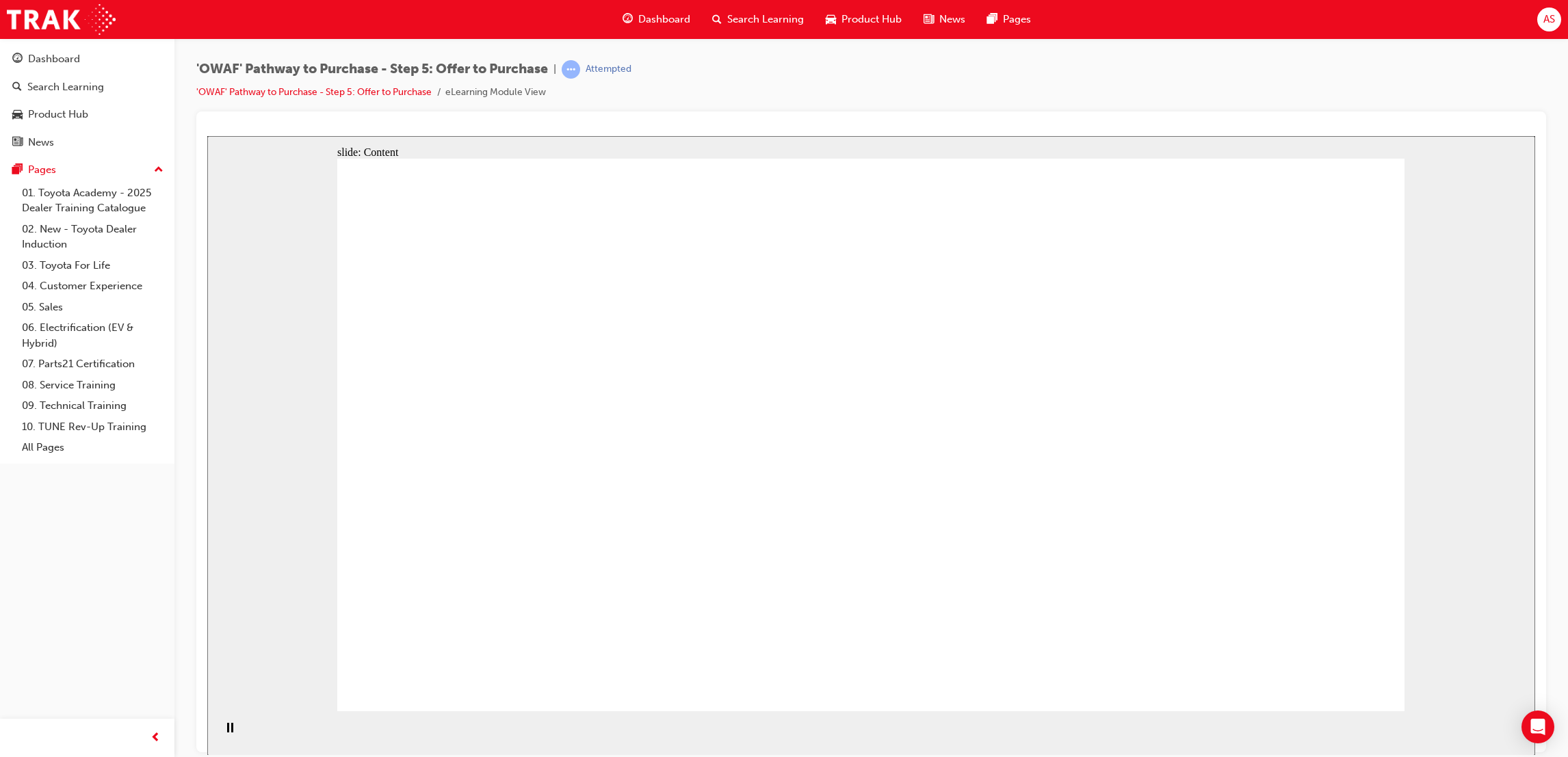
drag, startPoint x: 966, startPoint y: 396, endPoint x: 955, endPoint y: 437, distance: 42.4
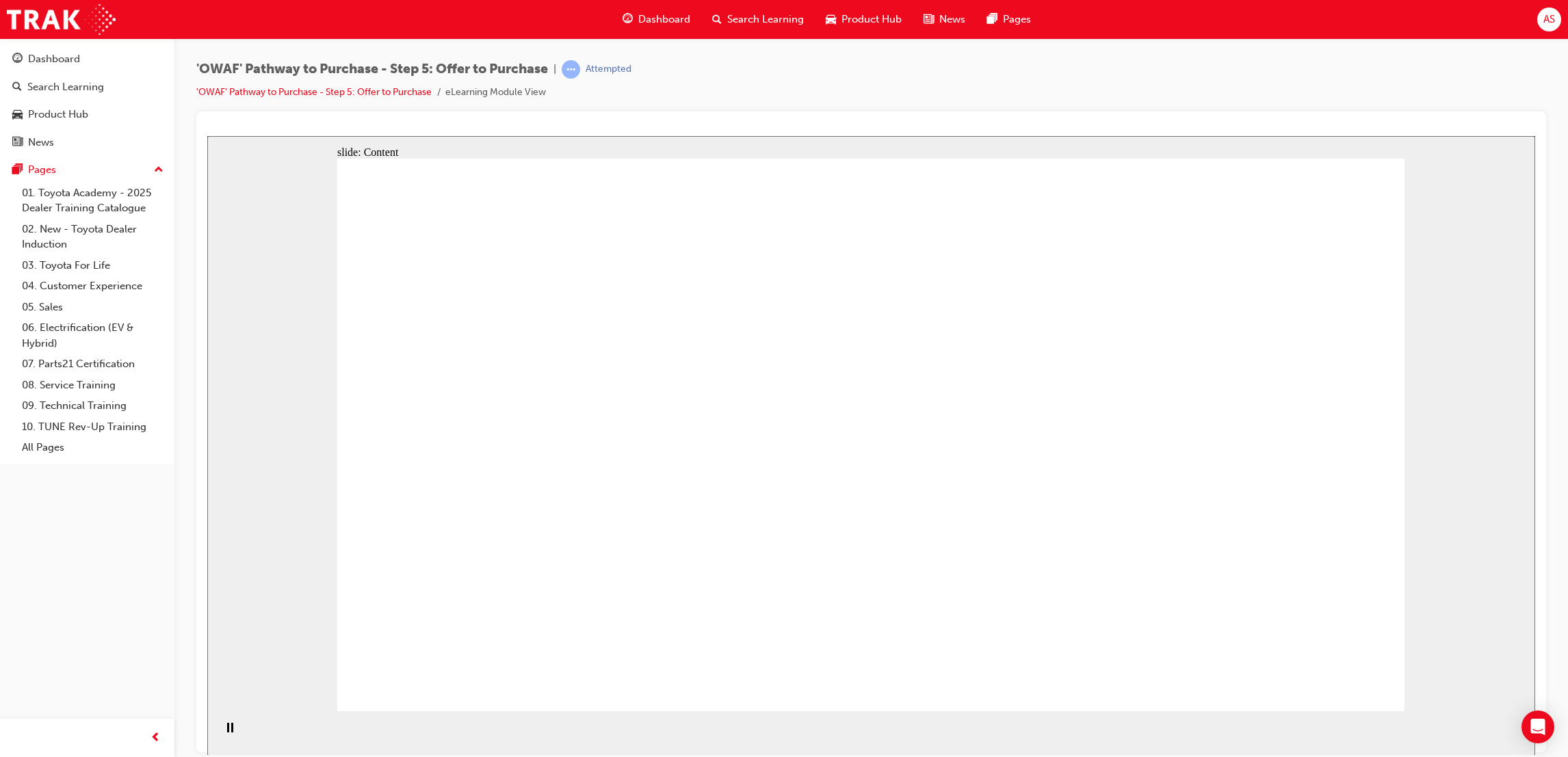
drag, startPoint x: 955, startPoint y: 392, endPoint x: 949, endPoint y: 424, distance: 32.6
drag, startPoint x: 941, startPoint y: 513, endPoint x: 962, endPoint y: 380, distance: 134.6
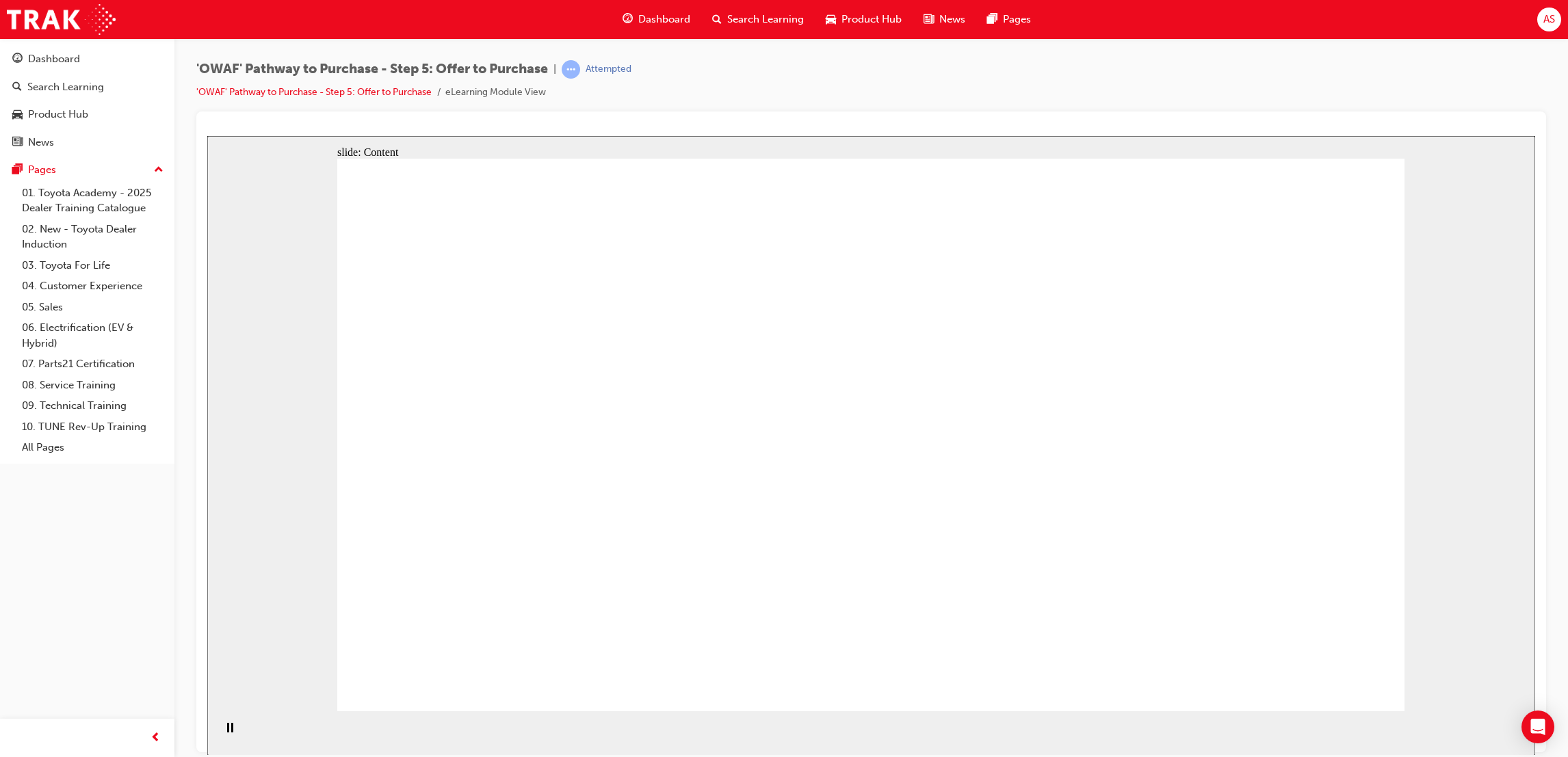
drag, startPoint x: 962, startPoint y: 374, endPoint x: 962, endPoint y: 364, distance: 10.0
drag, startPoint x: 953, startPoint y: 472, endPoint x: 947, endPoint y: 498, distance: 26.7
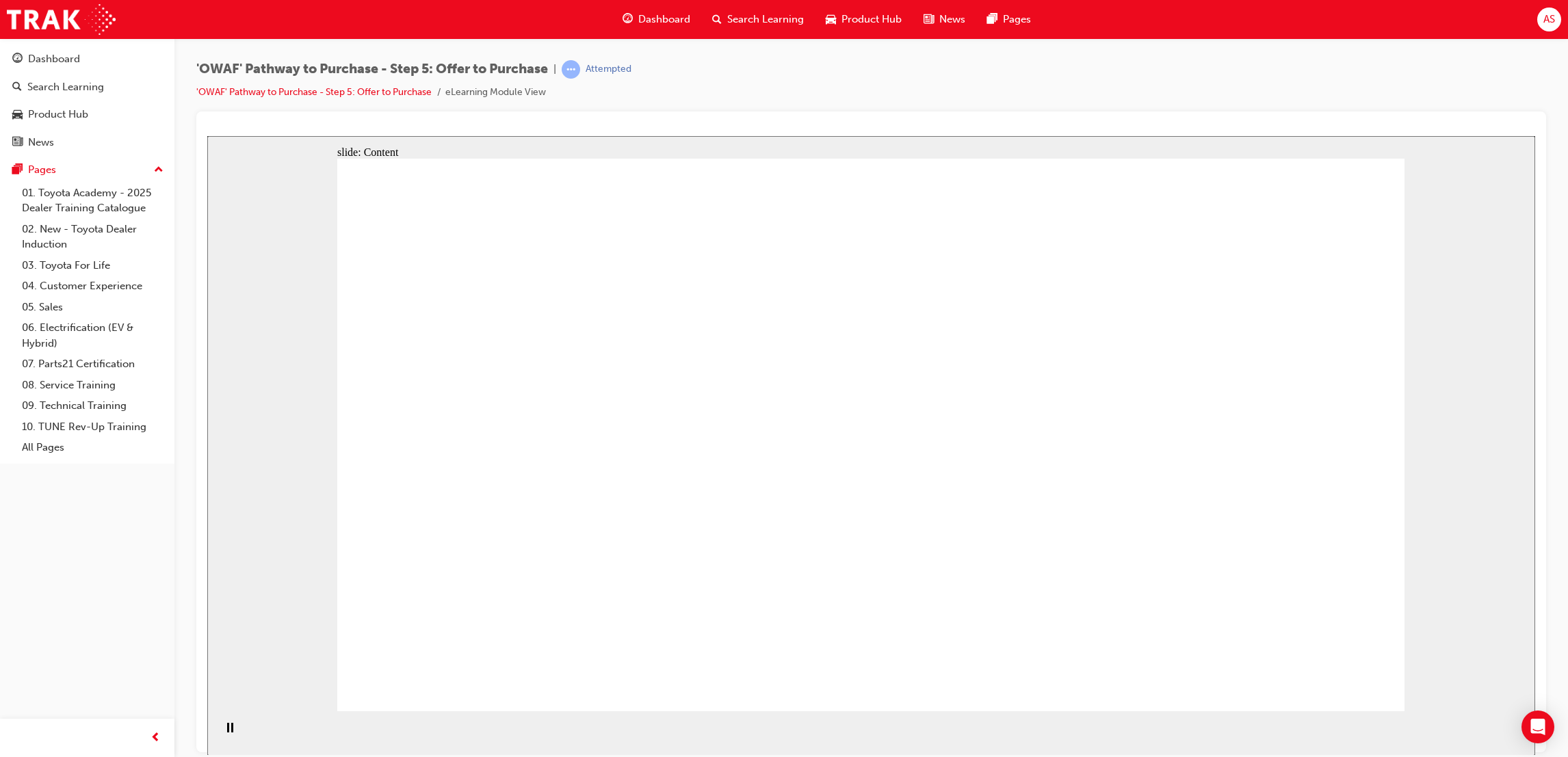
drag, startPoint x: 944, startPoint y: 520, endPoint x: 944, endPoint y: 445, distance: 75.0
drag, startPoint x: 946, startPoint y: 424, endPoint x: 966, endPoint y: 319, distance: 106.9
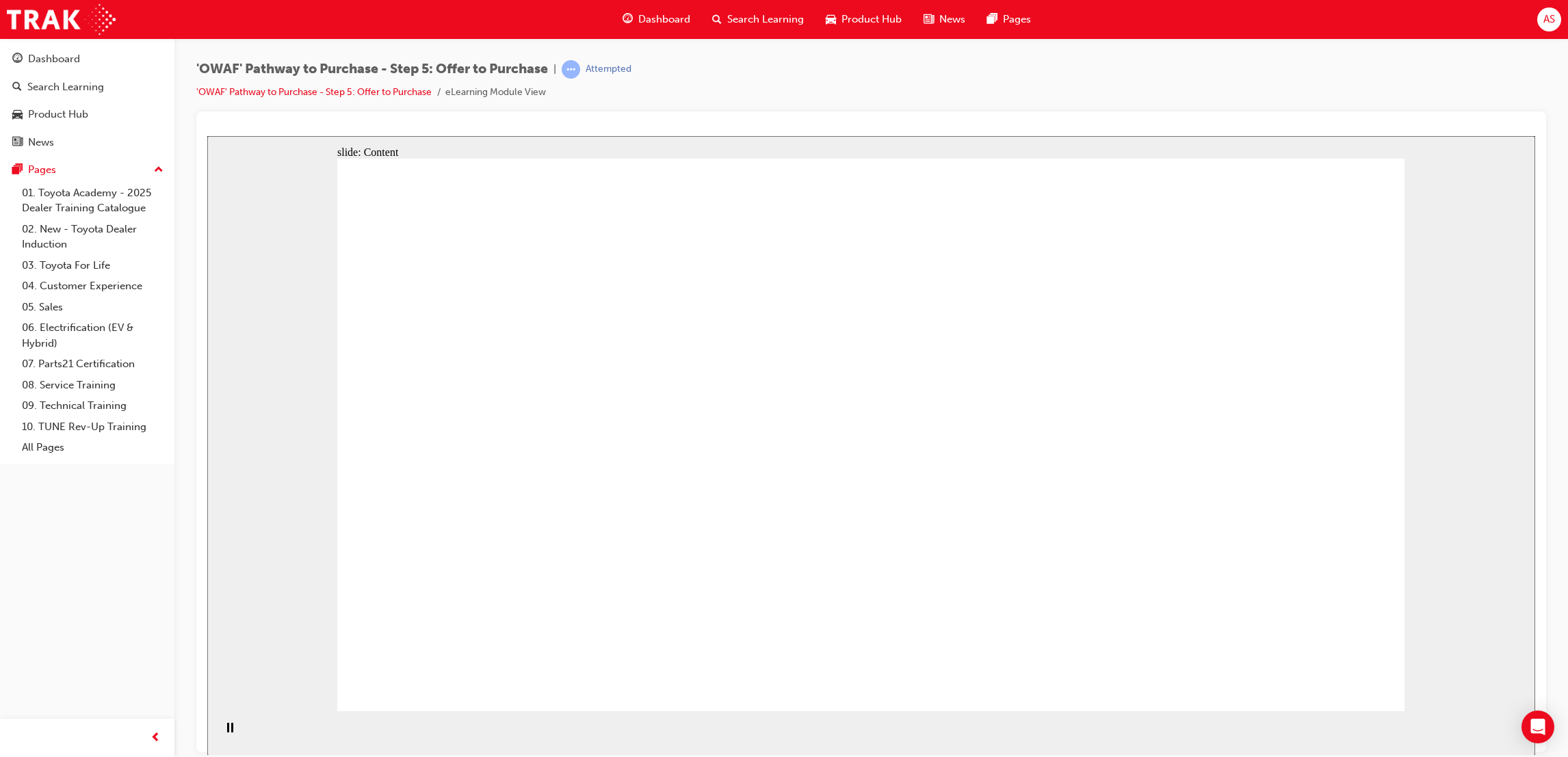
drag, startPoint x: 929, startPoint y: 525, endPoint x: 925, endPoint y: 407, distance: 118.1
drag, startPoint x: 925, startPoint y: 407, endPoint x: 949, endPoint y: 300, distance: 109.7
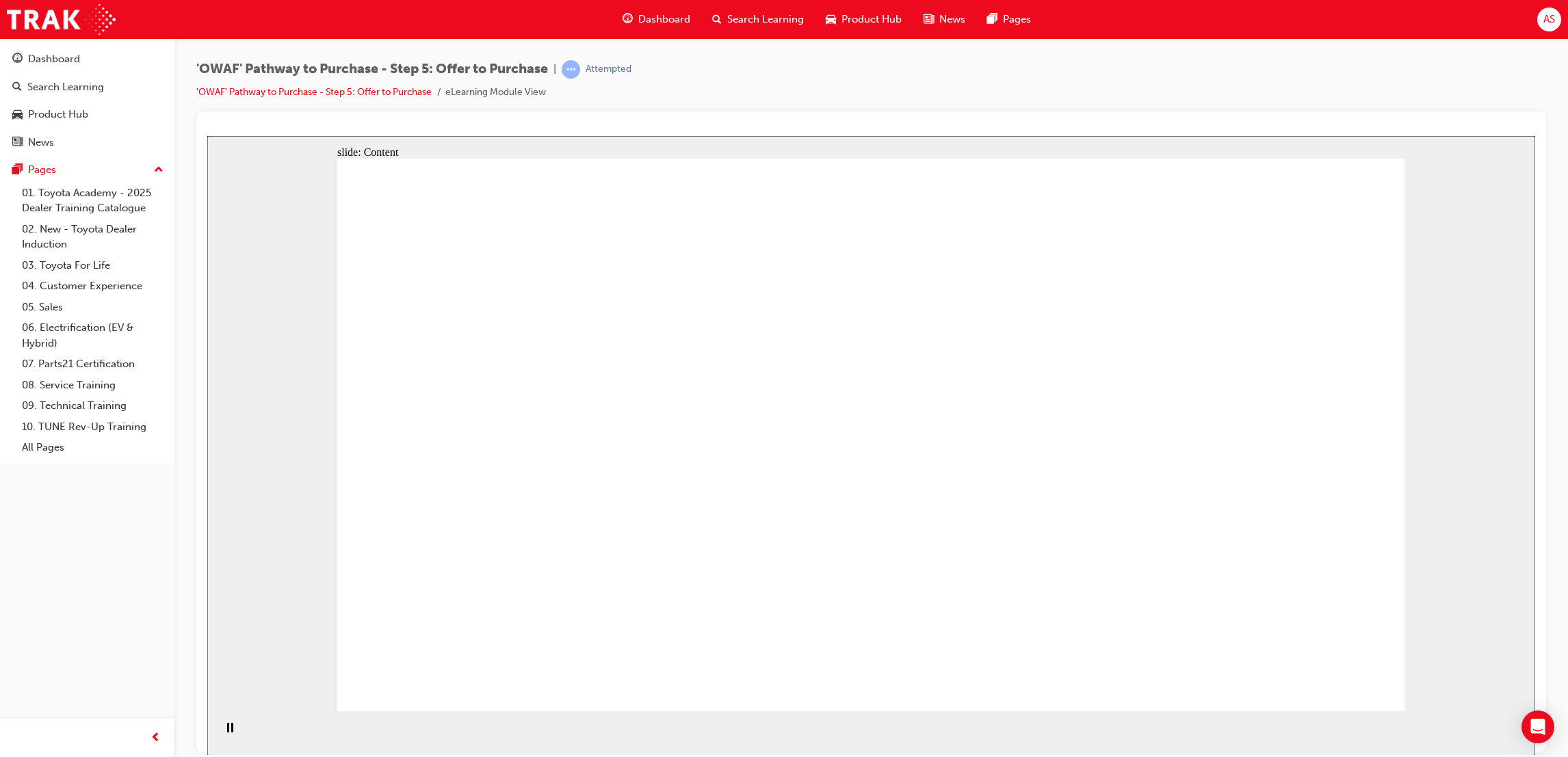
drag, startPoint x: 951, startPoint y: 275, endPoint x: 942, endPoint y: 376, distance: 101.4
drag, startPoint x: 939, startPoint y: 428, endPoint x: 934, endPoint y: 457, distance: 29.4
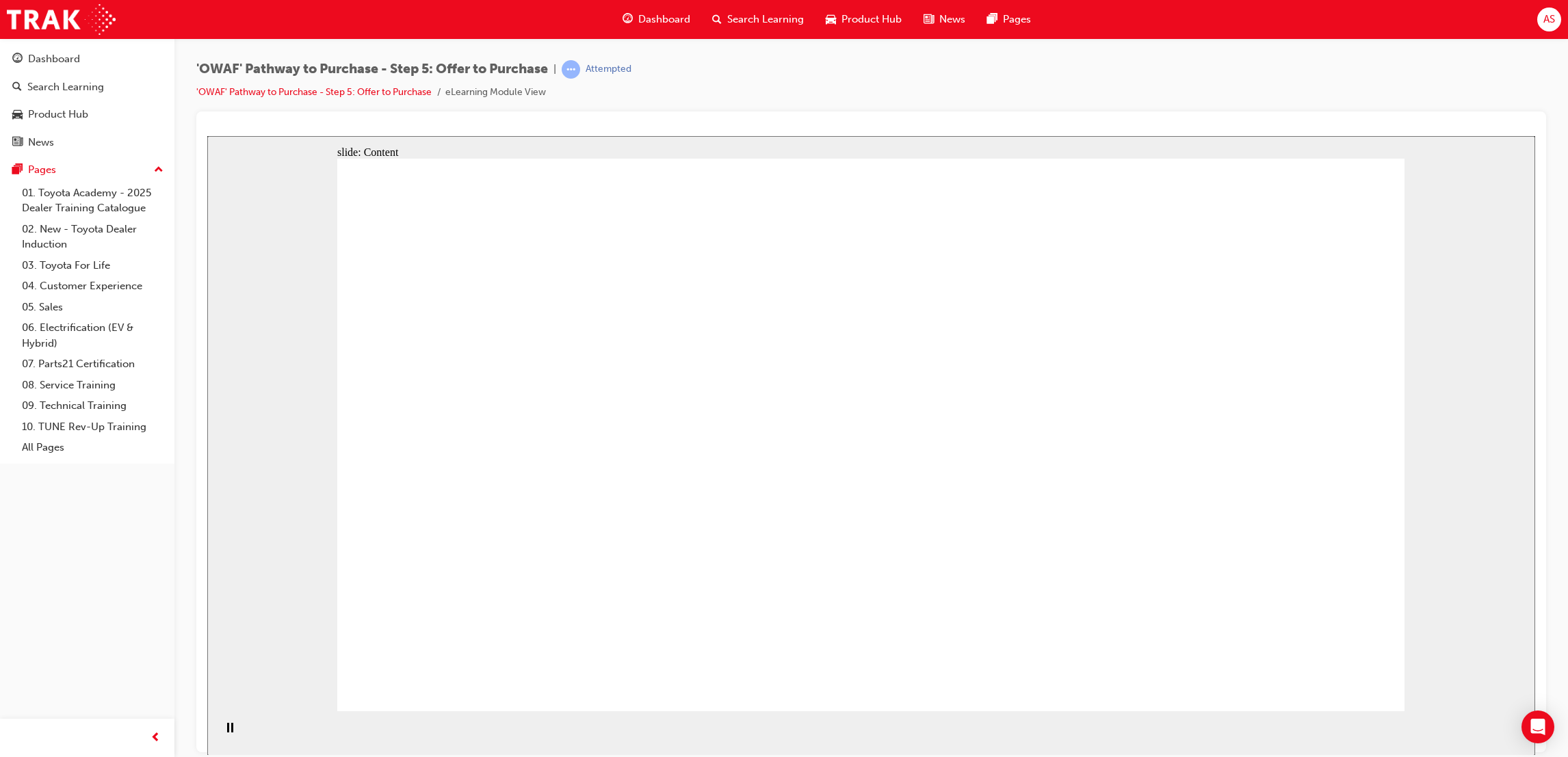
drag, startPoint x: 926, startPoint y: 404, endPoint x: 932, endPoint y: 290, distance: 114.2
drag, startPoint x: 929, startPoint y: 404, endPoint x: 929, endPoint y: 441, distance: 37.0
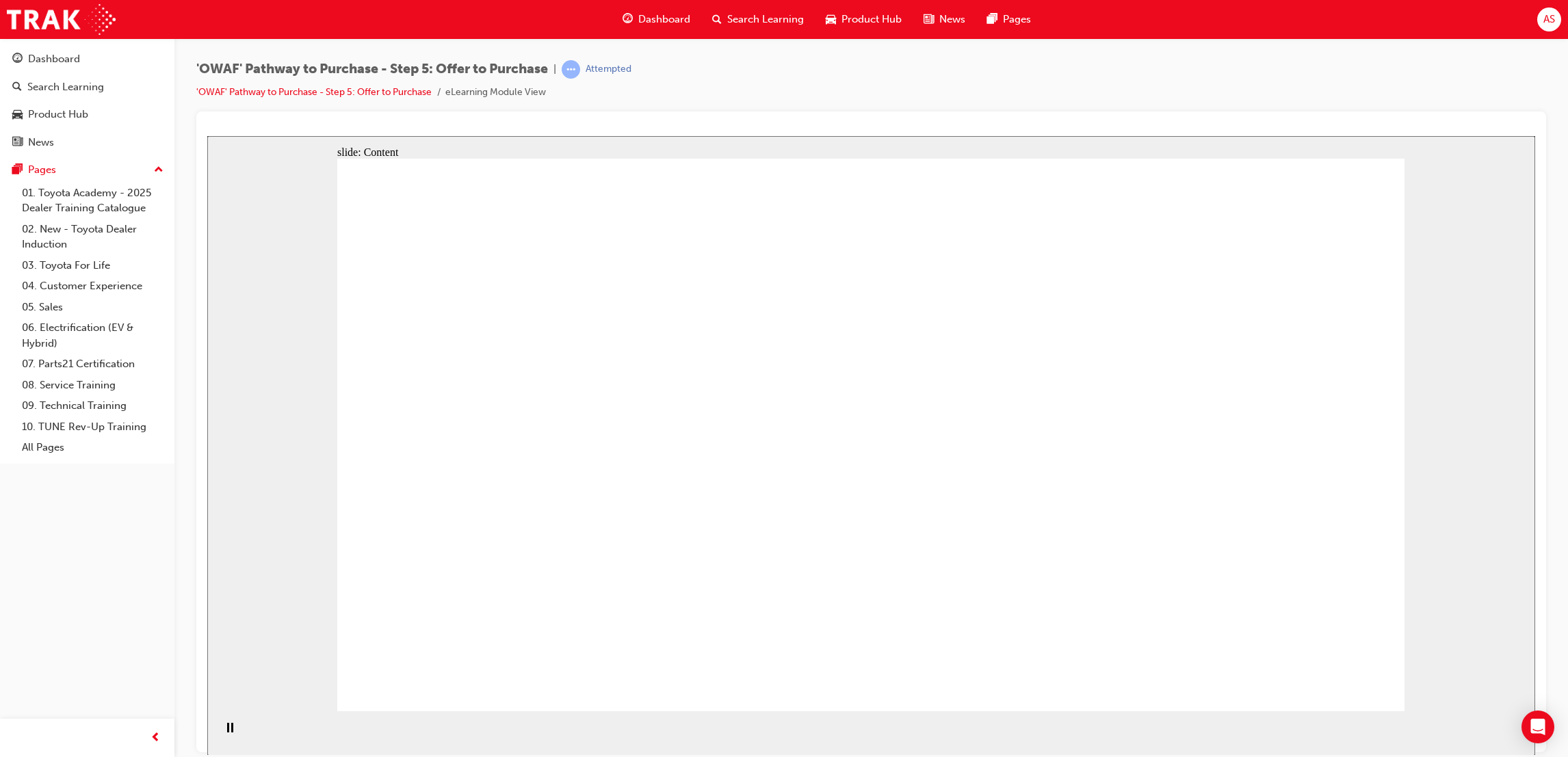
drag, startPoint x: 932, startPoint y: 504, endPoint x: 926, endPoint y: 490, distance: 15.2
drag, startPoint x: 925, startPoint y: 393, endPoint x: 932, endPoint y: 338, distance: 55.4
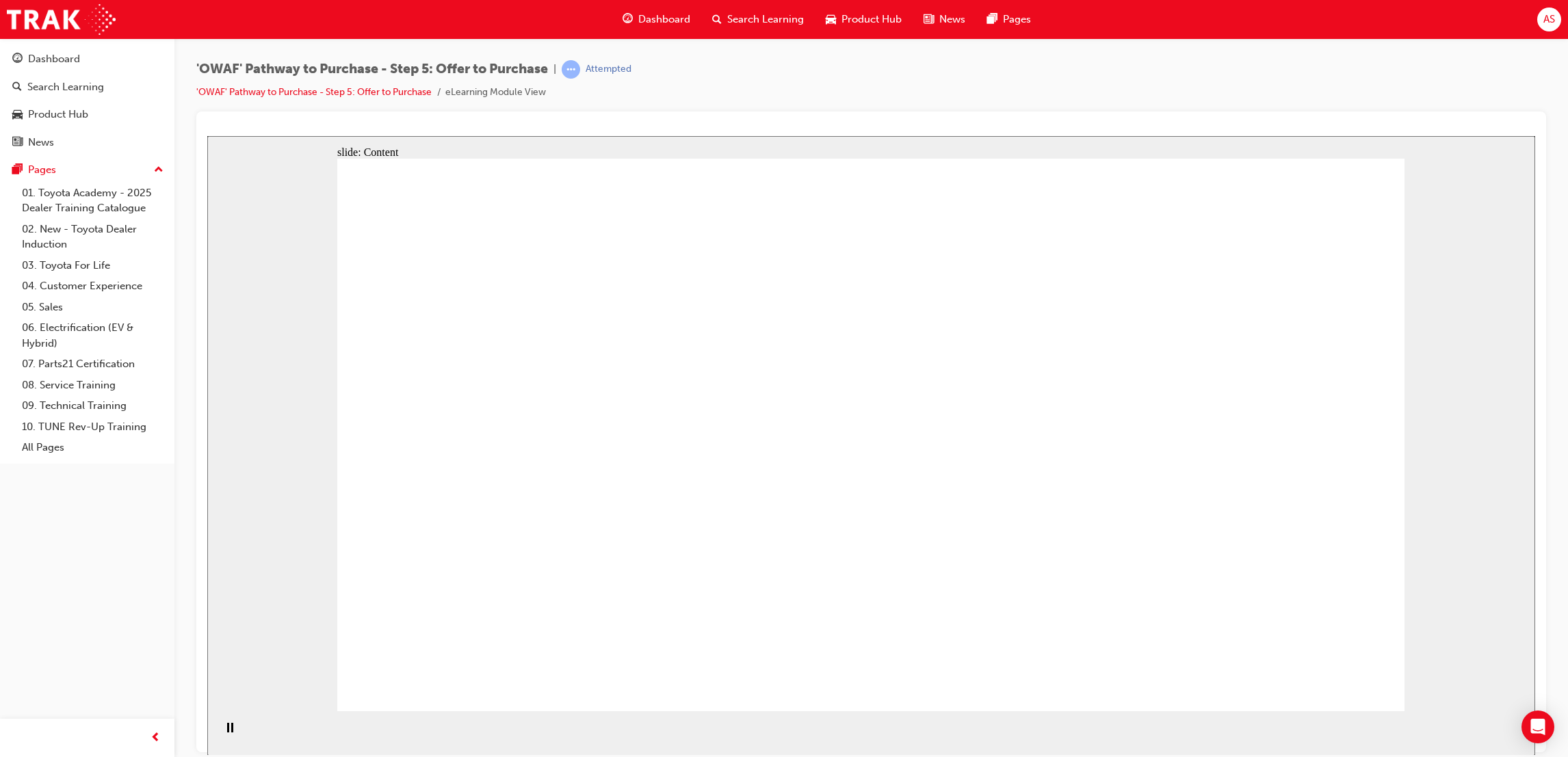
drag, startPoint x: 932, startPoint y: 424, endPoint x: 932, endPoint y: 436, distance: 12.0
drag, startPoint x: 931, startPoint y: 393, endPoint x: 939, endPoint y: 273, distance: 120.3
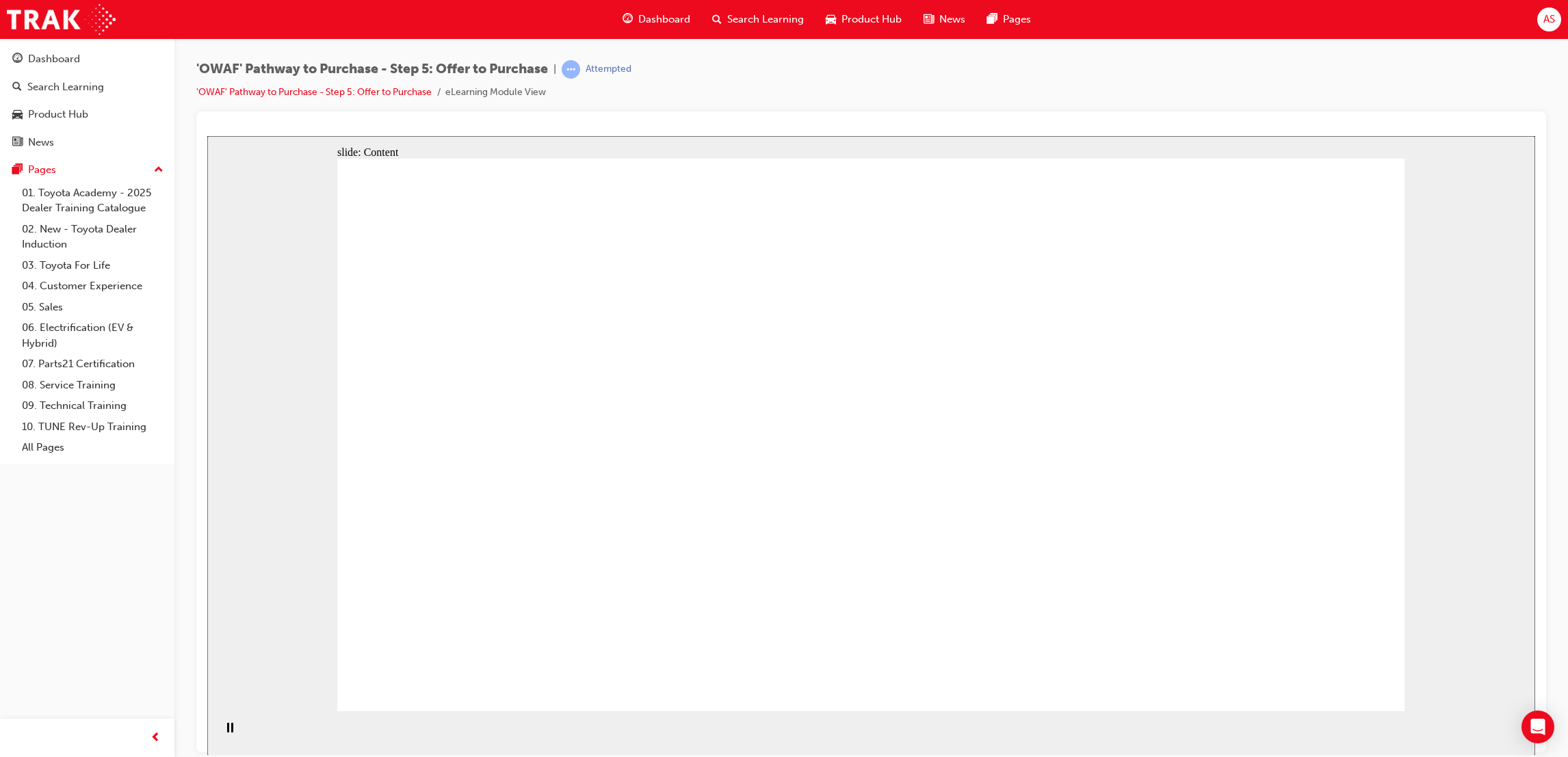
drag, startPoint x: 940, startPoint y: 258, endPoint x: 939, endPoint y: 328, distance: 70.0
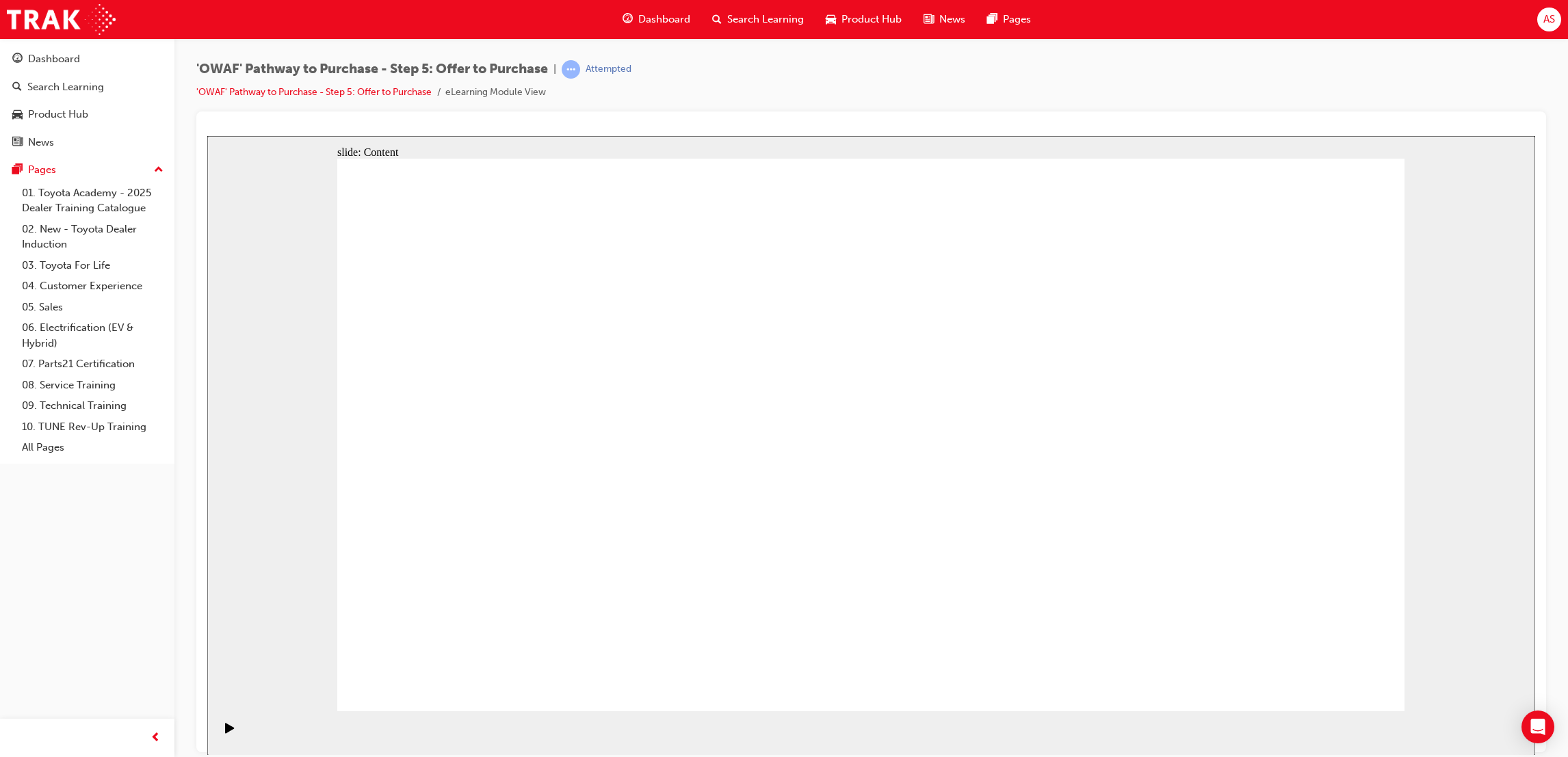
drag, startPoint x: 818, startPoint y: 321, endPoint x: 588, endPoint y: 273, distance: 235.0
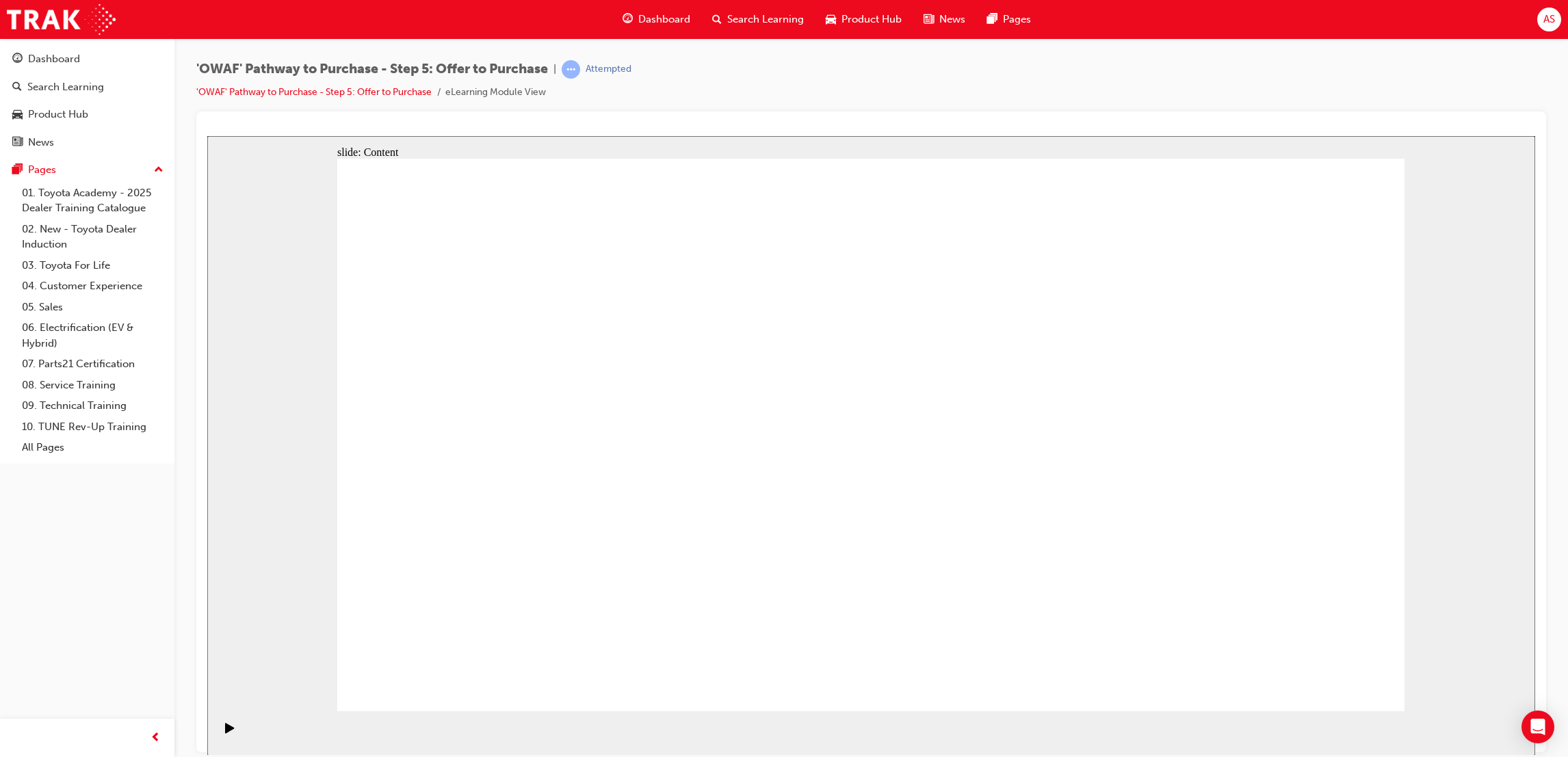
drag, startPoint x: 1105, startPoint y: 418, endPoint x: 1191, endPoint y: 536, distance: 146.0
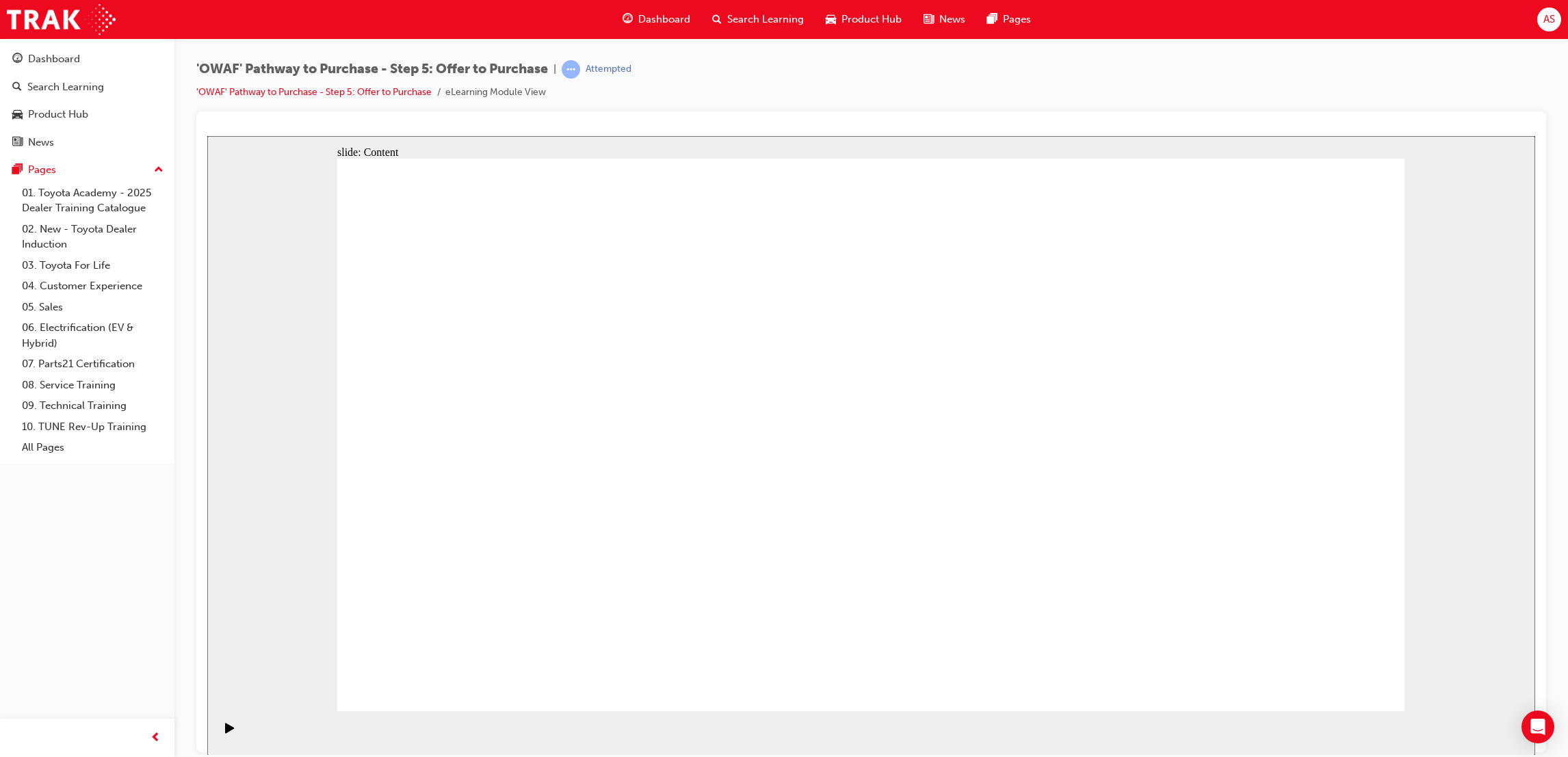
drag, startPoint x: 864, startPoint y: 326, endPoint x: 869, endPoint y: 478, distance: 152.1
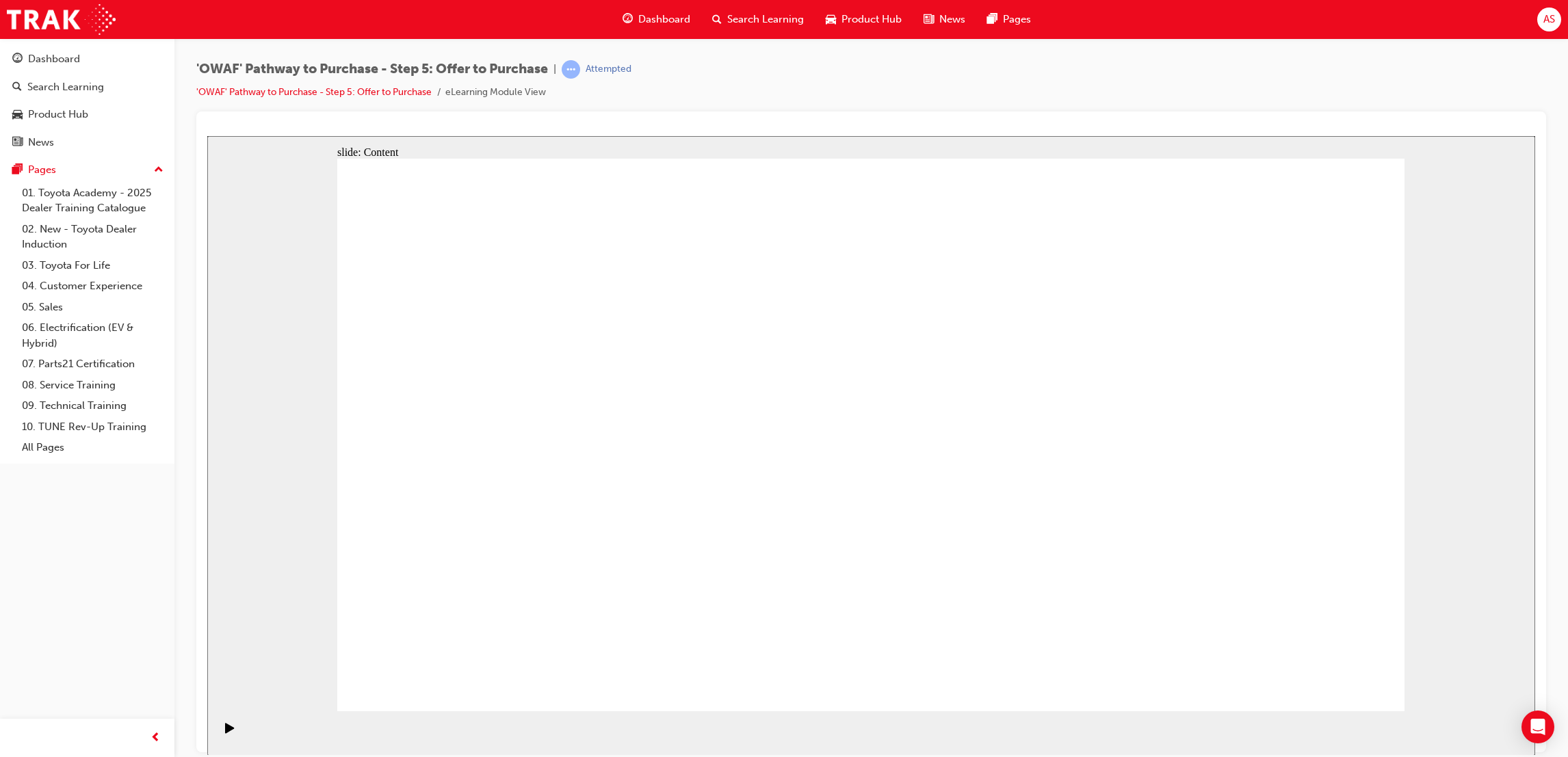
drag, startPoint x: 1321, startPoint y: 697, endPoint x: 1319, endPoint y: 687, distance: 10.2
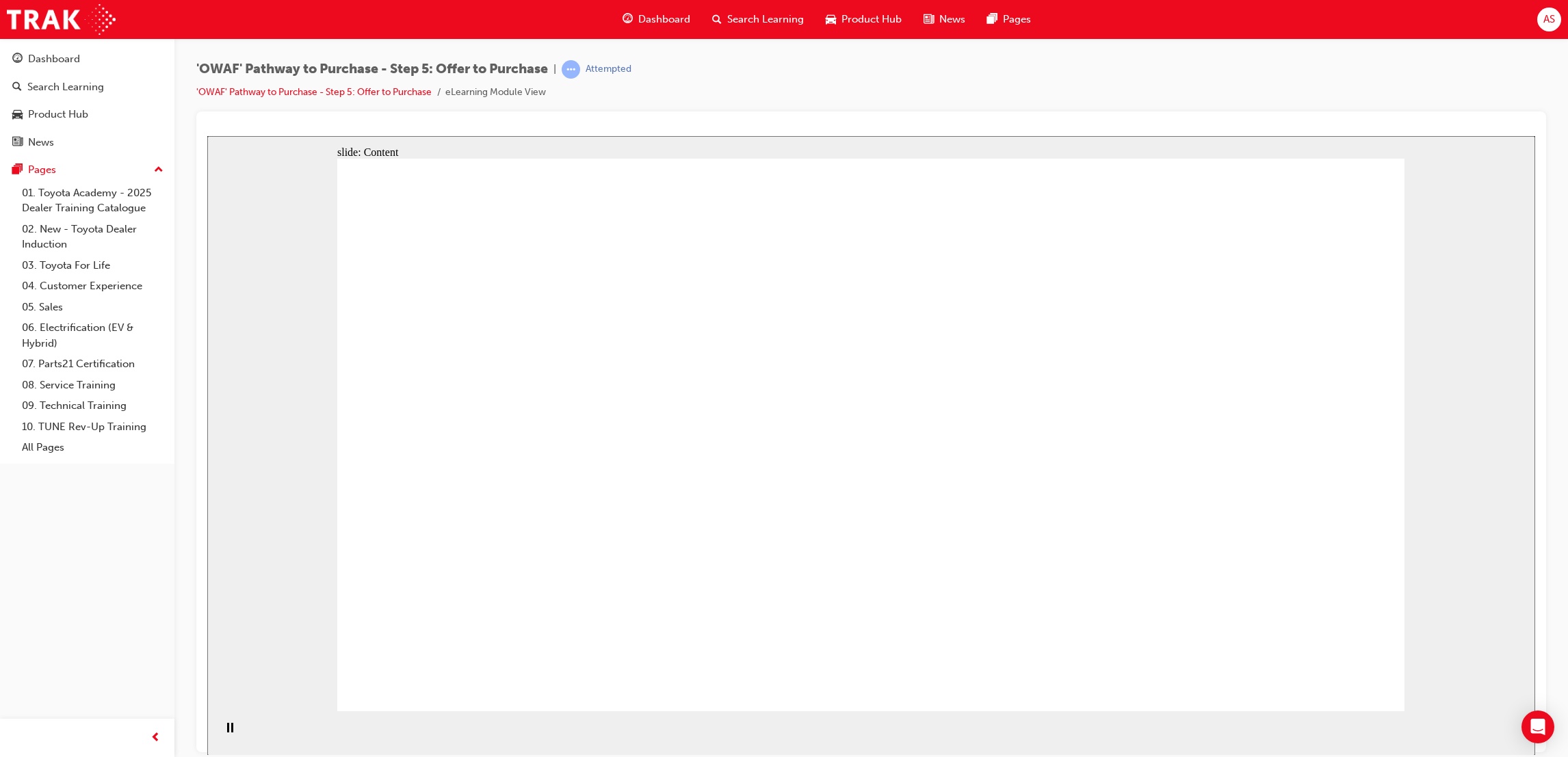
drag, startPoint x: 720, startPoint y: 467, endPoint x: 727, endPoint y: 465, distance: 7.3
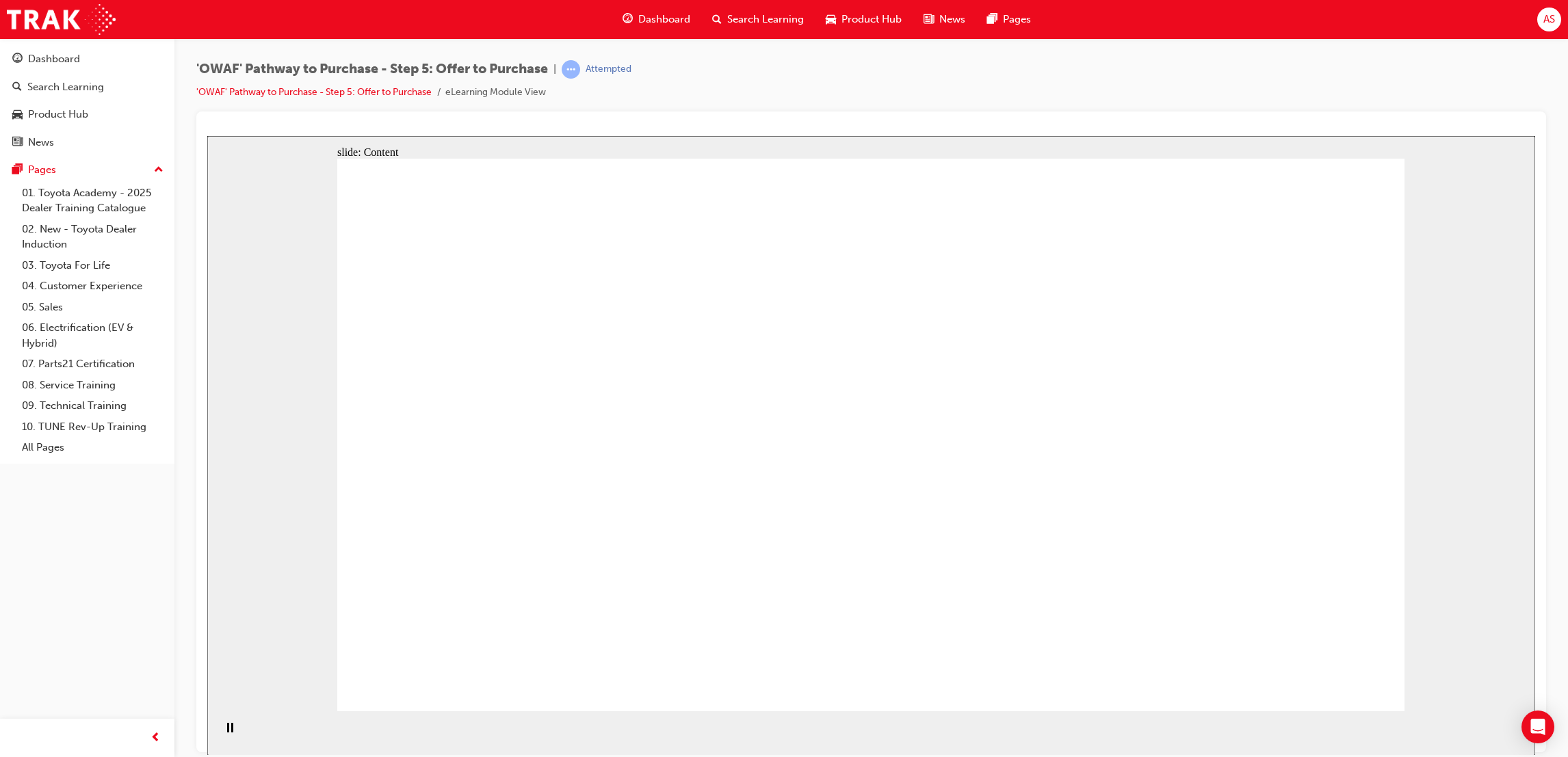
drag, startPoint x: 1042, startPoint y: 415, endPoint x: 1065, endPoint y: 416, distance: 23.0
drag, startPoint x: 524, startPoint y: 452, endPoint x: 534, endPoint y: 461, distance: 13.5
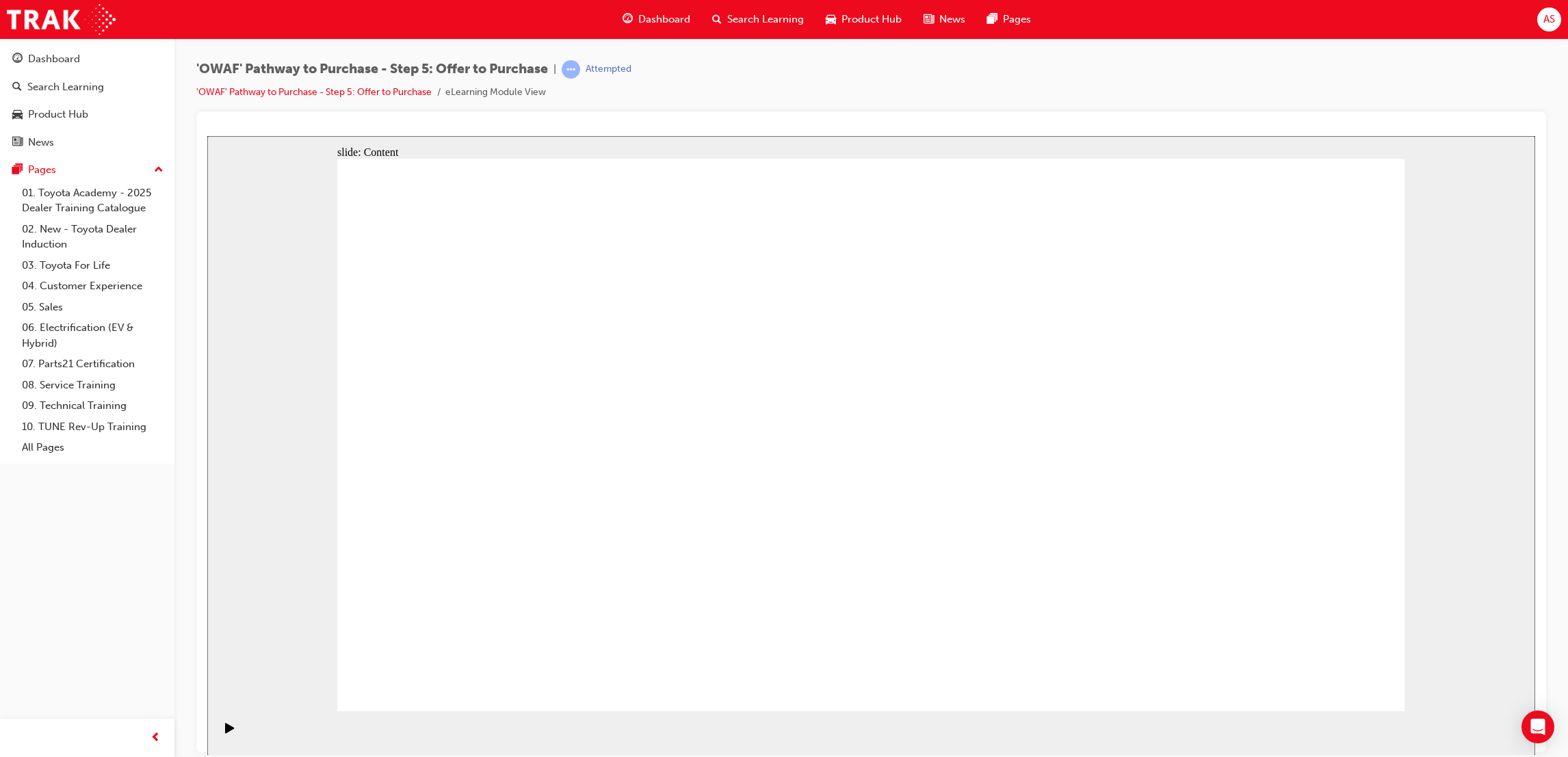
drag, startPoint x: 599, startPoint y: 429, endPoint x: 1295, endPoint y: 601, distance: 716.9
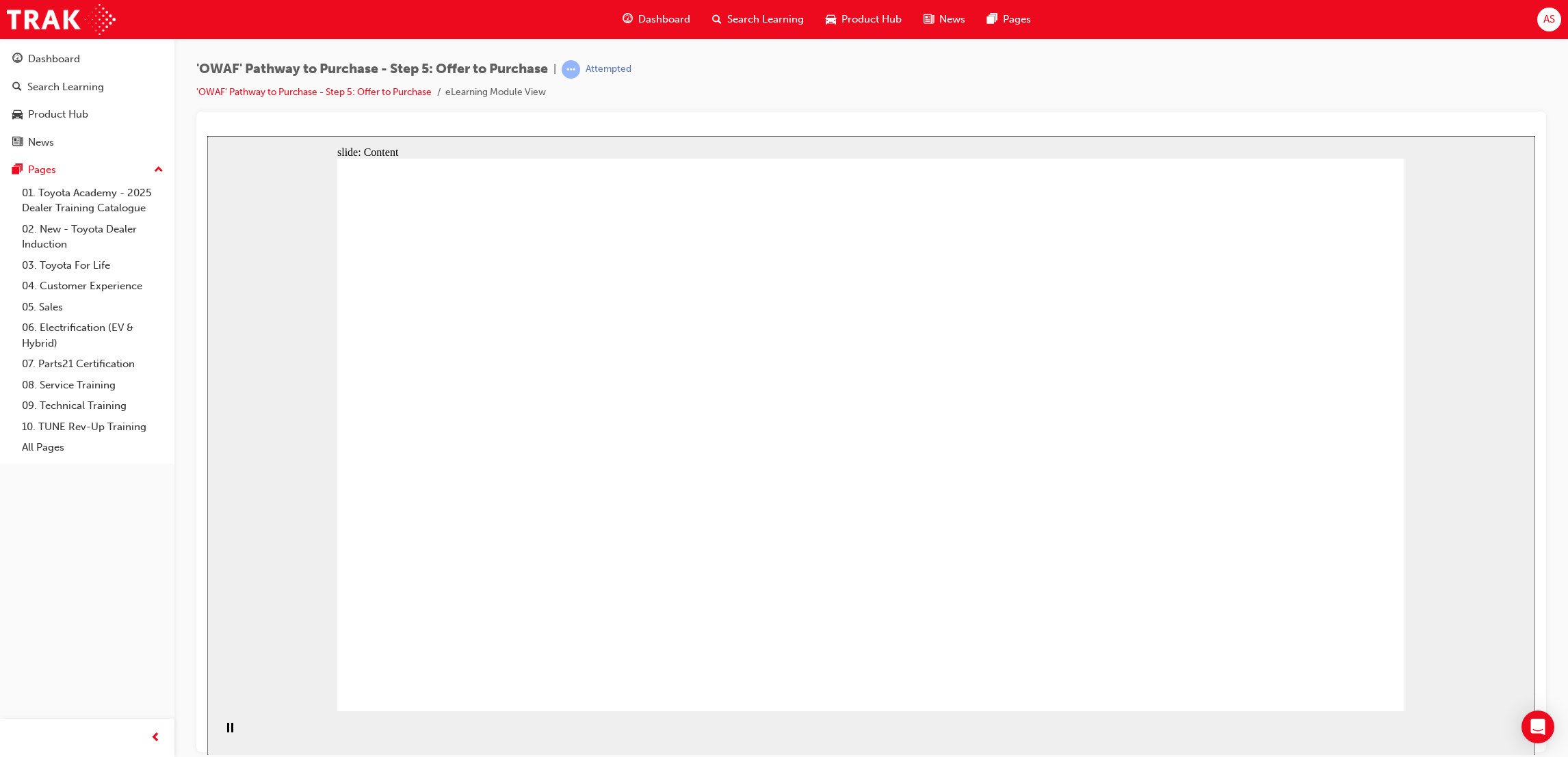
drag, startPoint x: 428, startPoint y: 413, endPoint x: 456, endPoint y: 413, distance: 28.0
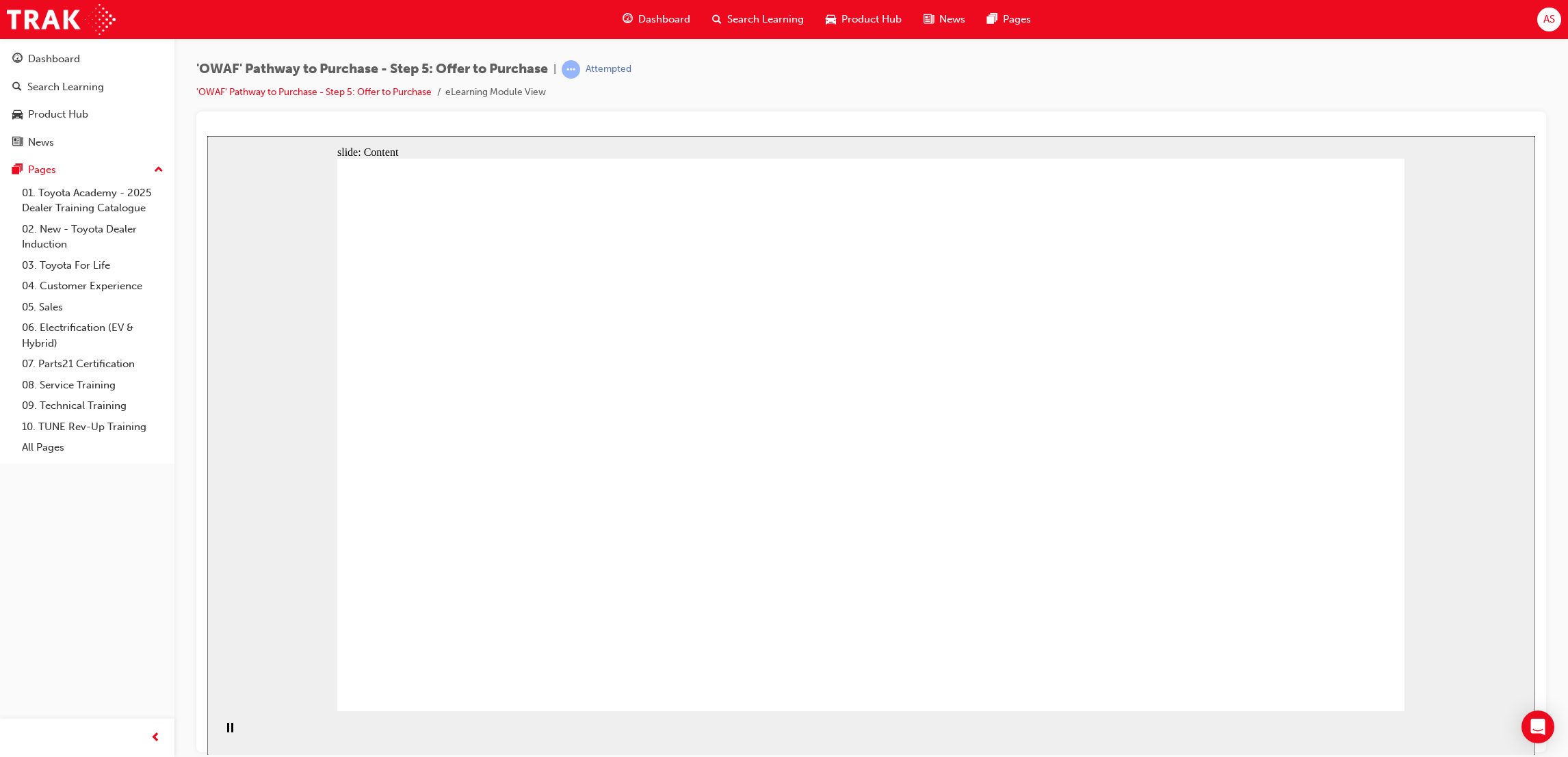
drag, startPoint x: 604, startPoint y: 610, endPoint x: 588, endPoint y: 610, distance: 16.0
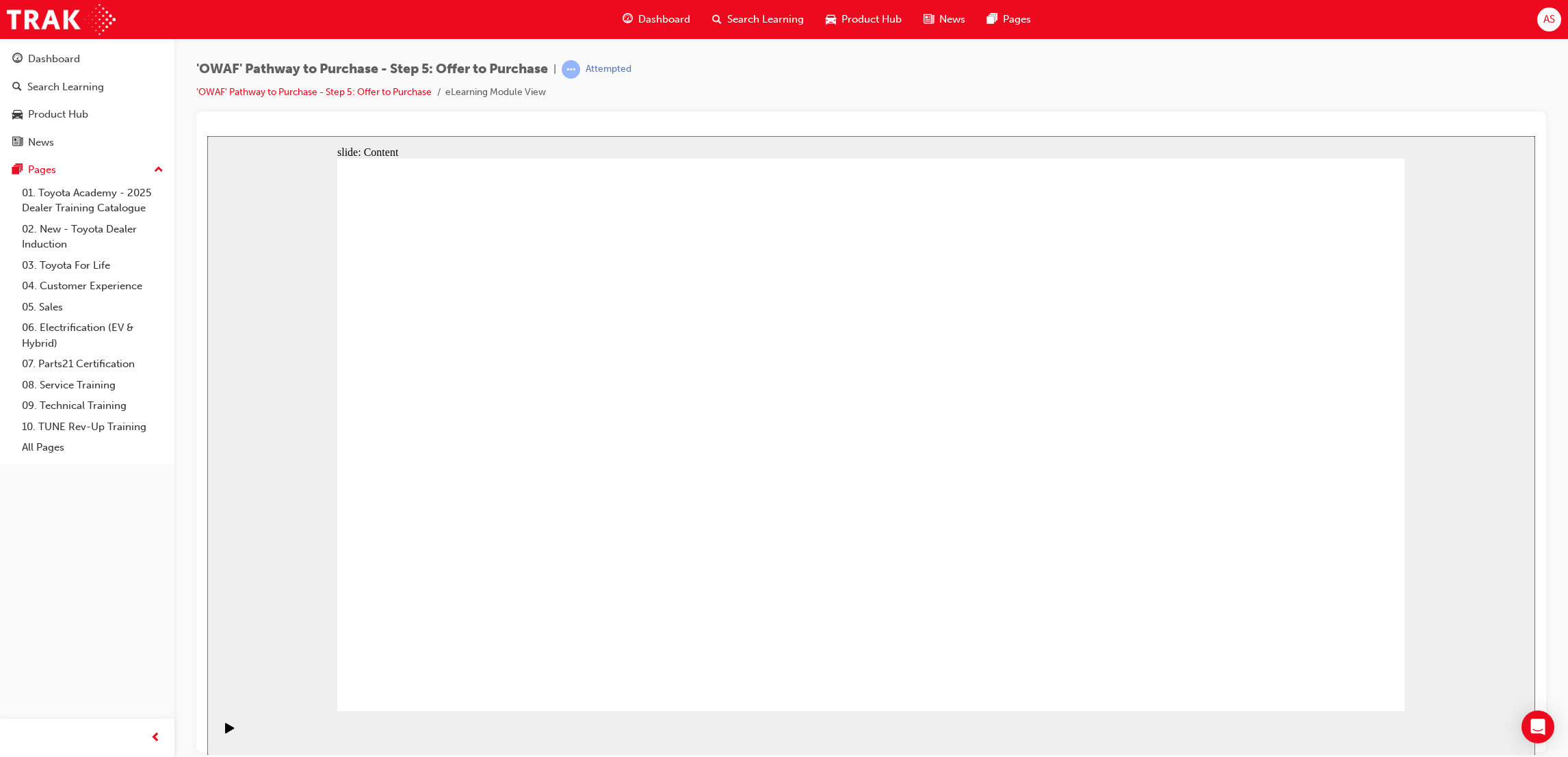
drag, startPoint x: 837, startPoint y: 312, endPoint x: 834, endPoint y: 301, distance: 11.4
drag, startPoint x: 757, startPoint y: 466, endPoint x: 748, endPoint y: 455, distance: 14.2
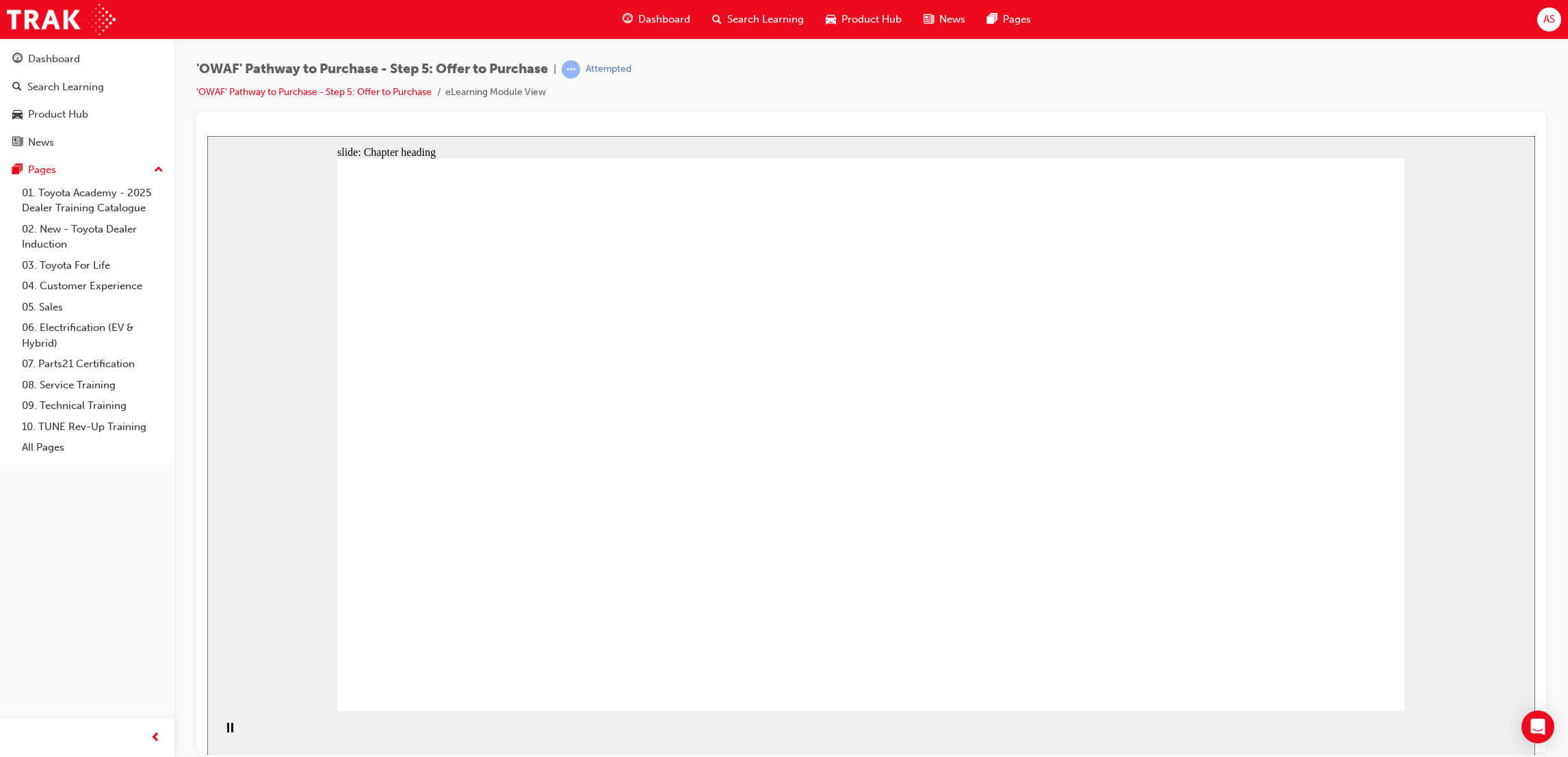
drag, startPoint x: 1215, startPoint y: 551, endPoint x: 1213, endPoint y: 490, distance: 61.0
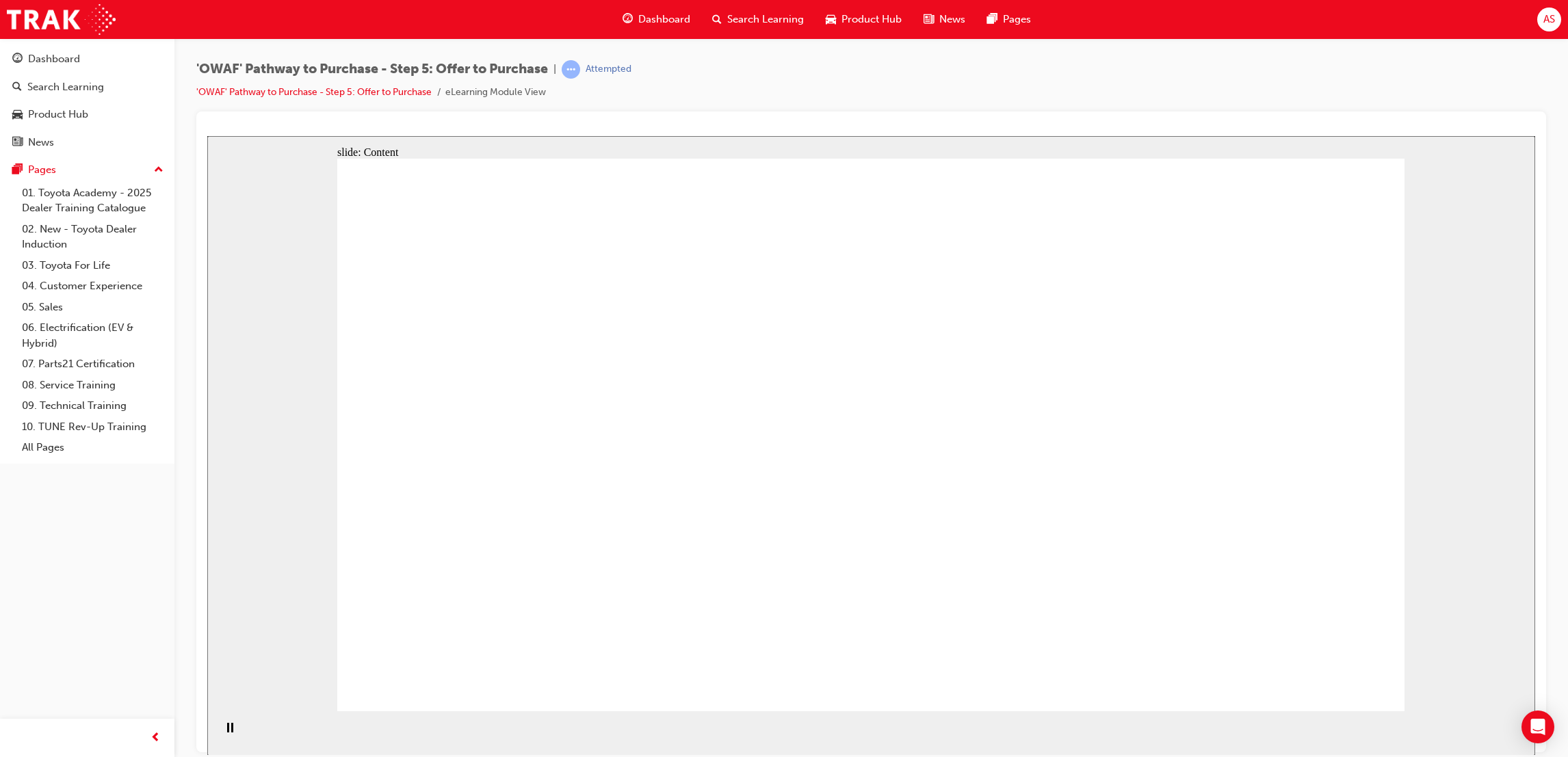
drag, startPoint x: 1345, startPoint y: 617, endPoint x: 1336, endPoint y: 624, distance: 11.4
drag, startPoint x: 1166, startPoint y: 520, endPoint x: 1171, endPoint y: 532, distance: 13.0
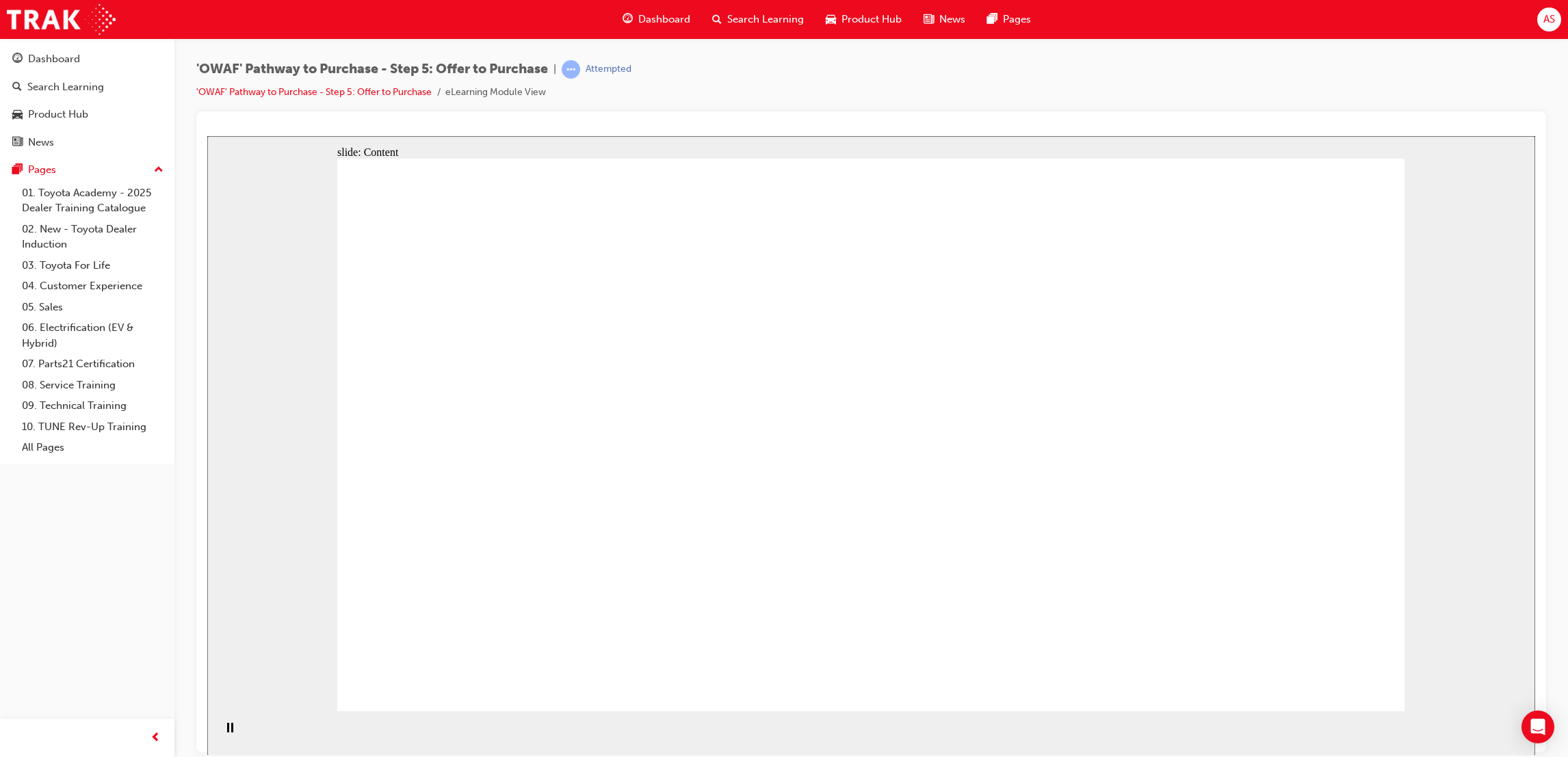
drag, startPoint x: 1299, startPoint y: 605, endPoint x: 1245, endPoint y: 608, distance: 54.1
drag, startPoint x: 589, startPoint y: 418, endPoint x: 582, endPoint y: 428, distance: 12.2
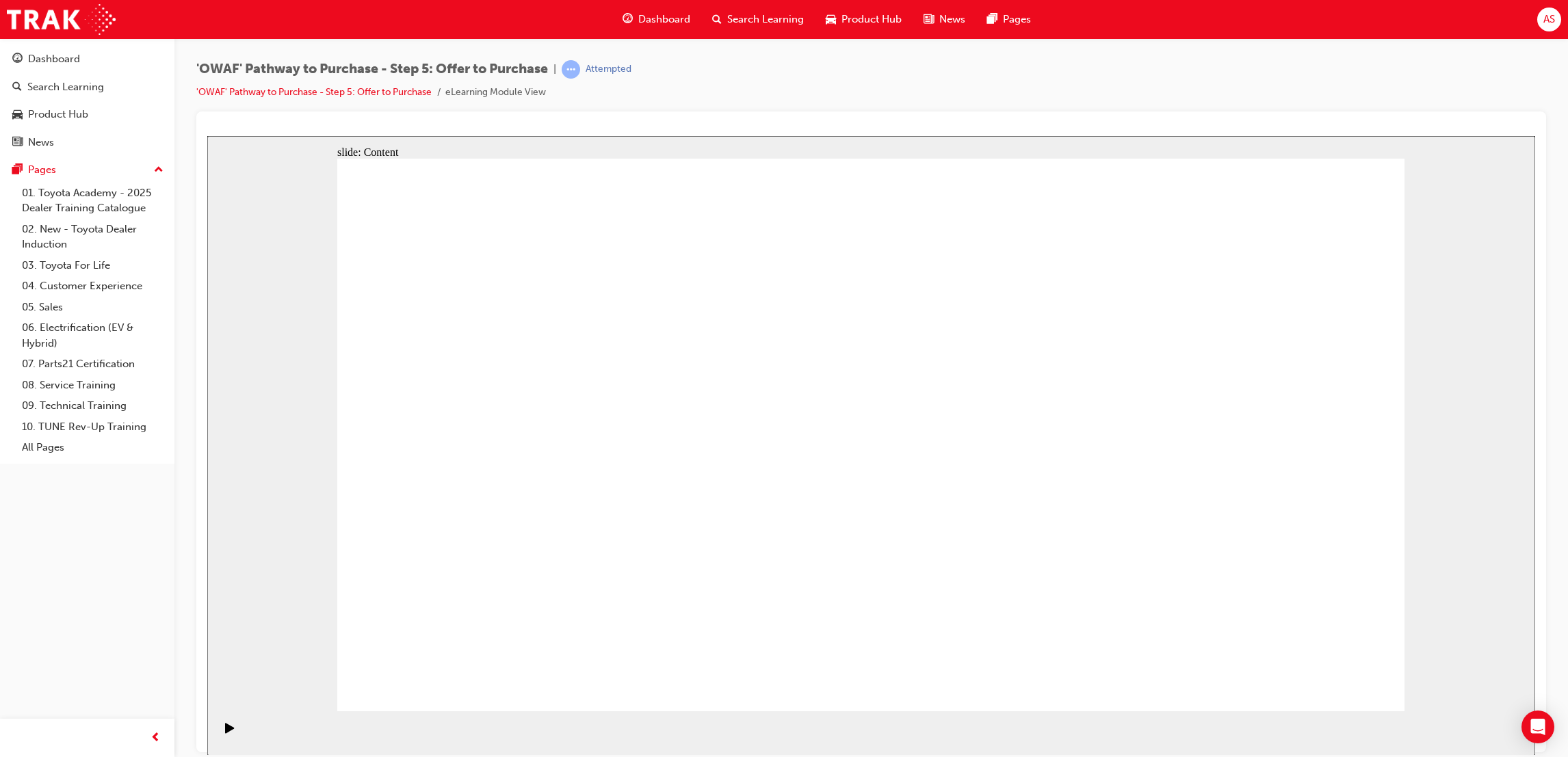
drag, startPoint x: 579, startPoint y: 458, endPoint x: 576, endPoint y: 466, distance: 8.5
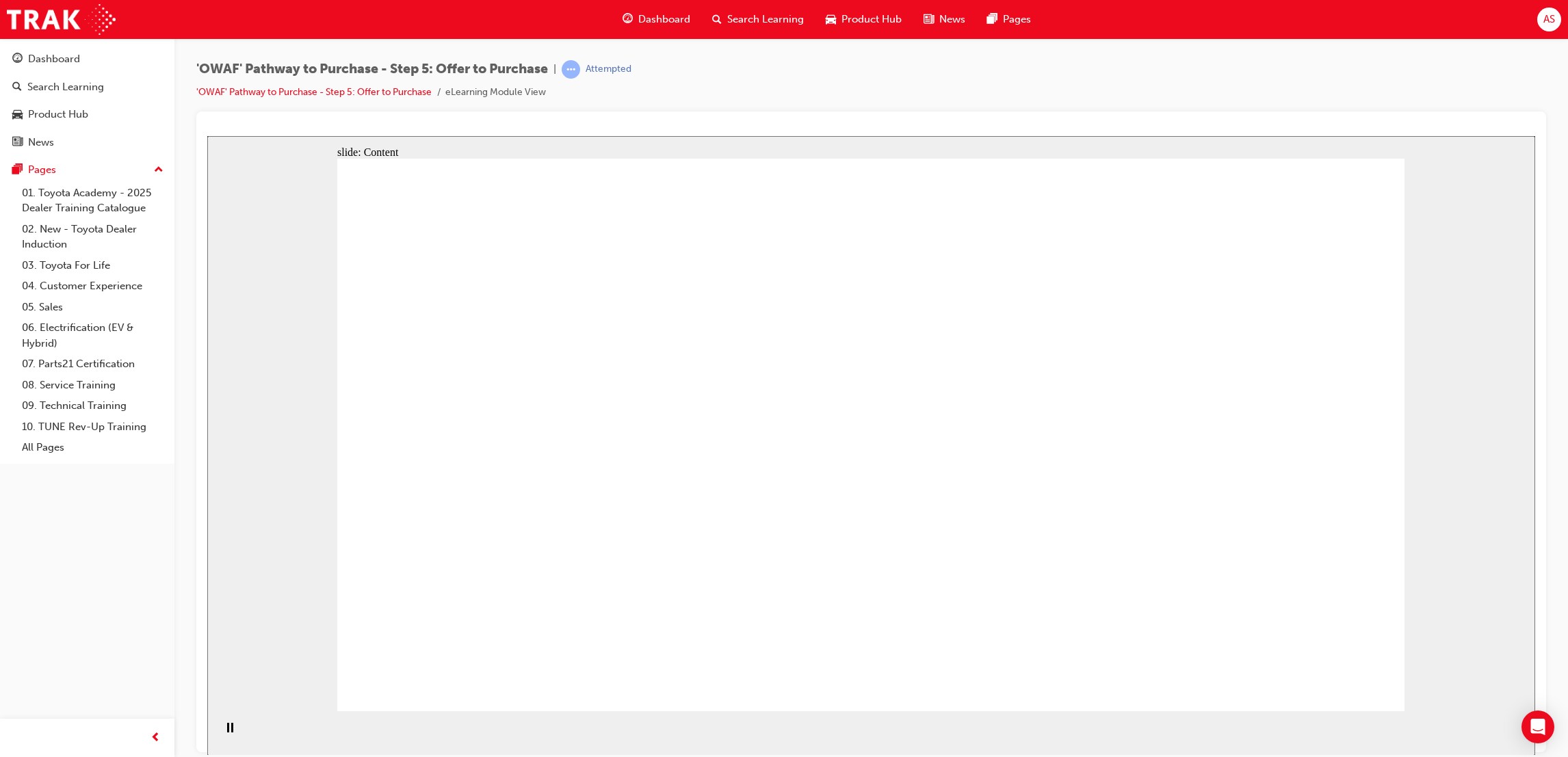
drag, startPoint x: 1303, startPoint y: 665, endPoint x: 943, endPoint y: 604, distance: 365.1
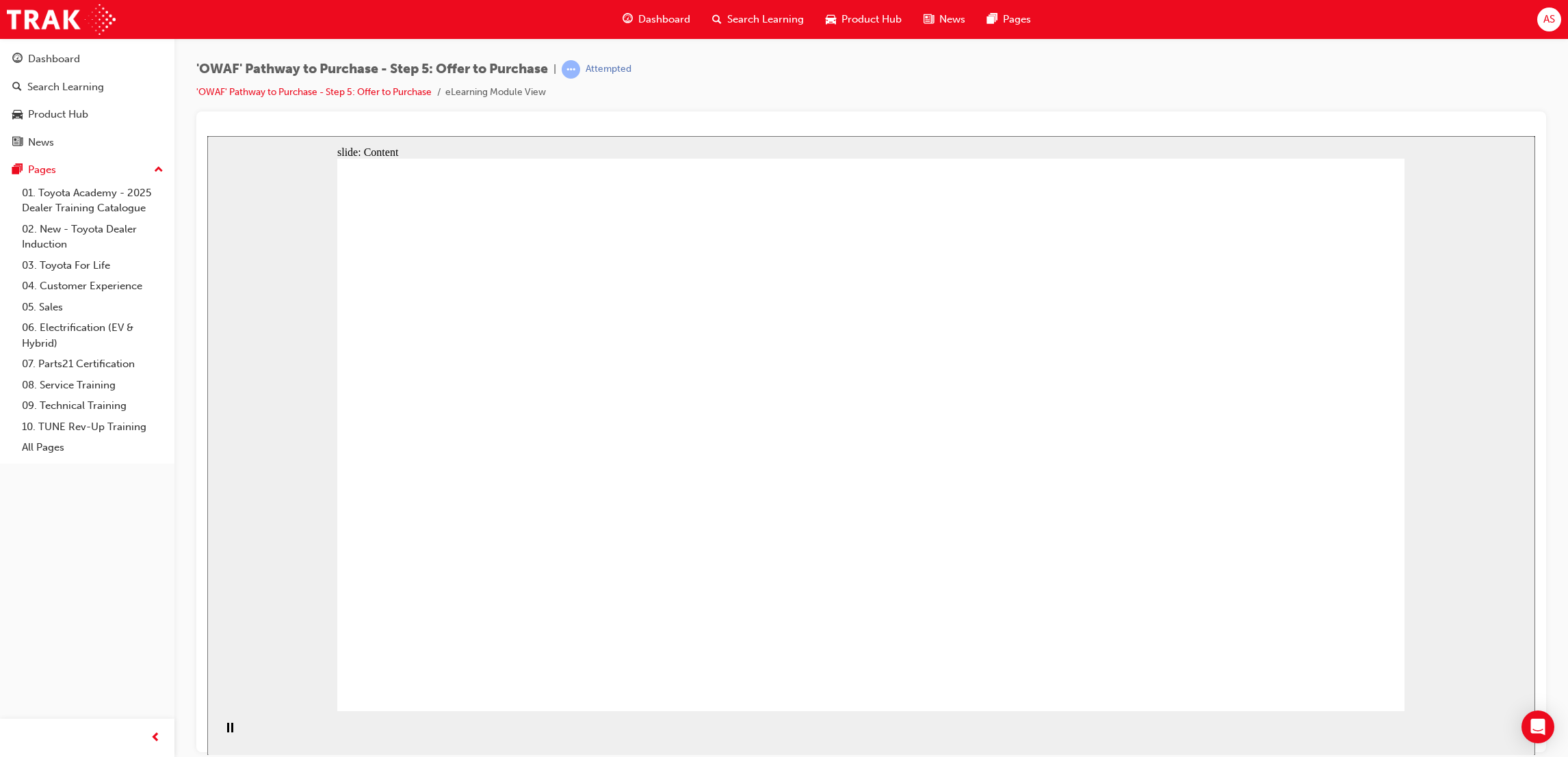
drag, startPoint x: 867, startPoint y: 341, endPoint x: 888, endPoint y: 350, distance: 22.8
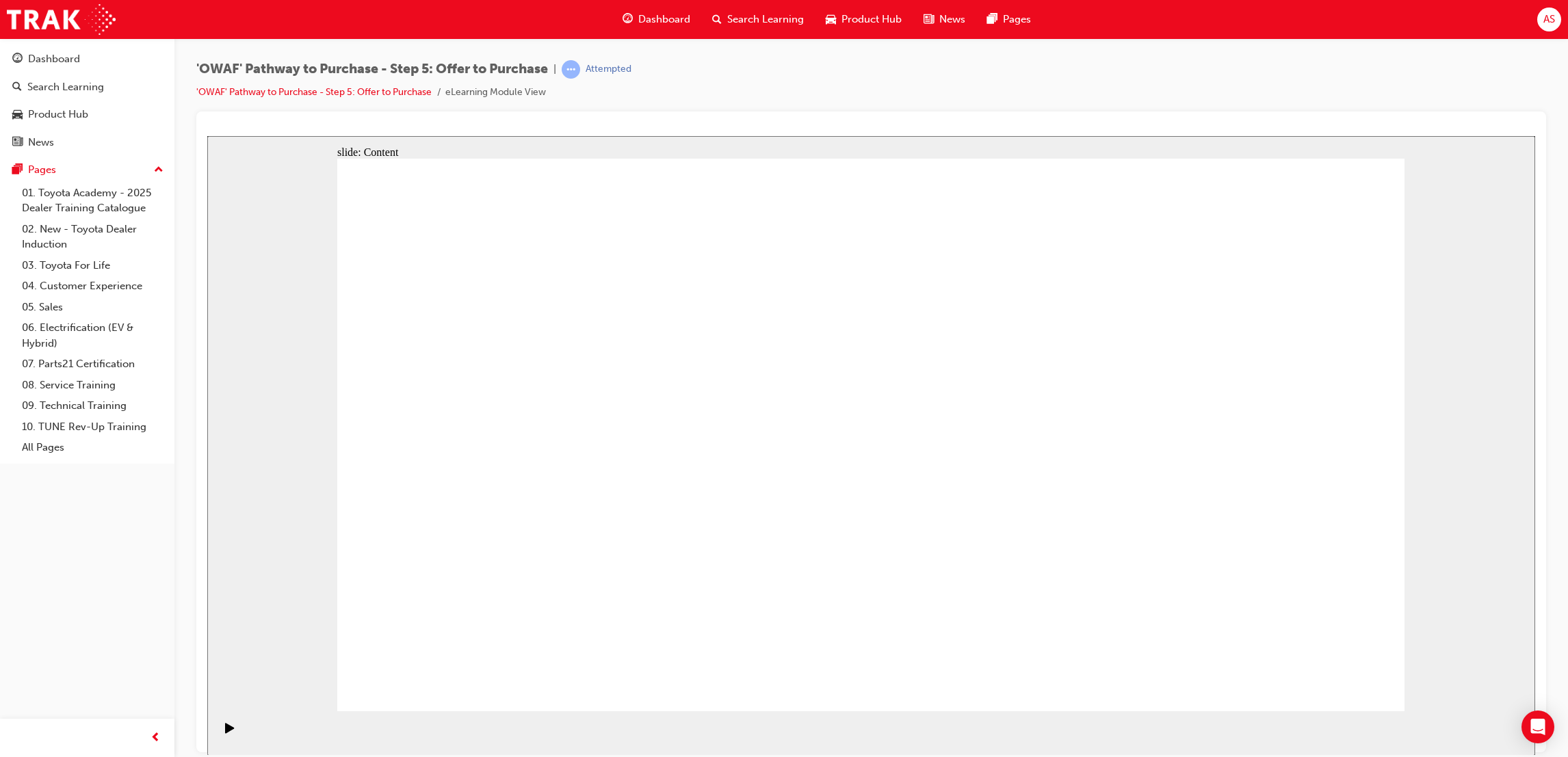
drag, startPoint x: 1319, startPoint y: 649, endPoint x: 1319, endPoint y: 674, distance: 25.0
drag, startPoint x: 1319, startPoint y: 674, endPoint x: 1181, endPoint y: 476, distance: 241.3
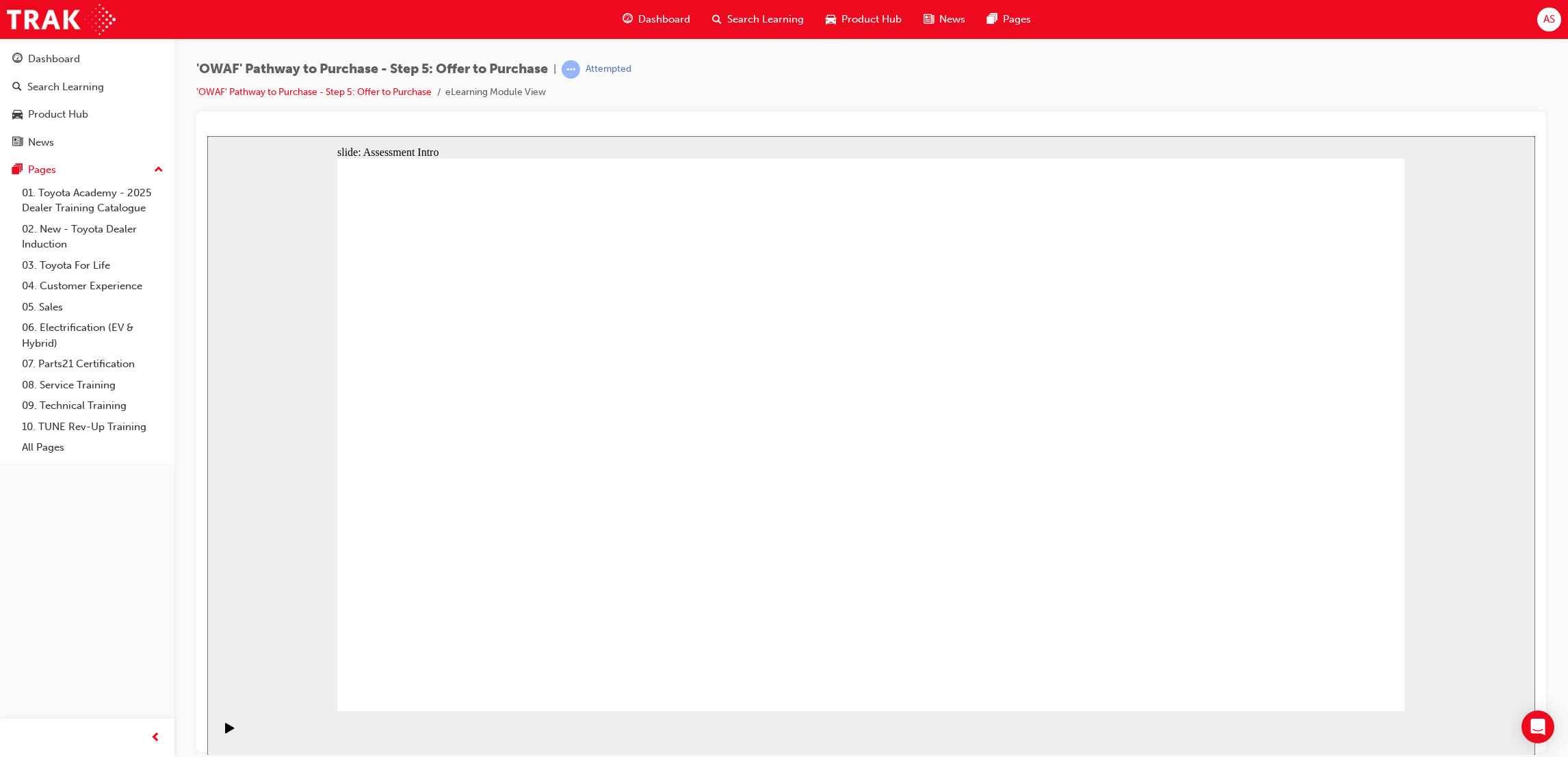
drag, startPoint x: 1282, startPoint y: 351, endPoint x: 1013, endPoint y: 352, distance: 269.0
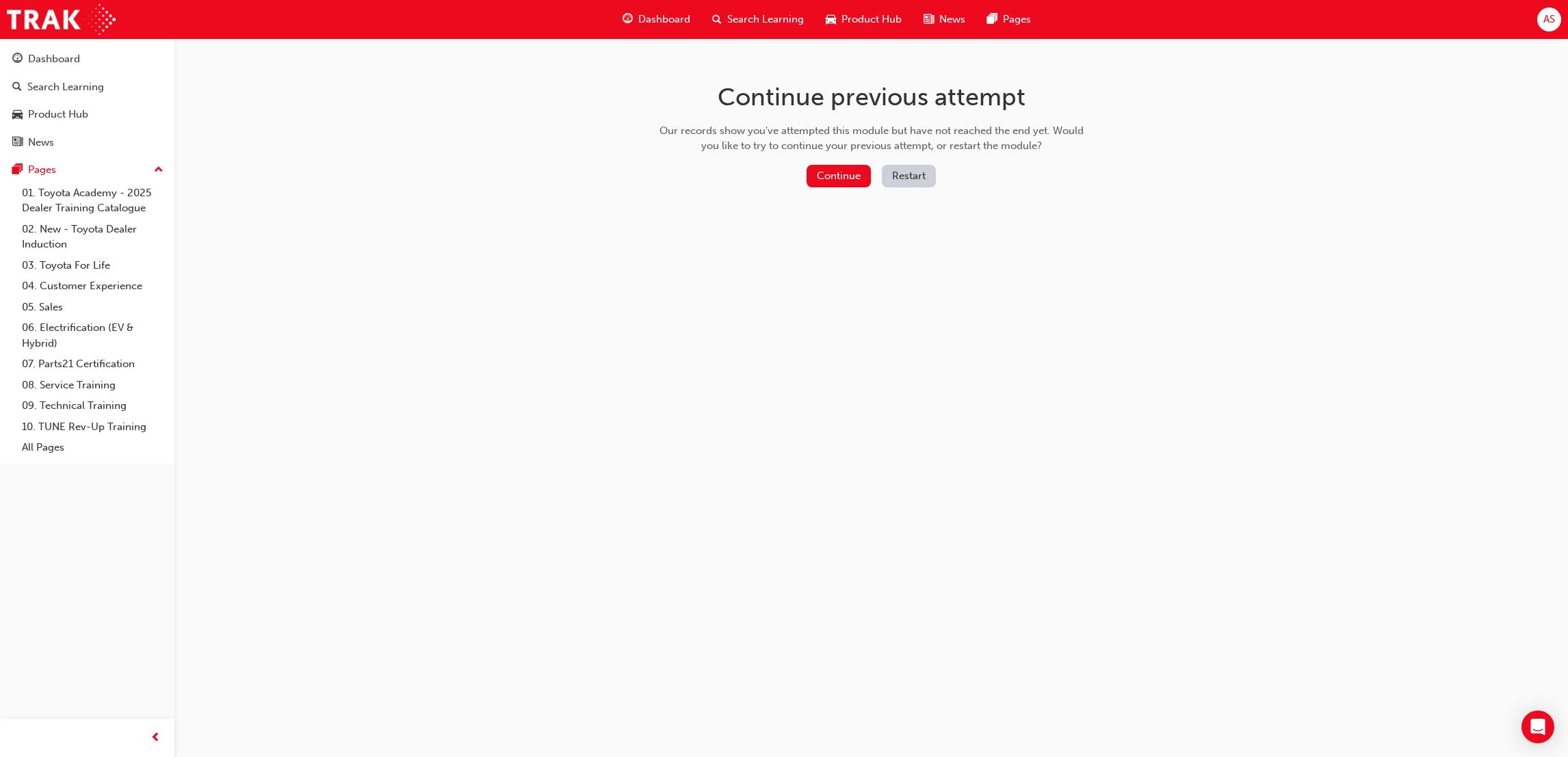
click at [853, 163] on div "Continue previous attempt Our records show you've attempted this module but hav…" at bounding box center [872, 137] width 445 height 198
click at [853, 169] on button "Continue" at bounding box center [839, 176] width 64 height 23
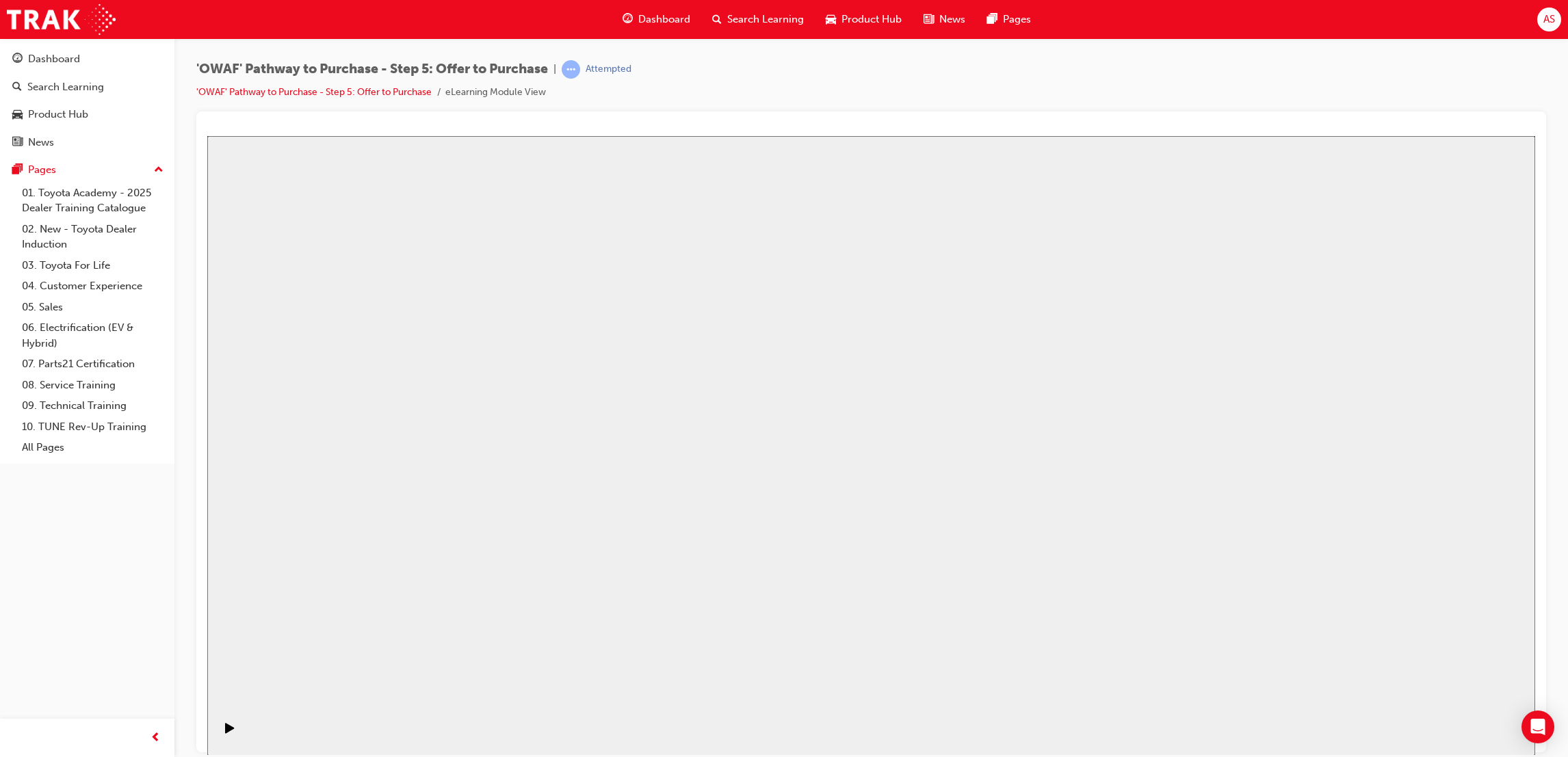
drag, startPoint x: 955, startPoint y: 584, endPoint x: 954, endPoint y: 602, distance: 18.0
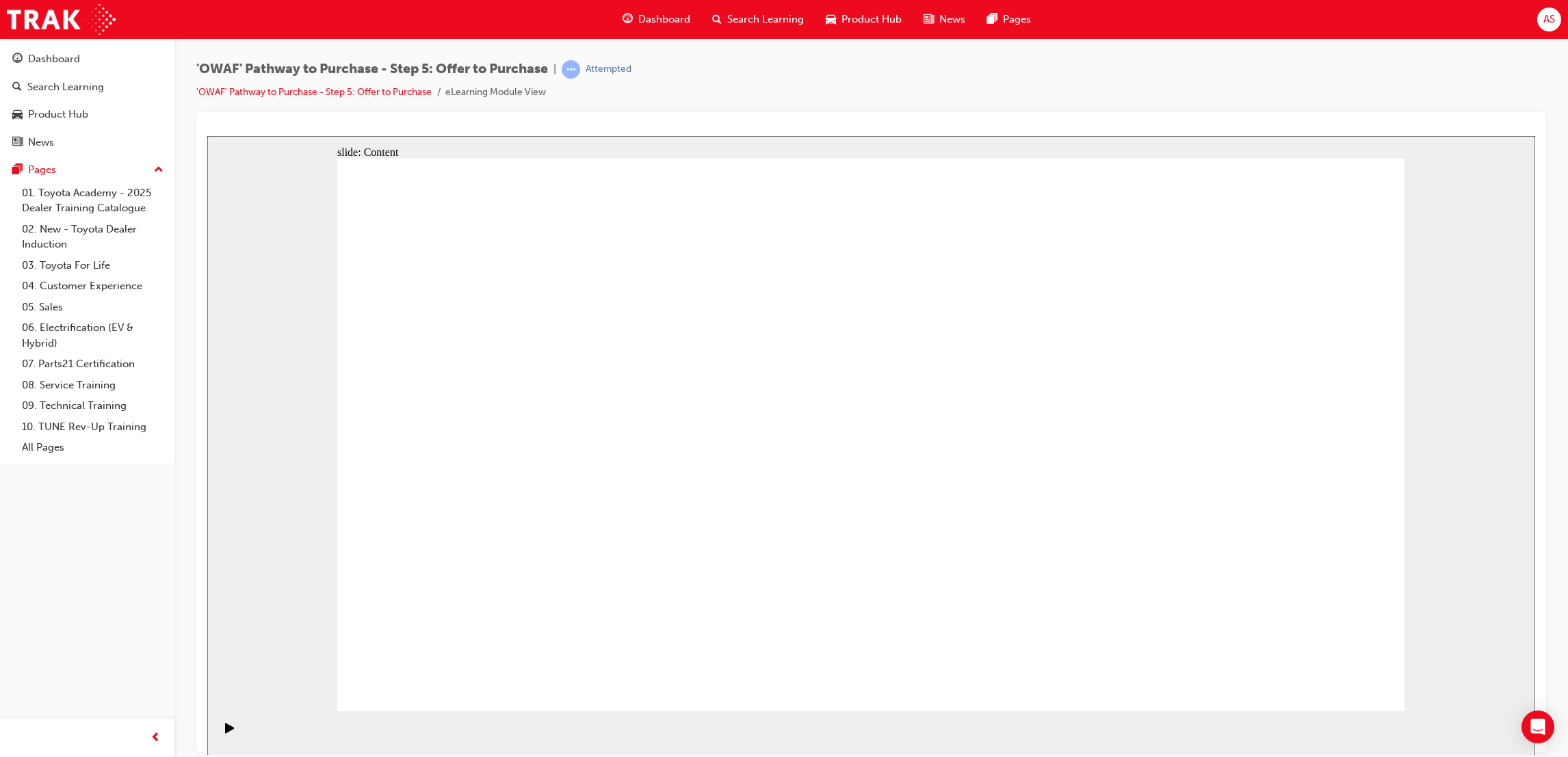
click at [1147, 56] on div "'OWAF' Pathway to Purchase - Step 5: Offer to Purchase | Attempted 'OWAF' Pathw…" at bounding box center [871, 380] width 1393 height 684
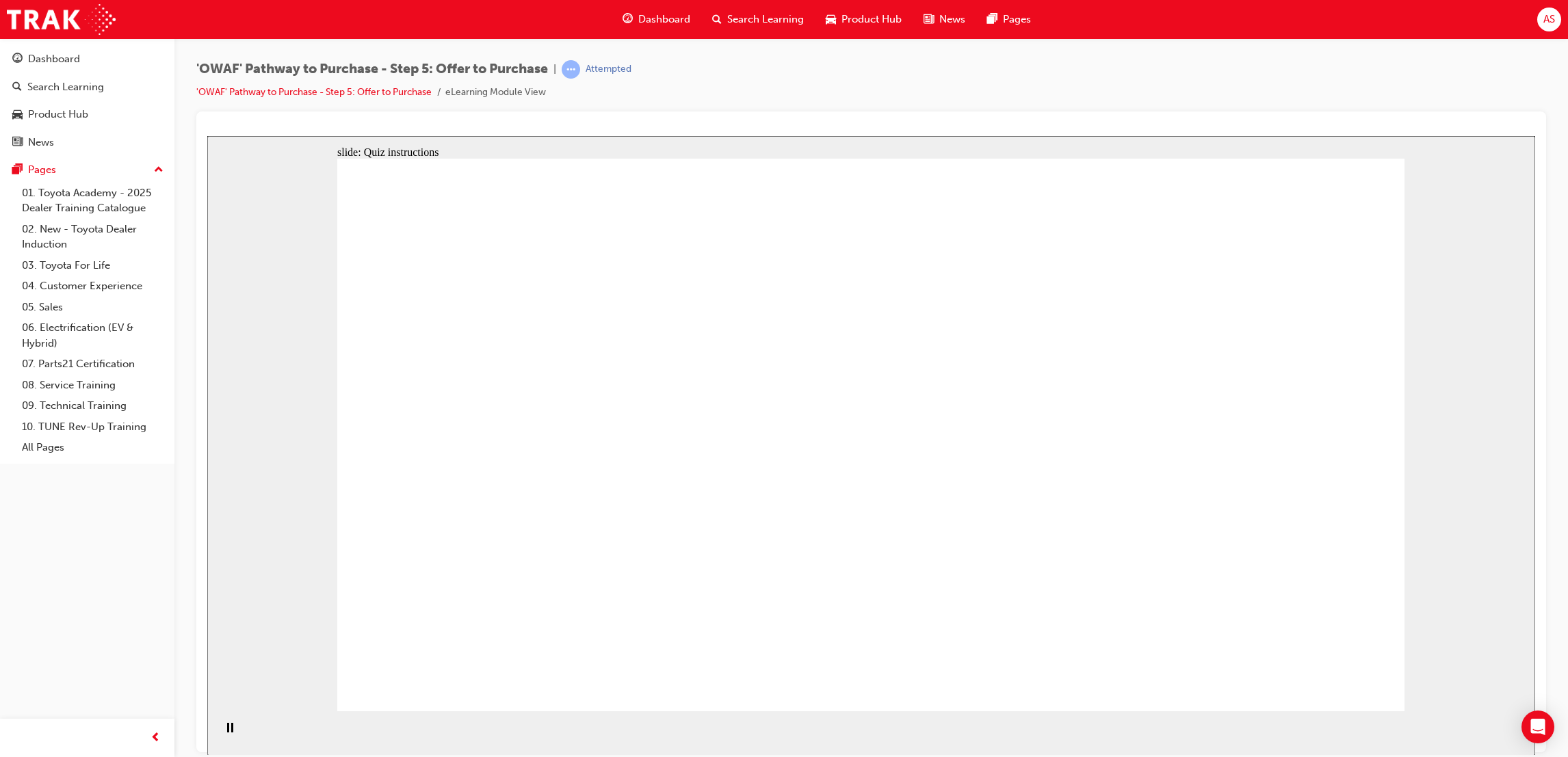
drag, startPoint x: 1295, startPoint y: 664, endPoint x: 636, endPoint y: 532, distance: 672.1
radio input "true"
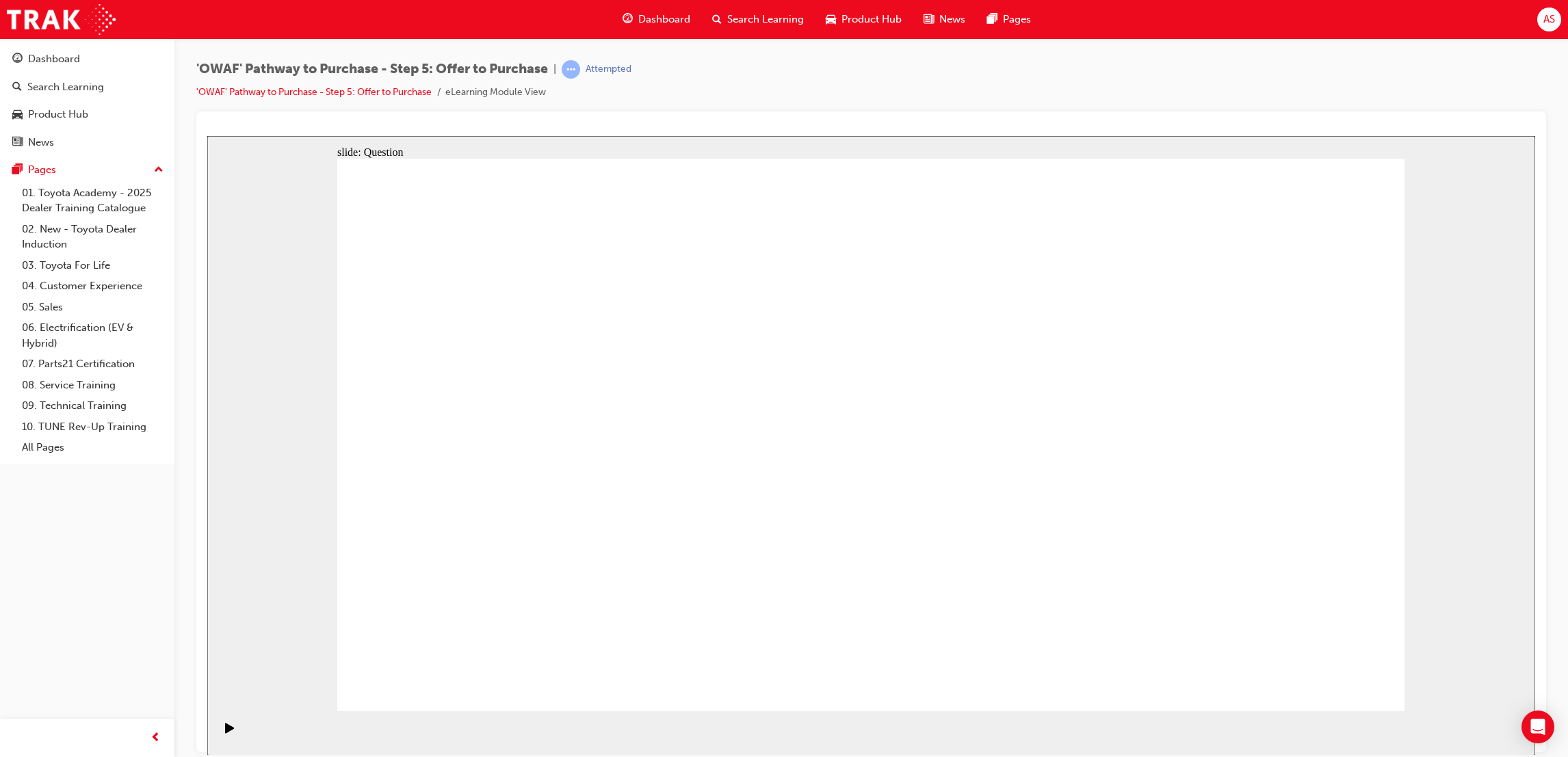
radio input "true"
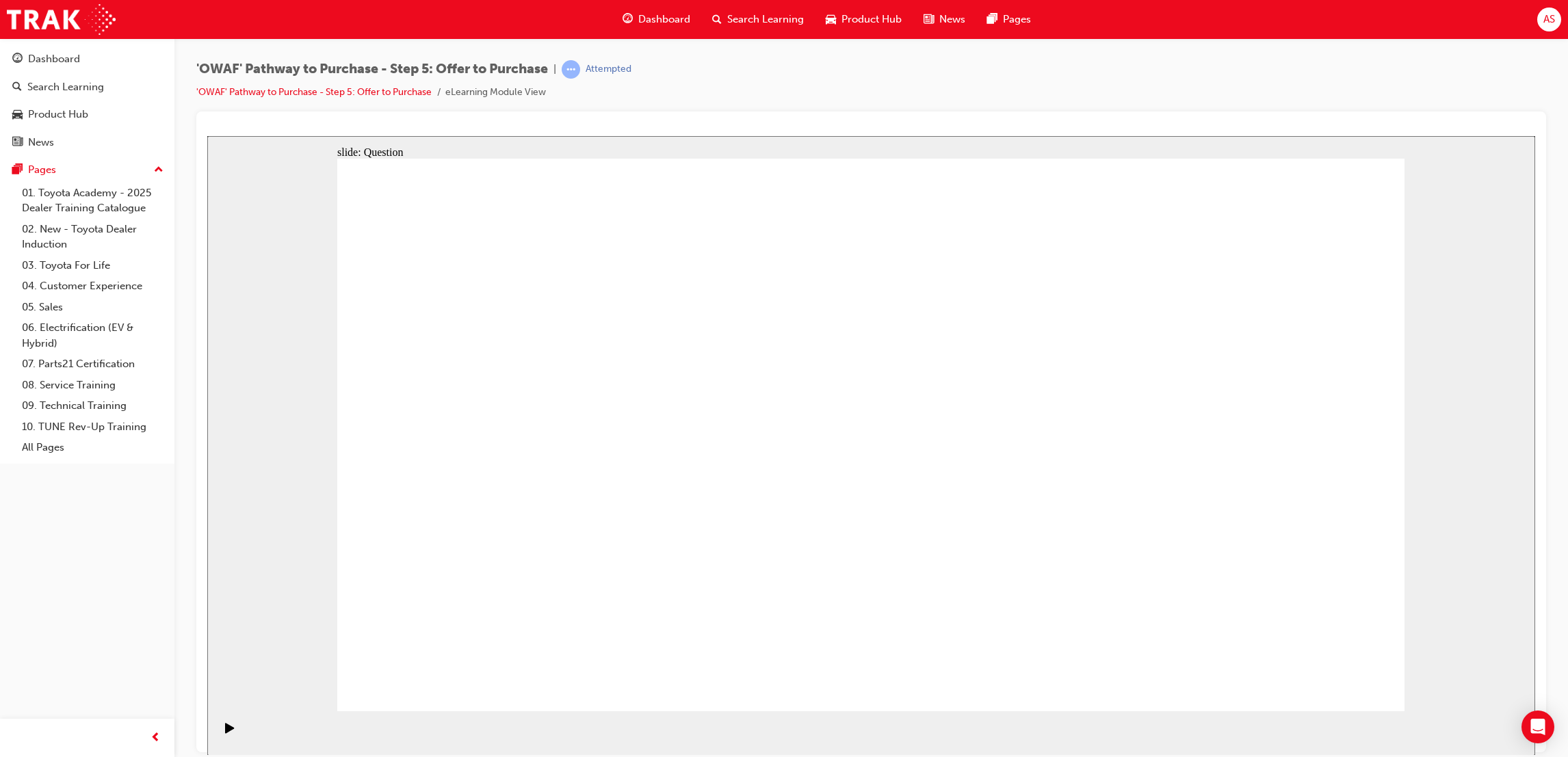
drag, startPoint x: 1260, startPoint y: 443, endPoint x: 548, endPoint y: 569, distance: 723.1
drag, startPoint x: 572, startPoint y: 553, endPoint x: 809, endPoint y: 556, distance: 237.0
drag, startPoint x: 681, startPoint y: 430, endPoint x: 604, endPoint y: 555, distance: 146.8
drag, startPoint x: 826, startPoint y: 426, endPoint x: 809, endPoint y: 486, distance: 62.4
drag, startPoint x: 794, startPoint y: 527, endPoint x: 767, endPoint y: 332, distance: 196.9
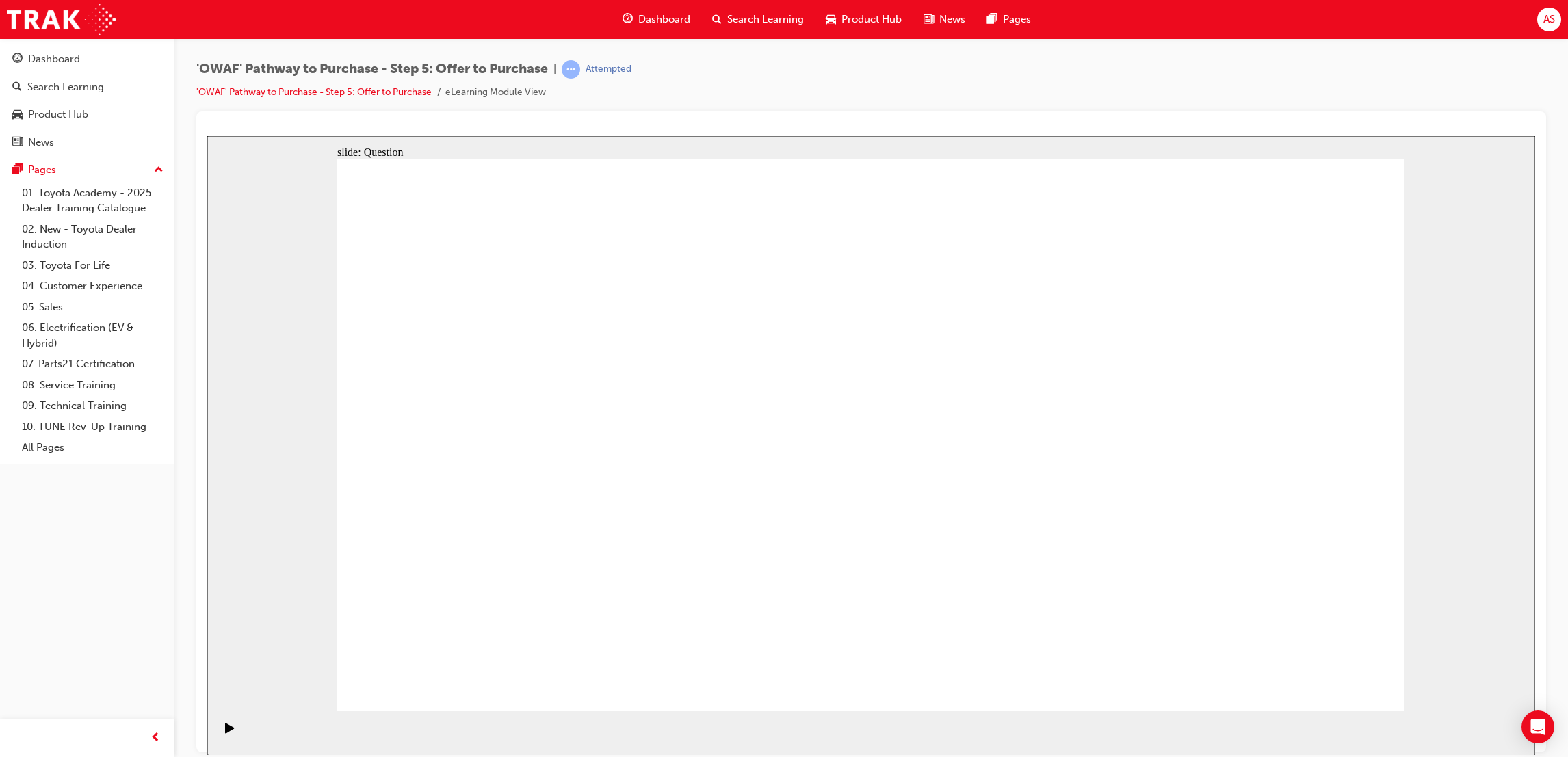
drag, startPoint x: 540, startPoint y: 520, endPoint x: 760, endPoint y: 301, distance: 310.4
